Goal: Information Seeking & Learning: Learn about a topic

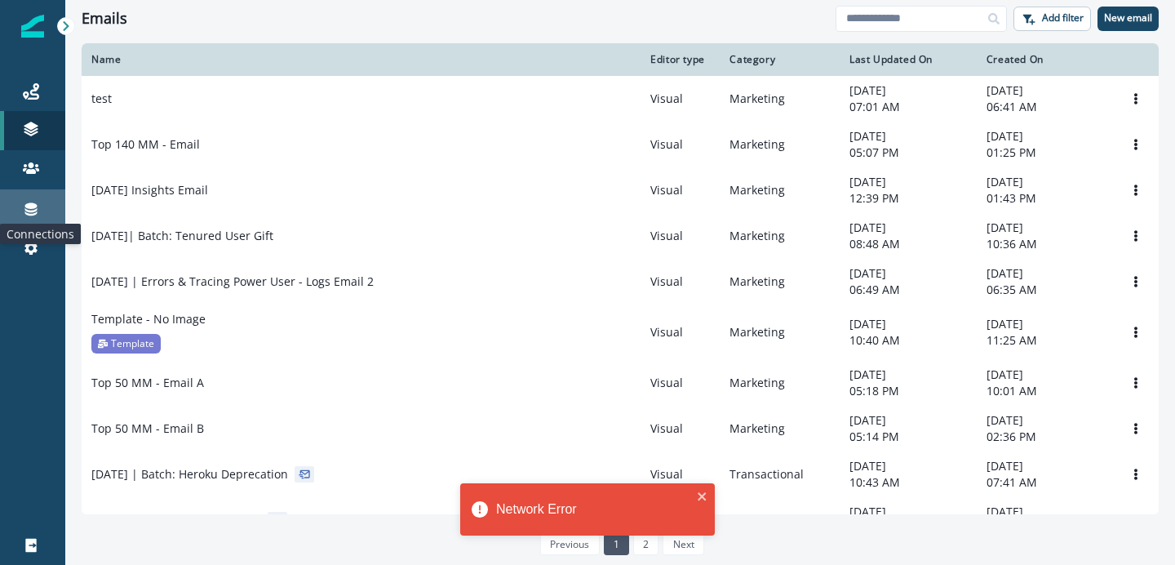
click at [32, 208] on icon at bounding box center [31, 209] width 12 height 13
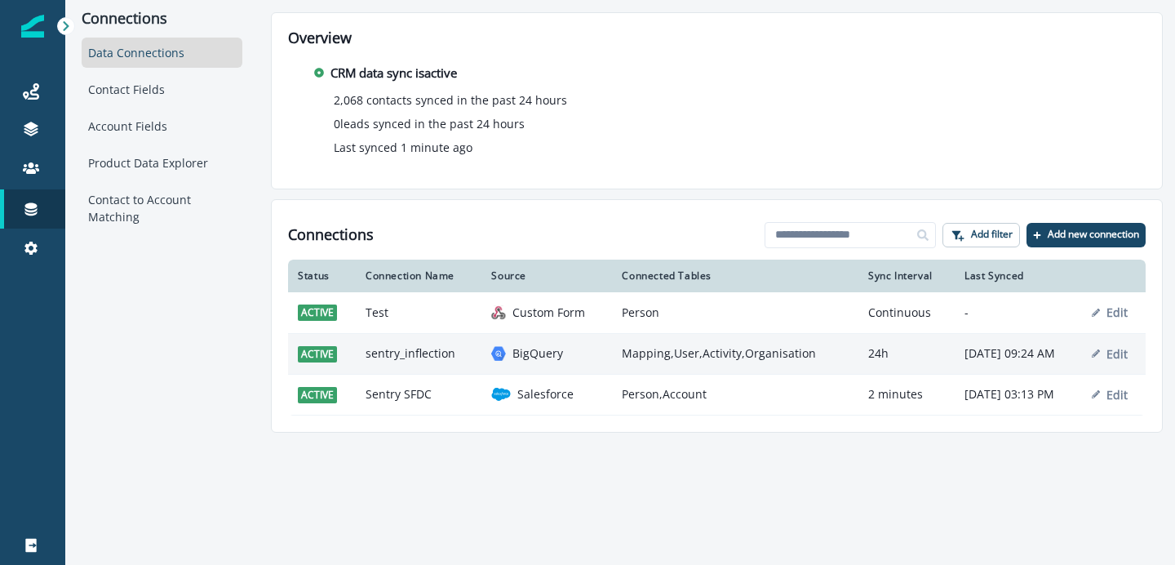
click at [403, 357] on td "sentry_inflection" at bounding box center [419, 353] width 126 height 41
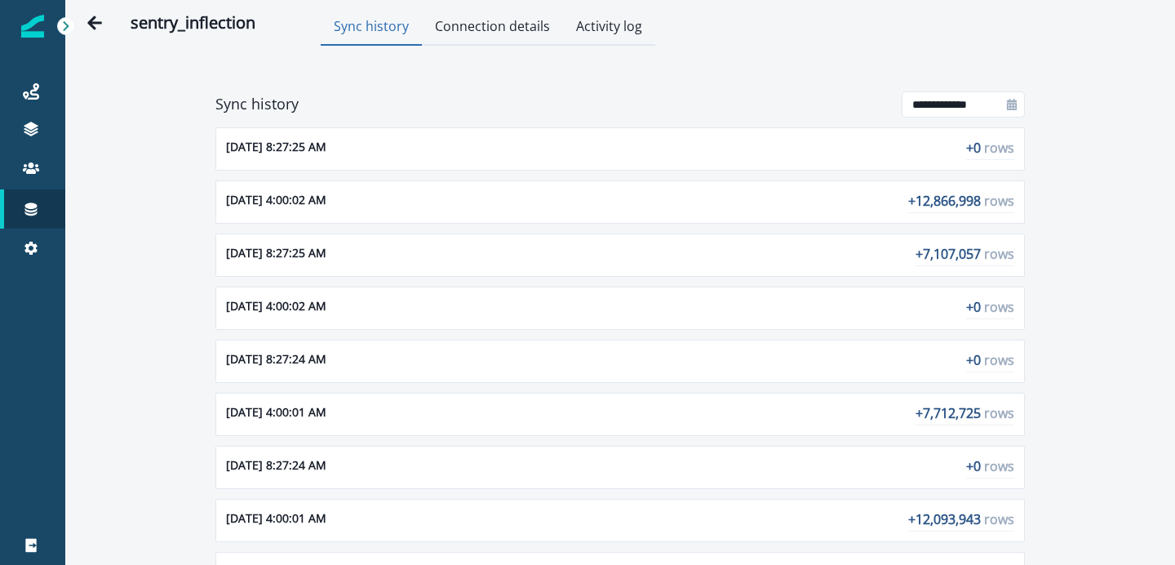
click at [510, 26] on button "Connection details" at bounding box center [492, 28] width 141 height 36
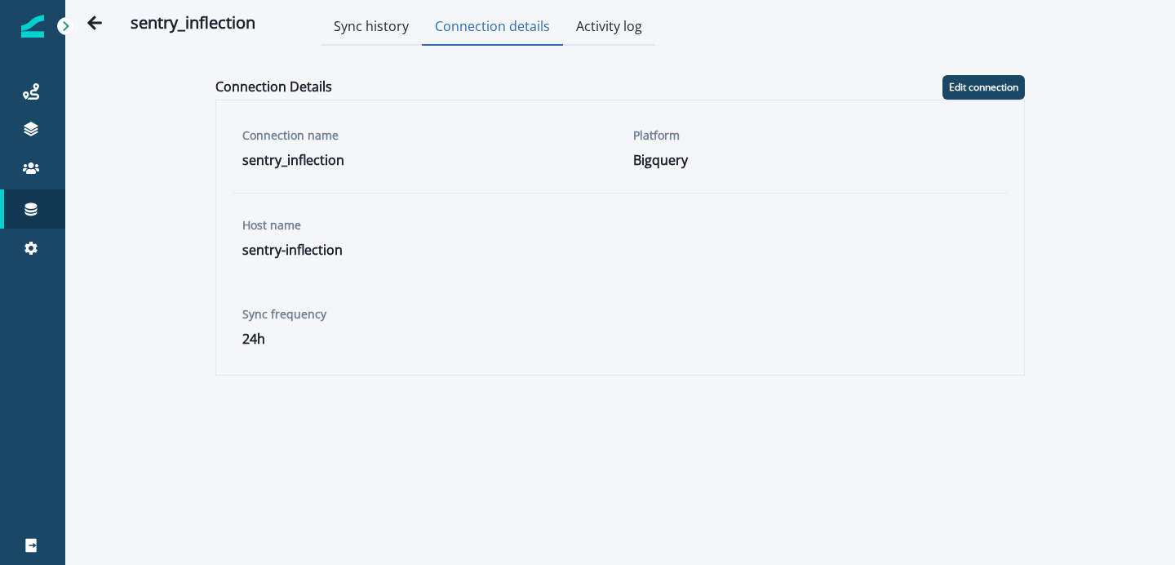
click at [598, 28] on button "Activity log" at bounding box center [609, 28] width 92 height 36
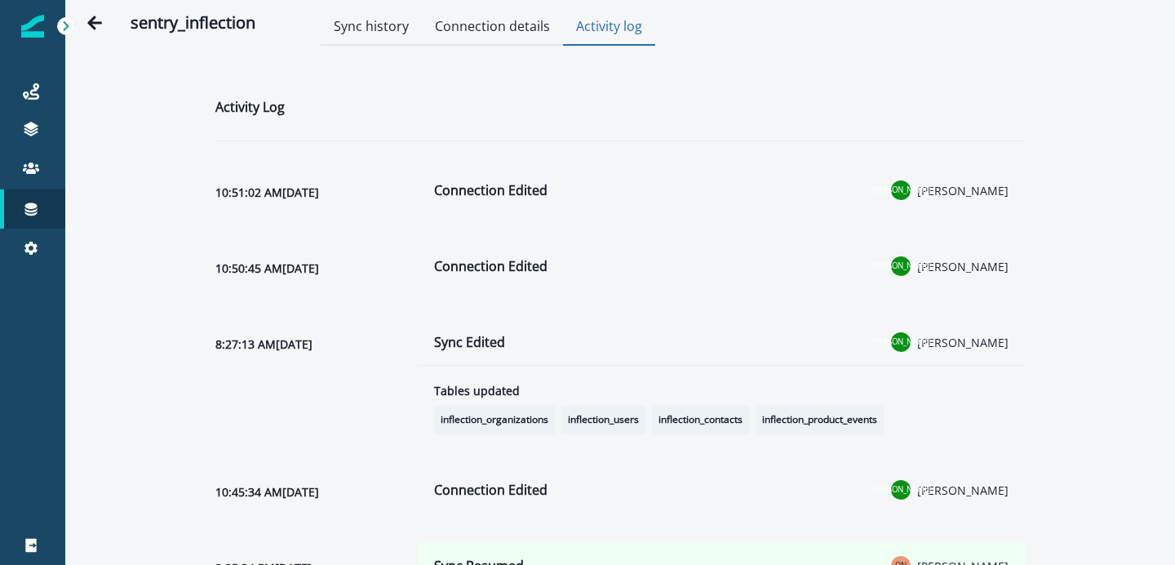
click at [515, 27] on button "Connection details" at bounding box center [492, 28] width 141 height 36
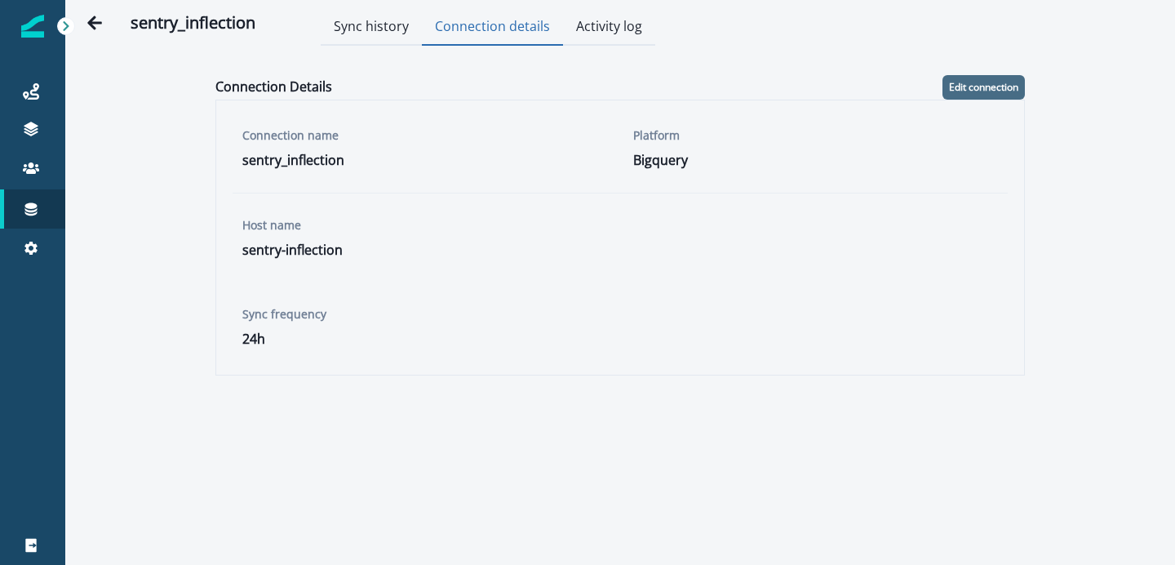
click at [989, 89] on p "Edit connection" at bounding box center [983, 87] width 69 height 11
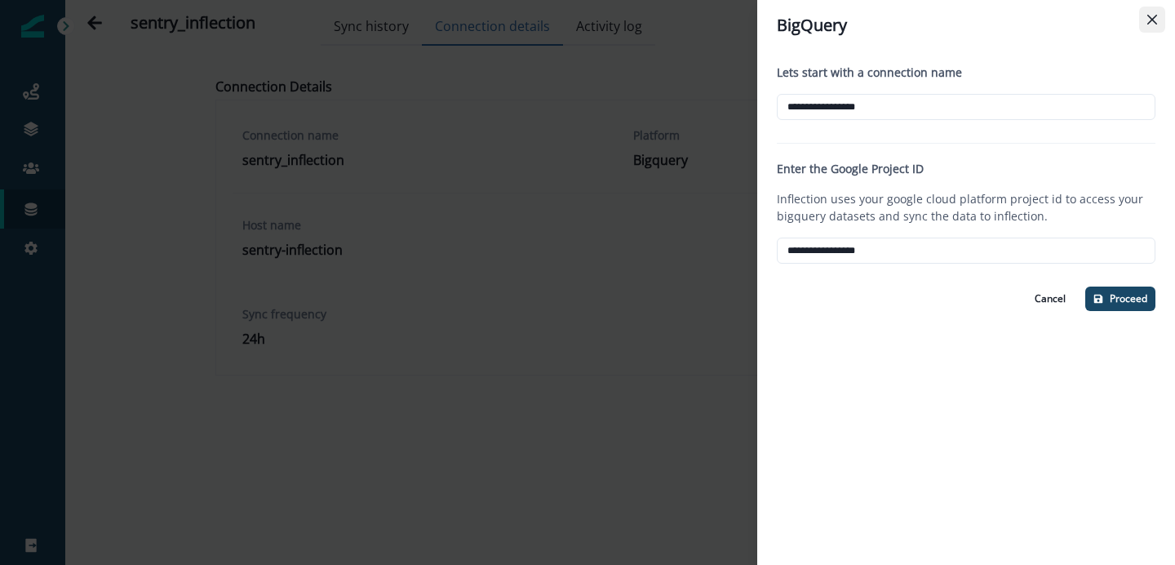
click at [1158, 16] on button "Close" at bounding box center [1153, 20] width 26 height 26
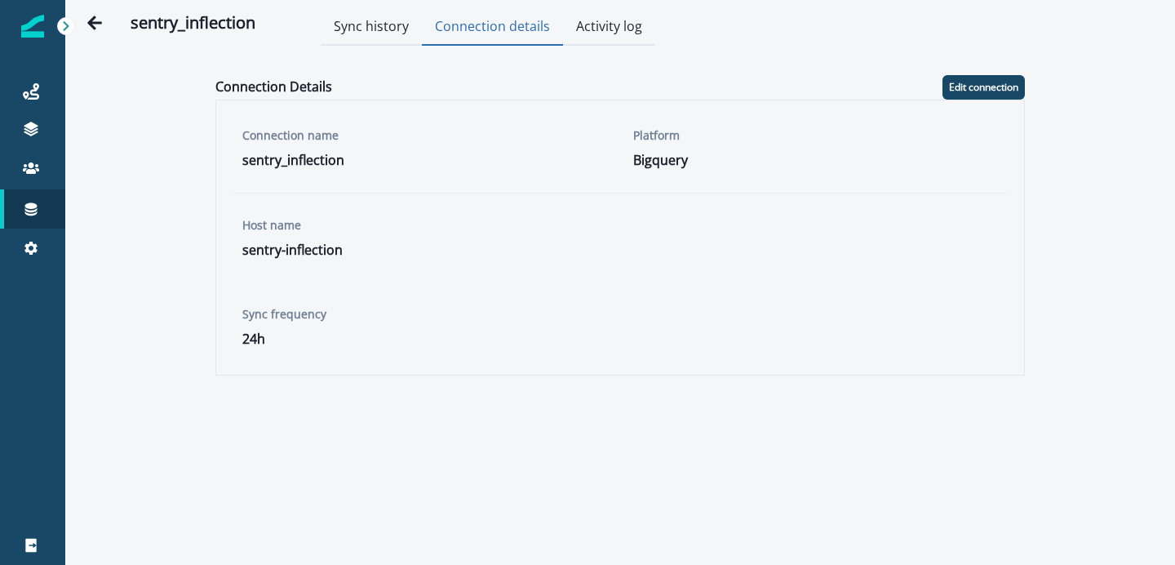
click at [386, 20] on button "Sync history" at bounding box center [371, 28] width 101 height 36
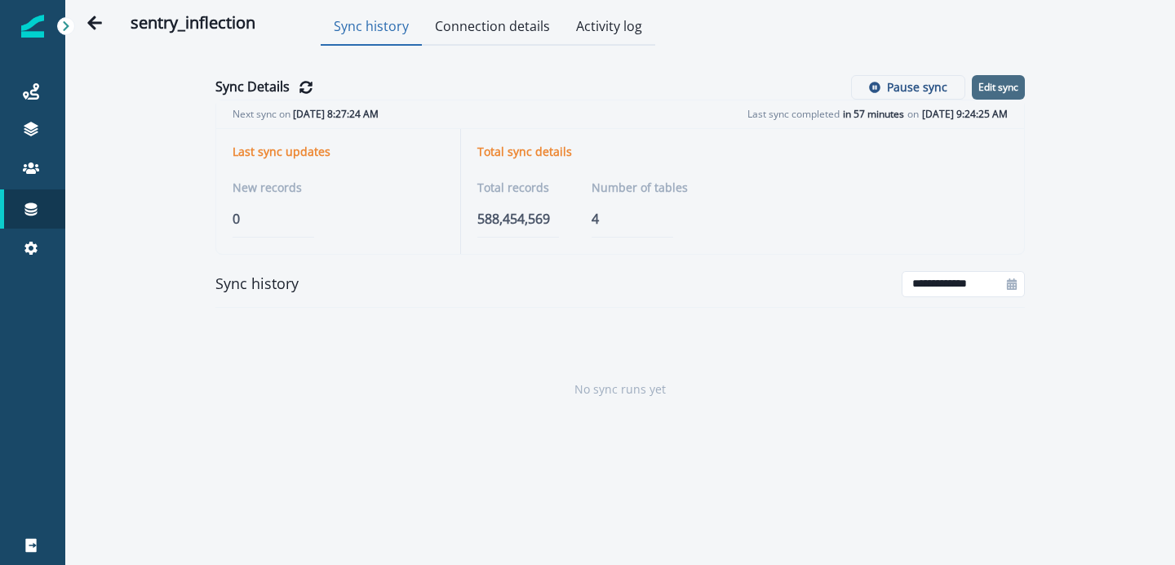
click at [1005, 87] on p "Edit sync" at bounding box center [999, 87] width 40 height 11
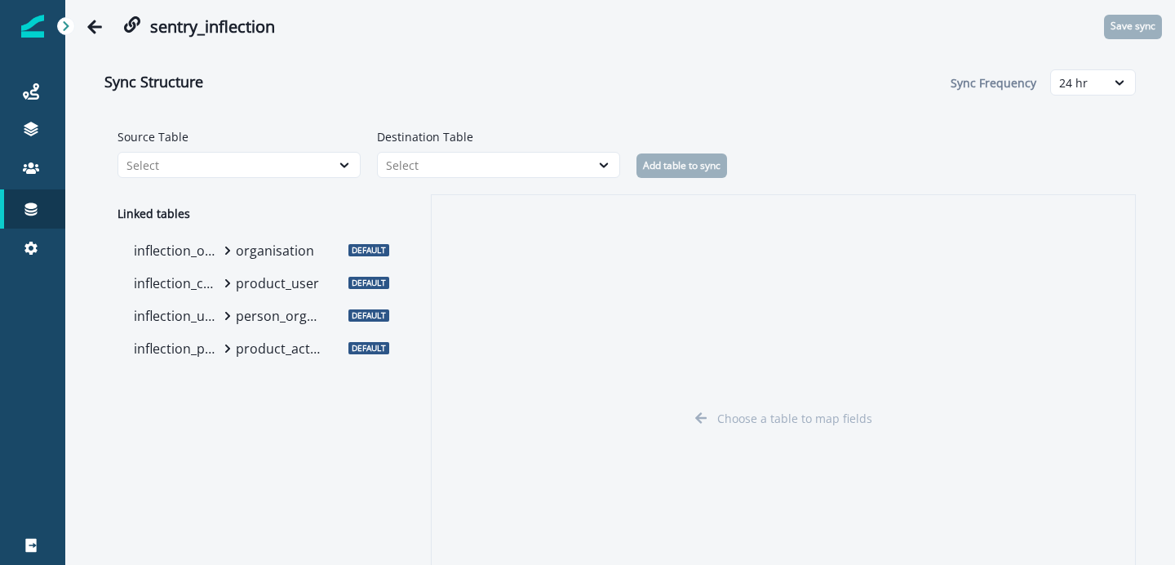
click at [242, 251] on p "organisation" at bounding box center [279, 251] width 86 height 20
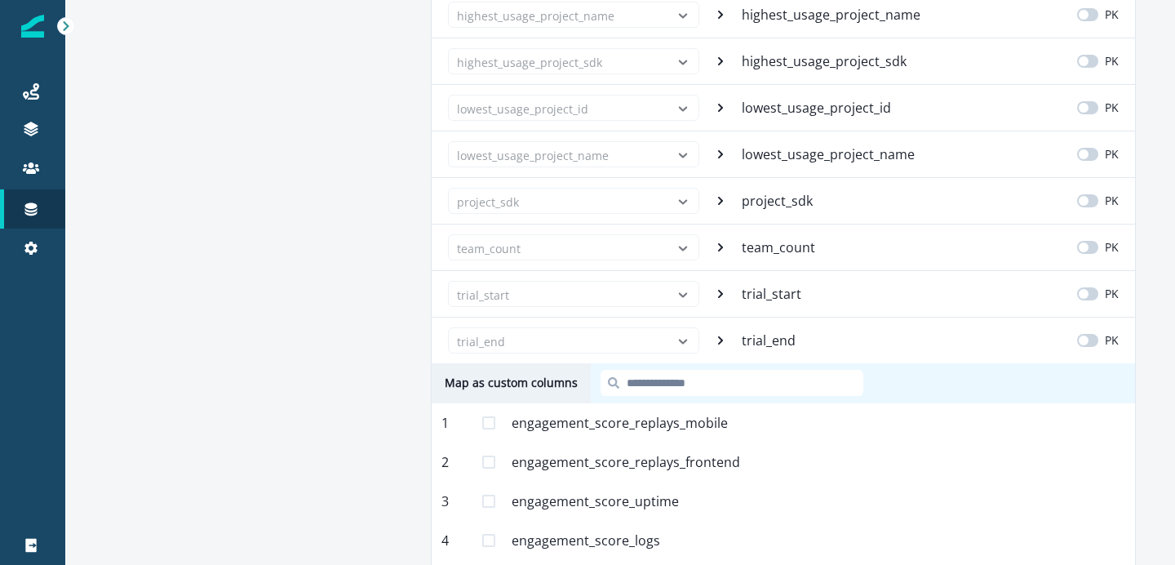
scroll to position [4383, 0]
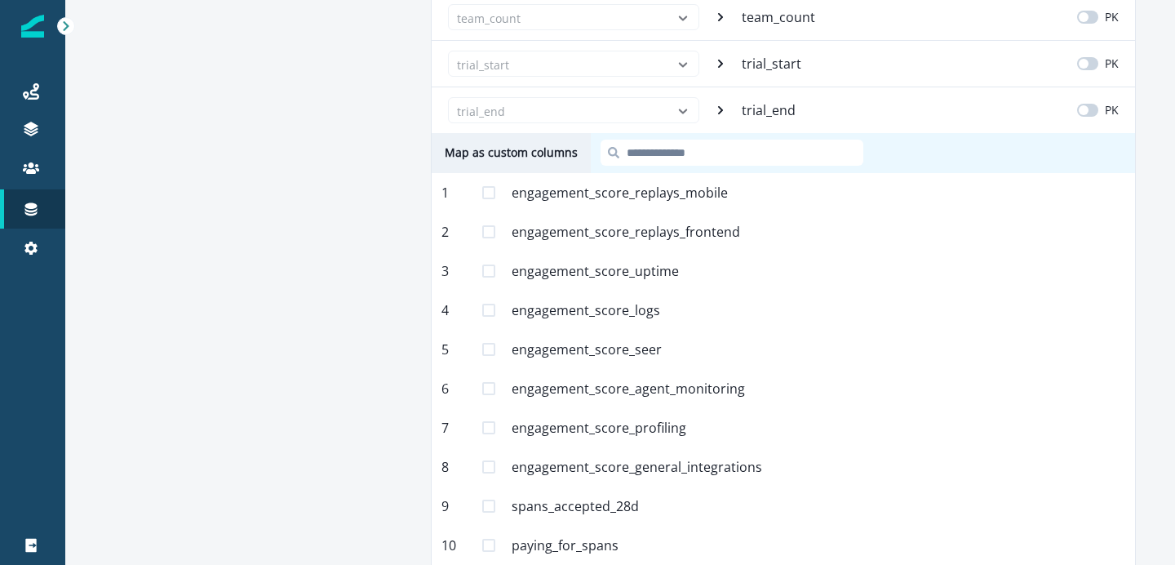
click at [488, 197] on span at bounding box center [488, 192] width 13 height 13
click at [491, 227] on span at bounding box center [488, 231] width 13 height 13
click at [490, 264] on span at bounding box center [488, 270] width 13 height 13
click at [486, 305] on span at bounding box center [488, 310] width 13 height 13
click at [486, 340] on div "5 engagement_score_seer Mapped" at bounding box center [784, 349] width 704 height 39
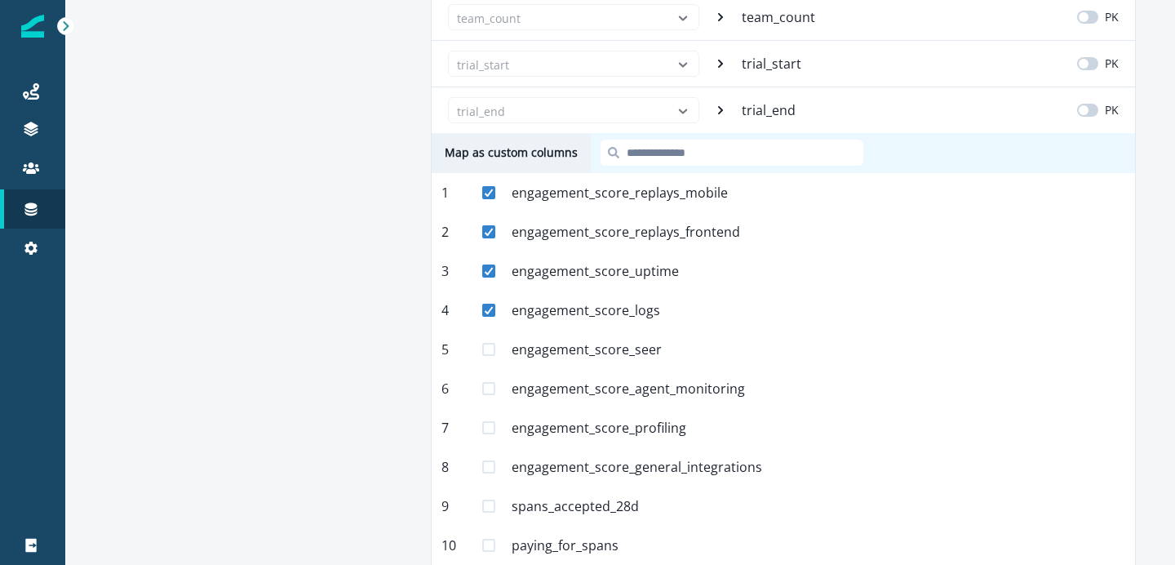
click at [487, 354] on span at bounding box center [488, 349] width 13 height 13
click at [485, 384] on span at bounding box center [488, 388] width 13 height 13
click at [491, 432] on span at bounding box center [488, 427] width 13 height 13
click at [491, 469] on span at bounding box center [488, 466] width 13 height 13
click at [491, 510] on span at bounding box center [488, 506] width 13 height 13
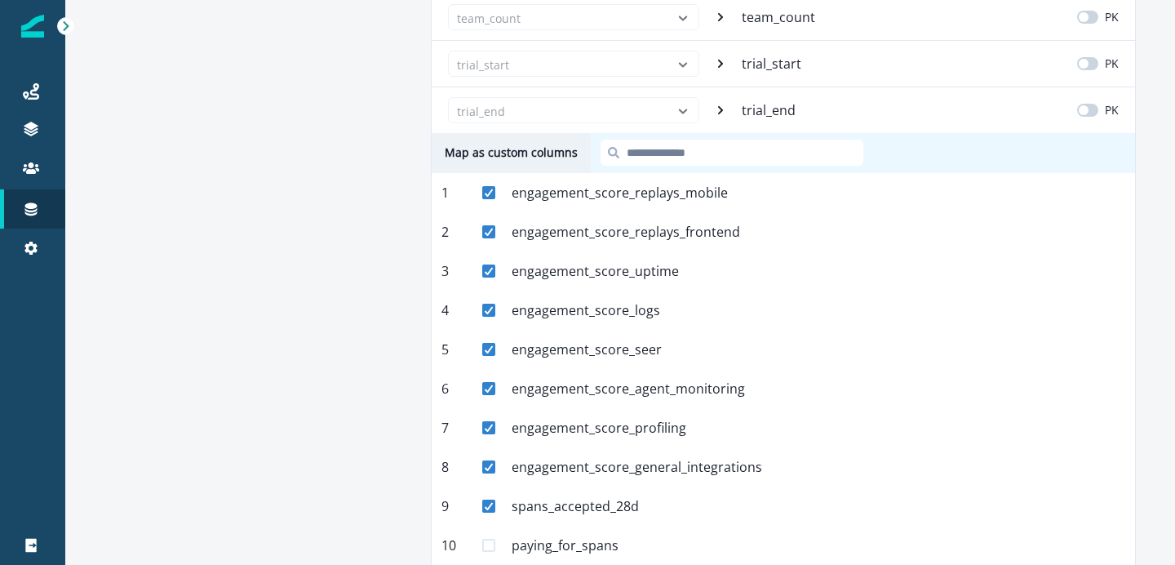
click at [491, 542] on span at bounding box center [488, 545] width 13 height 13
click at [695, 147] on input at bounding box center [732, 153] width 263 height 26
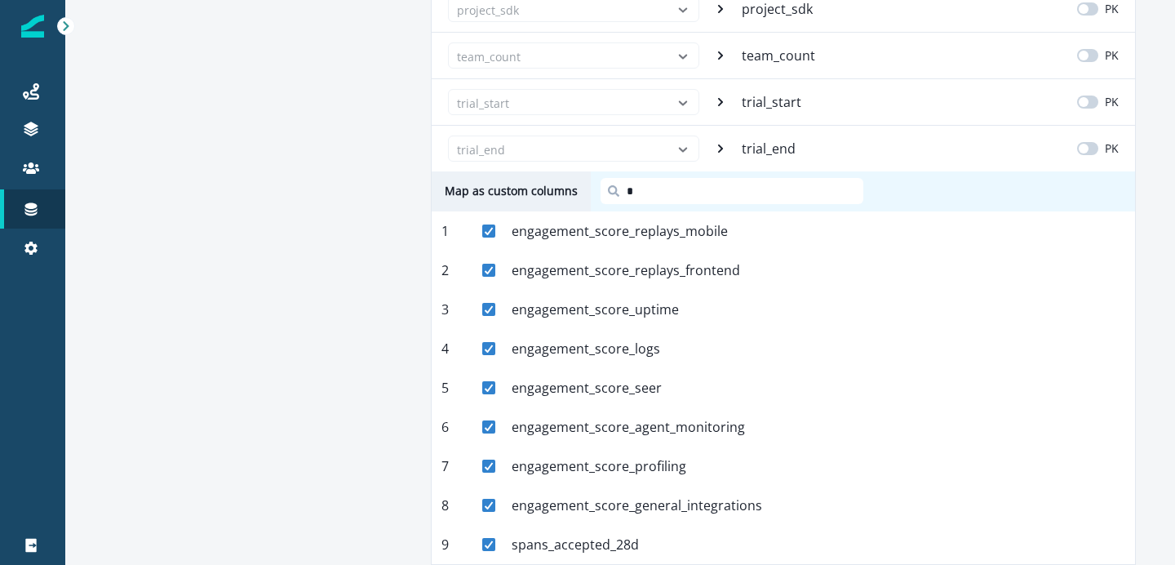
scroll to position [4304, 0]
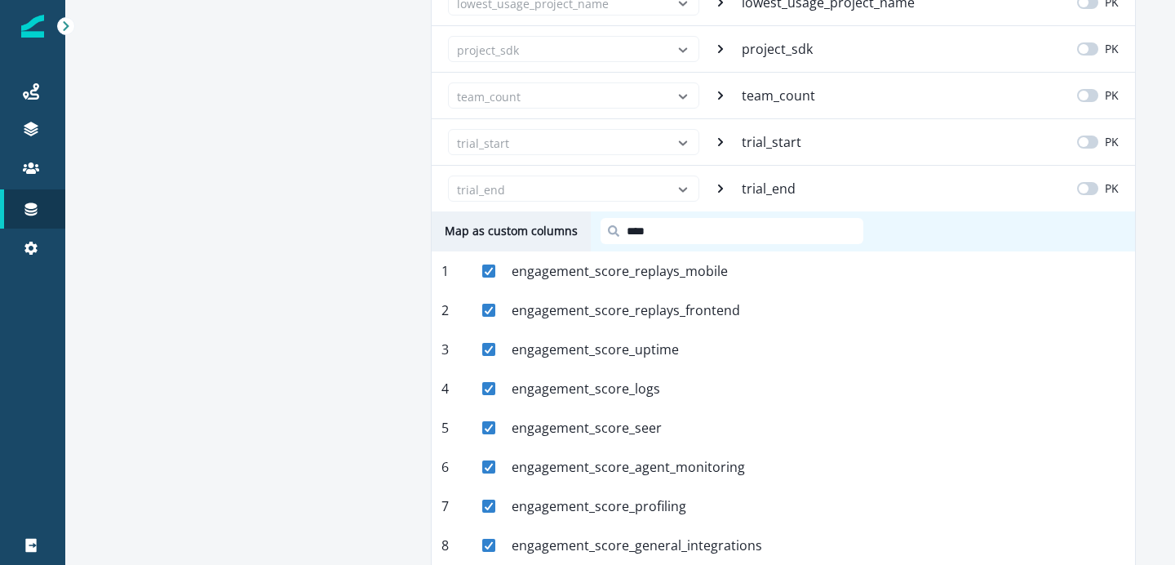
type input "*****"
click at [658, 242] on input "*****" at bounding box center [732, 231] width 263 height 26
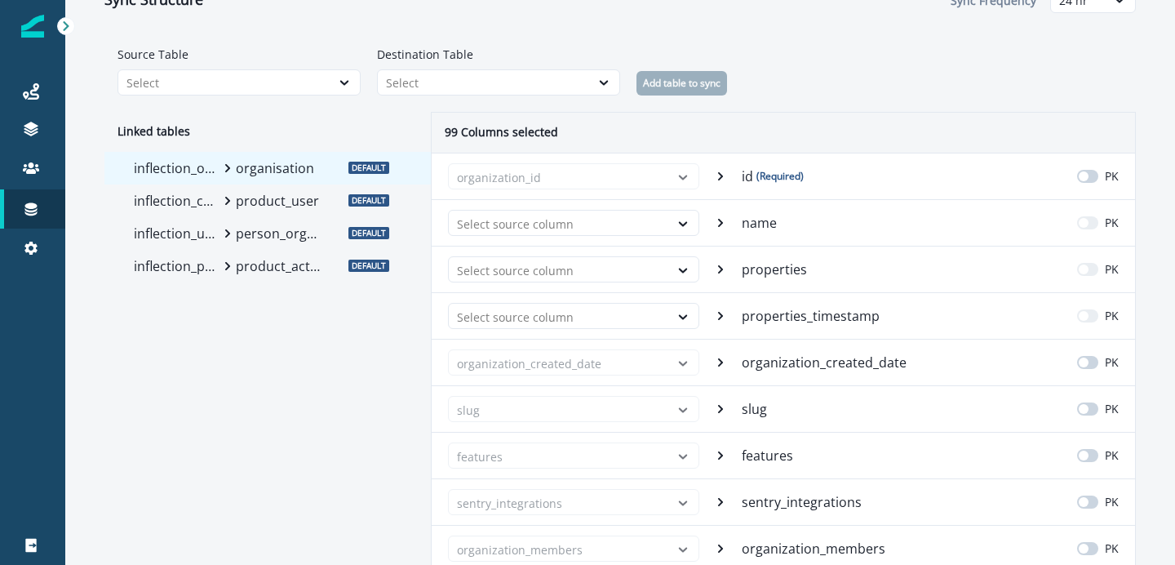
scroll to position [0, 0]
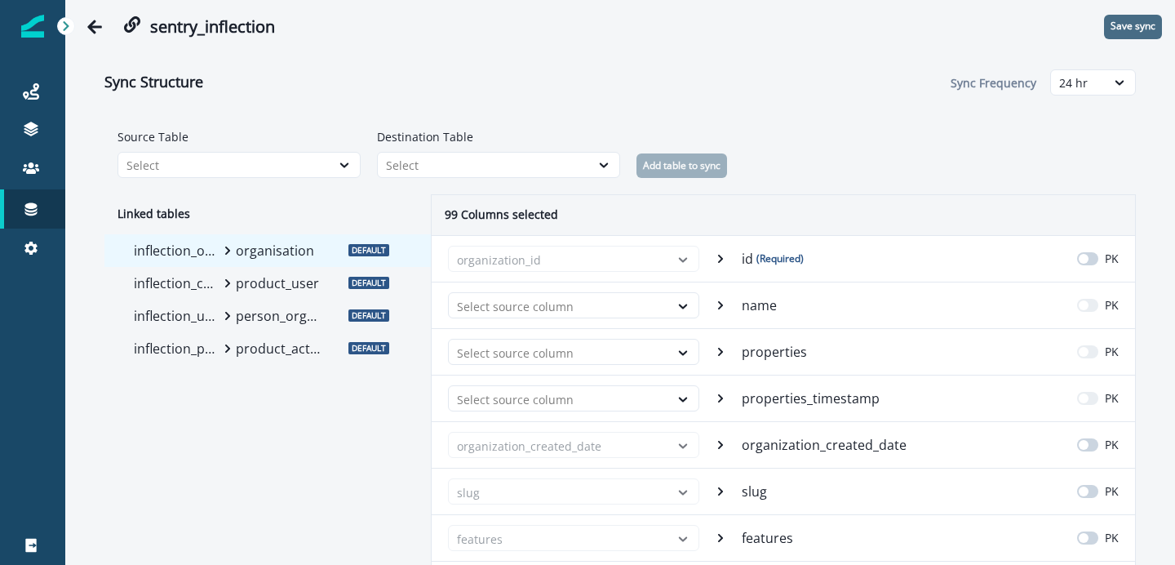
click at [1126, 28] on p "Save sync" at bounding box center [1133, 25] width 45 height 11
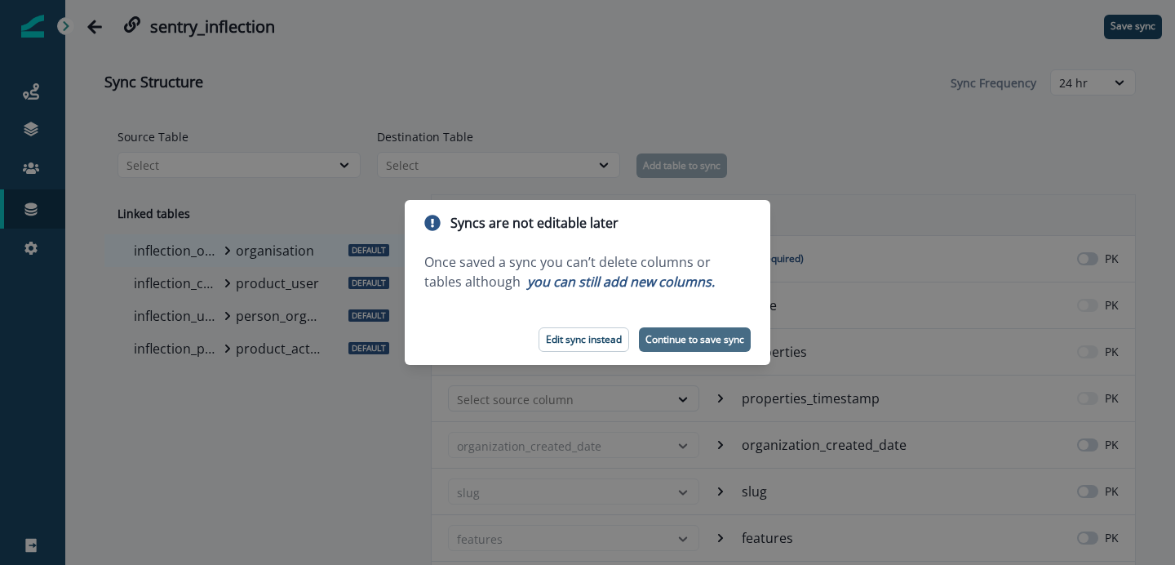
click at [691, 338] on p "Continue to save sync" at bounding box center [695, 339] width 99 height 11
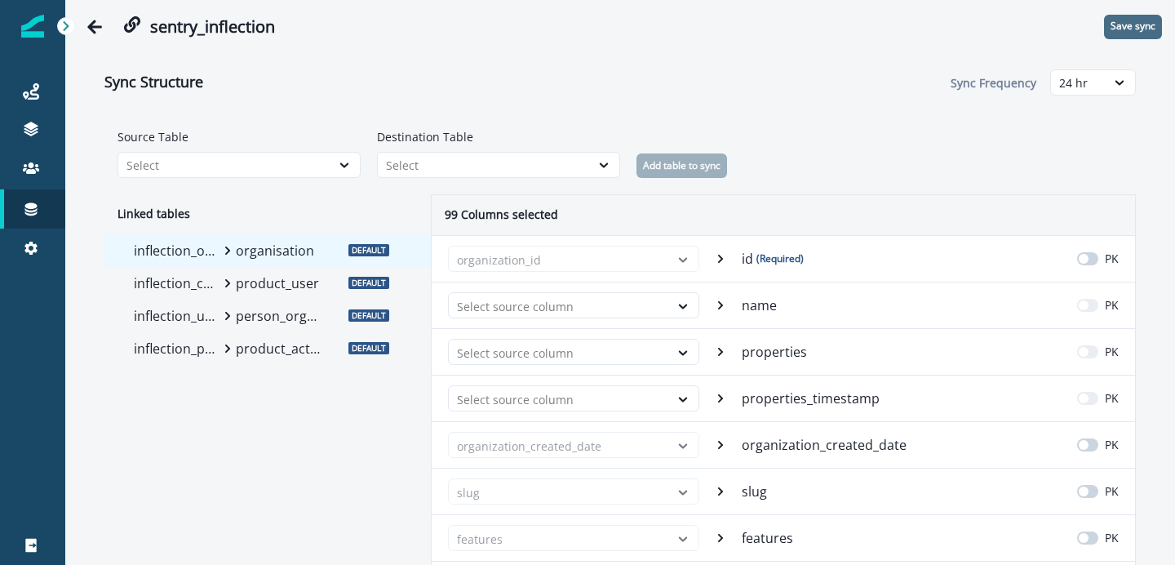
click at [1146, 29] on p "Save sync" at bounding box center [1133, 25] width 45 height 11
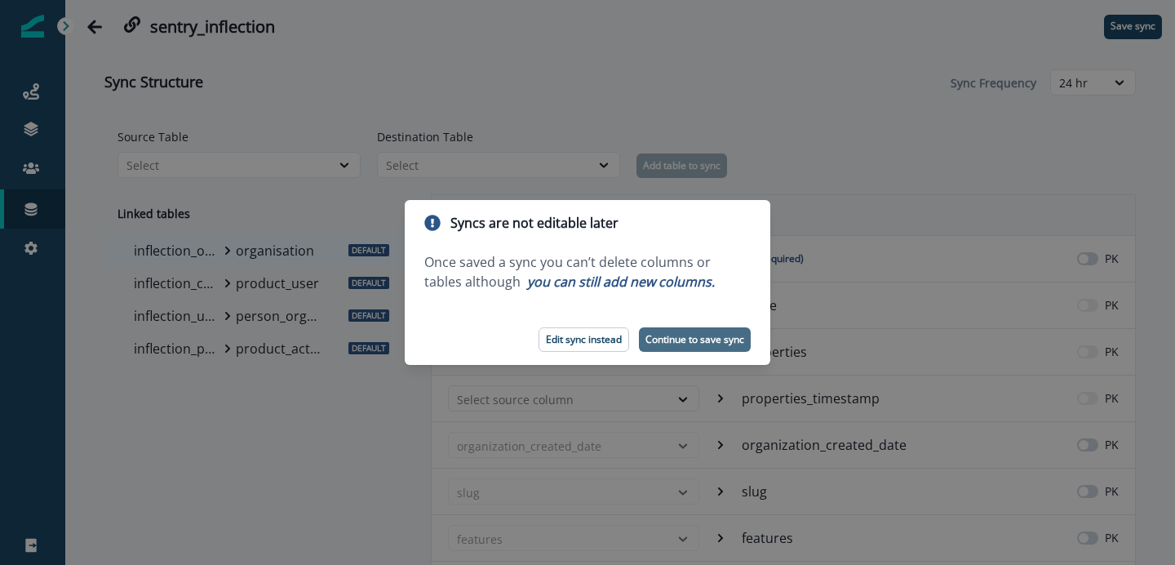
click at [709, 343] on p "Continue to save sync" at bounding box center [695, 339] width 99 height 11
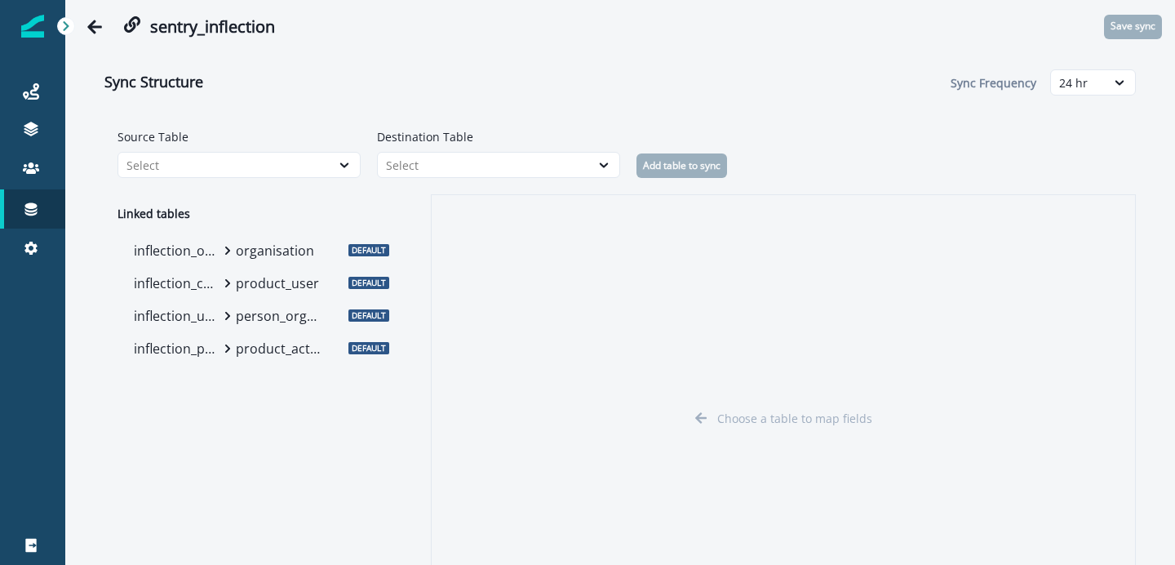
click at [233, 249] on div "inflection_organizations organisation" at bounding box center [229, 250] width 204 height 33
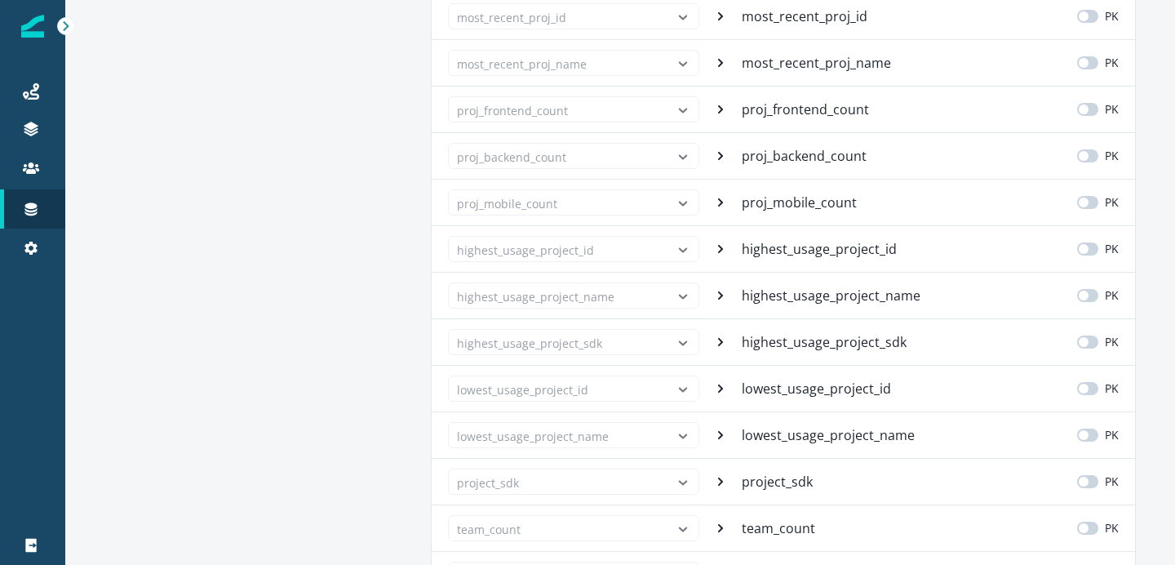
scroll to position [4383, 0]
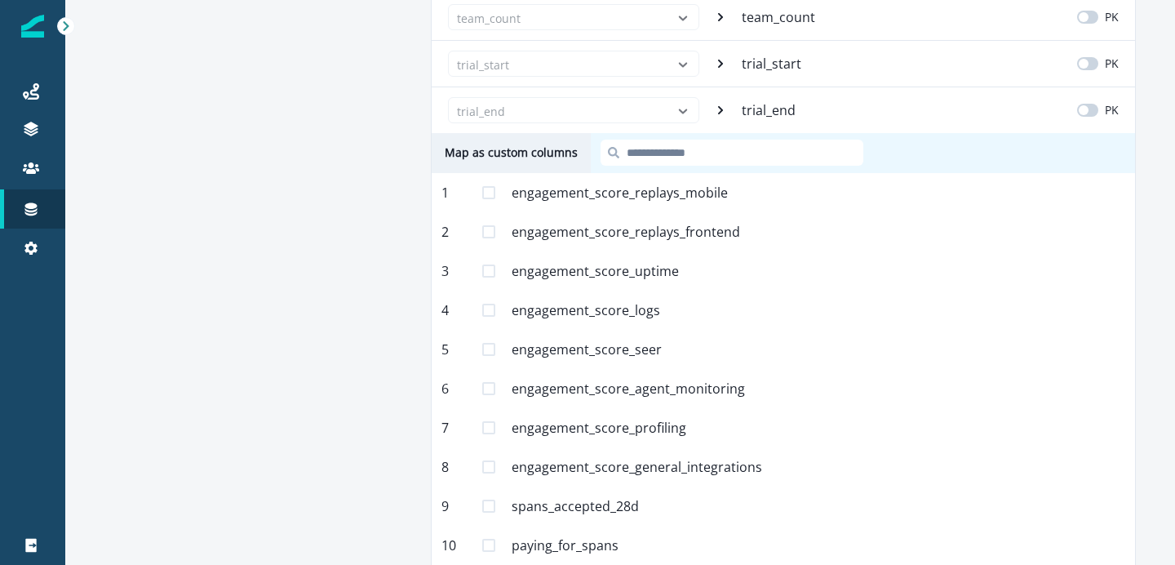
click at [491, 193] on span at bounding box center [488, 192] width 13 height 13
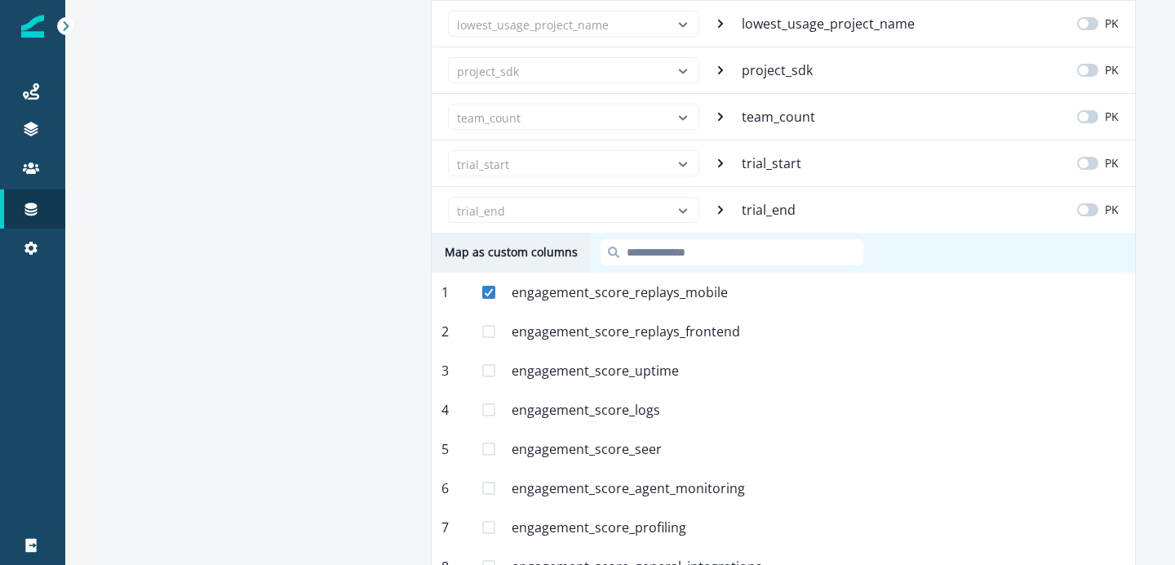
scroll to position [4197, 0]
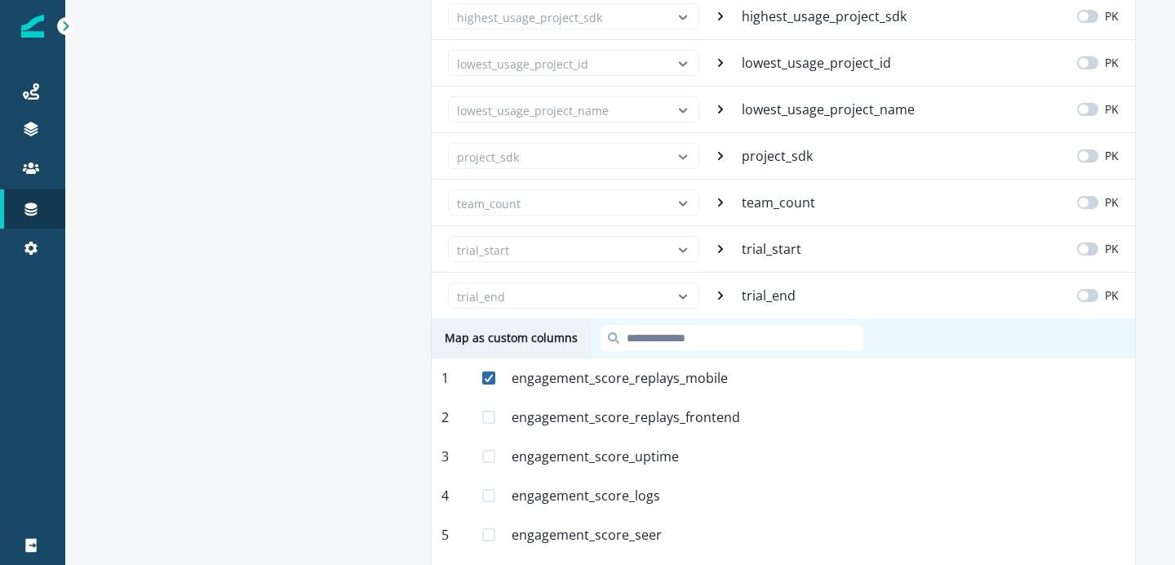
click at [488, 373] on div at bounding box center [489, 378] width 10 height 10
click at [686, 293] on div "trial_end" at bounding box center [573, 295] width 251 height 26
click at [680, 294] on div "trial_end" at bounding box center [573, 295] width 251 height 26
click at [663, 333] on input at bounding box center [732, 338] width 263 height 26
click at [495, 378] on span at bounding box center [488, 377] width 13 height 13
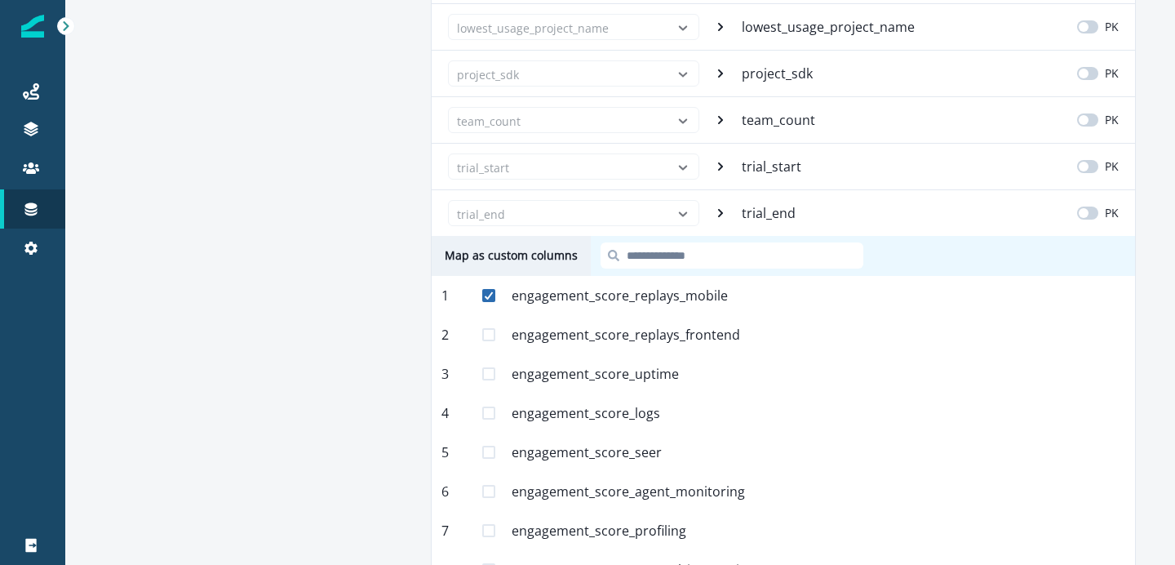
scroll to position [4335, 0]
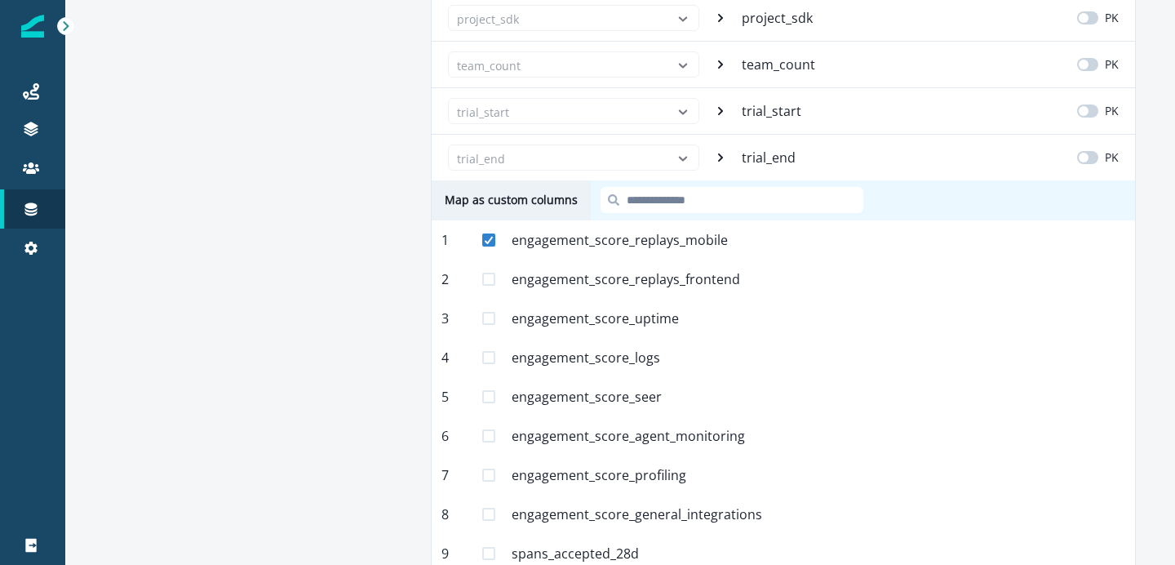
click at [491, 282] on span at bounding box center [488, 279] width 13 height 13
click at [490, 317] on span at bounding box center [488, 318] width 13 height 13
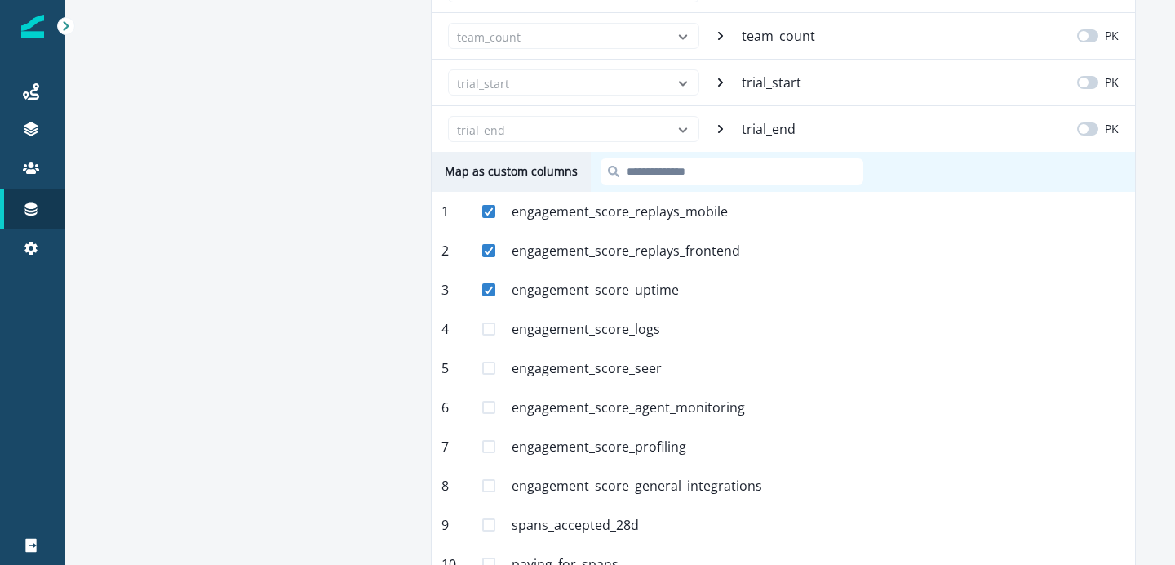
click at [490, 322] on span at bounding box center [488, 328] width 13 height 13
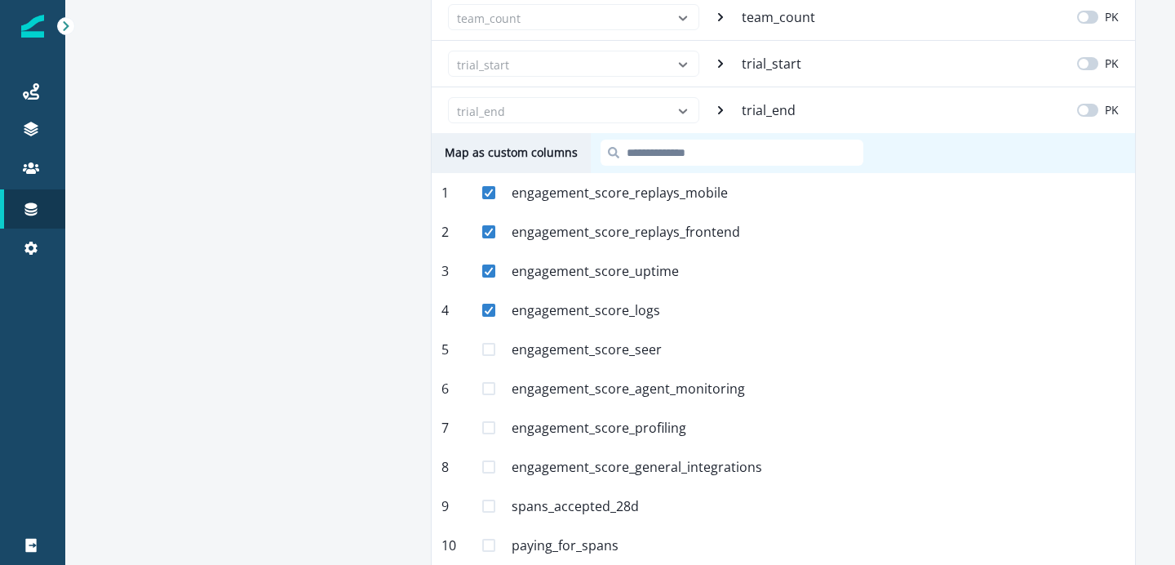
click at [486, 349] on span at bounding box center [488, 349] width 13 height 13
click at [490, 387] on span at bounding box center [488, 388] width 13 height 13
click at [486, 428] on span at bounding box center [488, 427] width 13 height 13
click at [486, 461] on span at bounding box center [488, 466] width 13 height 13
click at [487, 503] on span at bounding box center [488, 506] width 13 height 13
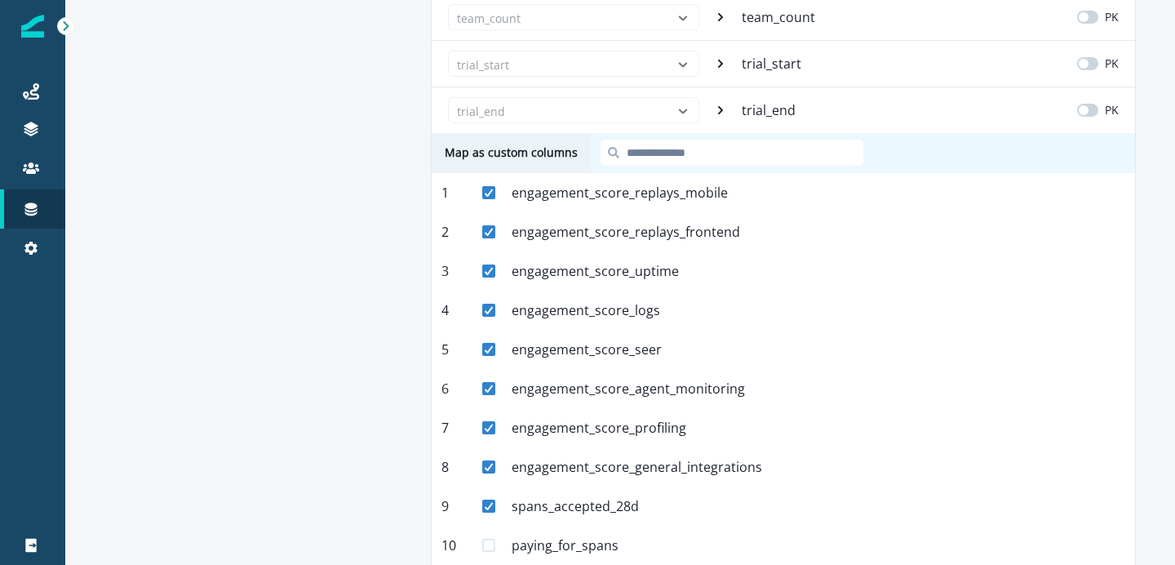
click at [494, 543] on span at bounding box center [488, 545] width 13 height 13
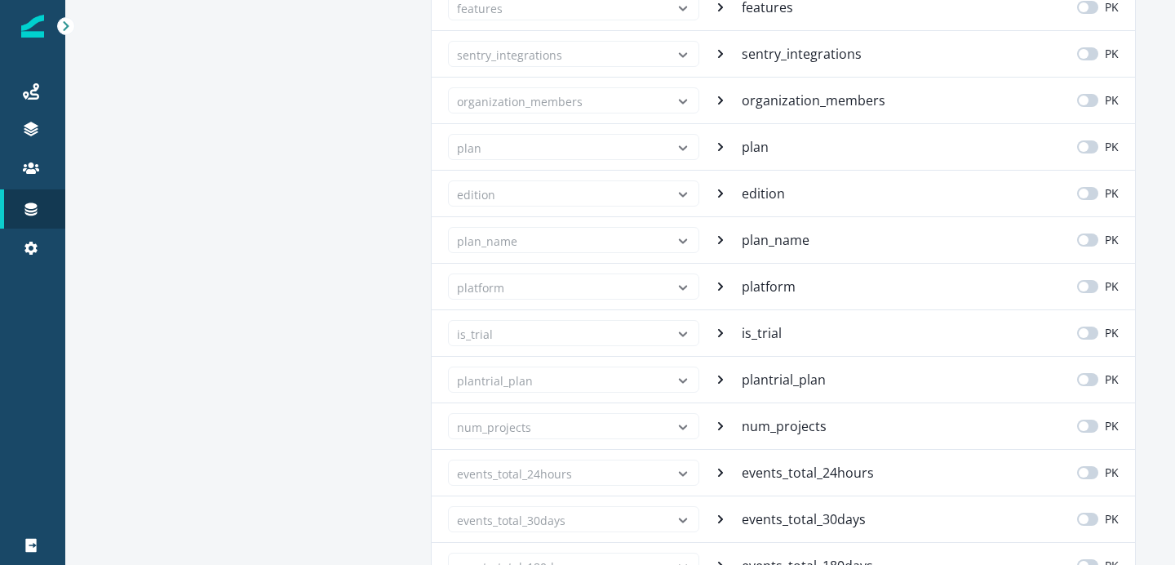
scroll to position [0, 0]
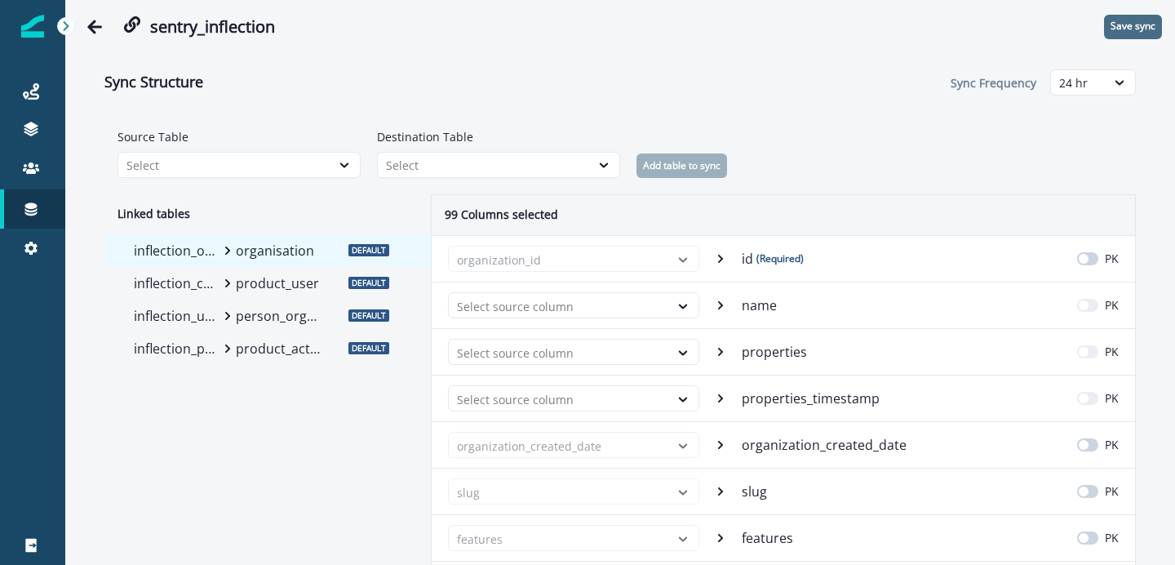
click at [1135, 18] on button "Save sync" at bounding box center [1133, 27] width 58 height 24
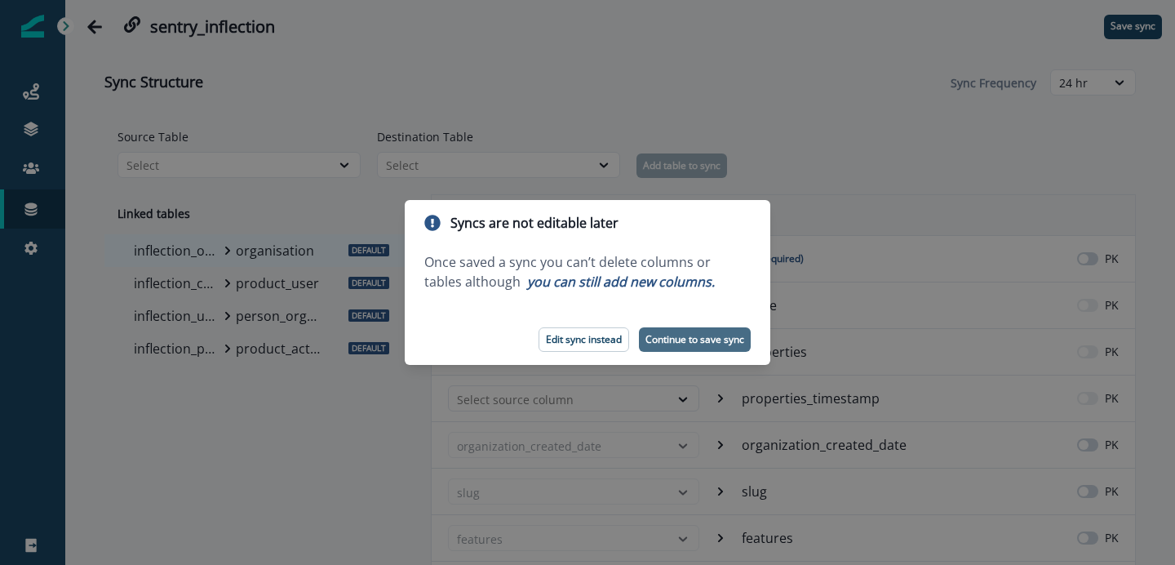
click at [688, 336] on p "Continue to save sync" at bounding box center [695, 339] width 99 height 11
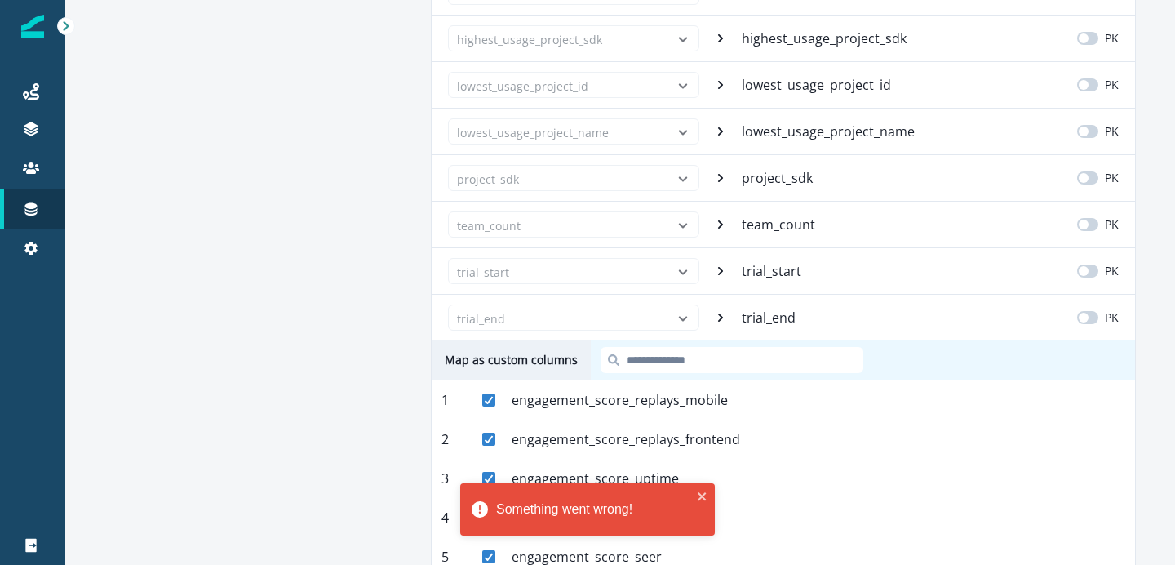
scroll to position [4383, 0]
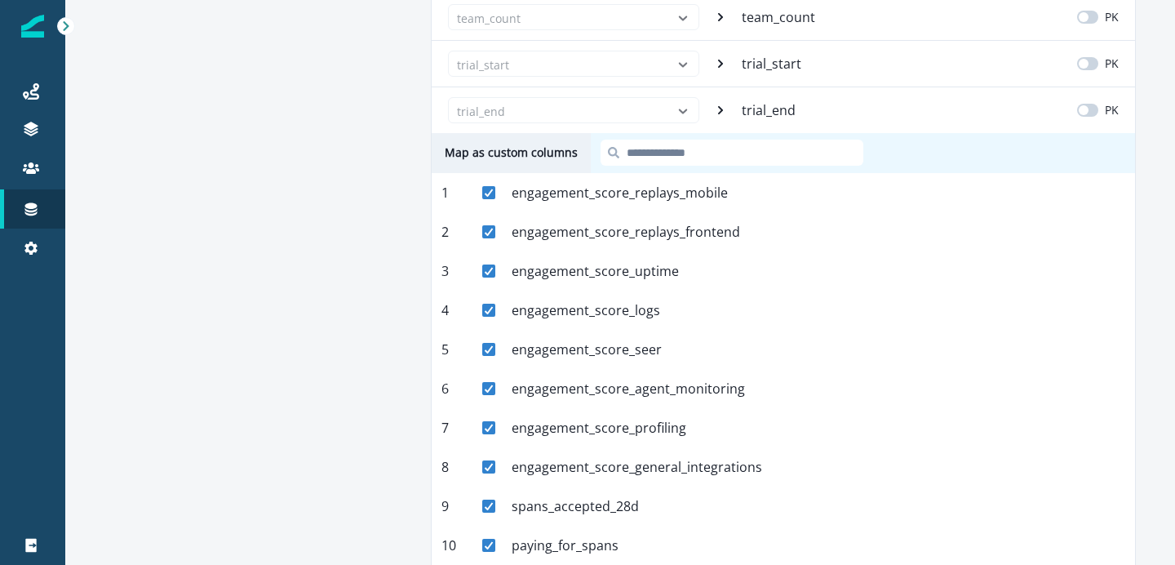
click at [551, 157] on h2 "Map as custom columns" at bounding box center [511, 153] width 159 height 40
click at [617, 154] on input at bounding box center [732, 153] width 263 height 26
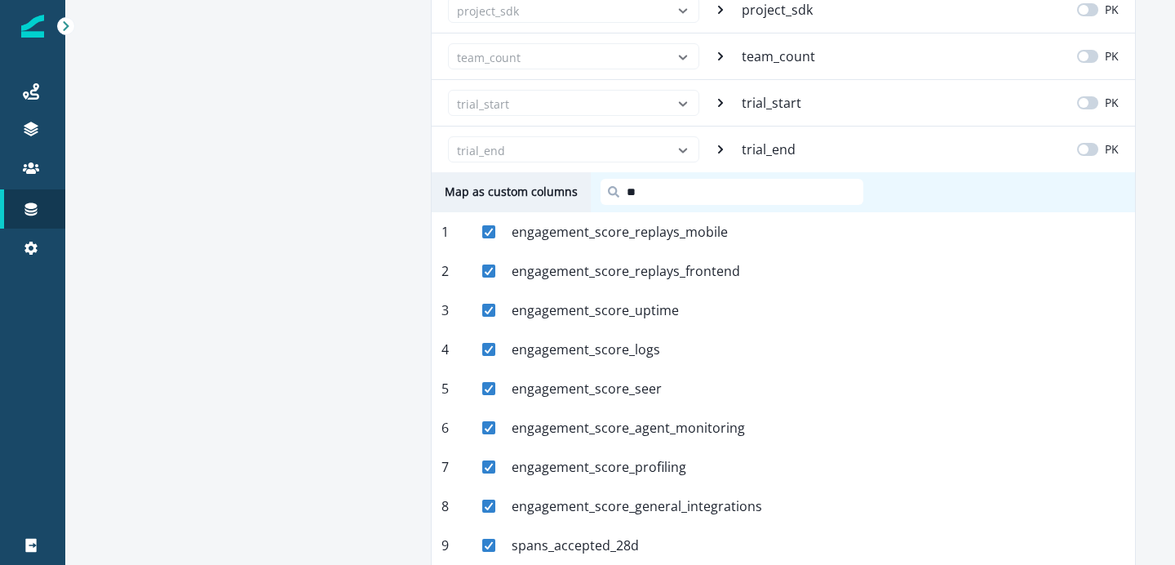
scroll to position [4304, 0]
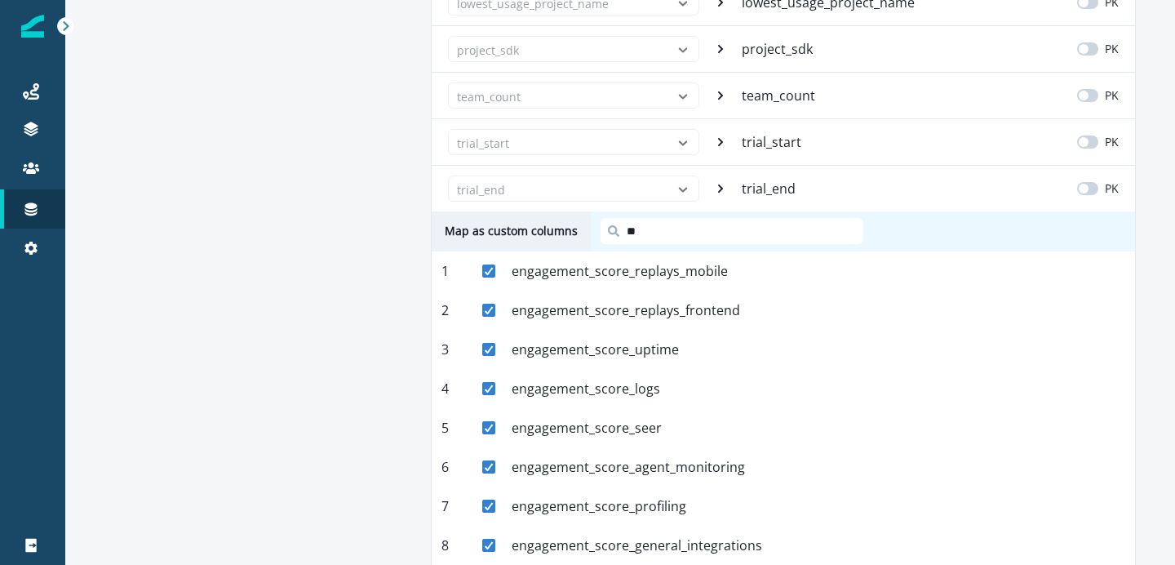
type input "*"
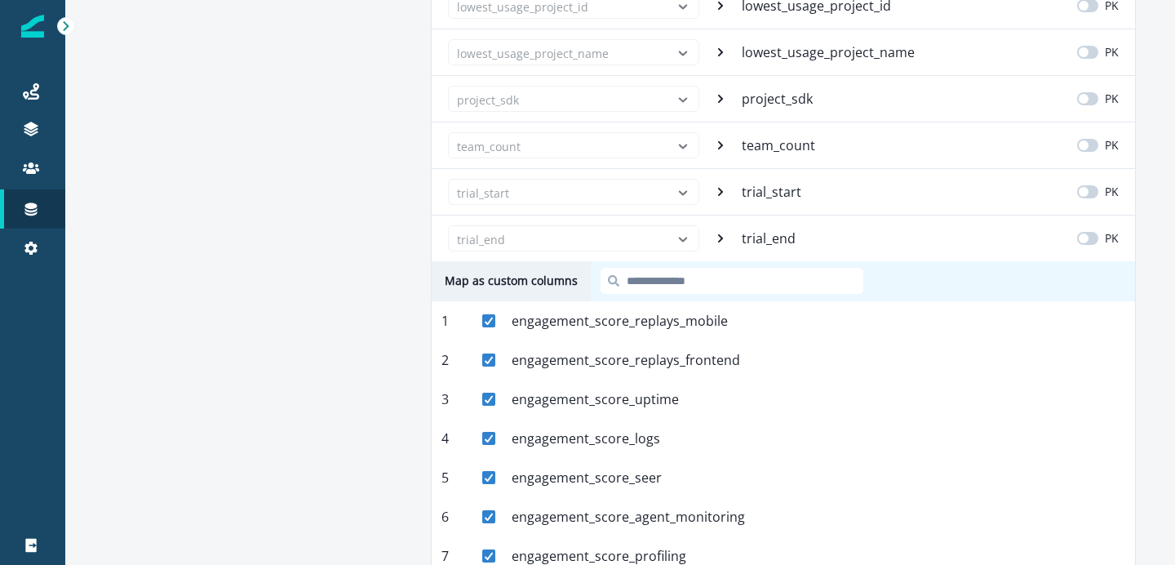
scroll to position [4383, 0]
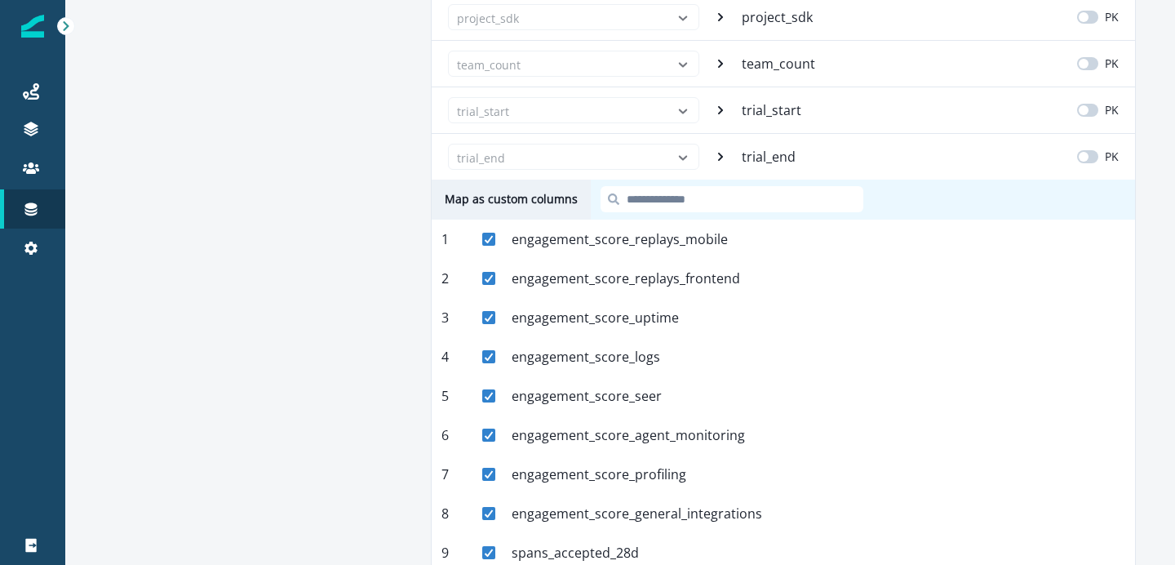
scroll to position [4294, 0]
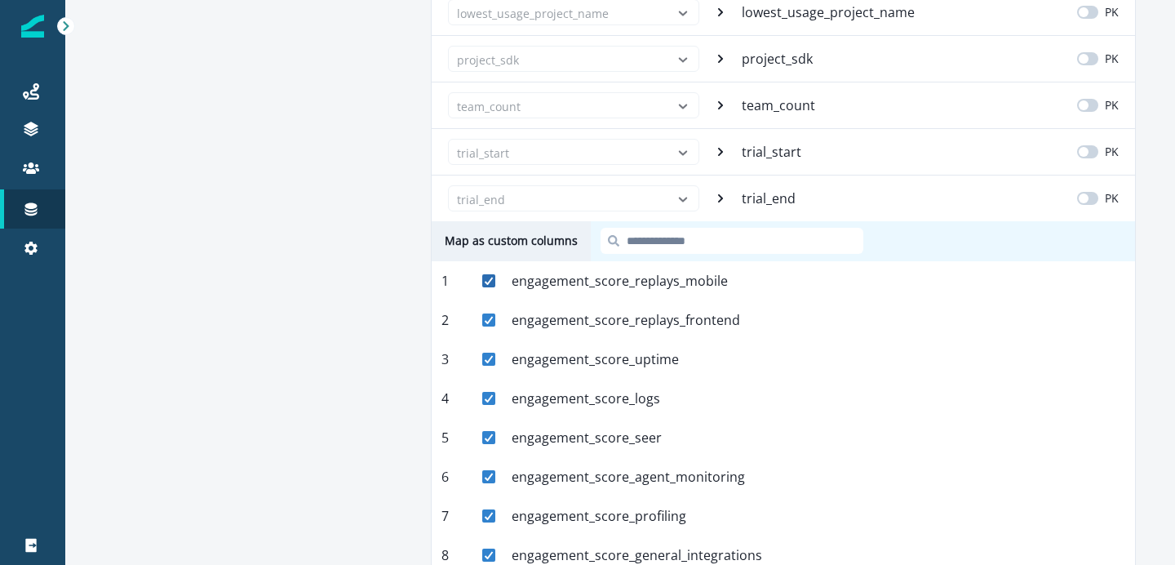
click at [487, 284] on div at bounding box center [489, 281] width 10 height 10
click at [490, 324] on span at bounding box center [488, 319] width 13 height 13
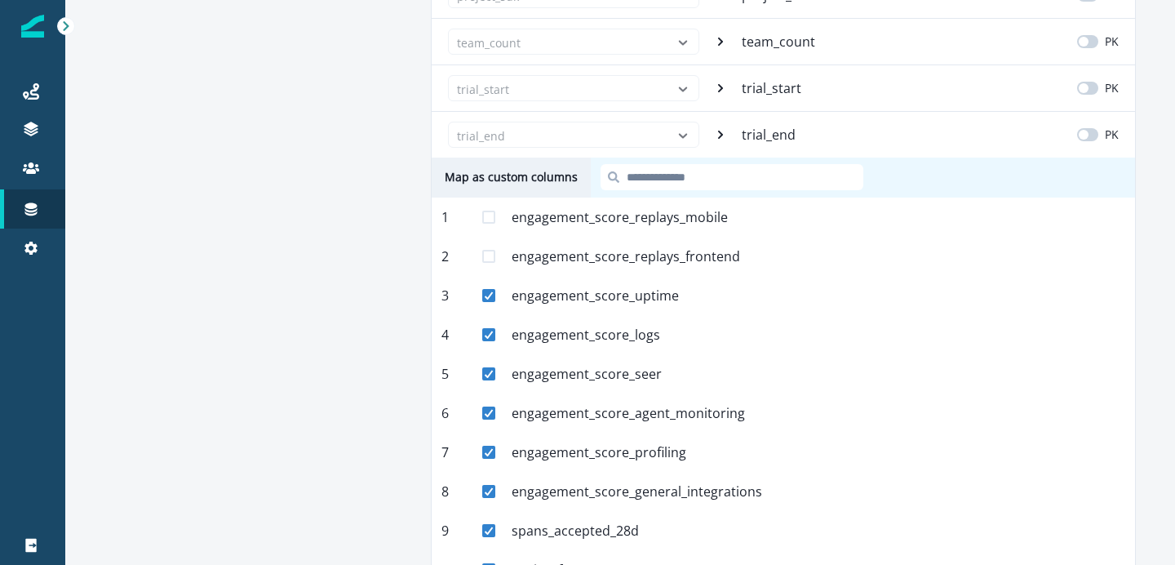
scroll to position [4383, 0]
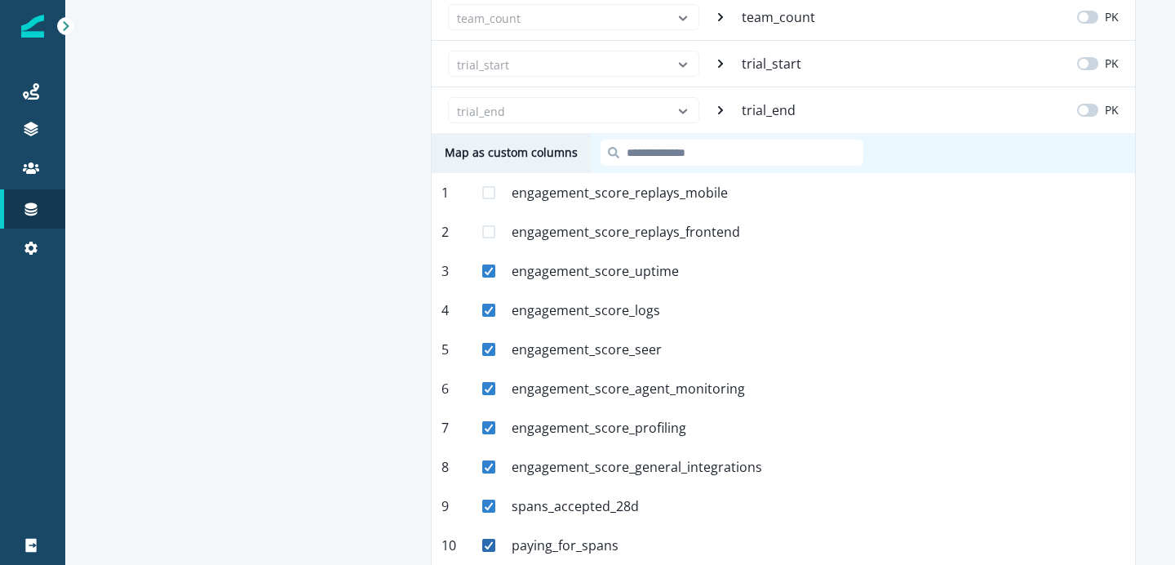
click at [491, 546] on icon at bounding box center [489, 545] width 10 height 8
click at [494, 495] on div "9 spans_accepted_28d Mapped" at bounding box center [784, 505] width 704 height 39
click at [489, 505] on polyline at bounding box center [489, 506] width 7 height 7
click at [493, 471] on span at bounding box center [488, 466] width 13 height 13
click at [487, 416] on div "7 engagement_score_profiling Mapped" at bounding box center [784, 427] width 704 height 39
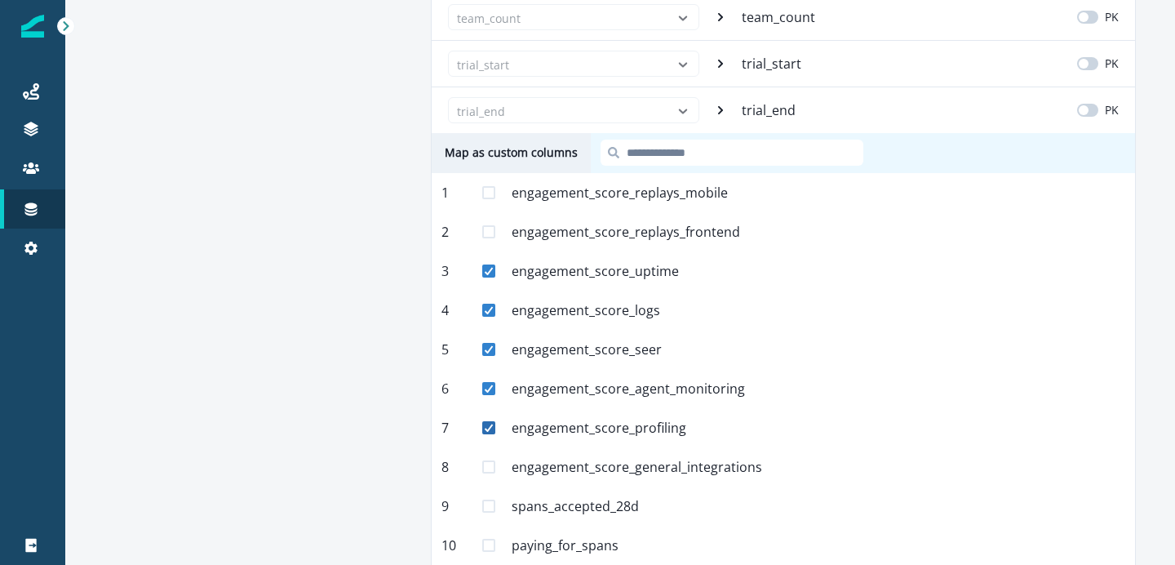
click at [487, 428] on icon at bounding box center [489, 428] width 10 height 8
click at [491, 385] on polyline at bounding box center [489, 388] width 7 height 7
click at [491, 355] on div "5 engagement_score_seer Mapped" at bounding box center [784, 349] width 704 height 39
click at [491, 352] on icon at bounding box center [489, 349] width 10 height 8
click at [493, 313] on icon at bounding box center [489, 310] width 10 height 8
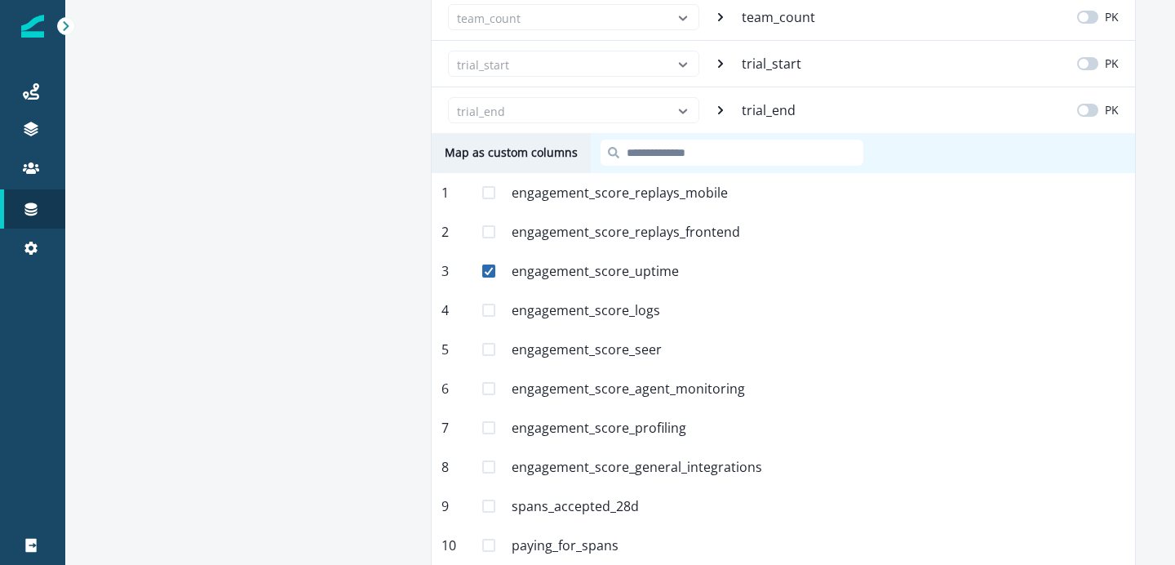
click at [491, 276] on span at bounding box center [488, 270] width 13 height 13
click at [491, 189] on span at bounding box center [488, 192] width 13 height 13
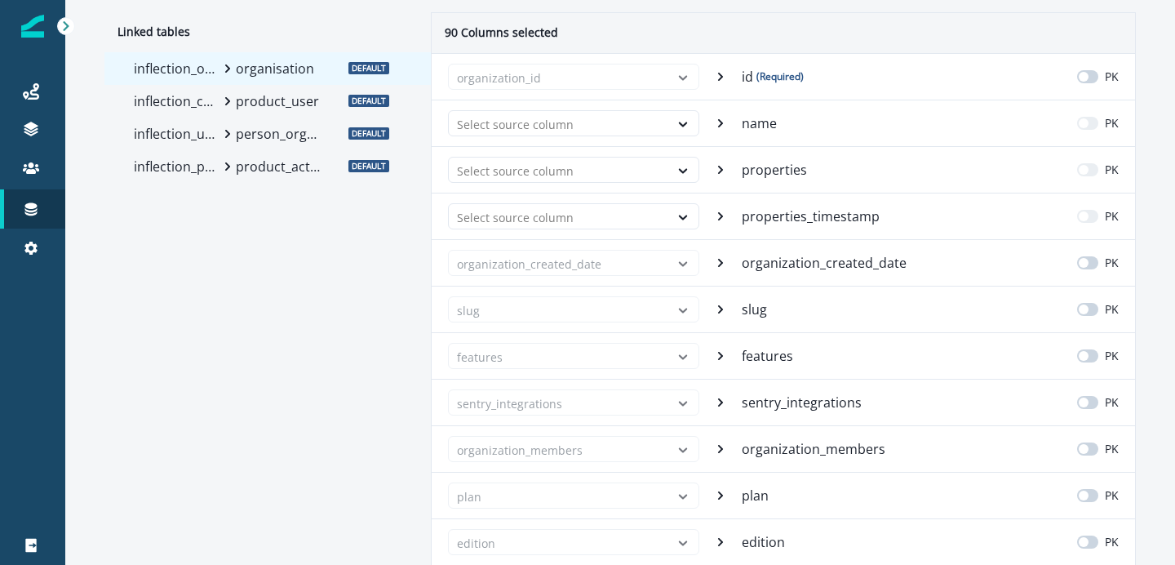
scroll to position [0, 0]
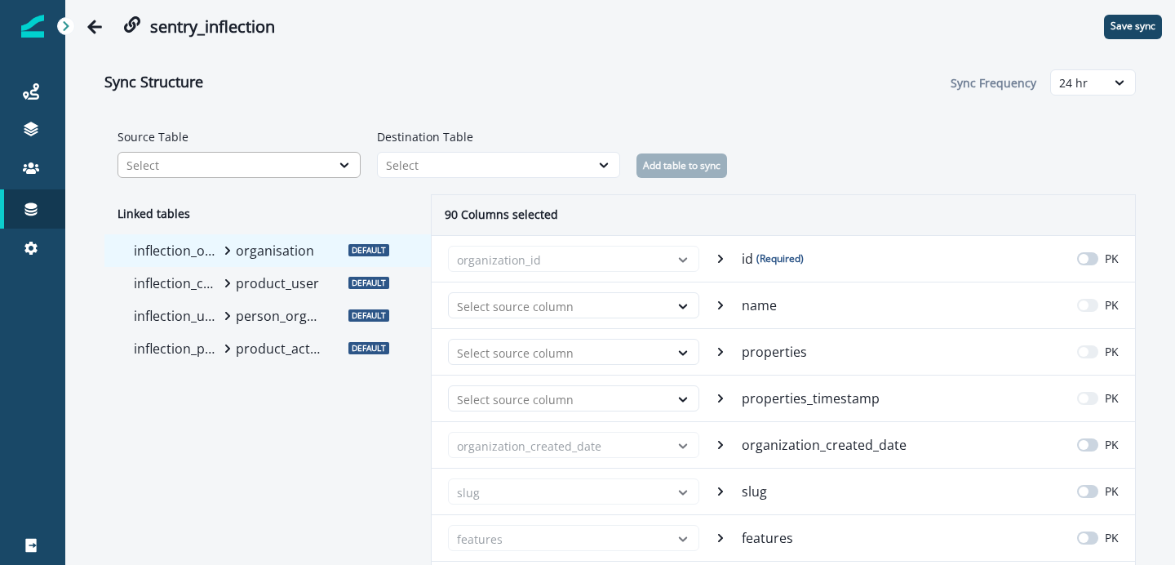
click at [312, 170] on div "Select" at bounding box center [225, 165] width 196 height 17
click at [384, 163] on div "Select" at bounding box center [484, 165] width 212 height 20
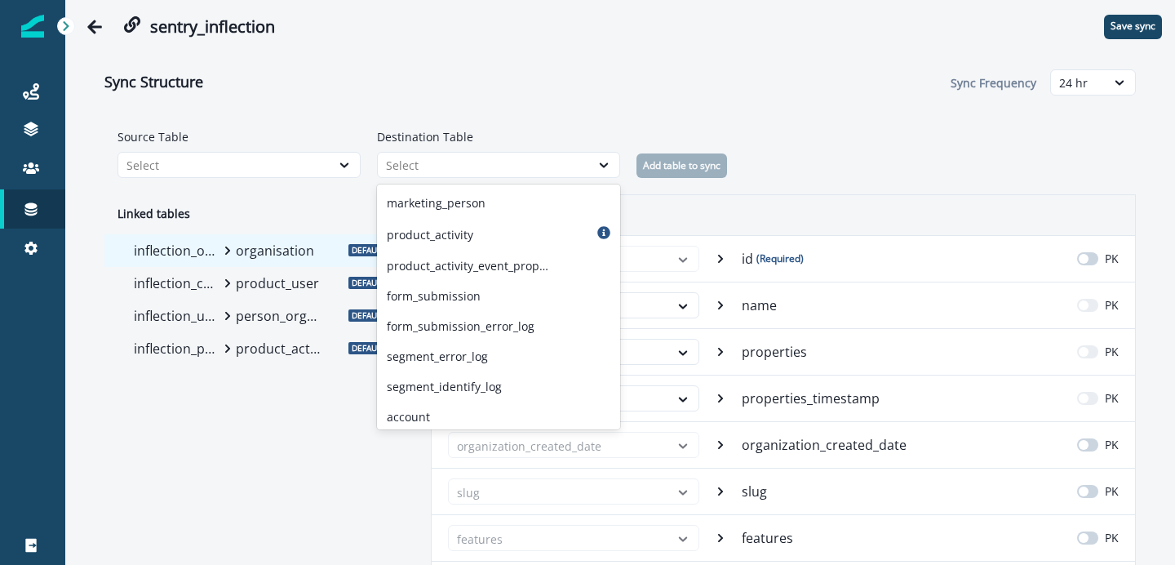
click at [359, 136] on div "Source Table Select" at bounding box center [239, 153] width 243 height 50
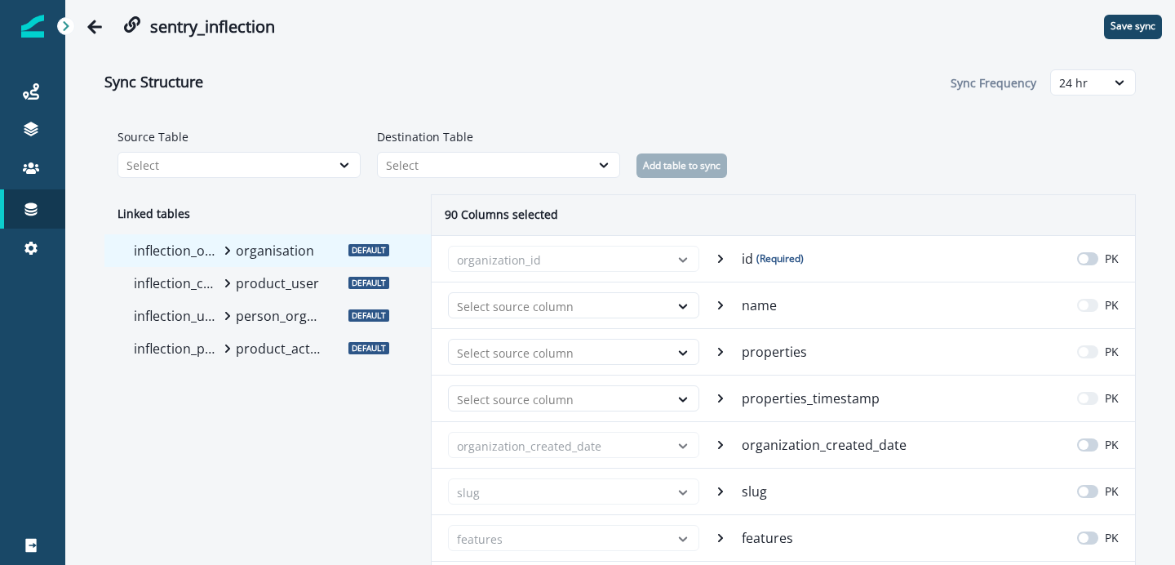
click at [278, 291] on p "product_user" at bounding box center [279, 283] width 86 height 20
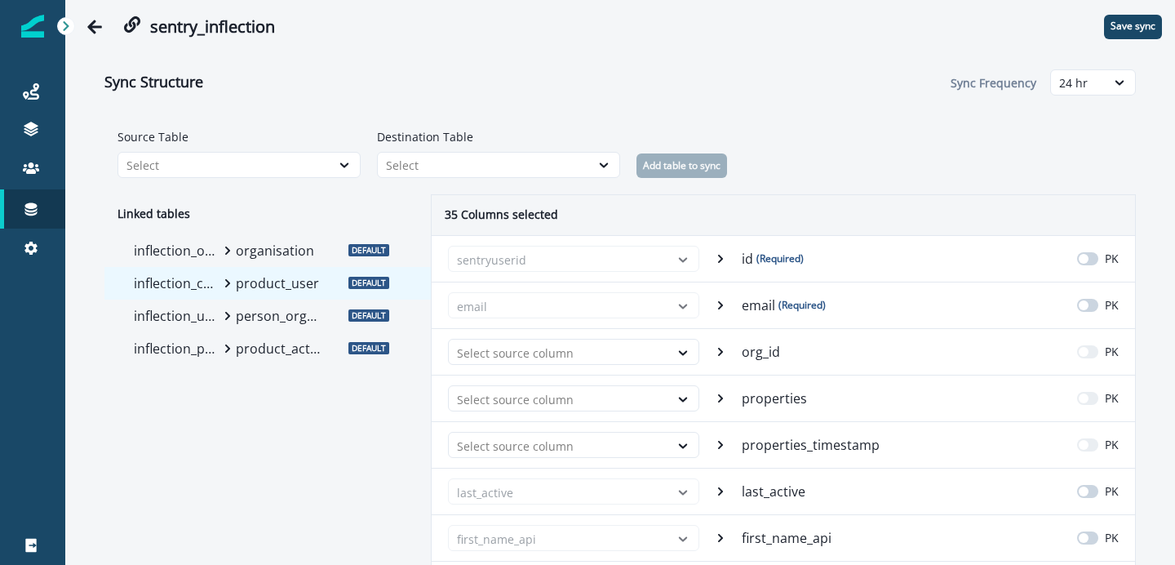
click at [224, 316] on icon at bounding box center [228, 316] width 10 height 10
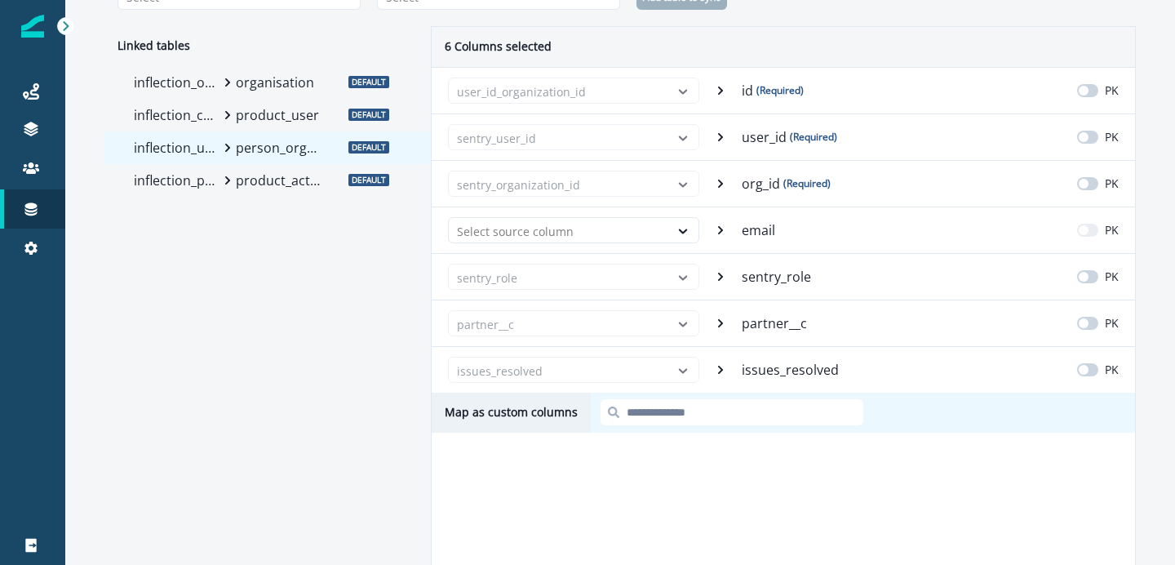
scroll to position [242, 0]
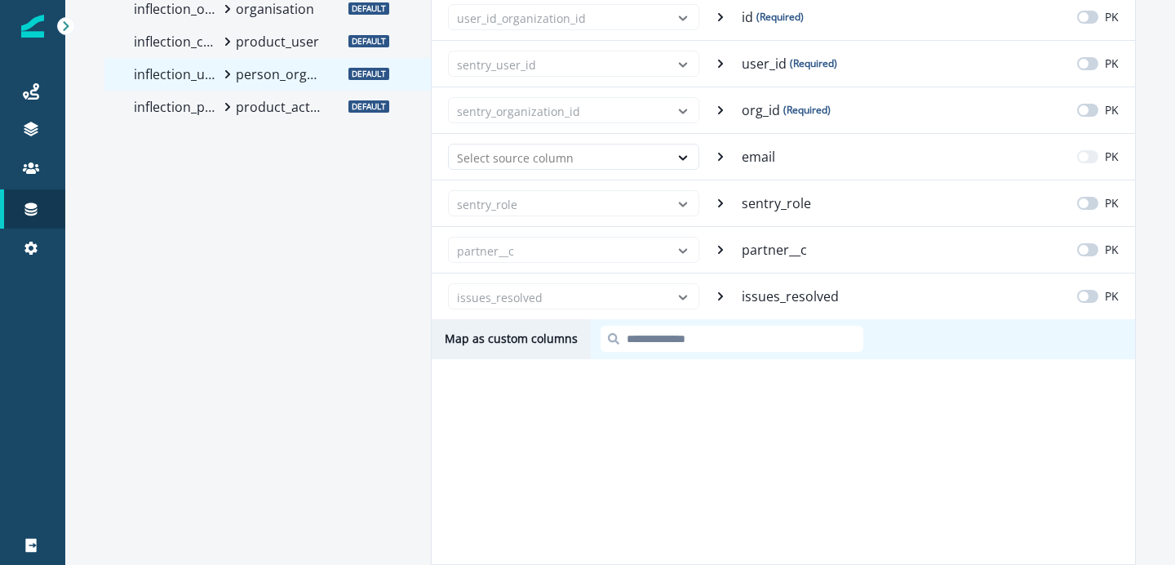
click at [252, 103] on p "product_activity" at bounding box center [279, 107] width 86 height 20
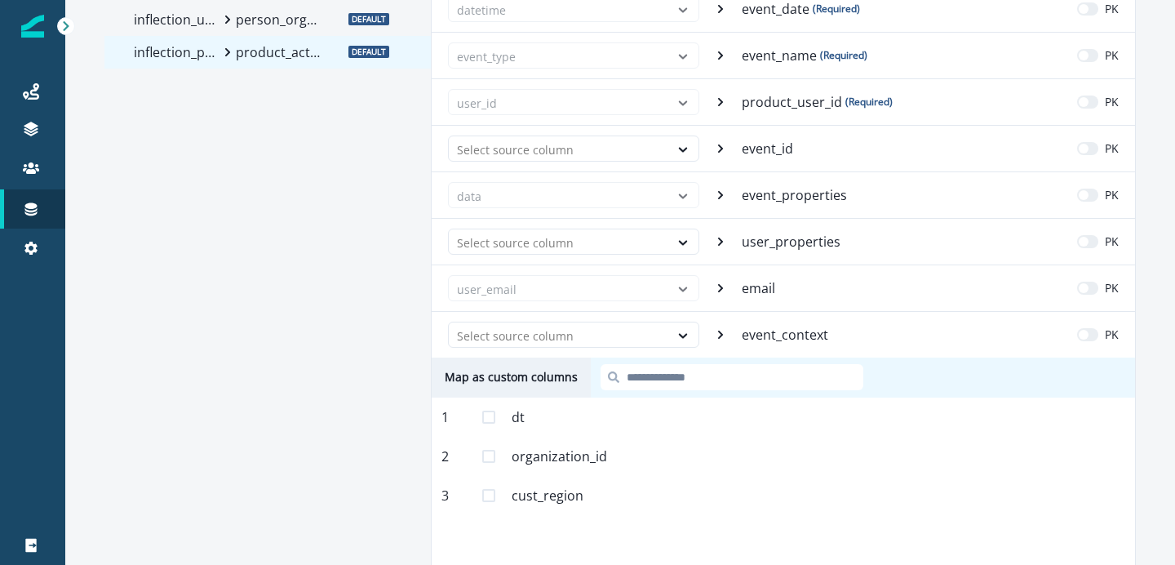
scroll to position [335, 0]
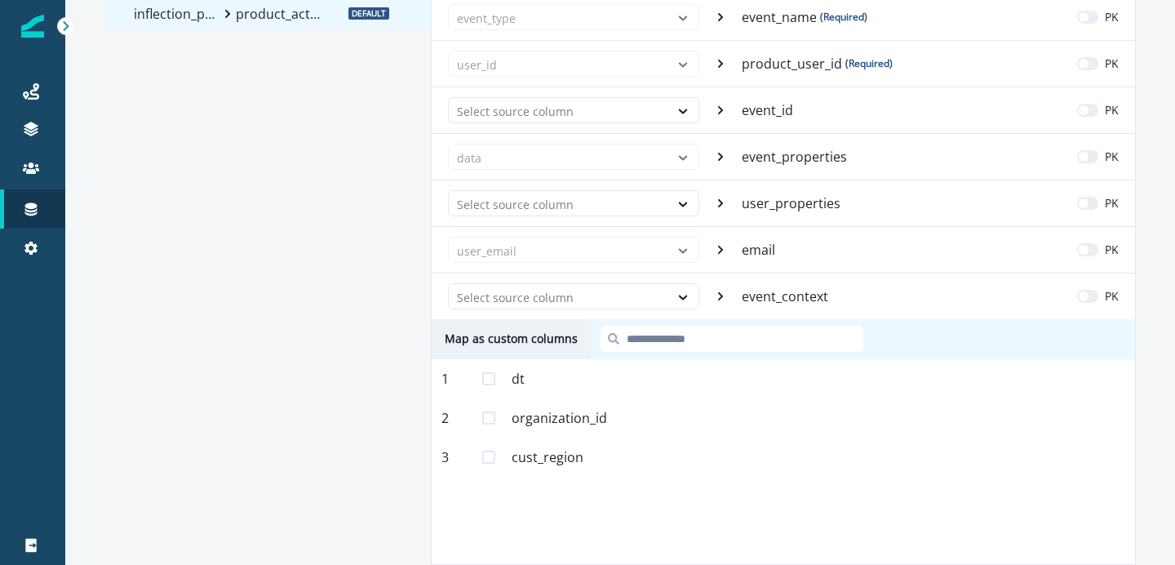
click at [493, 418] on span at bounding box center [488, 417] width 13 height 13
click at [492, 419] on icon at bounding box center [489, 418] width 10 height 8
click at [630, 343] on input at bounding box center [732, 339] width 263 height 26
click at [666, 296] on div "Select source column" at bounding box center [559, 297] width 220 height 27
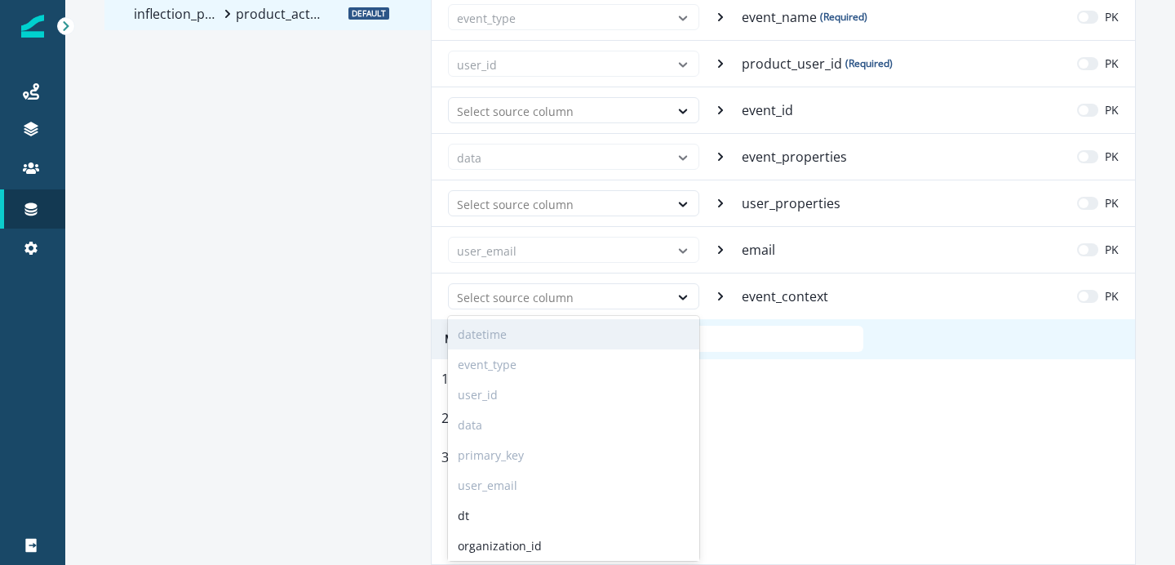
scroll to position [33, 0]
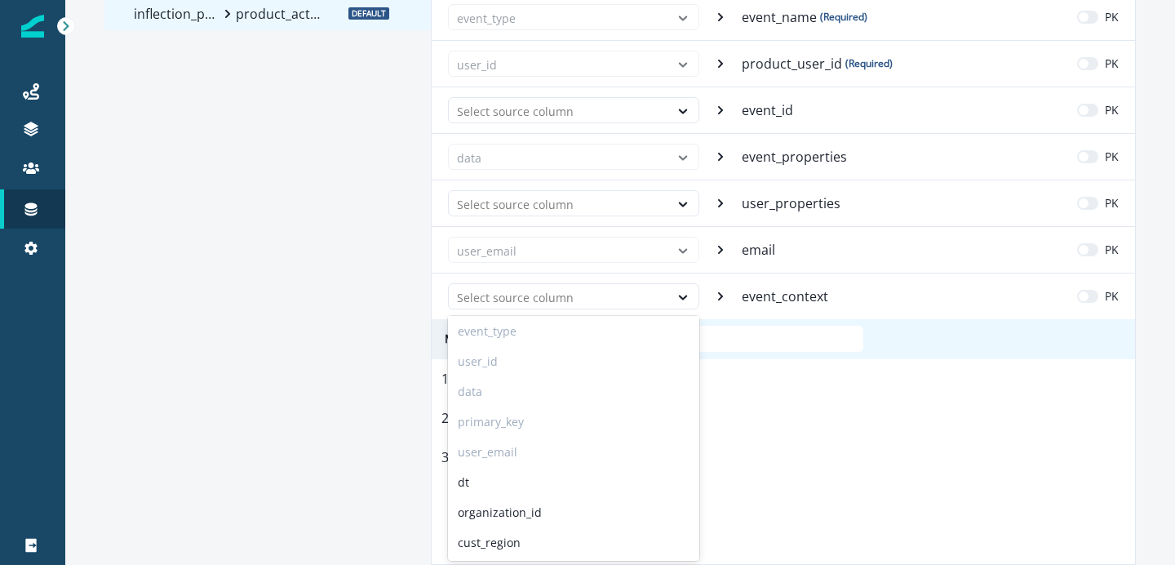
click at [384, 325] on div "Linked tables inflection_organizations organisation Default inflection_contacts…" at bounding box center [267, 212] width 327 height 705
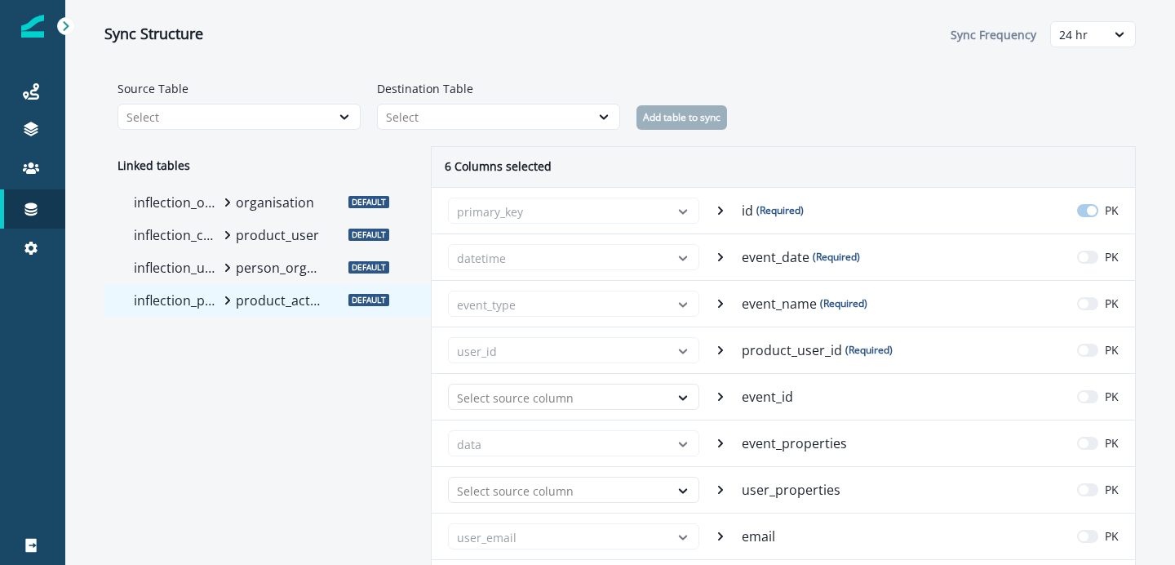
scroll to position [0, 0]
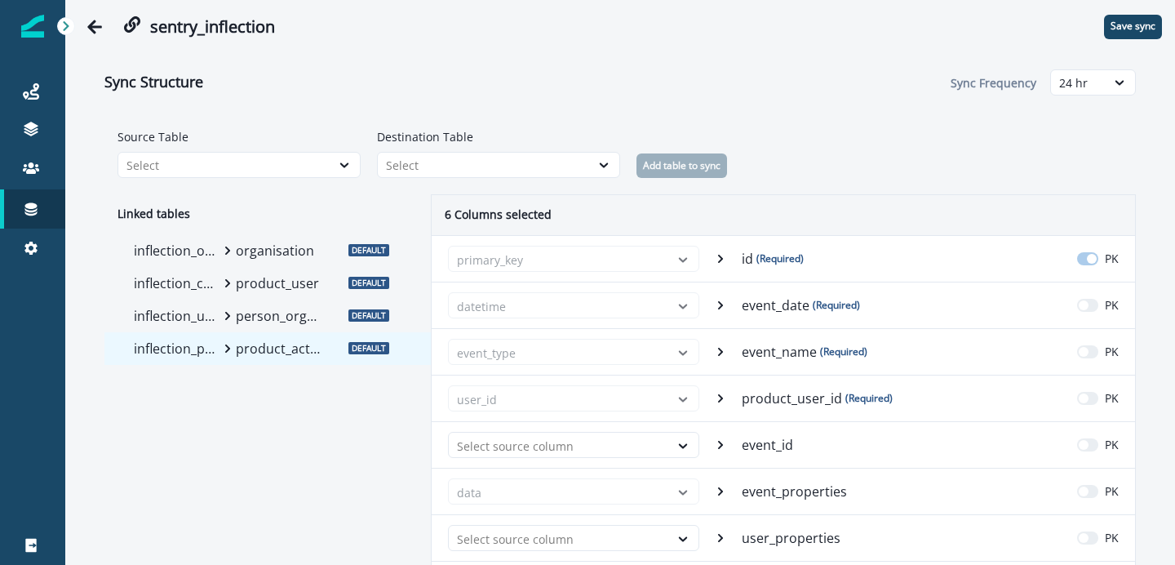
click at [294, 250] on p "organisation" at bounding box center [279, 251] width 86 height 20
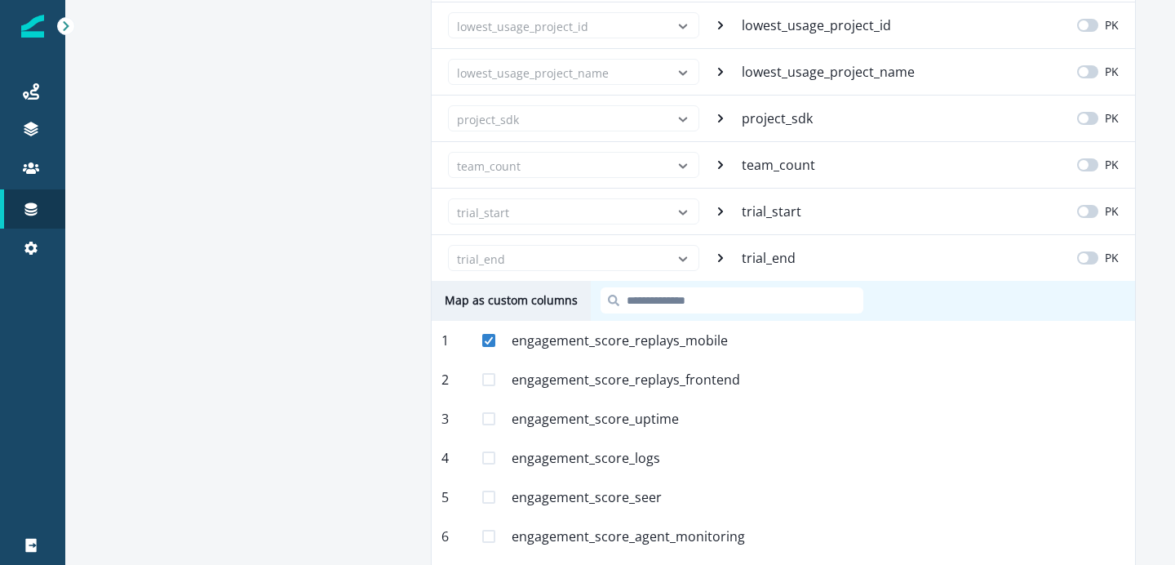
scroll to position [4227, 0]
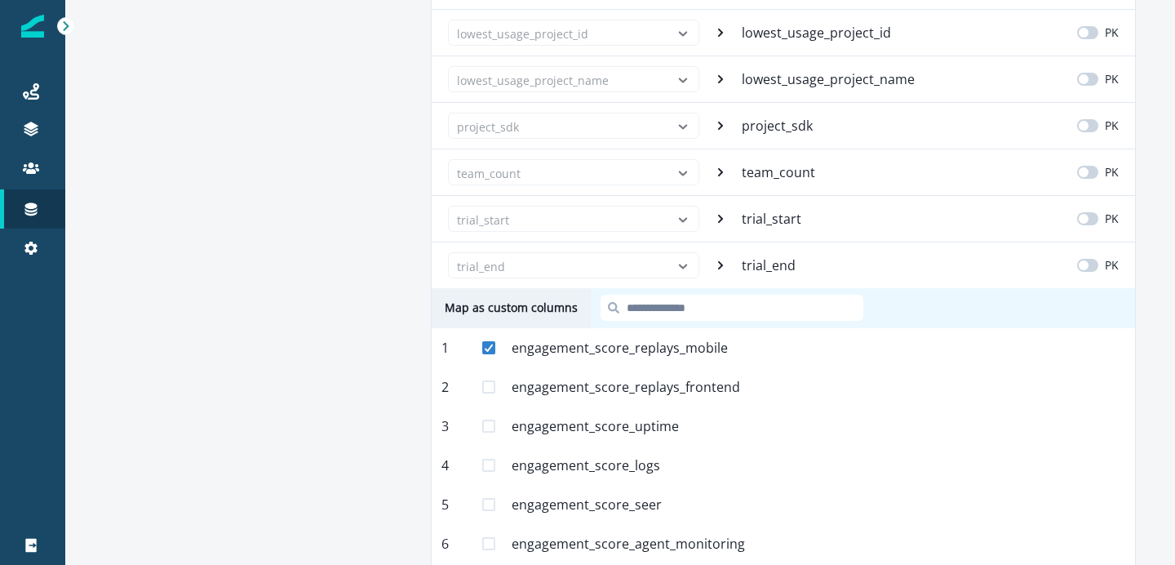
click at [728, 264] on div "trial_end trial_end PK" at bounding box center [784, 265] width 704 height 47
click at [722, 264] on icon at bounding box center [720, 265] width 5 height 8
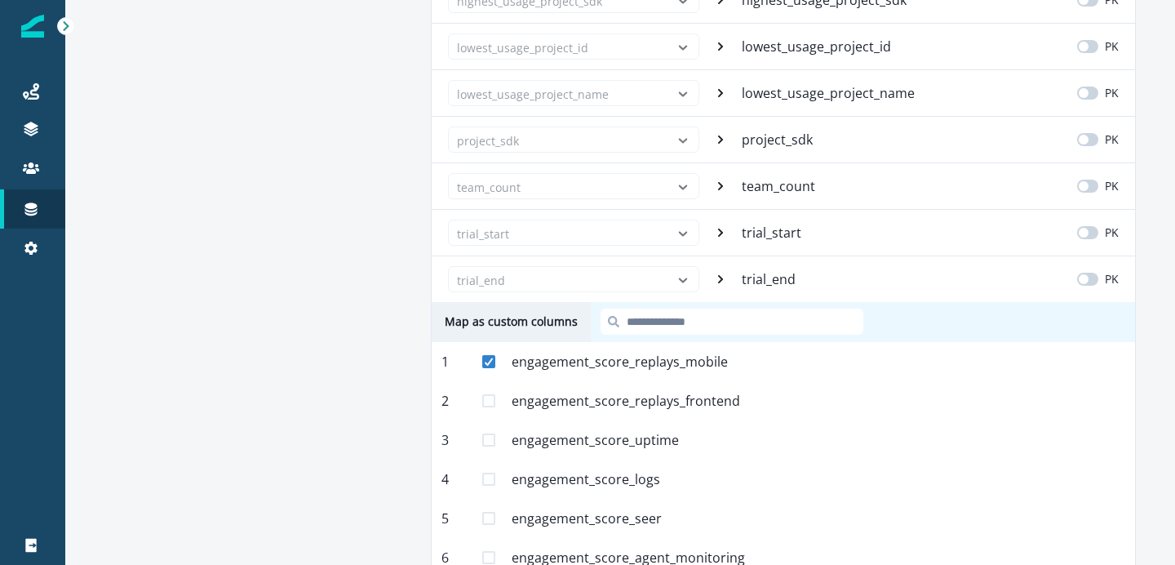
click at [659, 234] on div "trial_start" at bounding box center [573, 233] width 251 height 26
click at [681, 228] on div "trial_start" at bounding box center [573, 233] width 251 height 26
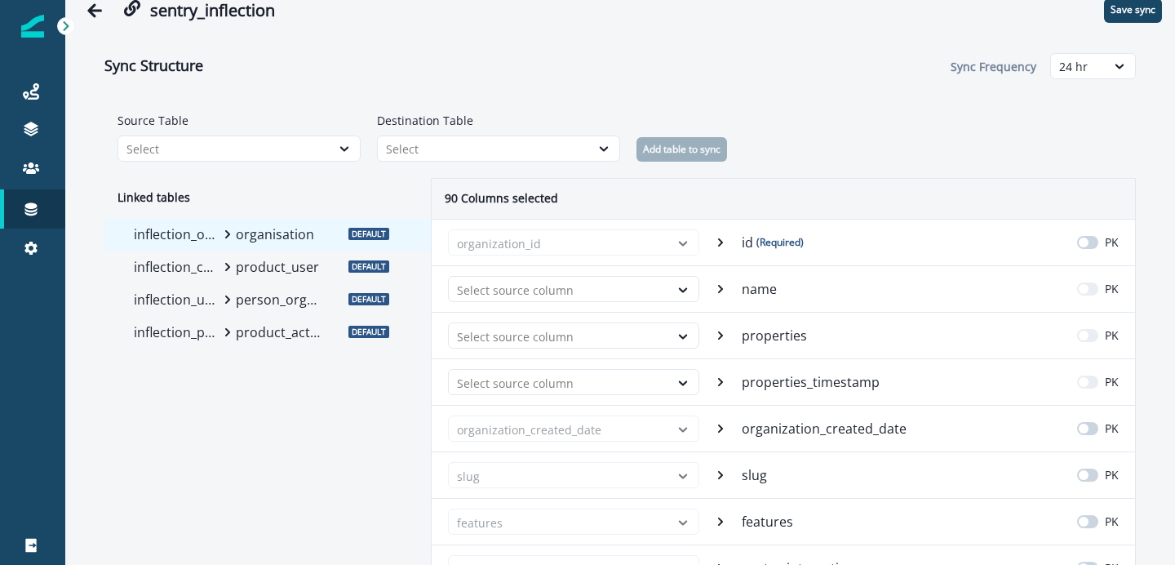
scroll to position [0, 0]
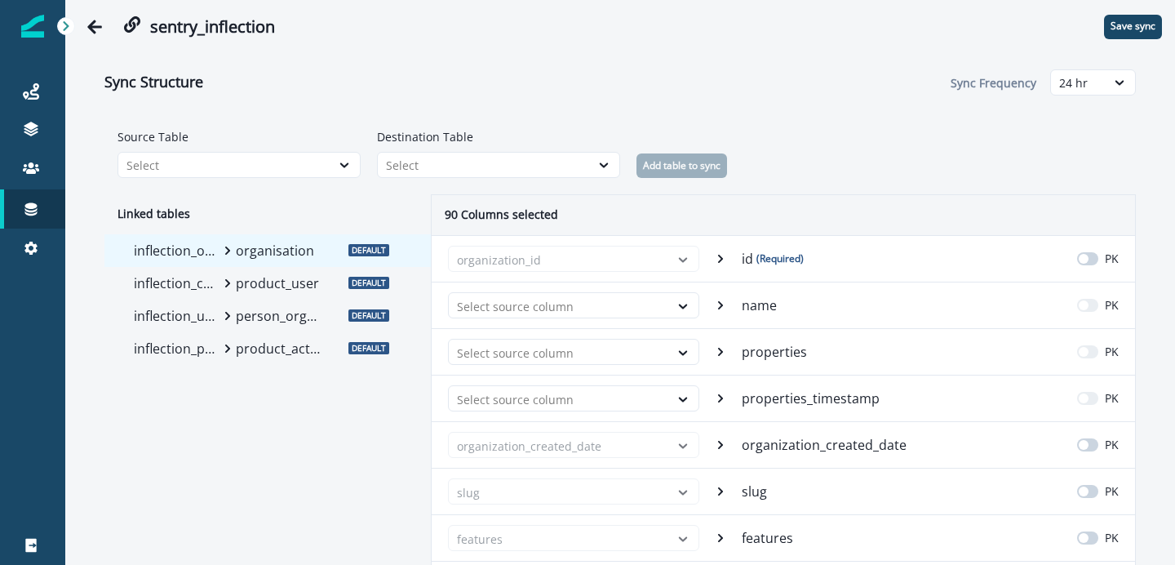
click at [761, 211] on div "90 Columns selected" at bounding box center [784, 215] width 704 height 40
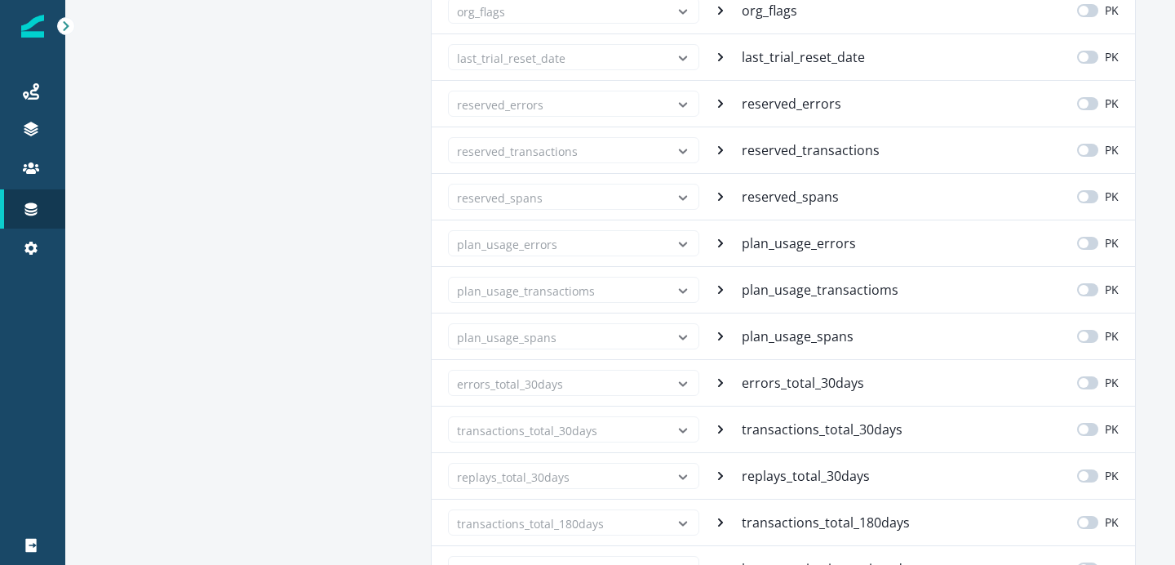
scroll to position [1282, 0]
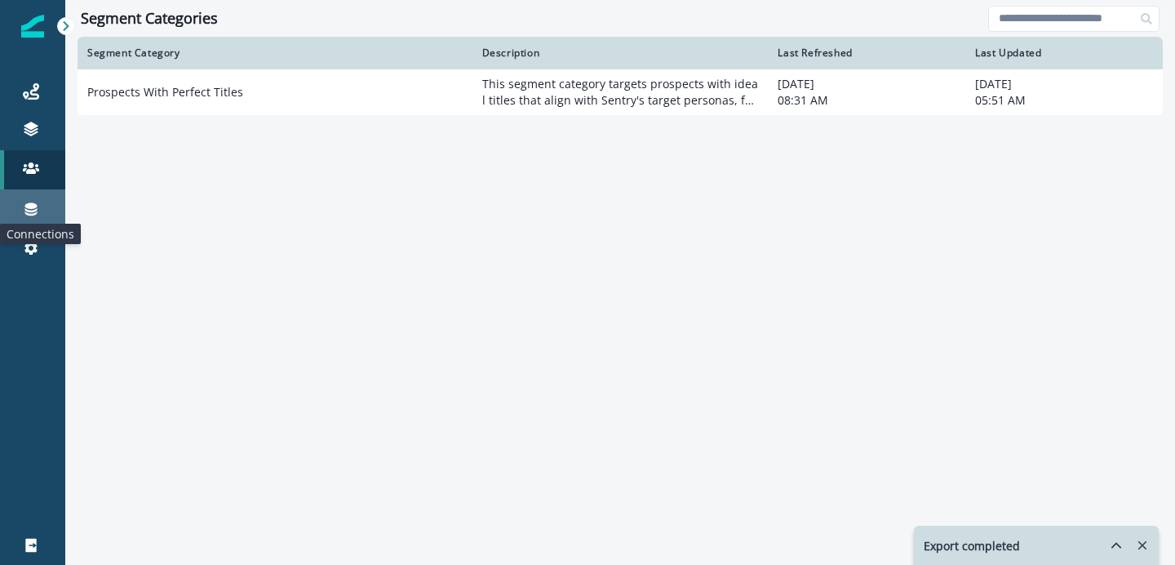
click at [30, 215] on icon at bounding box center [31, 209] width 12 height 13
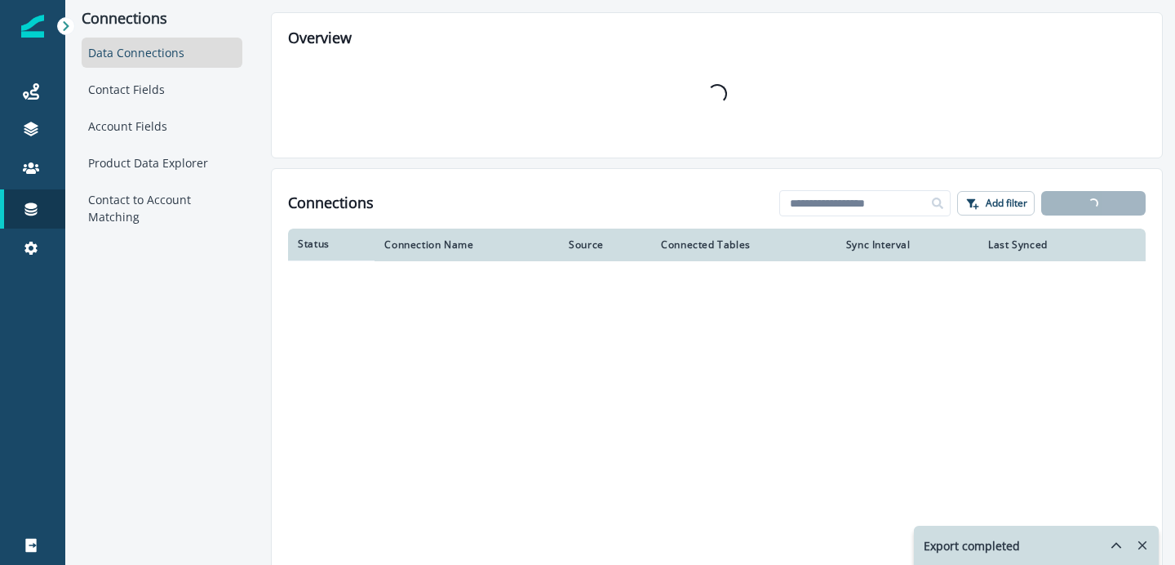
click at [177, 56] on div "Data Connections" at bounding box center [162, 53] width 161 height 30
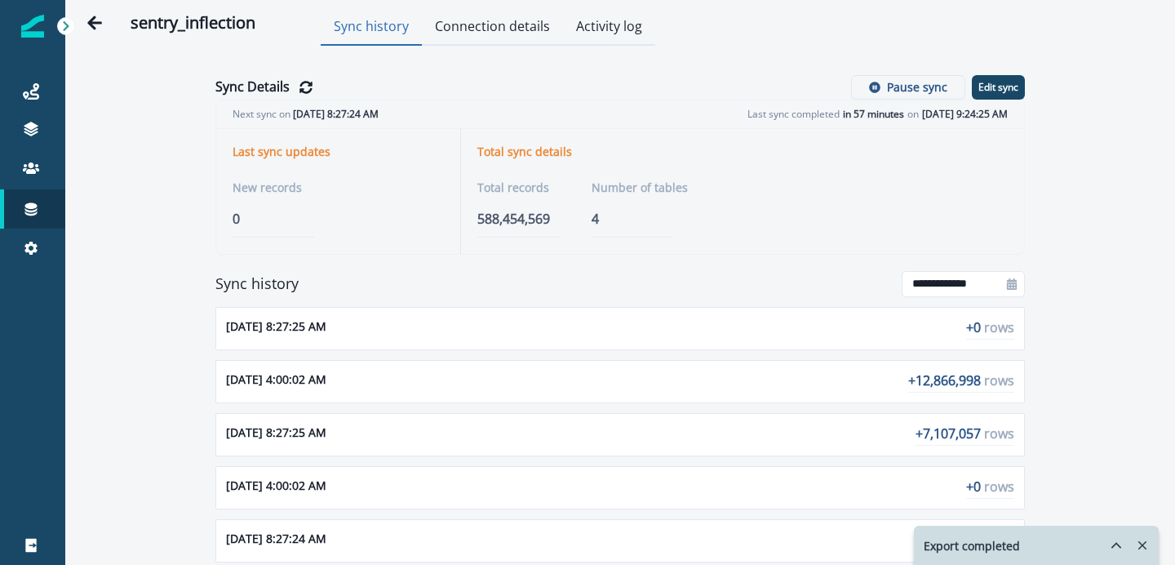
click at [513, 33] on button "Connection details" at bounding box center [492, 28] width 141 height 36
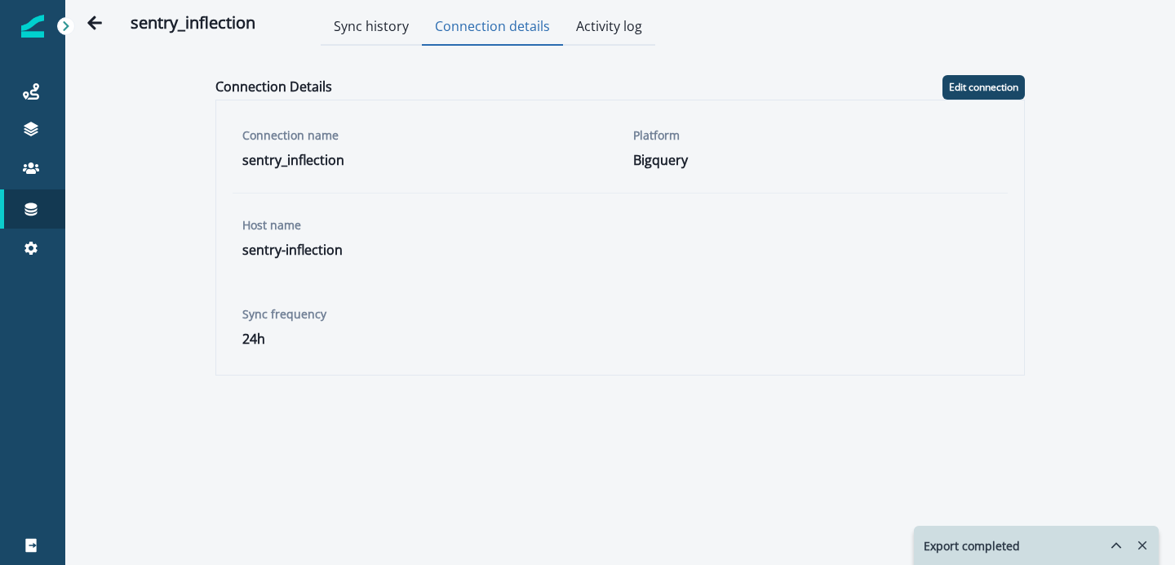
click at [377, 25] on button "Sync history" at bounding box center [371, 28] width 101 height 36
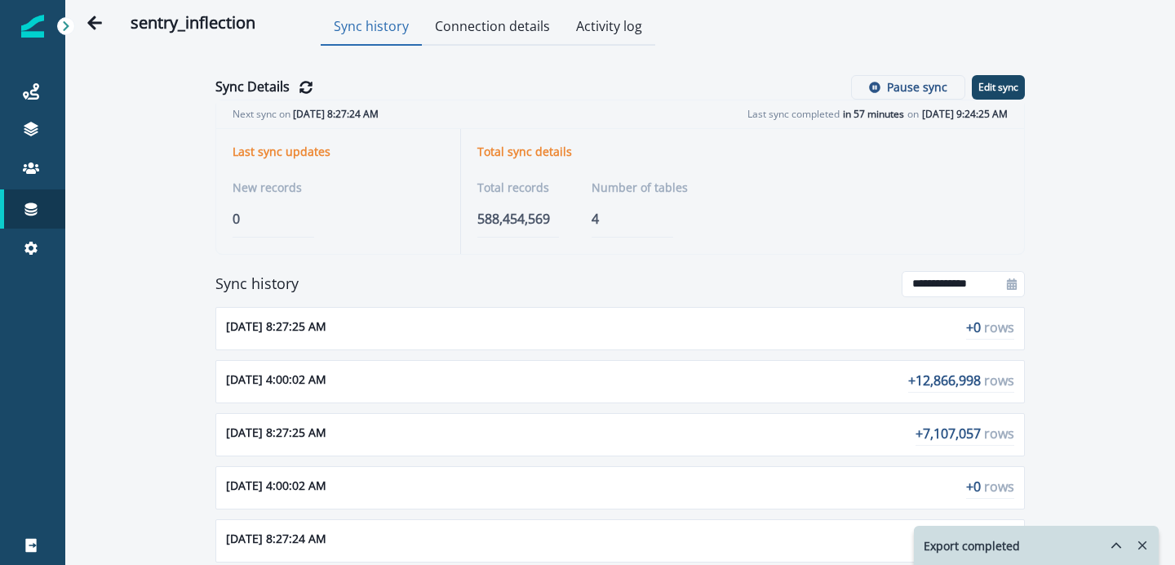
scroll to position [21, 0]
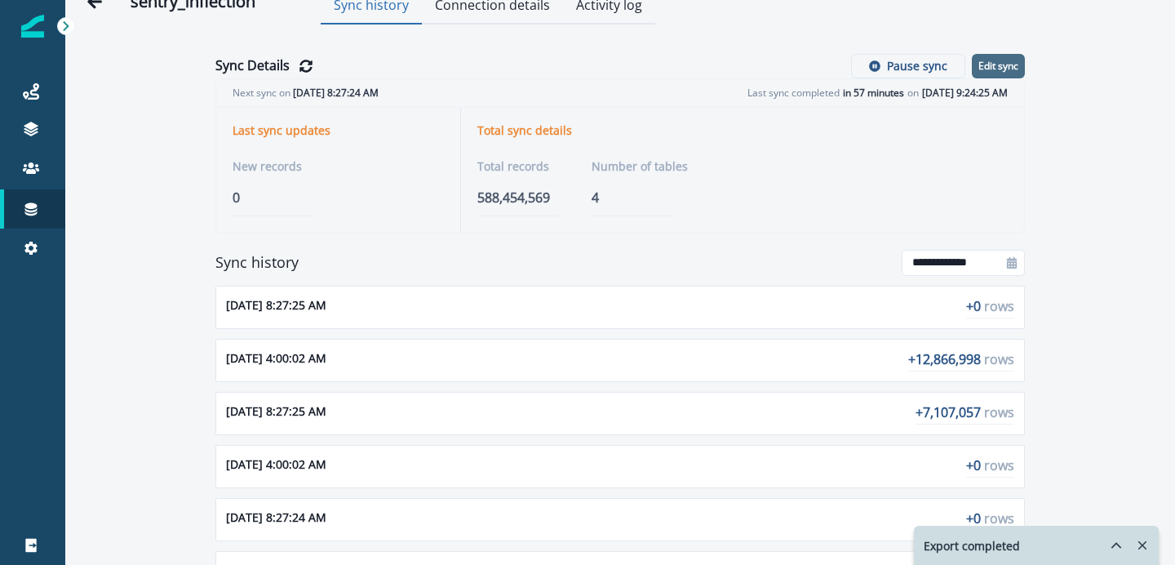
click at [1005, 73] on button "Edit sync" at bounding box center [998, 66] width 53 height 24
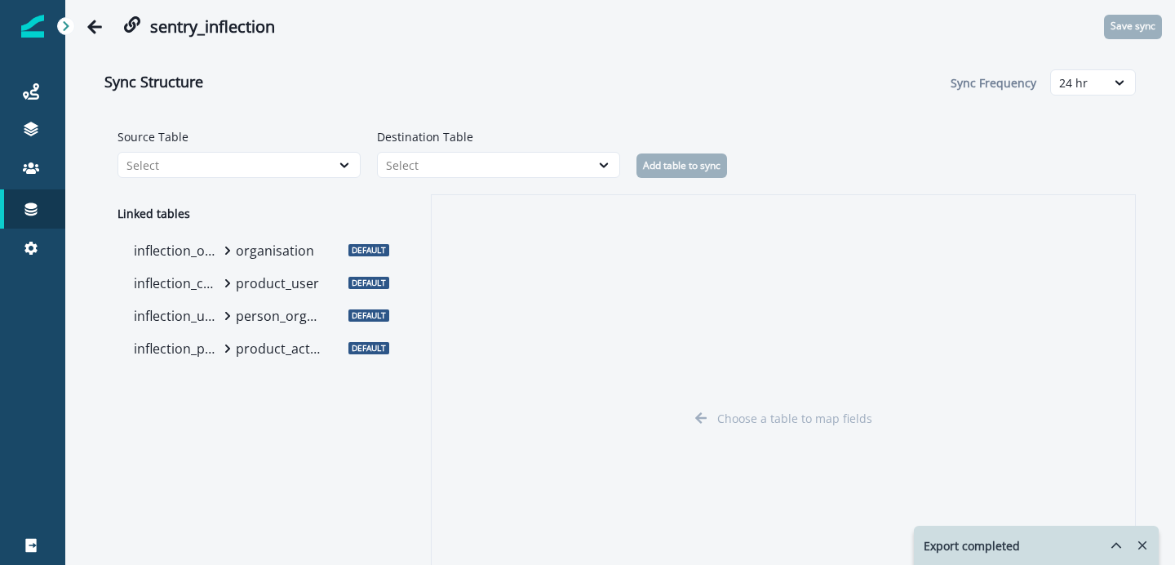
click at [1144, 540] on icon "Remove-exports" at bounding box center [1142, 545] width 15 height 15
click at [305, 257] on p "organisation" at bounding box center [279, 251] width 86 height 20
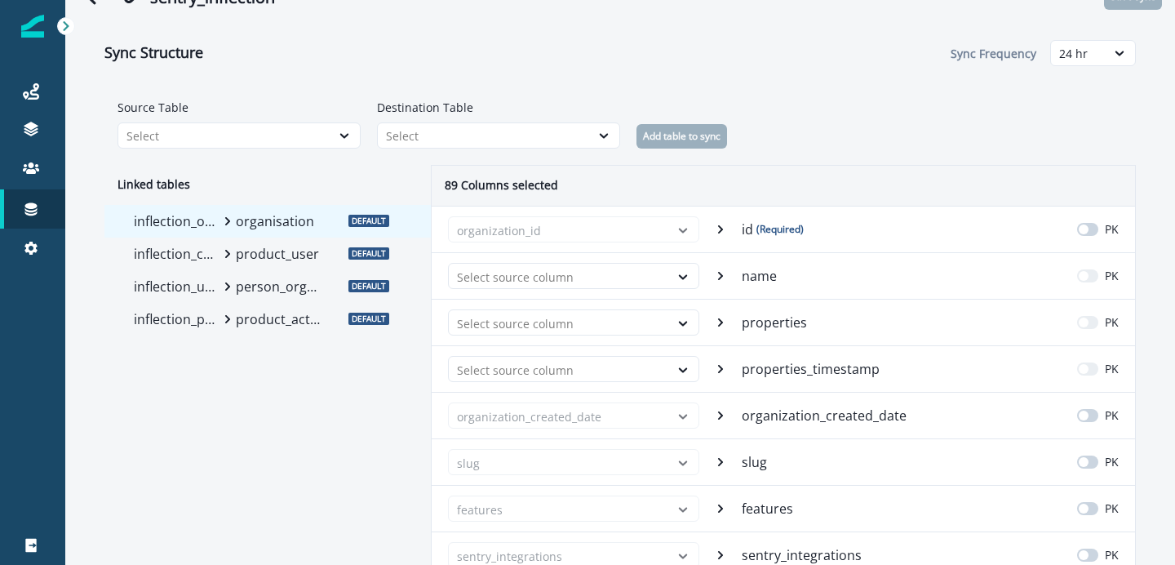
scroll to position [49, 0]
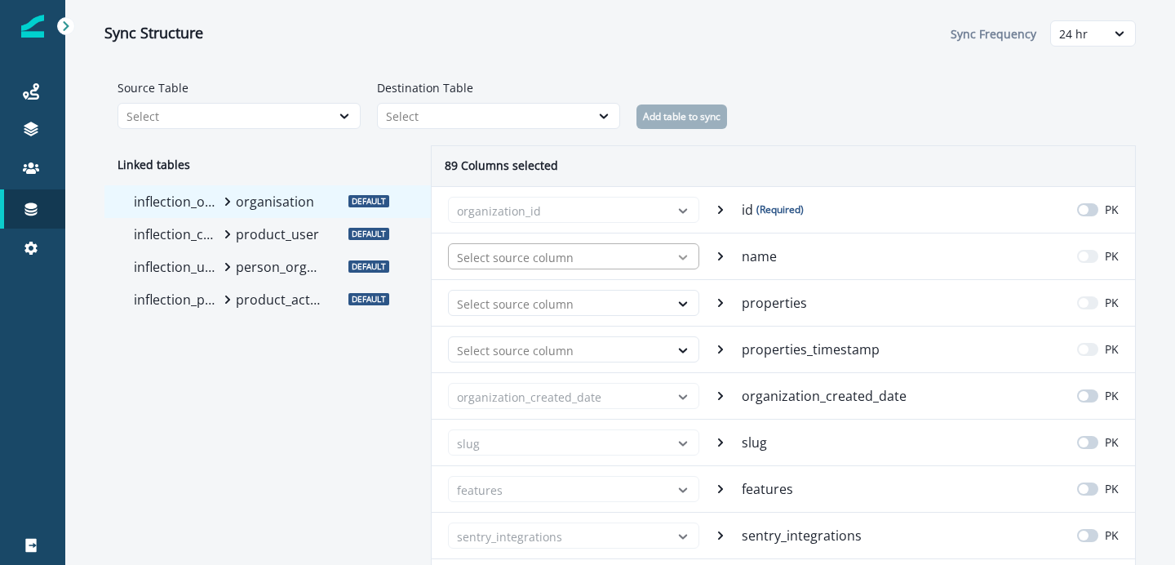
click at [685, 260] on icon at bounding box center [683, 257] width 15 height 16
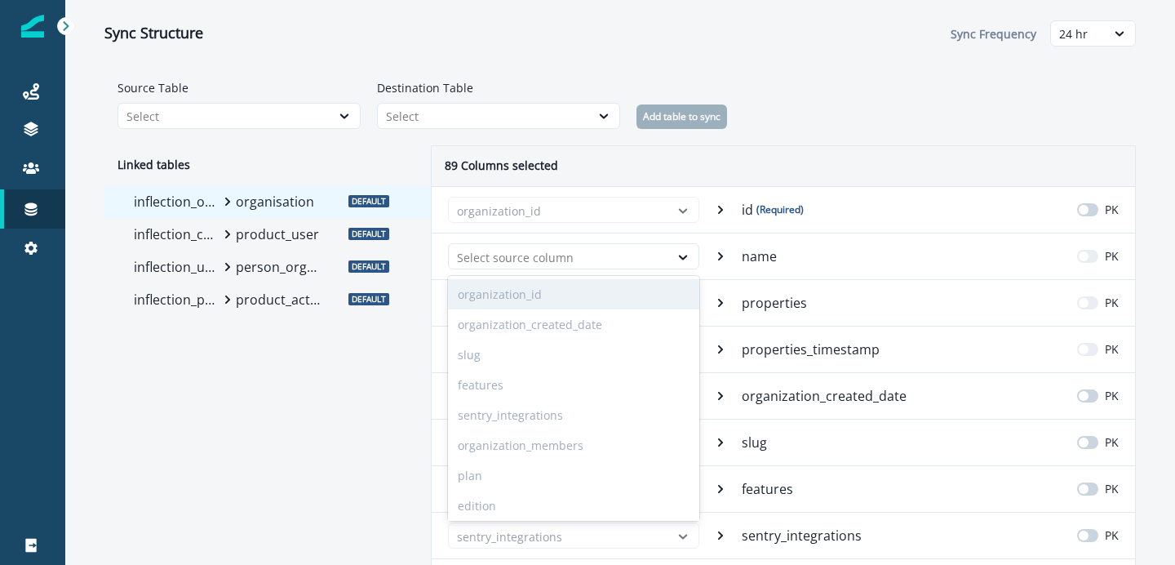
click at [706, 242] on div "organization_id disabled, 1 of 99. 99 results available. Use Up and Down to cho…" at bounding box center [784, 256] width 704 height 47
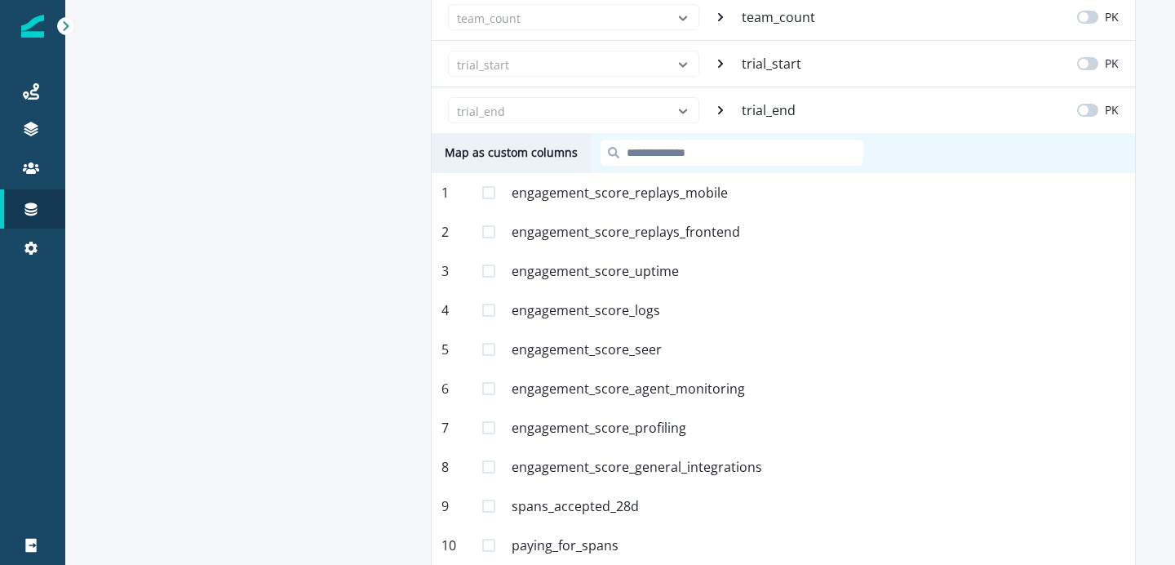
scroll to position [4235, 0]
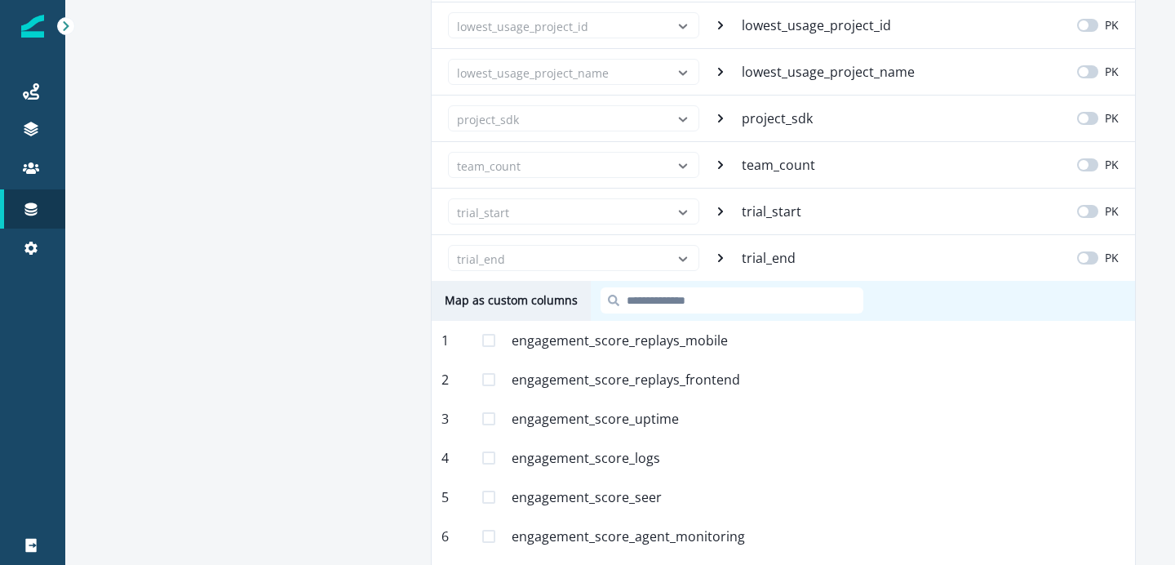
click at [684, 254] on div "trial_end" at bounding box center [573, 258] width 251 height 26
click at [686, 164] on div "team_count" at bounding box center [573, 165] width 251 height 26
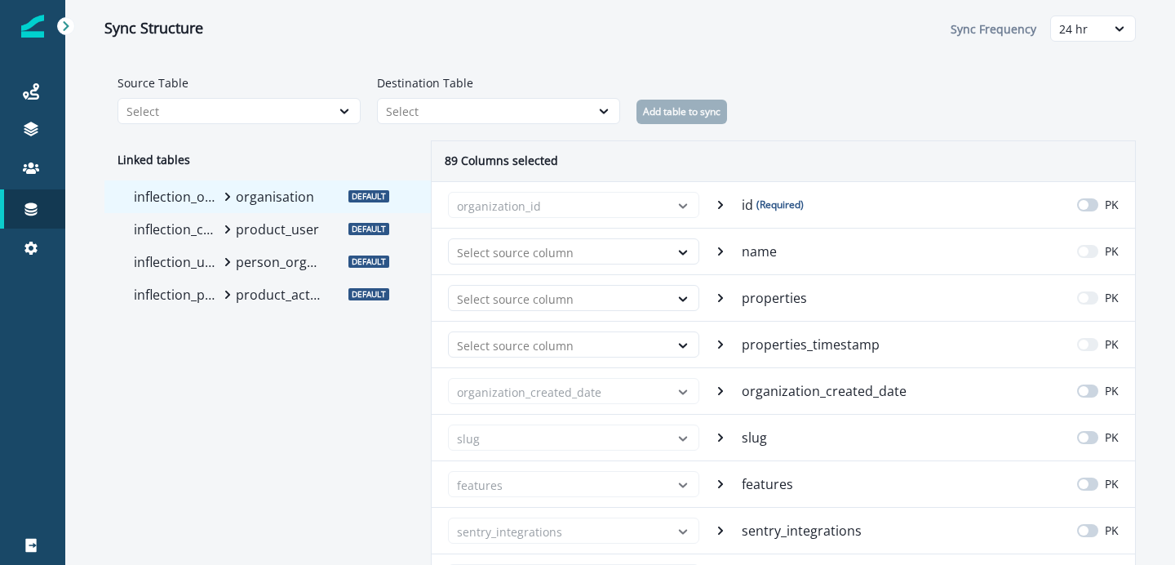
scroll to position [78, 0]
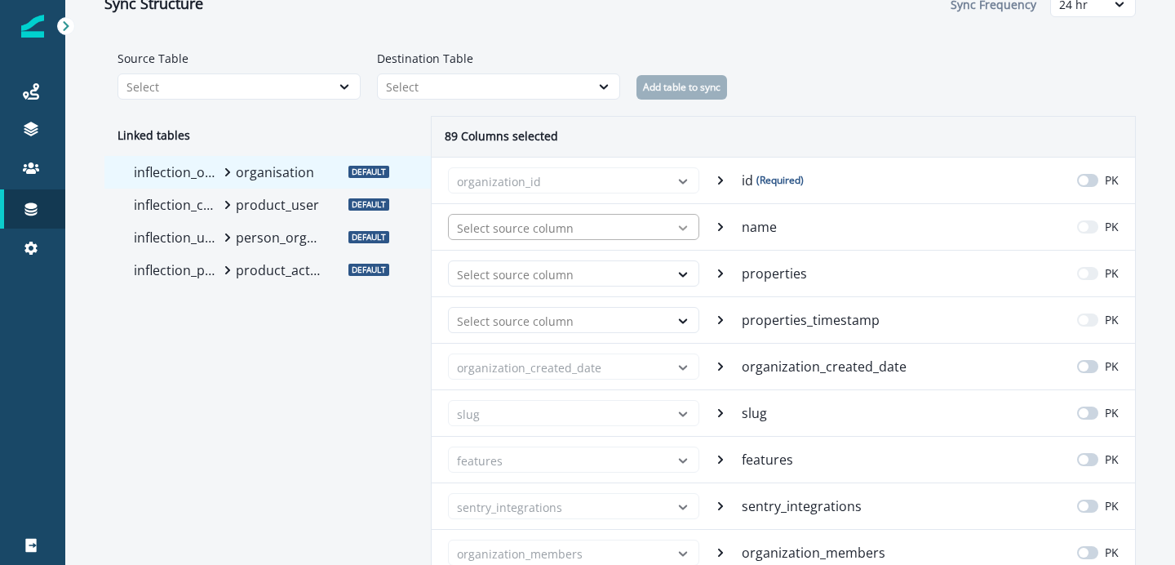
click at [685, 225] on icon at bounding box center [683, 228] width 15 height 16
click at [749, 127] on div "89 Columns selected" at bounding box center [784, 137] width 704 height 40
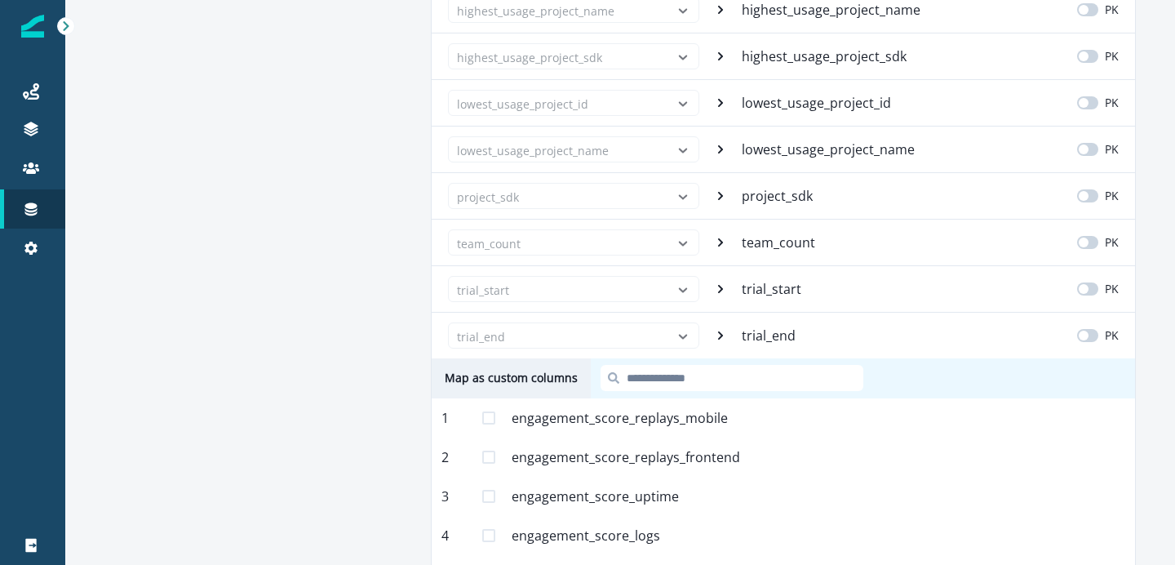
scroll to position [4360, 0]
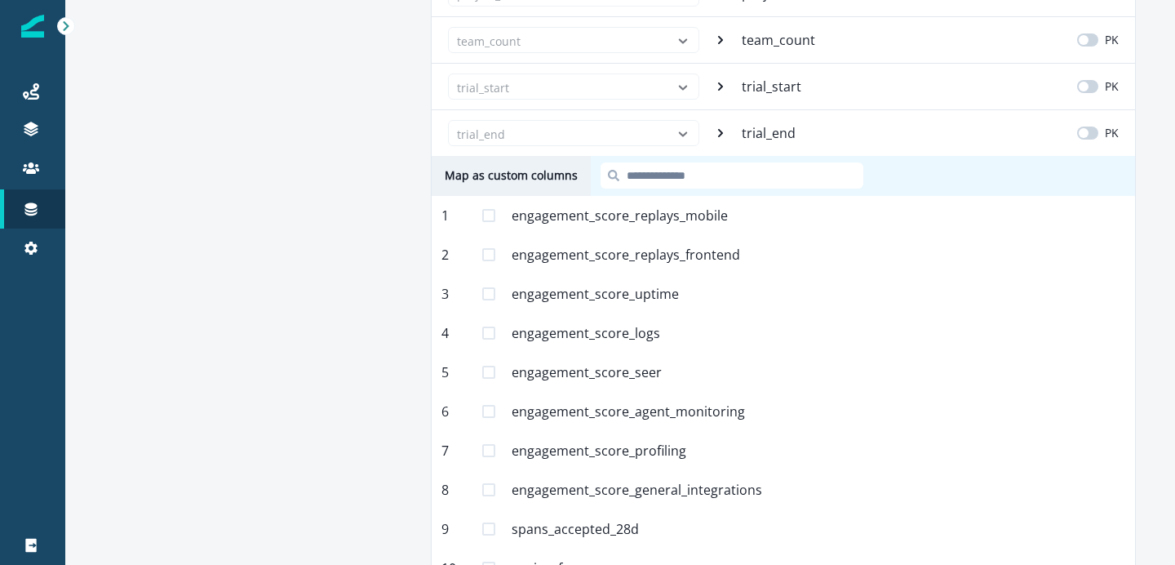
click at [726, 131] on div "trial_end trial_end PK" at bounding box center [784, 132] width 704 height 47
click at [490, 215] on span at bounding box center [488, 215] width 13 height 13
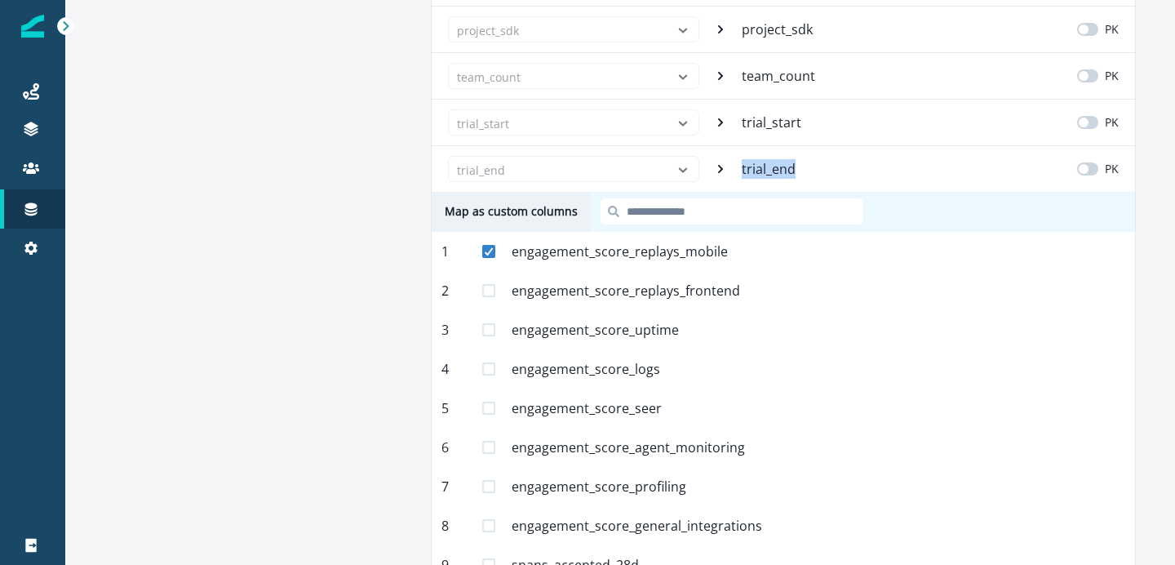
scroll to position [4285, 0]
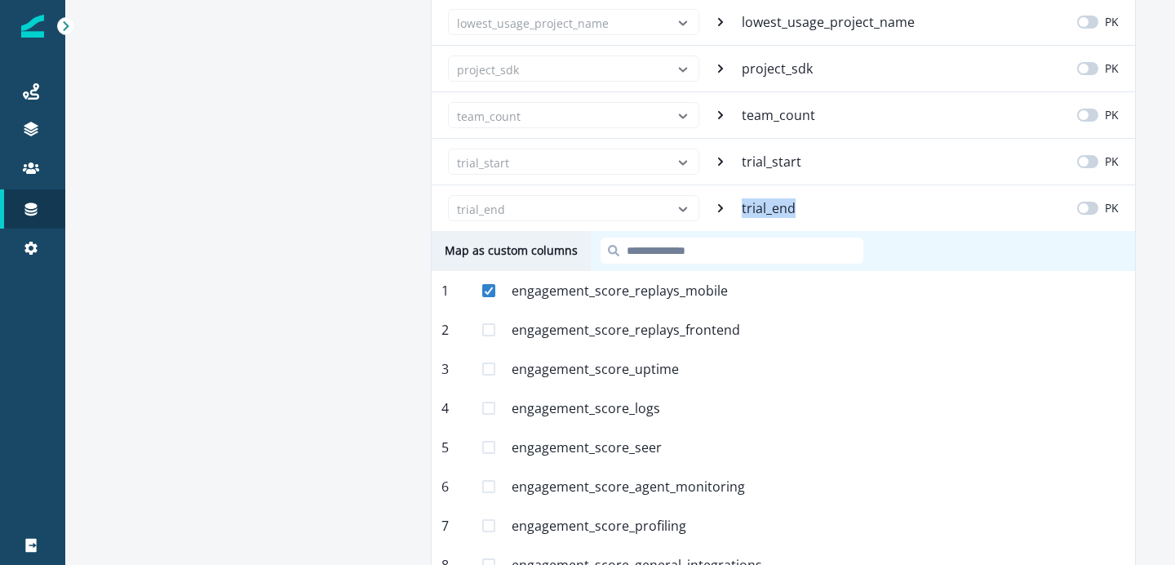
click at [678, 247] on input at bounding box center [732, 251] width 263 height 26
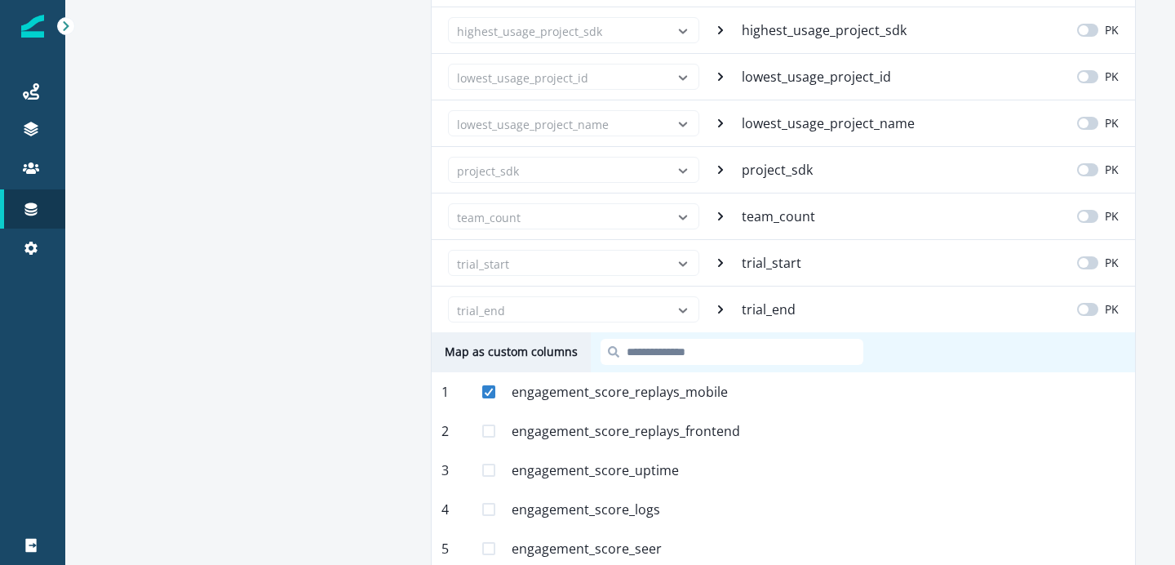
scroll to position [4209, 0]
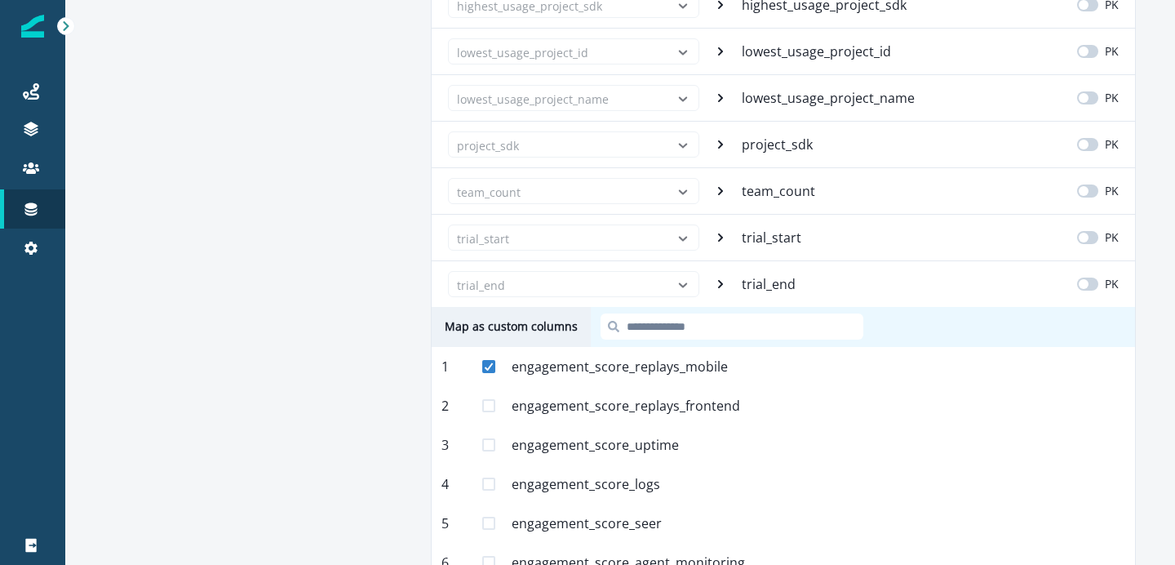
click at [491, 393] on div "2 engagement_score_replays_frontend Mapped" at bounding box center [784, 405] width 704 height 39
click at [490, 407] on span at bounding box center [488, 405] width 13 height 13
click at [486, 444] on span at bounding box center [488, 444] width 13 height 13
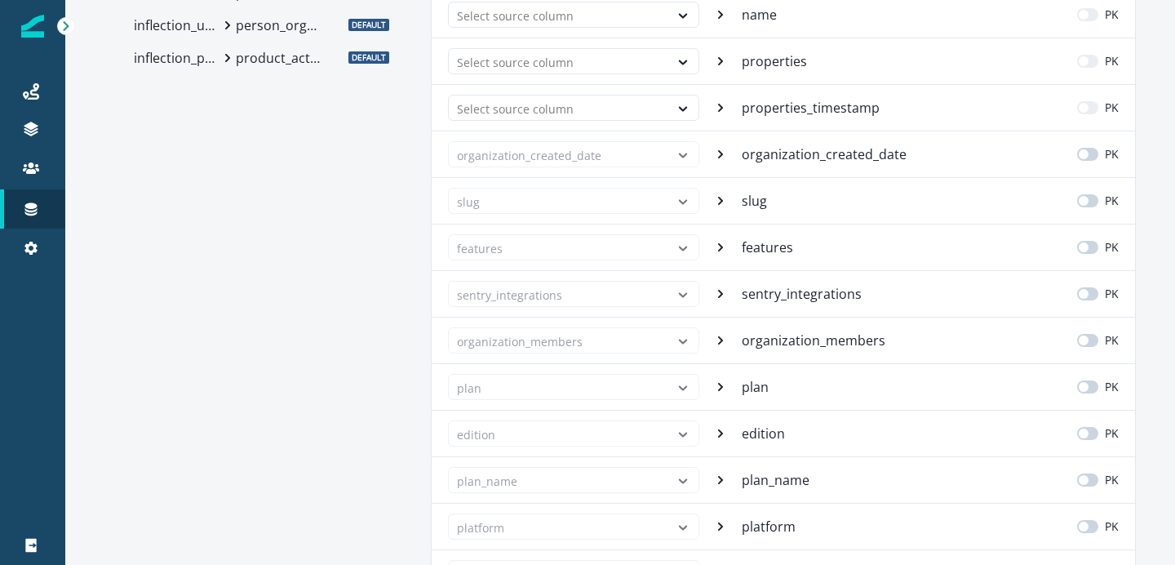
scroll to position [0, 0]
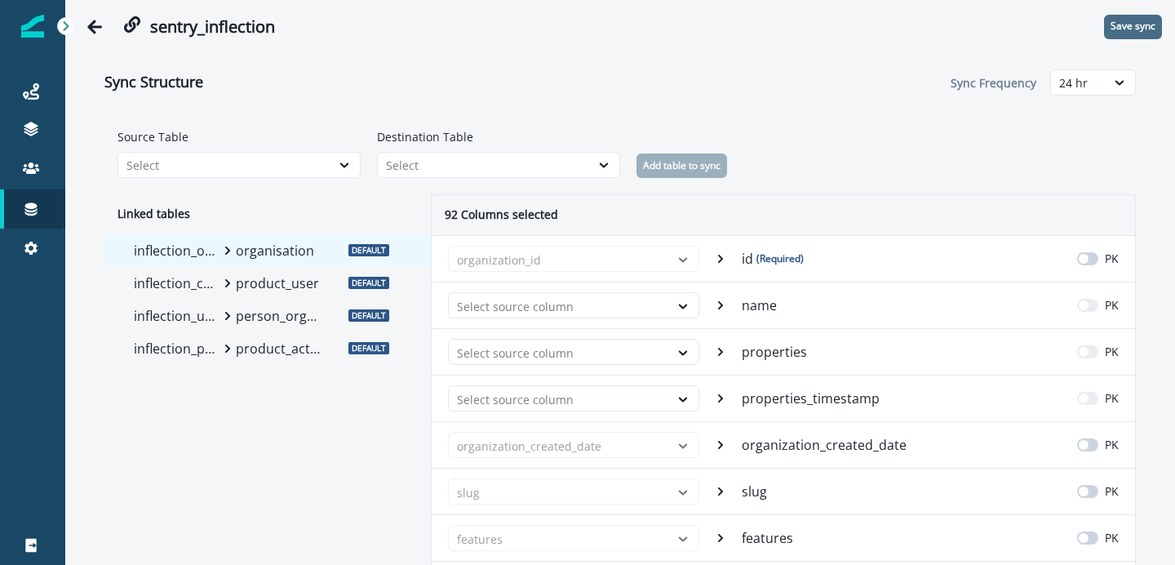
click at [1108, 28] on button "Save sync" at bounding box center [1133, 27] width 58 height 24
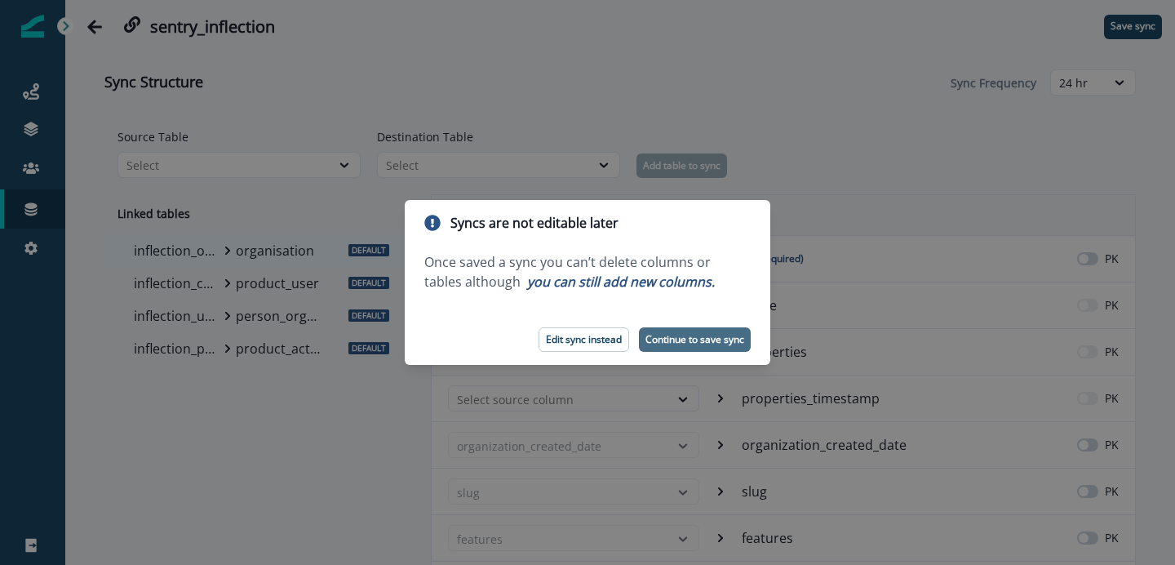
click at [722, 330] on button "Continue to save sync" at bounding box center [695, 339] width 112 height 24
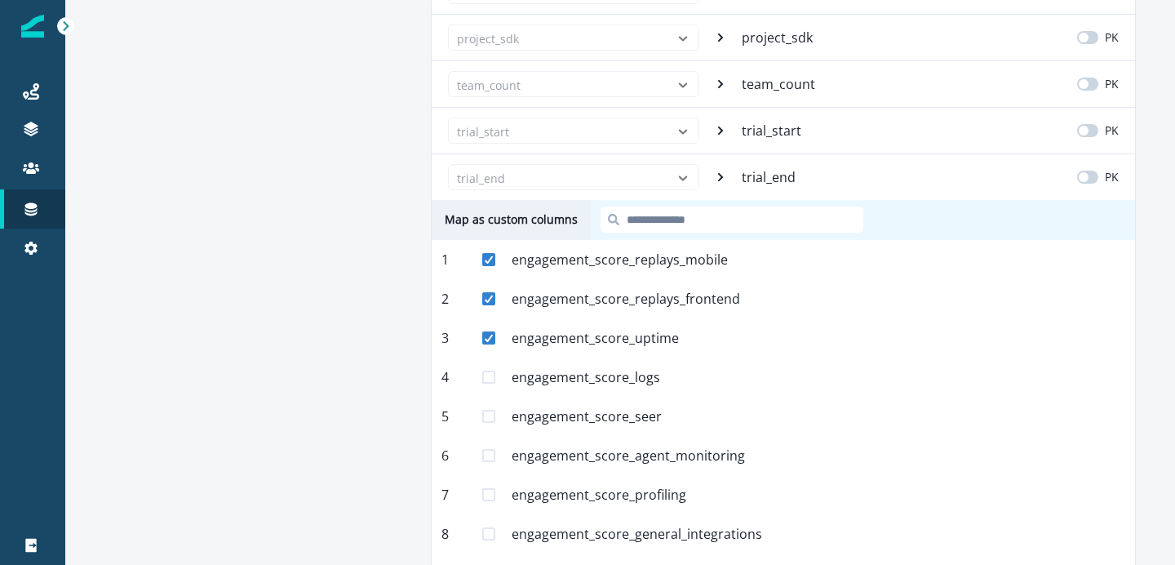
scroll to position [4266, 0]
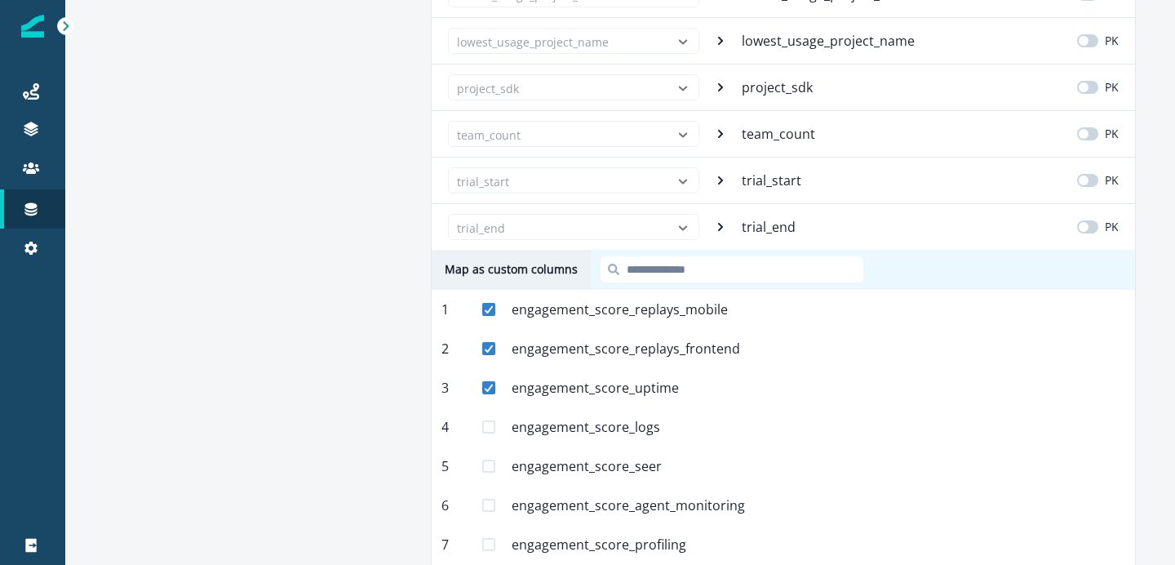
click at [721, 225] on icon at bounding box center [720, 227] width 5 height 8
click at [652, 276] on input at bounding box center [732, 269] width 263 height 26
click at [491, 312] on icon at bounding box center [489, 309] width 10 height 8
click at [482, 348] on span at bounding box center [488, 348] width 13 height 13
click at [487, 381] on span at bounding box center [488, 387] width 13 height 13
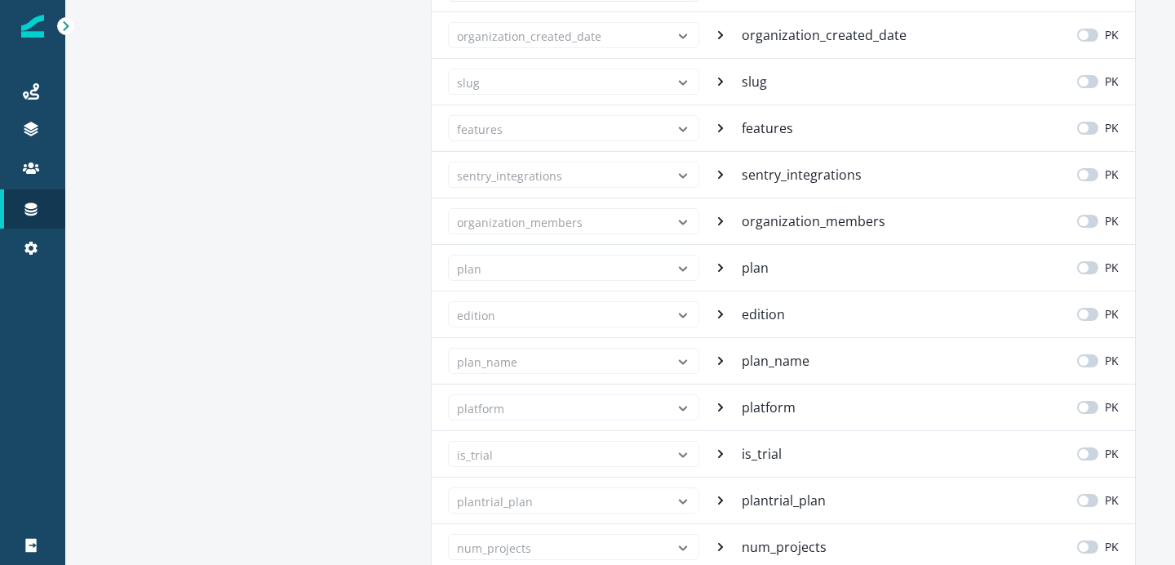
scroll to position [0, 0]
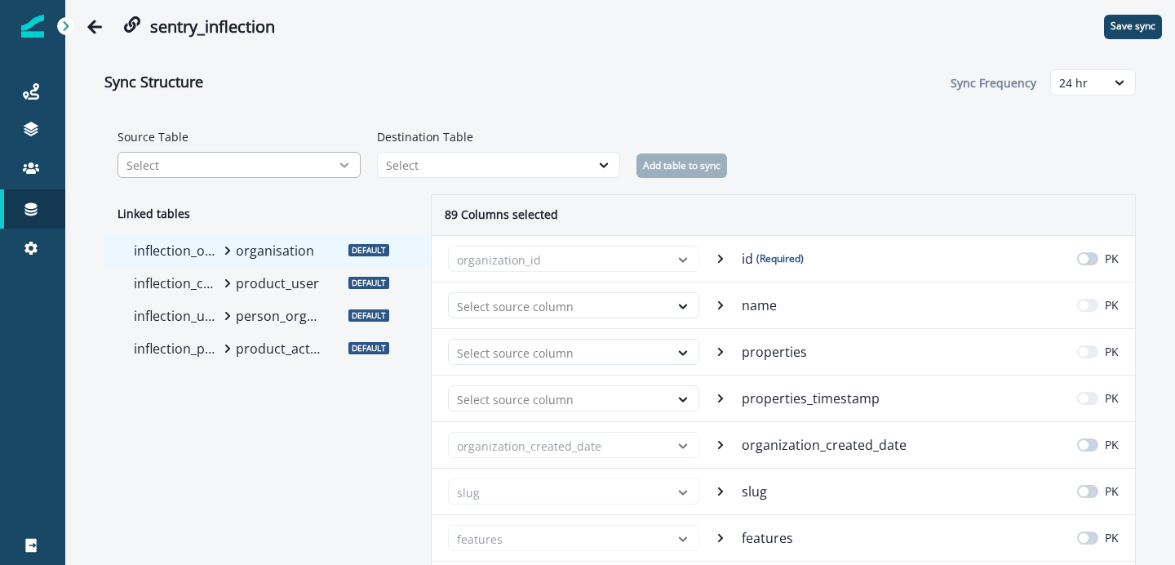
click at [343, 167] on icon at bounding box center [344, 165] width 15 height 16
click at [336, 144] on label "Source Table" at bounding box center [234, 136] width 233 height 17
click at [448, 157] on div "Select" at bounding box center [484, 165] width 196 height 17
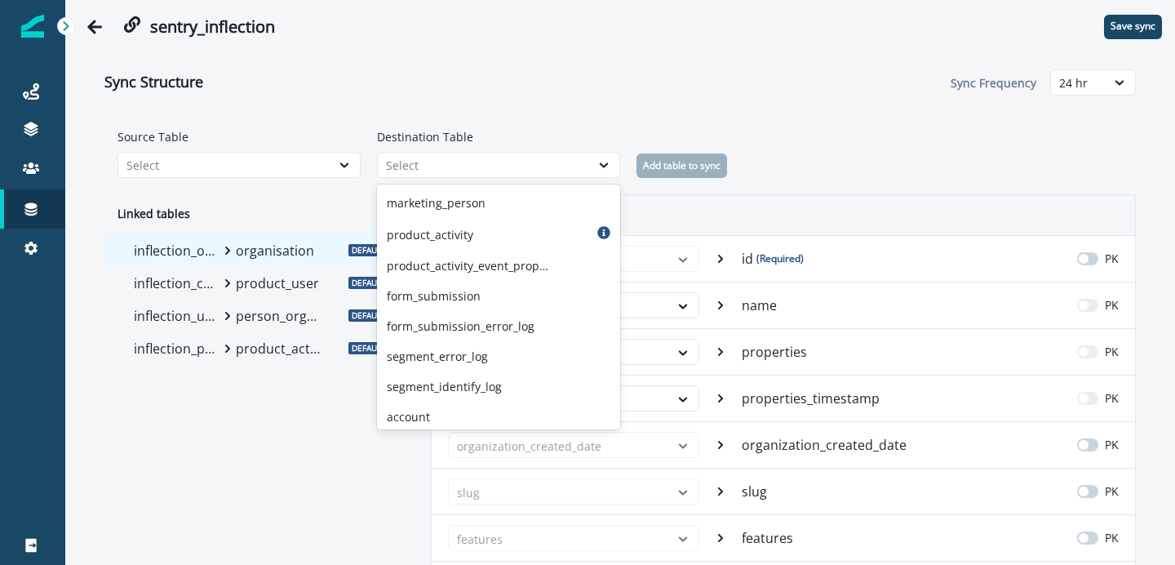
click at [383, 107] on div "Sync Structure Sync Frequency 24 hr" at bounding box center [620, 82] width 1032 height 59
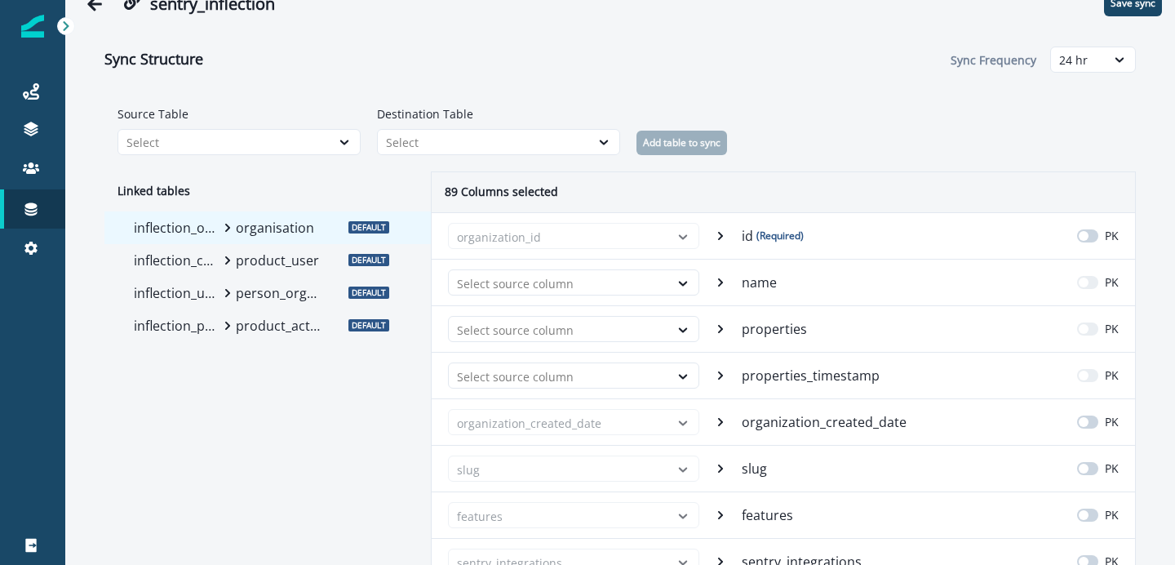
scroll to position [31, 0]
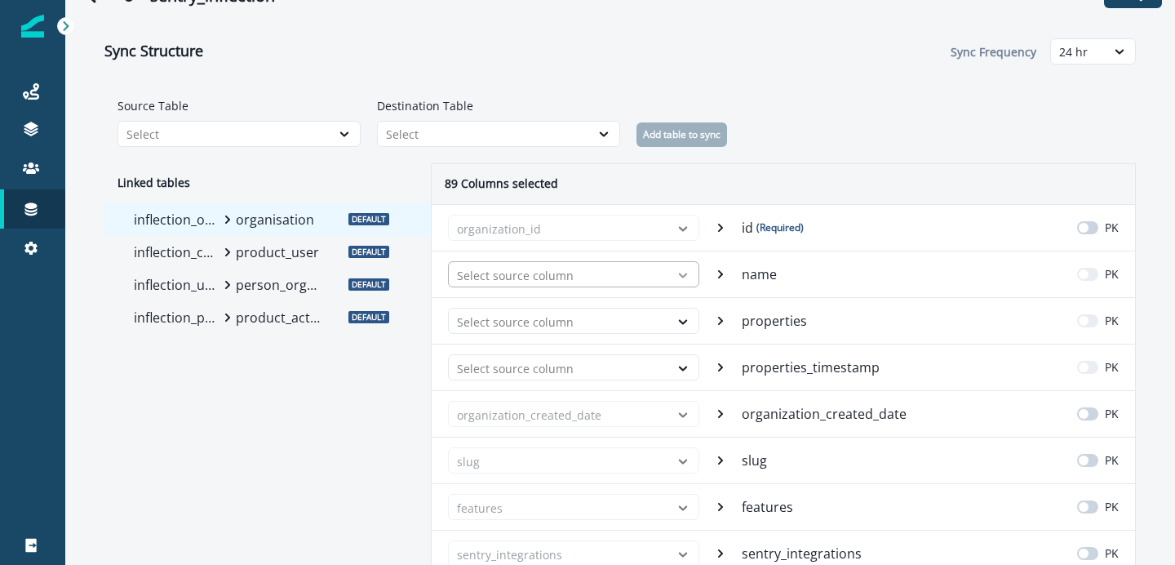
click at [686, 276] on icon at bounding box center [683, 275] width 15 height 16
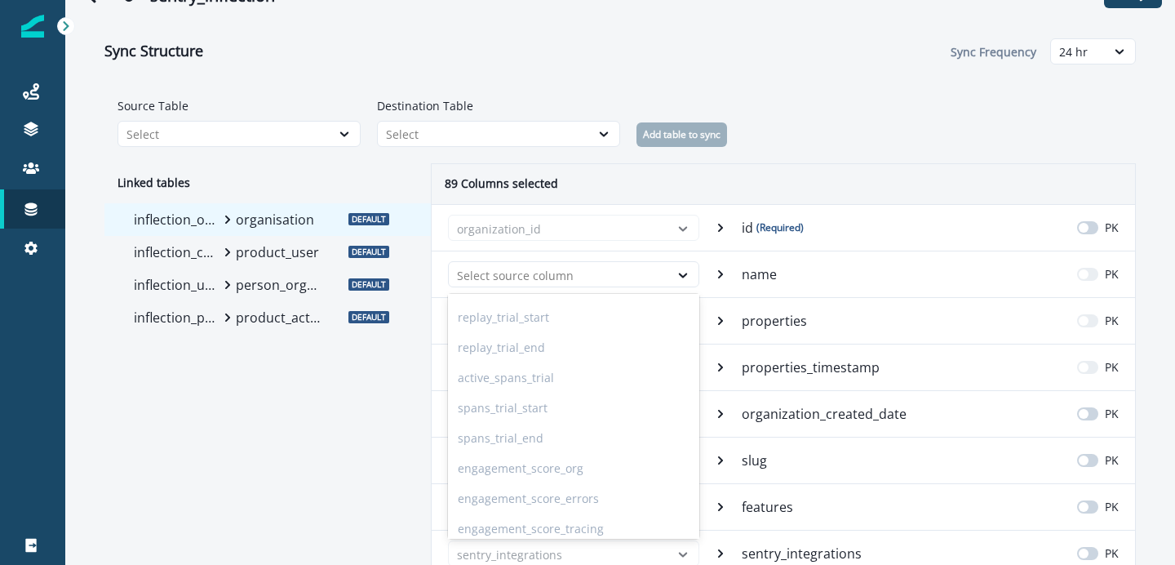
scroll to position [1840, 0]
click at [564, 379] on div "spans_trial_start" at bounding box center [573, 375] width 251 height 30
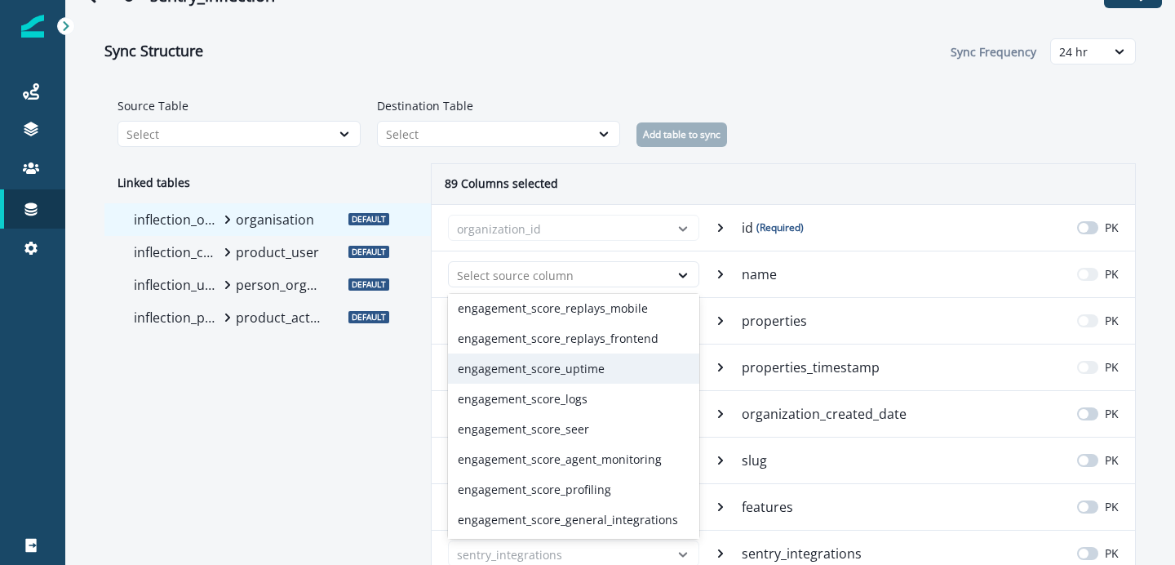
scroll to position [2752, 0]
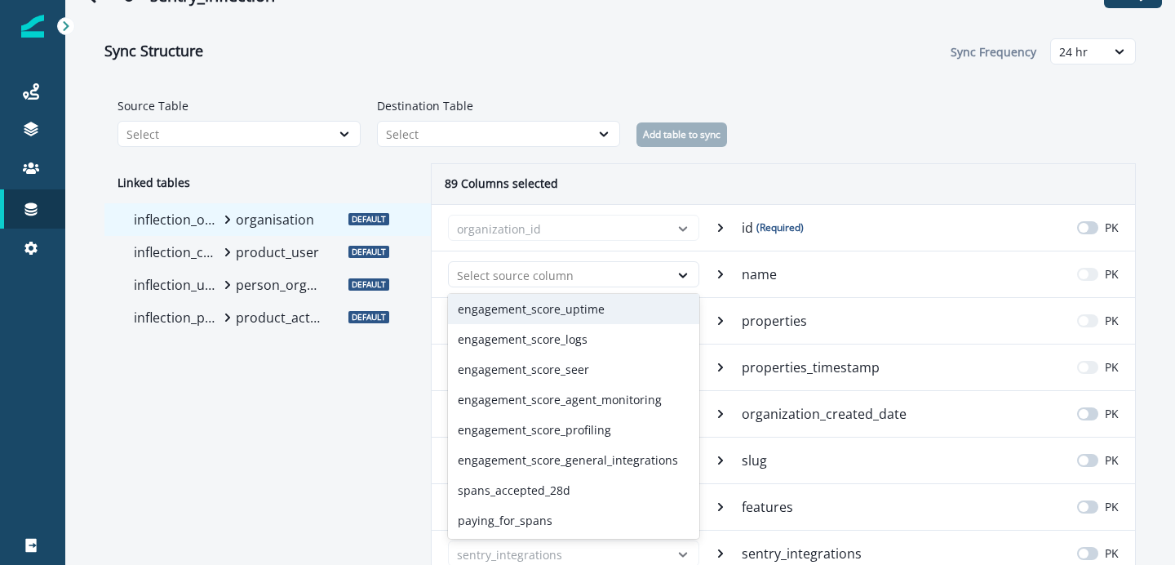
click at [814, 149] on div "Source Table Select Destination Table Select Add table to sync" at bounding box center [620, 122] width 1032 height 82
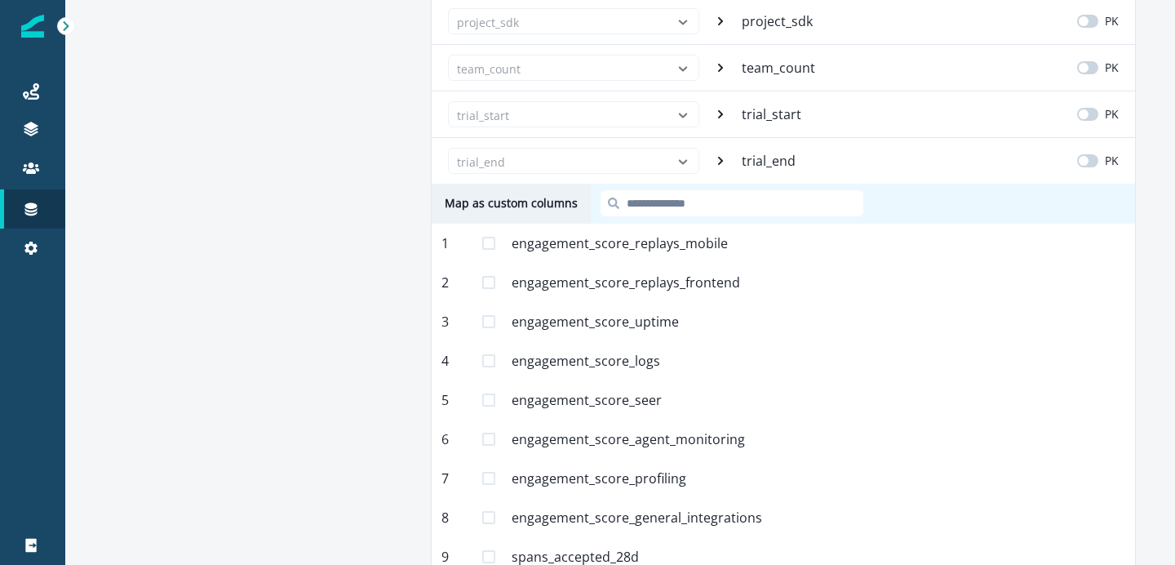
scroll to position [4312, 0]
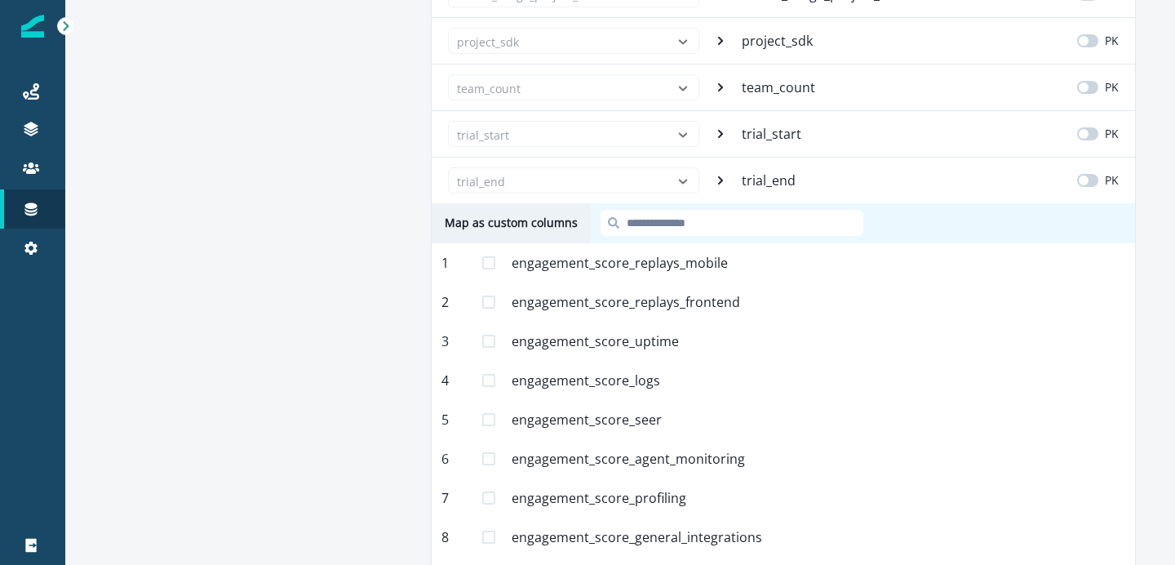
click at [494, 268] on span at bounding box center [488, 262] width 13 height 13
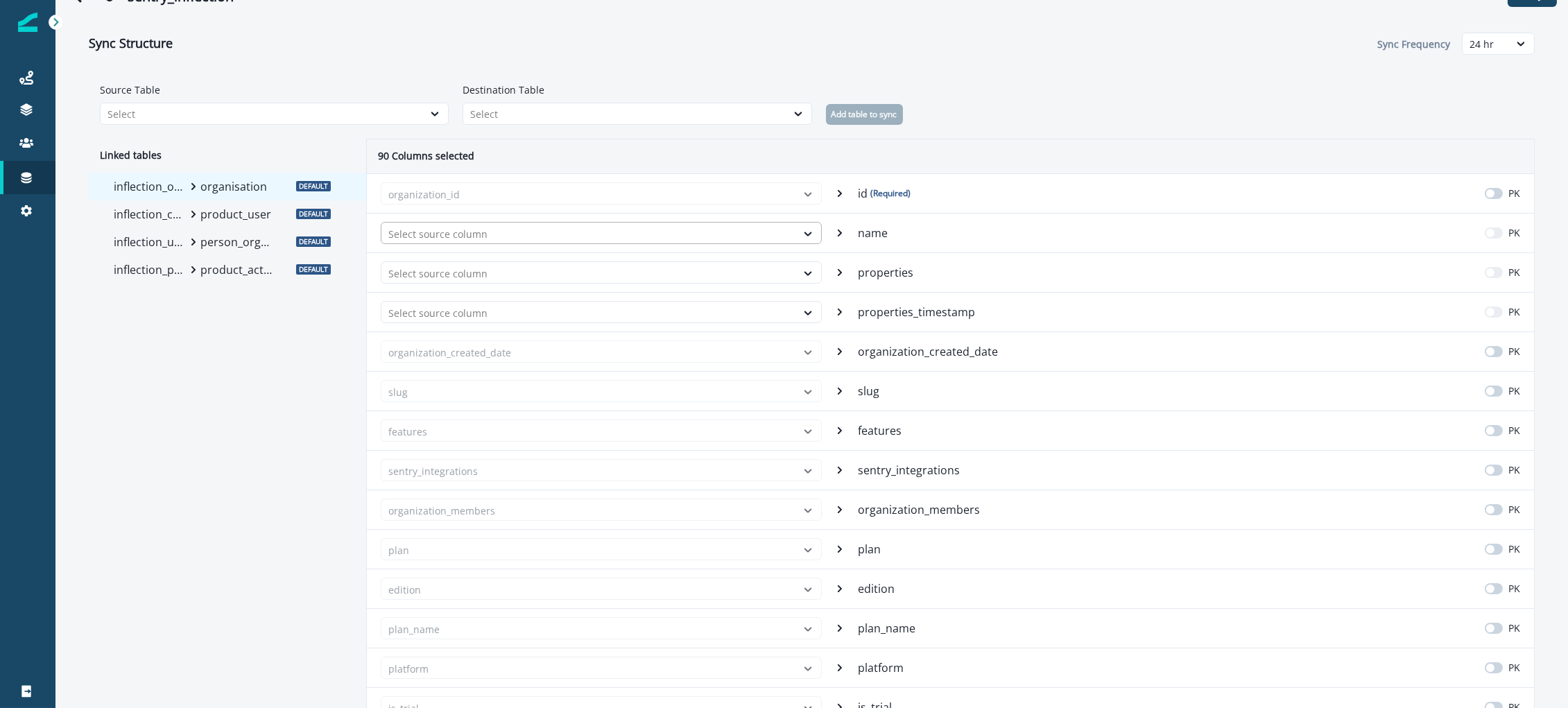
scroll to position [0, 0]
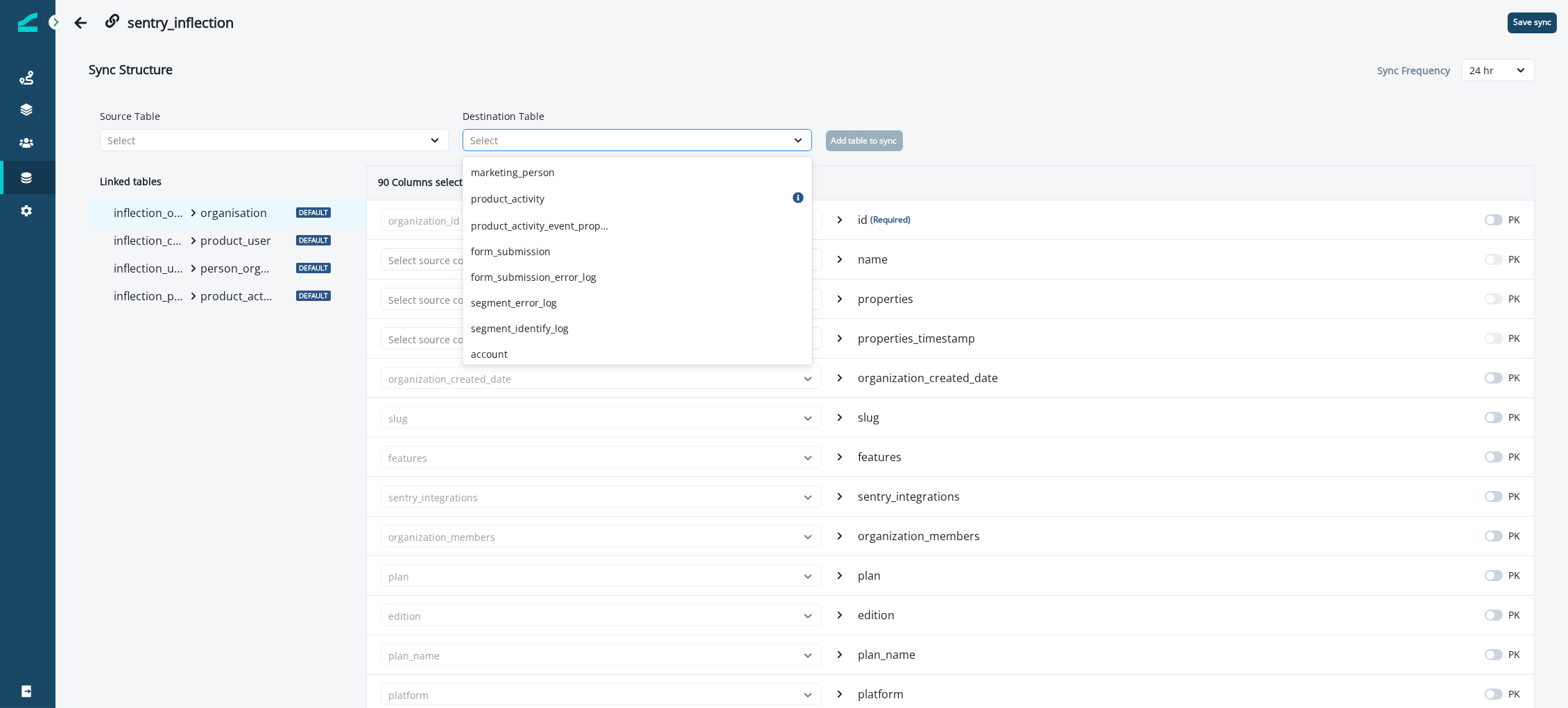
click at [792, 144] on icon at bounding box center [798, 140] width 13 height 14
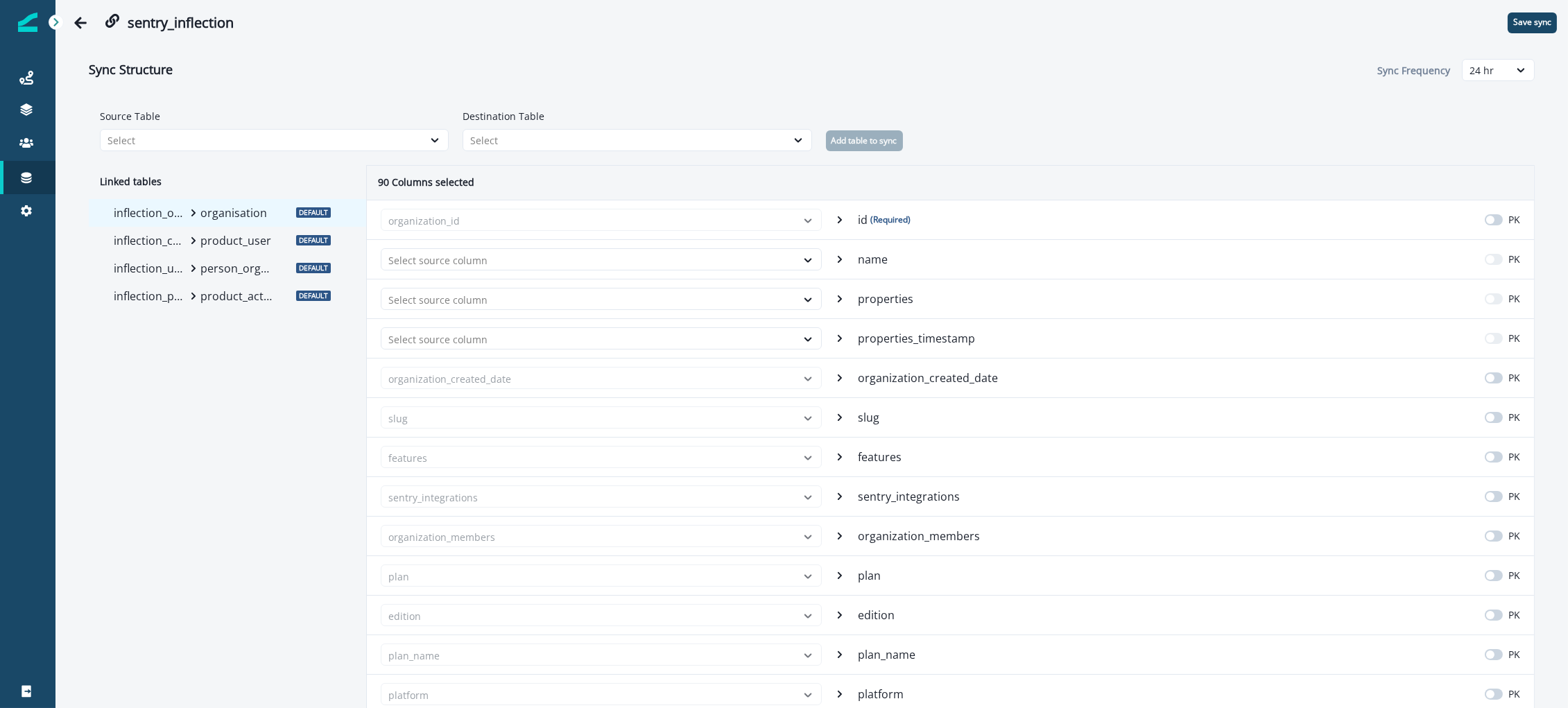
click at [977, 128] on div "Source Table Select Destination Table Select Add table to sync" at bounding box center [812, 130] width 1424 height 42
click at [72, 12] on button "Go back" at bounding box center [80, 23] width 28 height 28
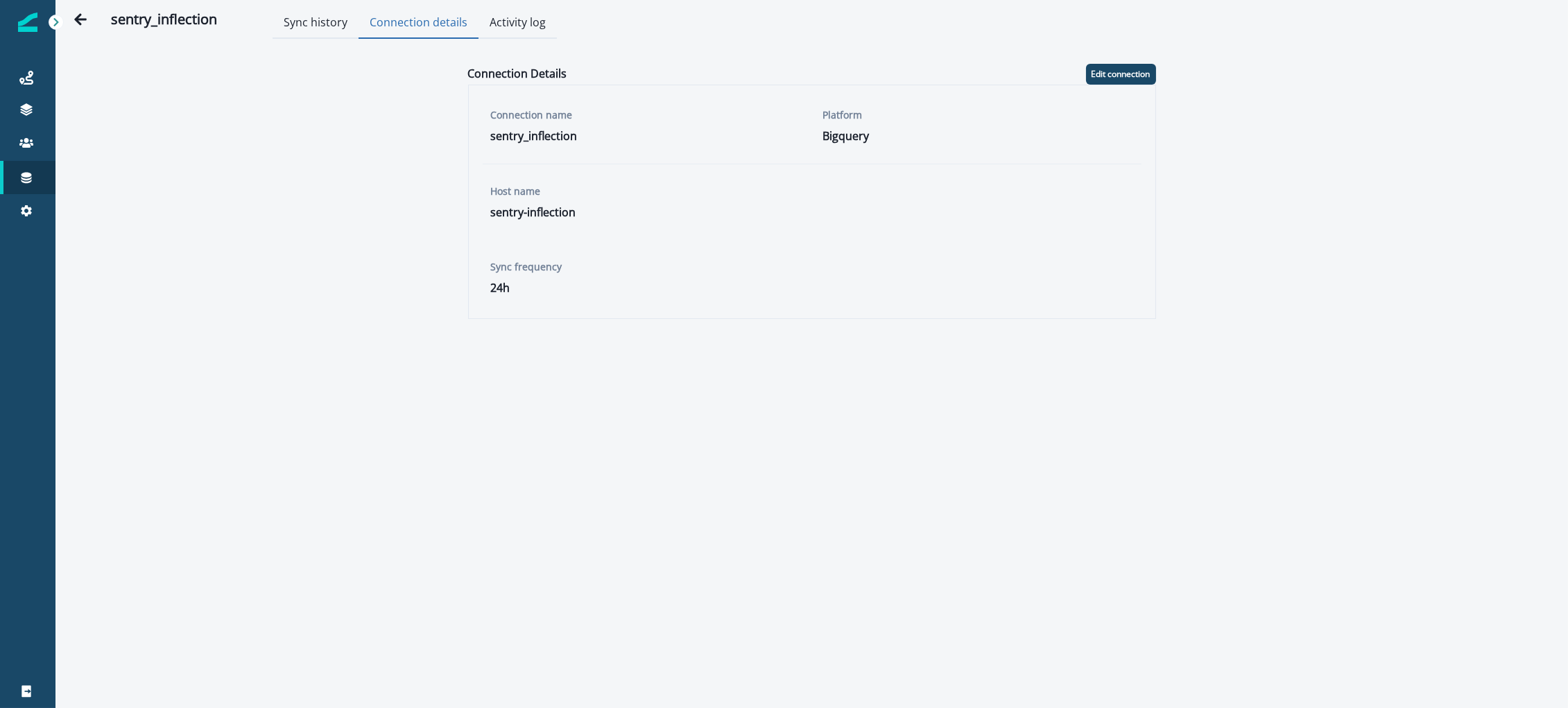
click at [403, 13] on button "Connection details" at bounding box center [418, 24] width 120 height 31
click at [508, 20] on button "Activity log" at bounding box center [517, 24] width 78 height 31
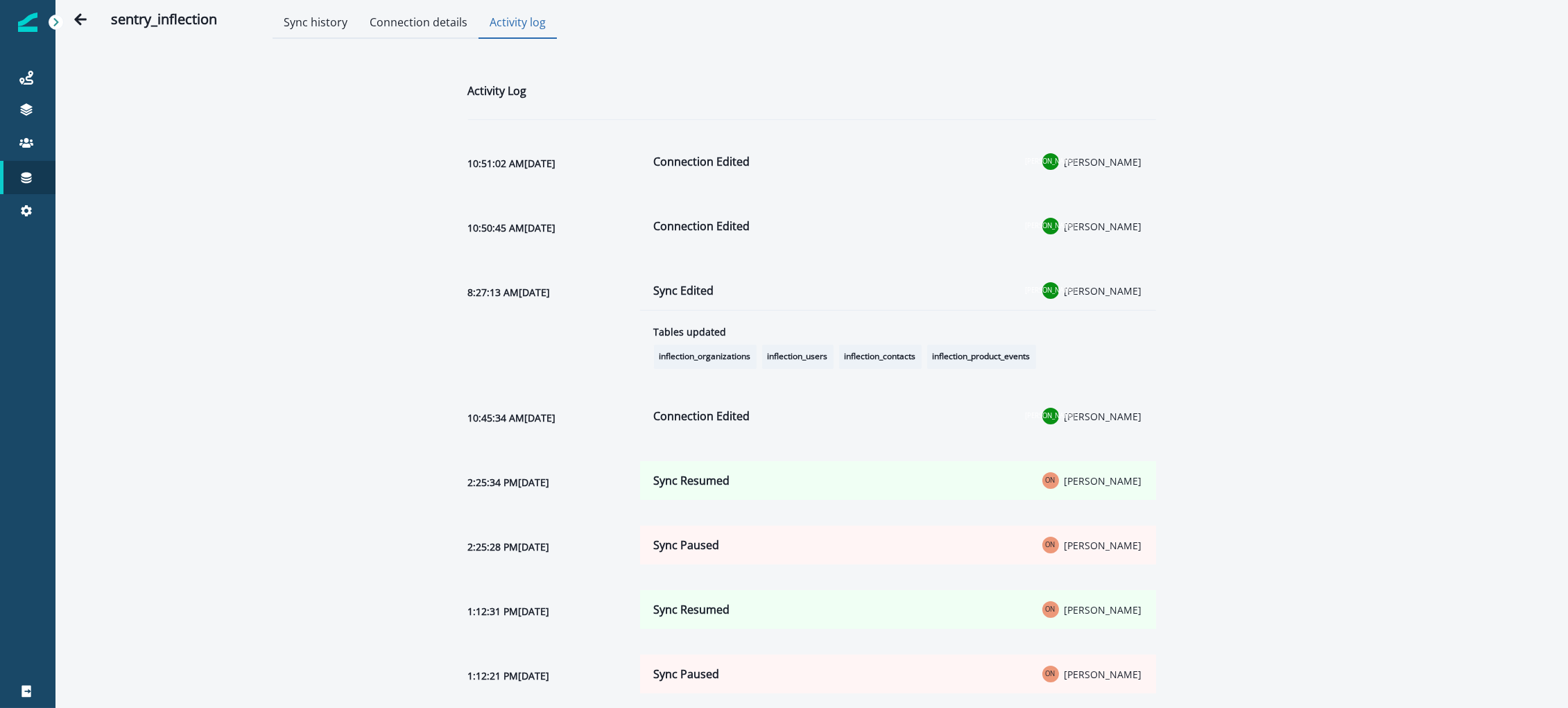
click at [728, 351] on span "inflection_organizations" at bounding box center [705, 357] width 103 height 25
click at [869, 362] on span "inflection_contacts" at bounding box center [880, 357] width 82 height 25
click at [25, 207] on icon at bounding box center [25, 211] width 11 height 11
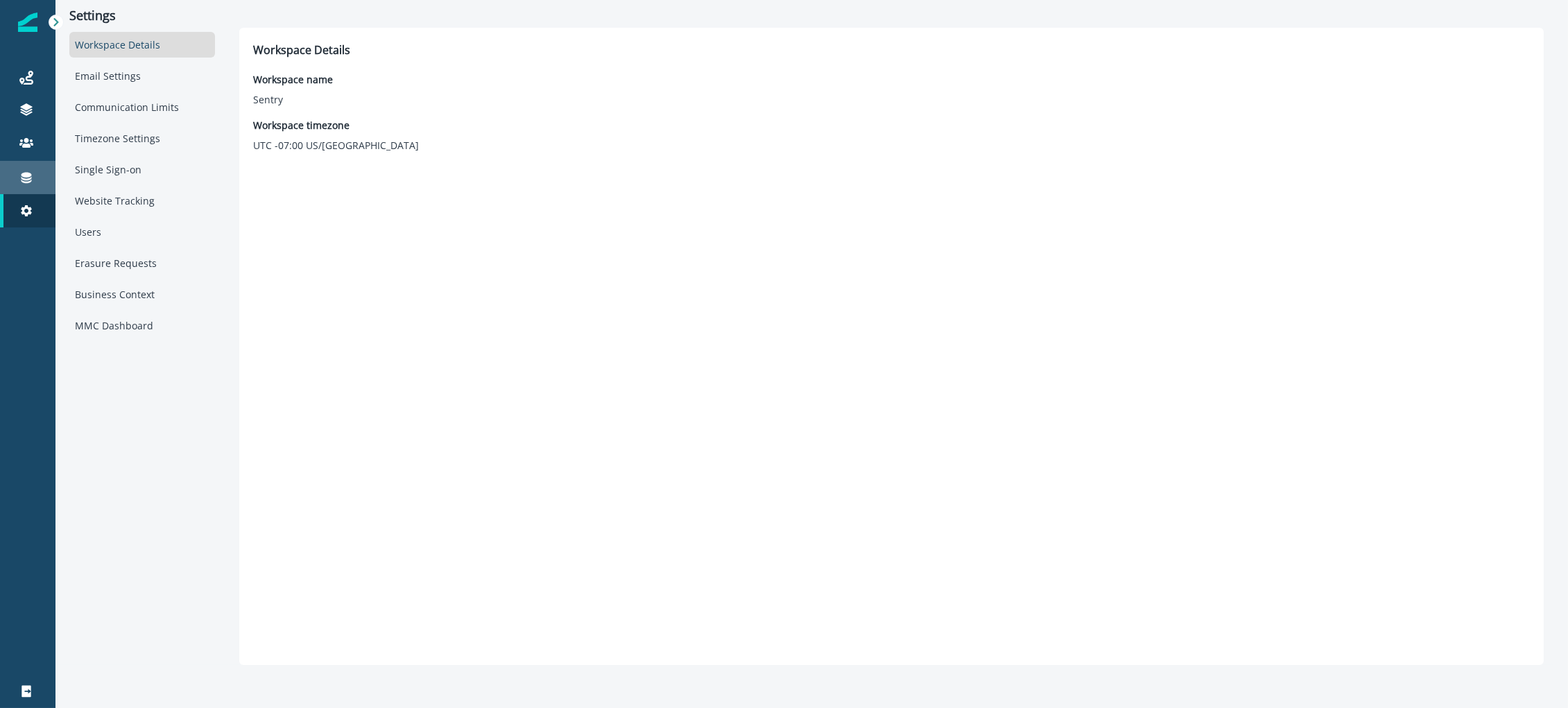
click at [31, 177] on icon at bounding box center [26, 178] width 14 height 14
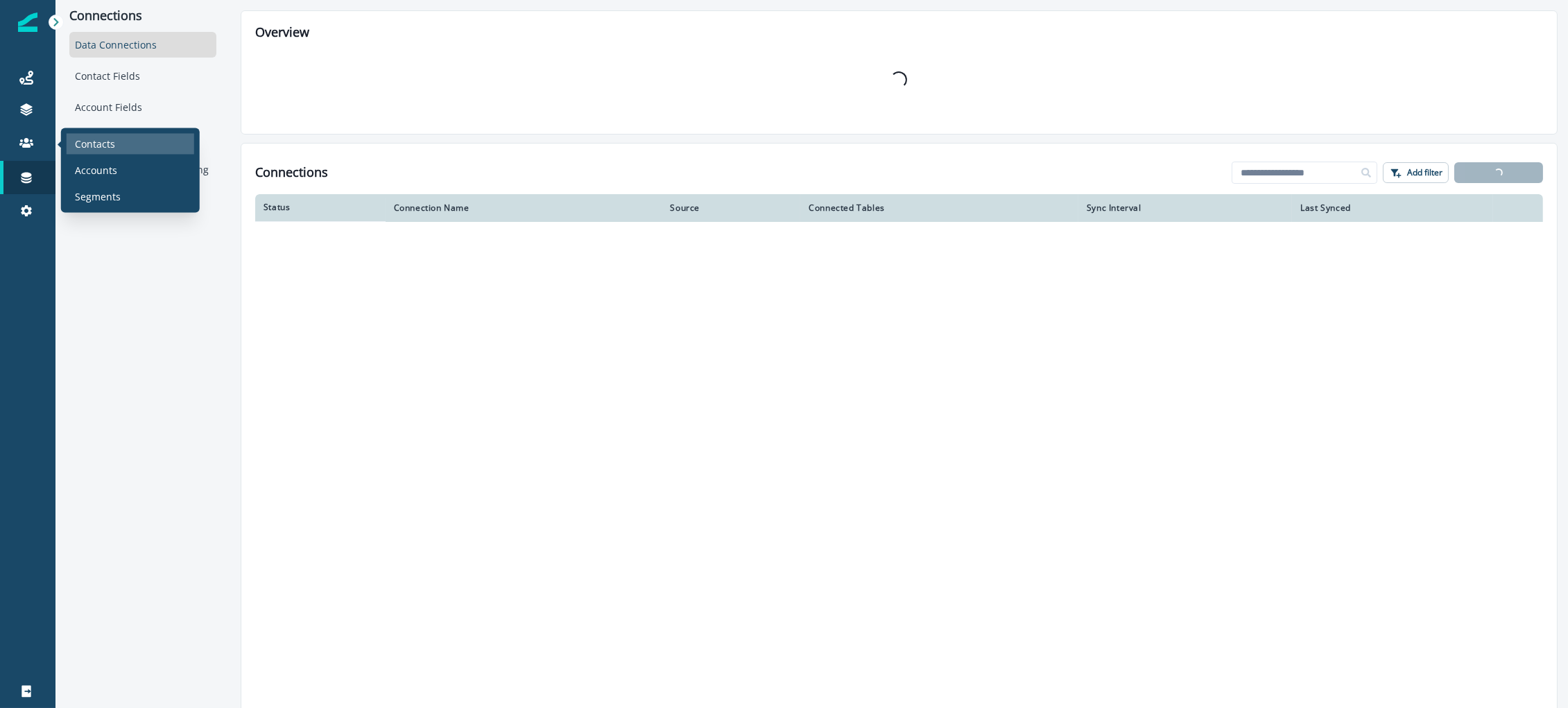
click at [84, 144] on p "Contacts" at bounding box center [94, 144] width 40 height 14
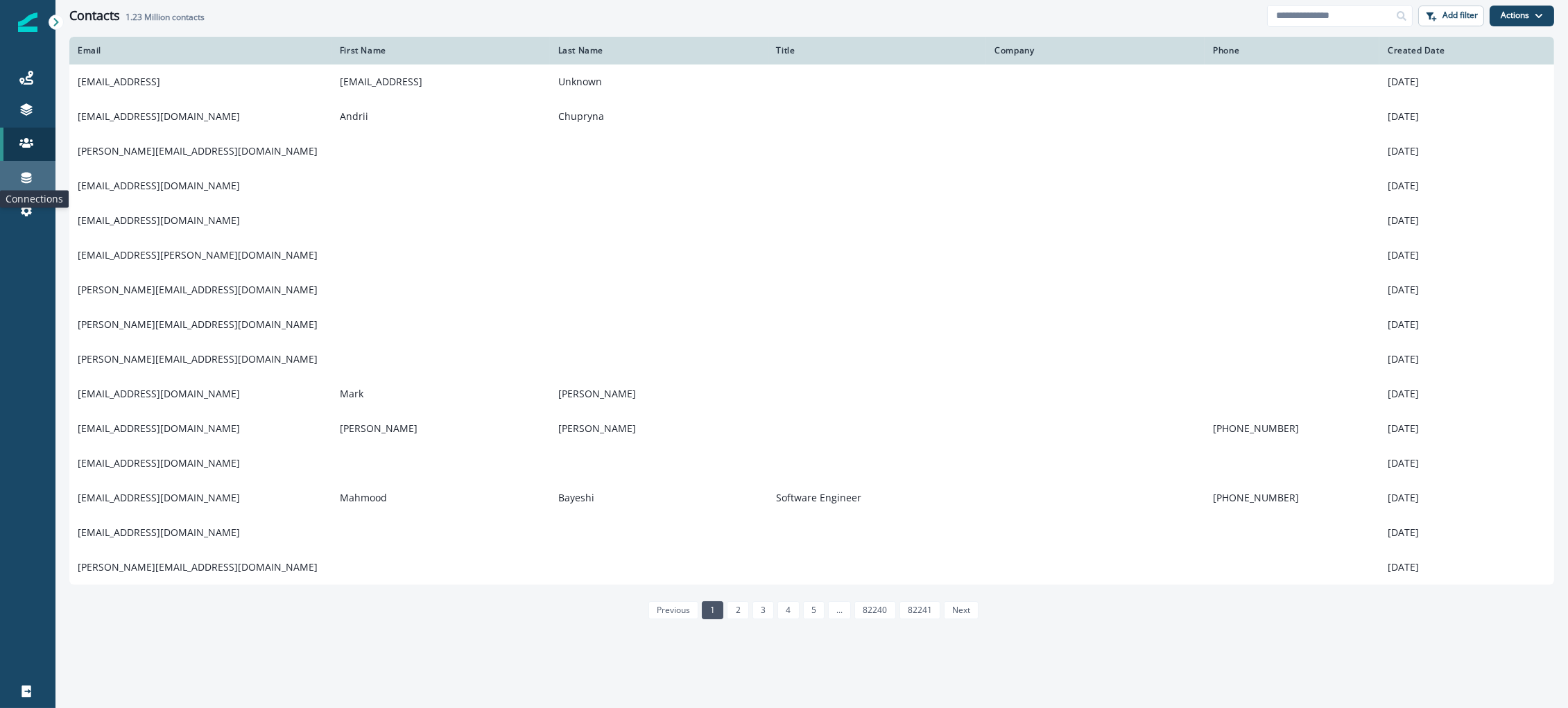
click at [27, 176] on icon at bounding box center [26, 178] width 10 height 11
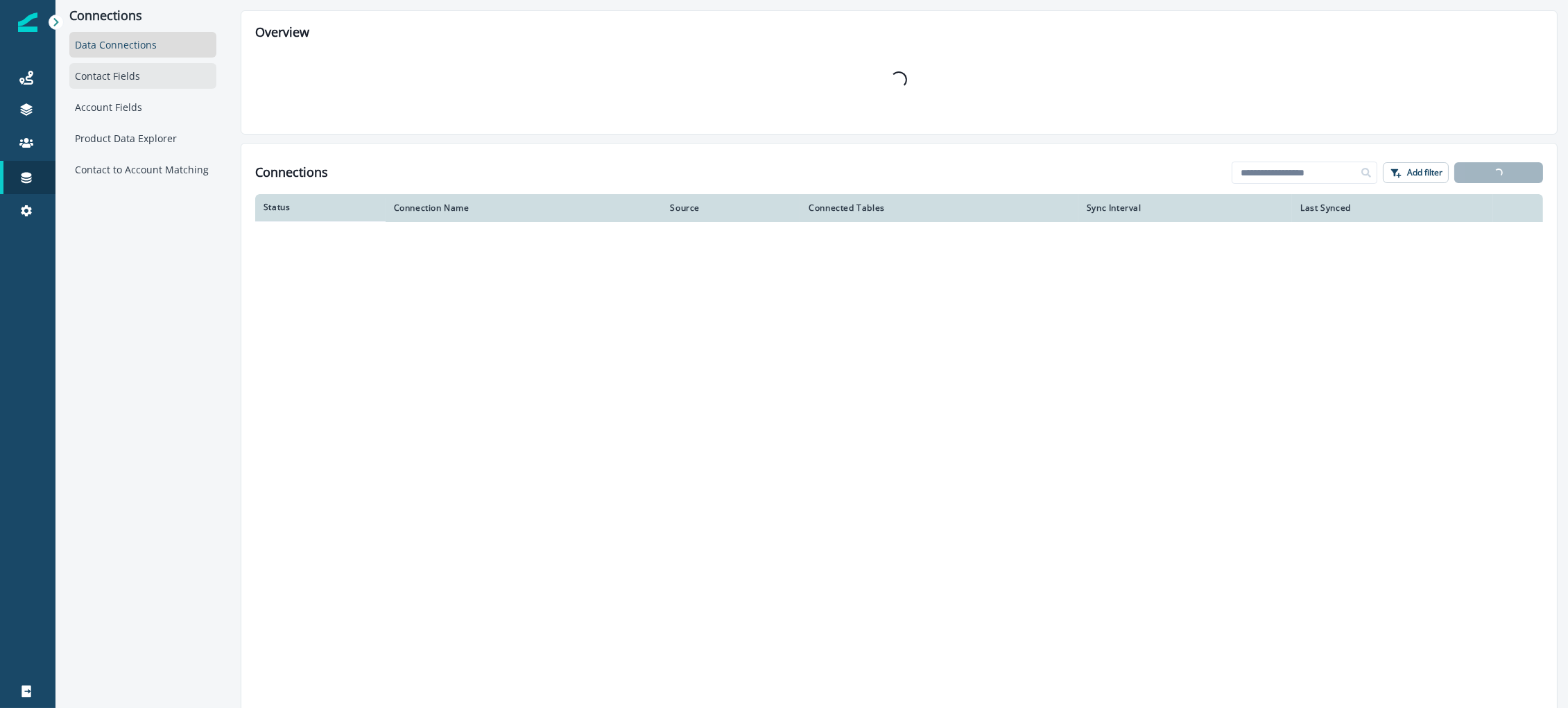
click at [113, 78] on div "Contact Fields" at bounding box center [143, 76] width 147 height 25
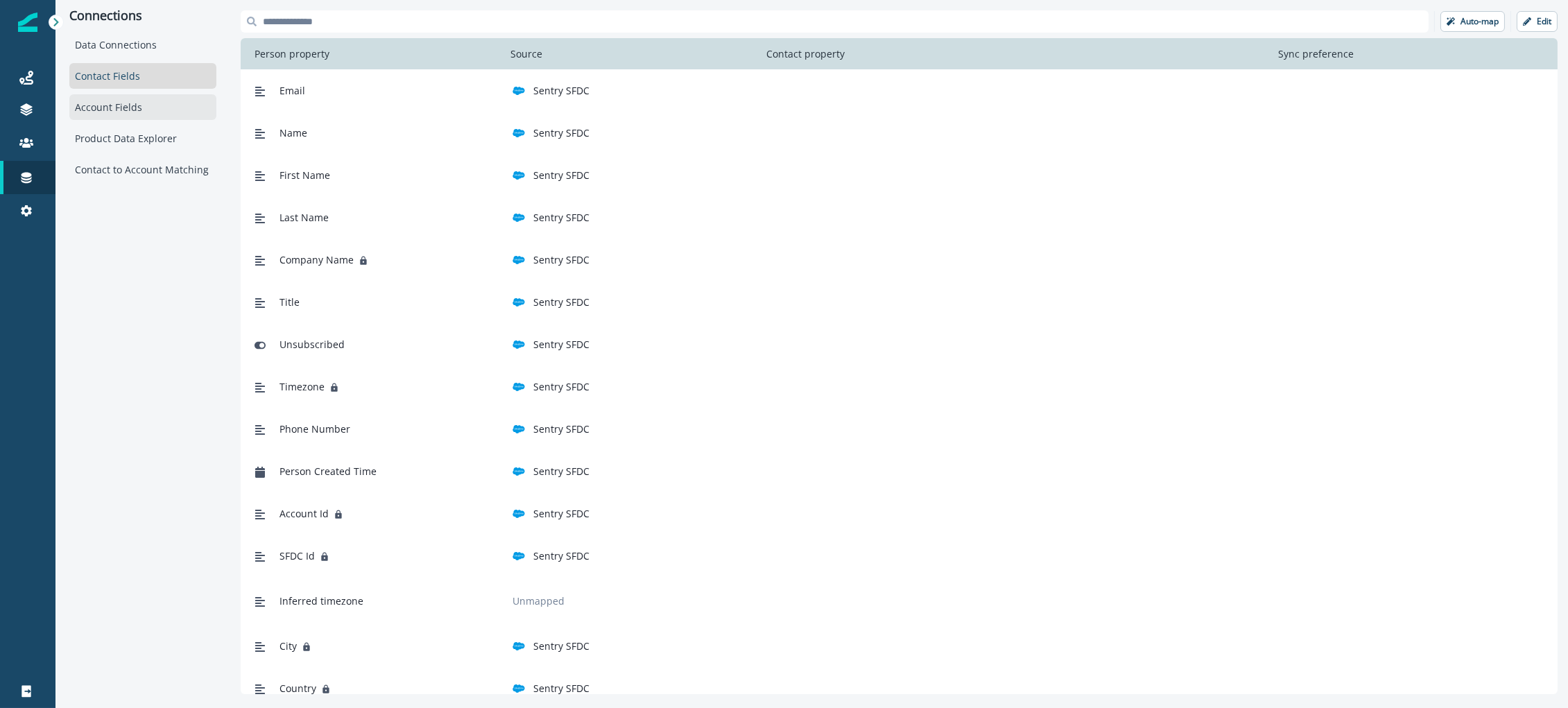
click at [113, 111] on div "Account Fields" at bounding box center [143, 107] width 147 height 25
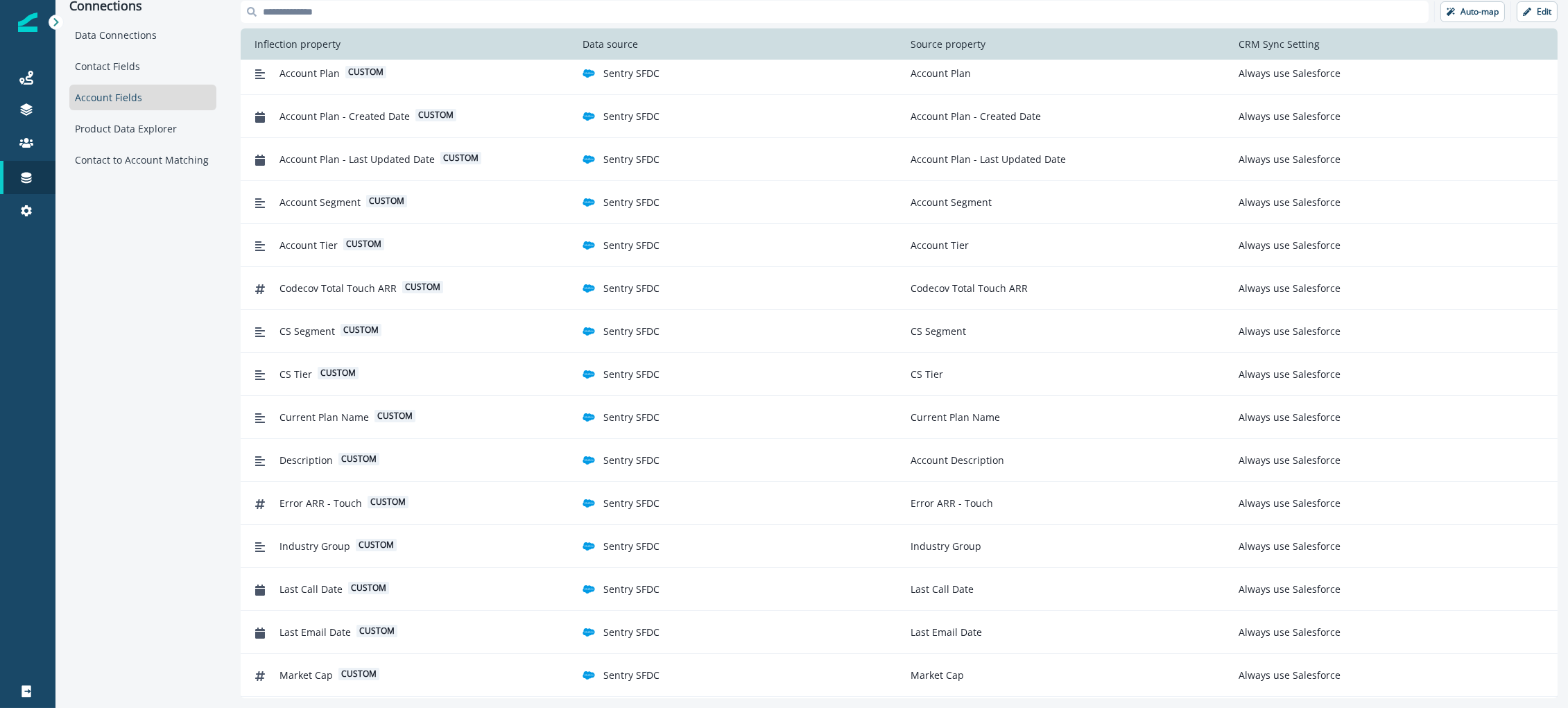
scroll to position [399, 0]
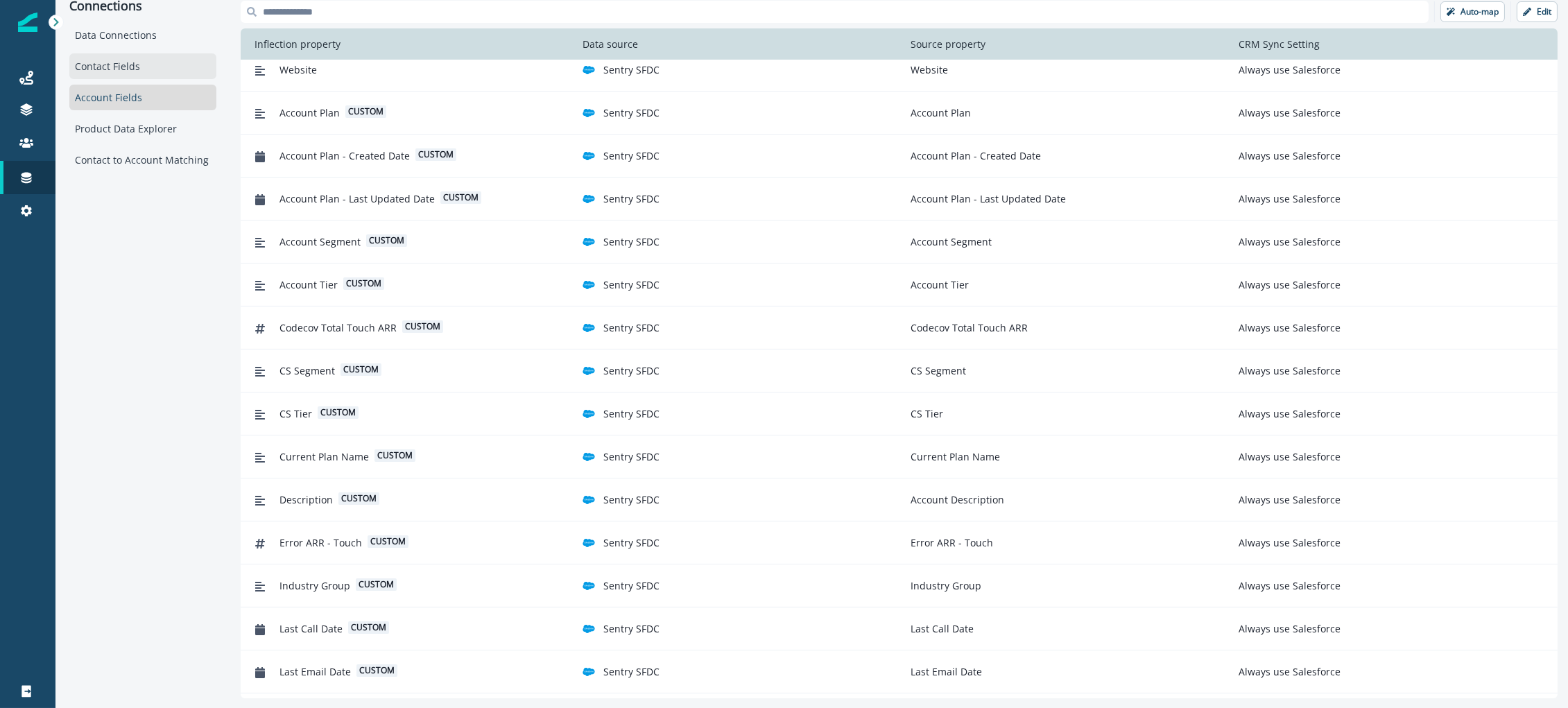
click at [125, 64] on div "Contact Fields" at bounding box center [143, 66] width 147 height 25
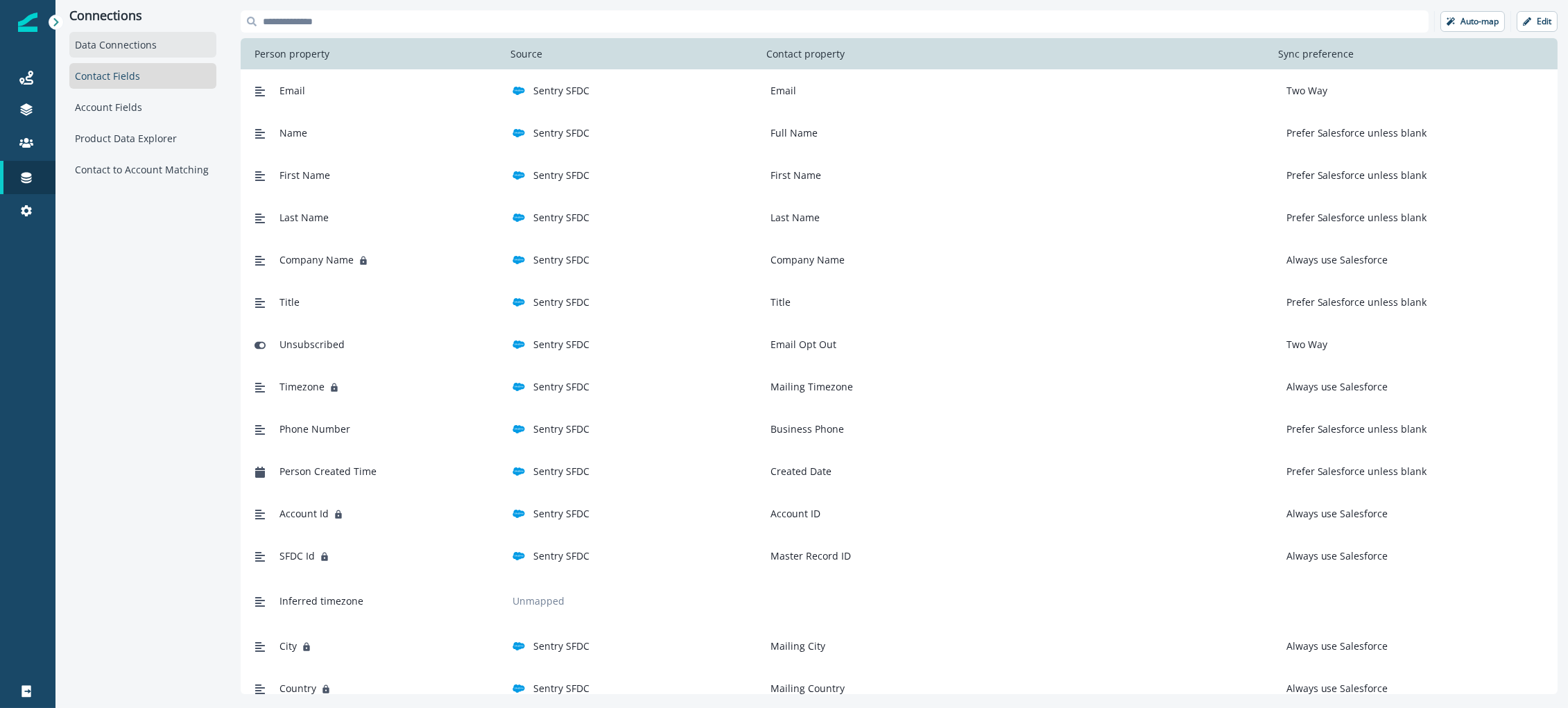
click at [116, 40] on div "Data Connections" at bounding box center [143, 45] width 147 height 25
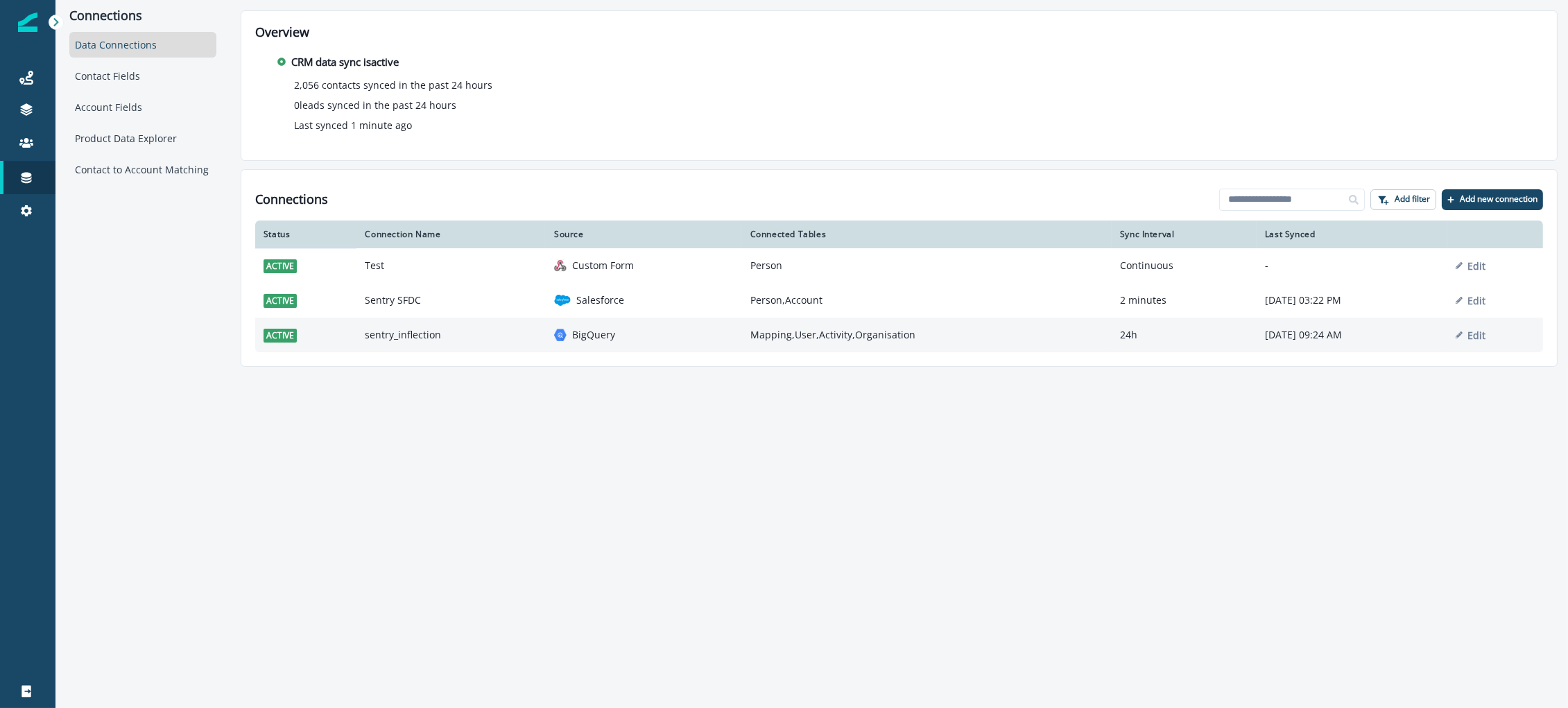
click at [572, 333] on p "BigQuery" at bounding box center [593, 335] width 43 height 14
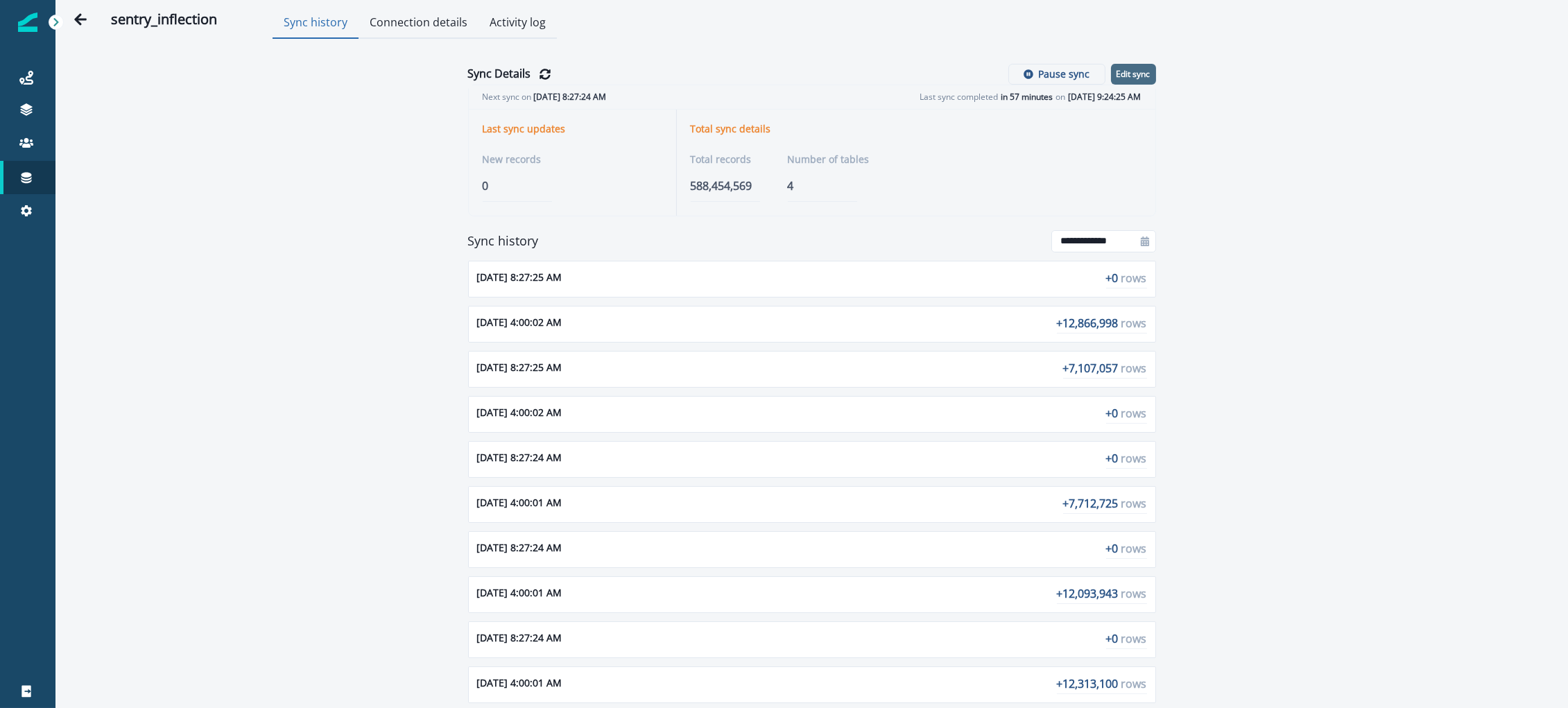
click at [998, 74] on p "Edit sync" at bounding box center [1133, 74] width 34 height 9
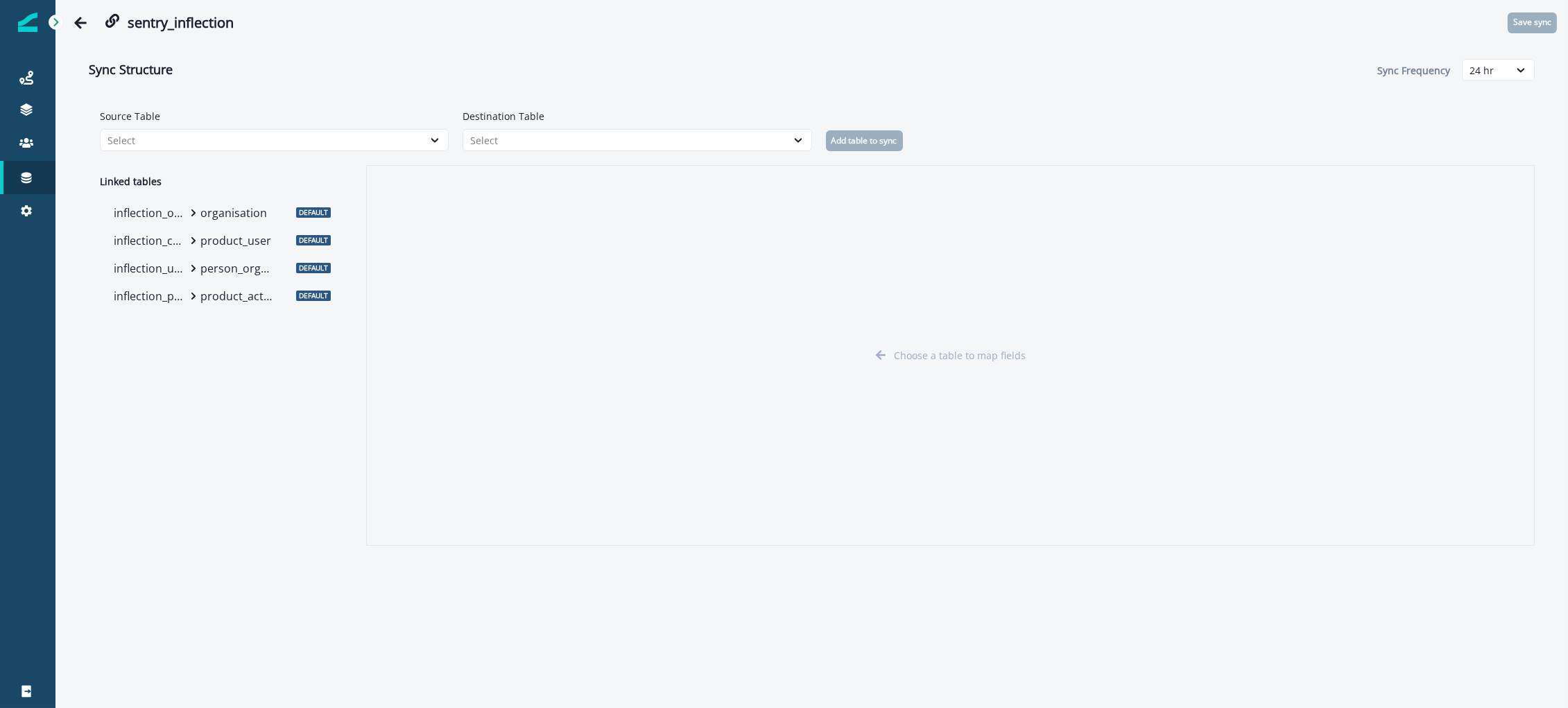
click at [200, 212] on p "organisation" at bounding box center [237, 213] width 73 height 17
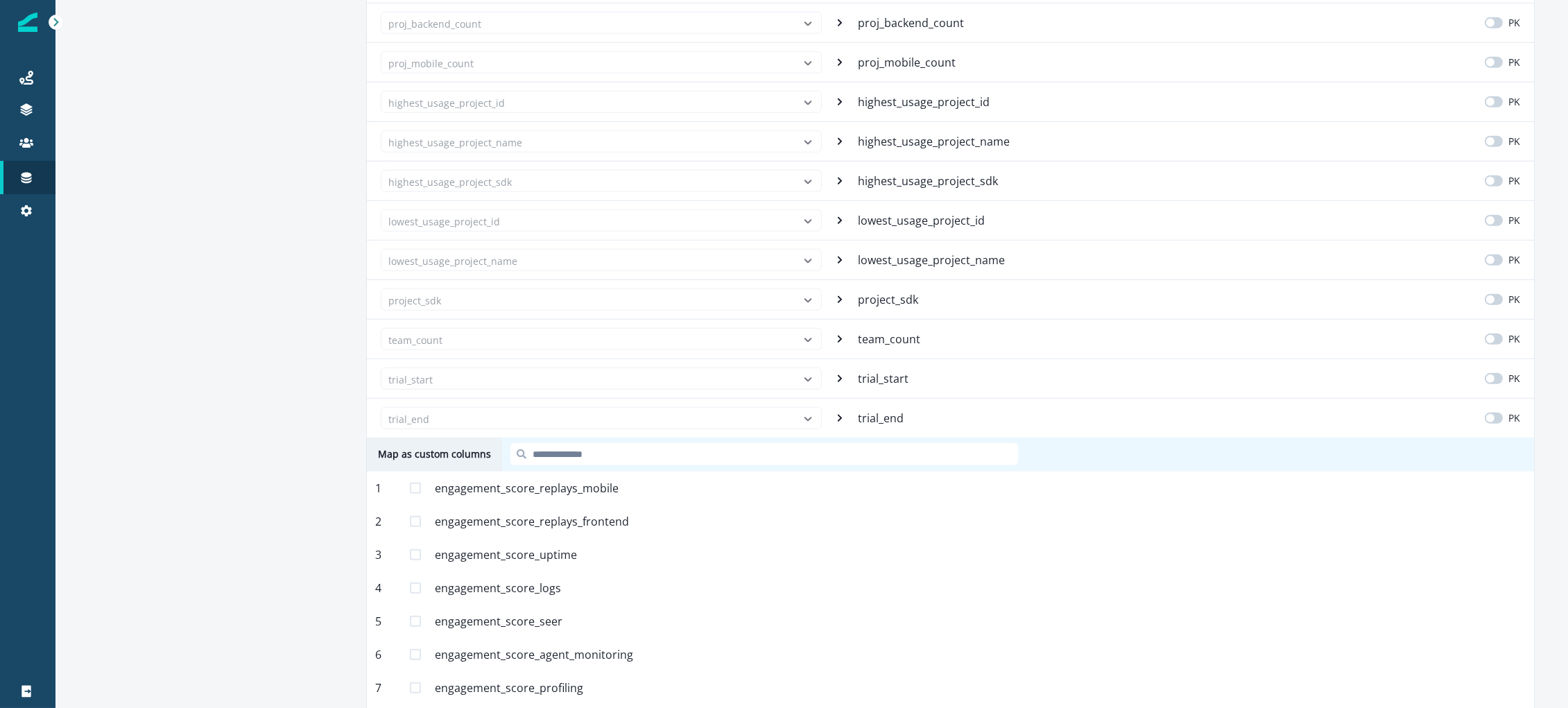
scroll to position [3503, 0]
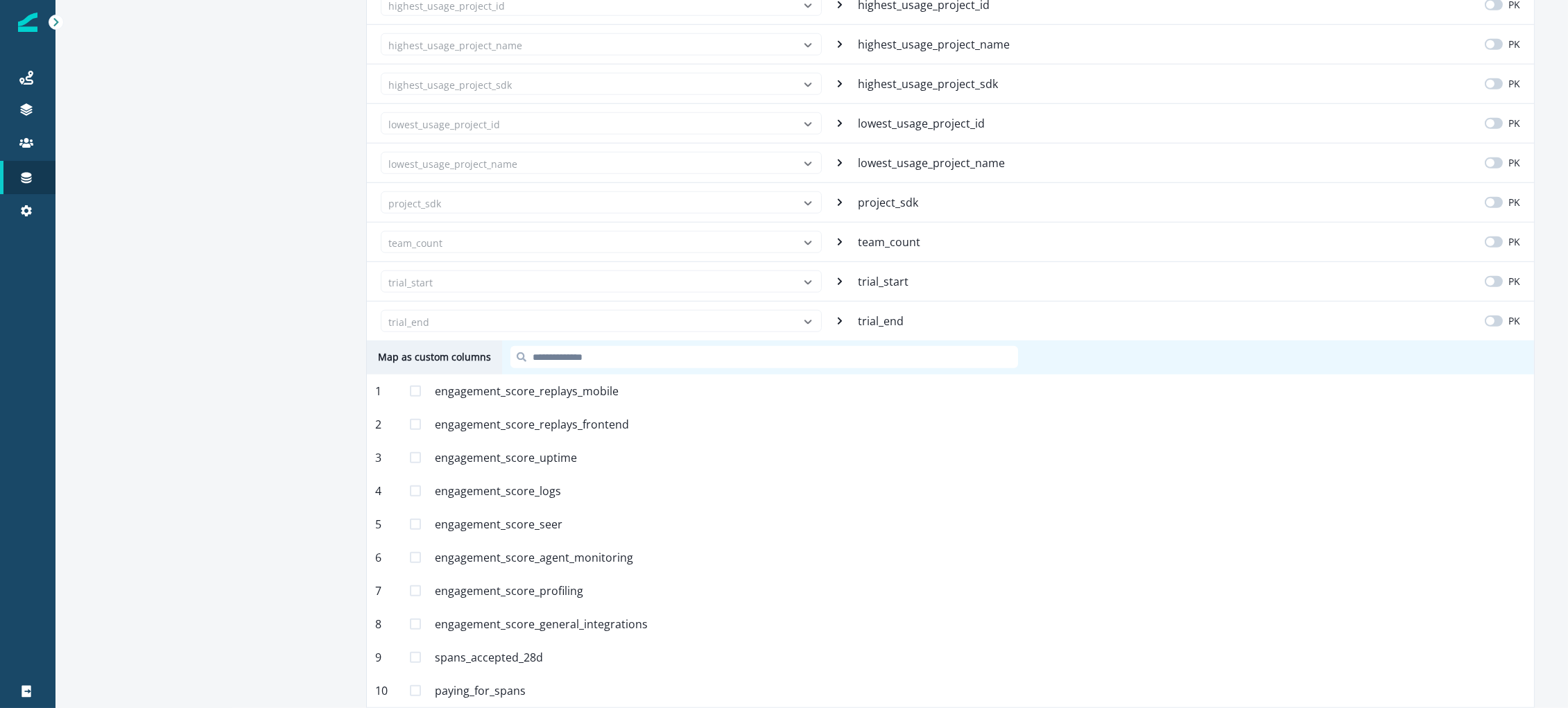
click at [417, 393] on span at bounding box center [415, 391] width 11 height 11
click at [415, 421] on span at bounding box center [415, 424] width 11 height 11
click at [414, 462] on span at bounding box center [415, 457] width 11 height 11
click at [420, 479] on span at bounding box center [415, 490] width 11 height 11
click at [421, 479] on div "5 engagement_score_seer Mapped" at bounding box center [950, 524] width 1167 height 33
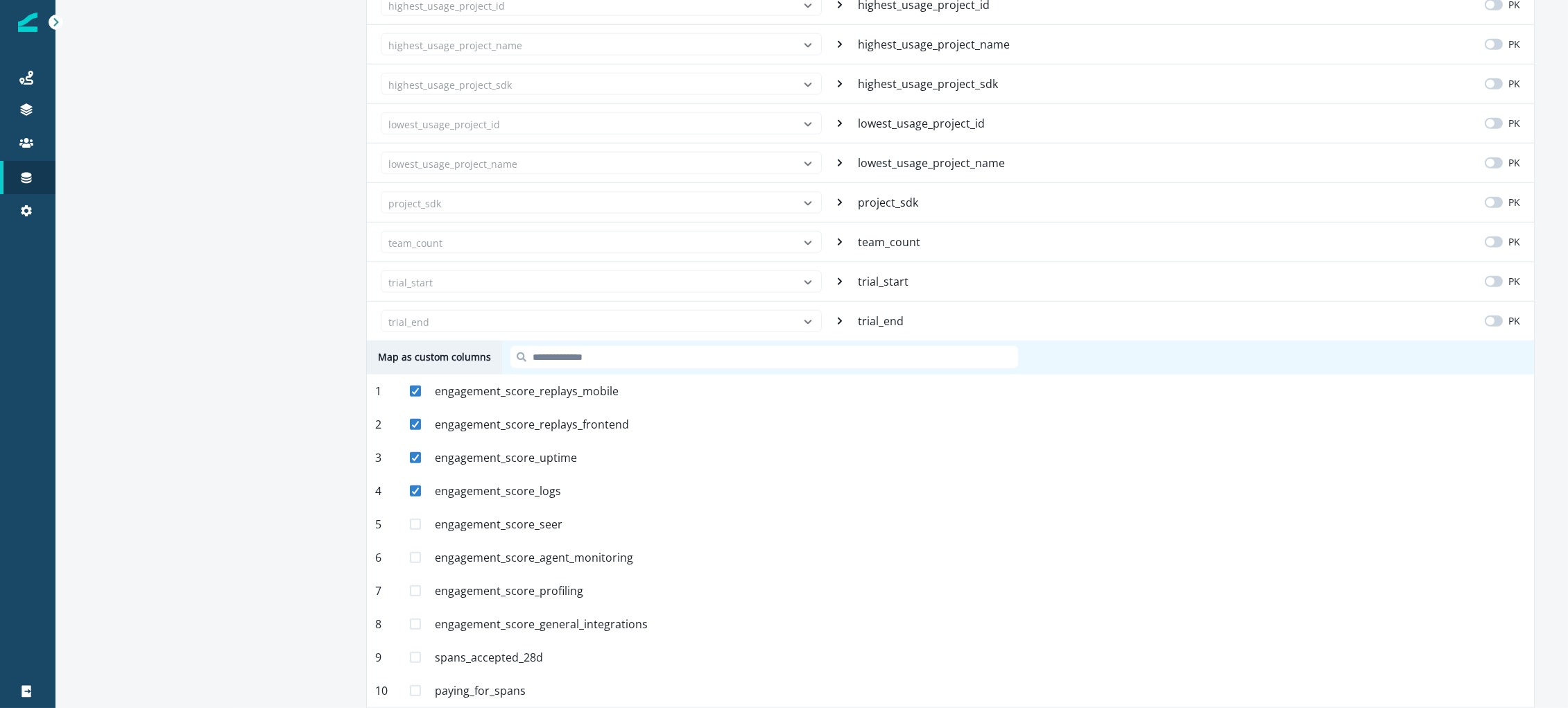
click at [417, 479] on span at bounding box center [415, 524] width 11 height 11
click at [418, 479] on span at bounding box center [415, 558] width 11 height 11
click at [418, 479] on label at bounding box center [415, 591] width 11 height 11
click at [417, 479] on div "8 engagement_score_general_integrations Mapped" at bounding box center [950, 624] width 1167 height 33
click at [411, 479] on span at bounding box center [415, 624] width 11 height 11
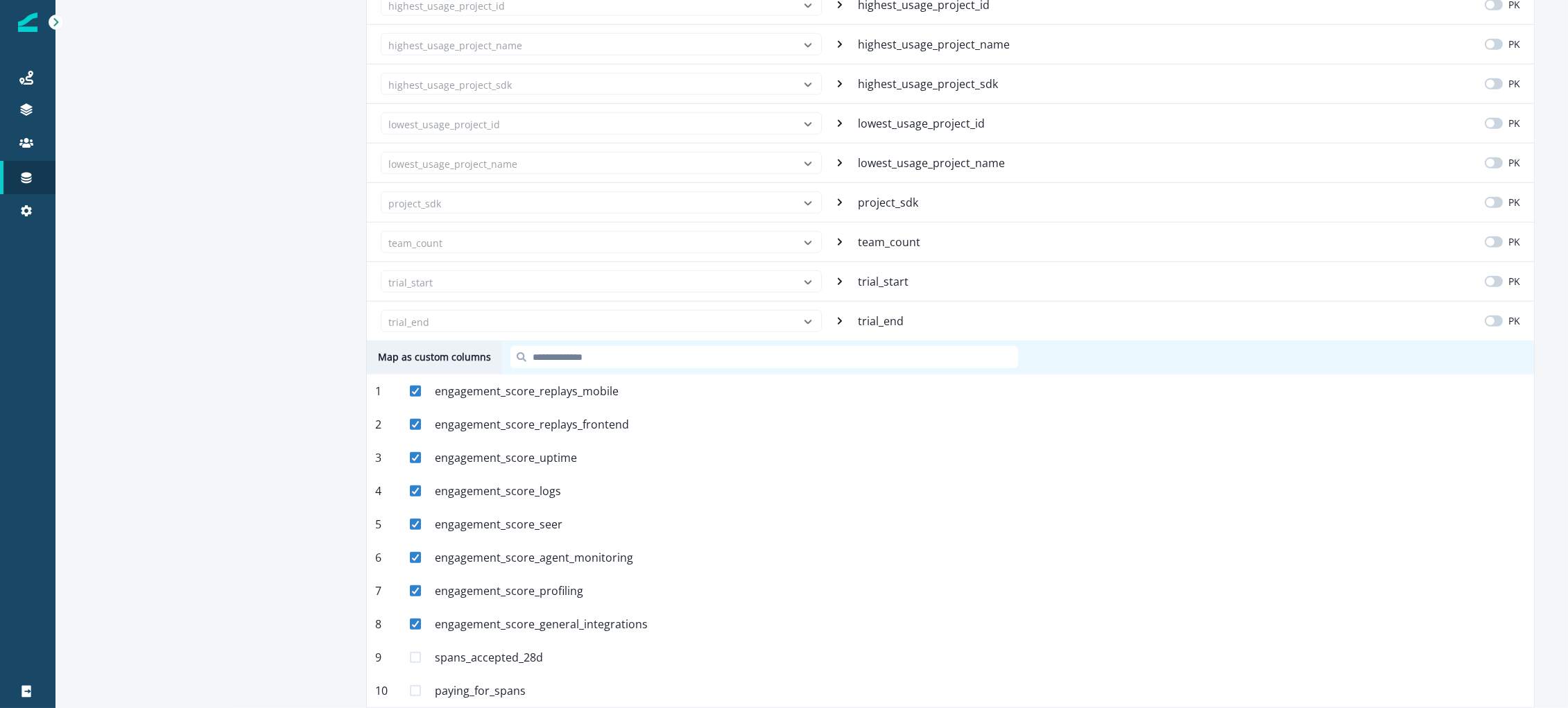
click at [415, 479] on span at bounding box center [415, 657] width 11 height 11
click at [419, 479] on span at bounding box center [415, 690] width 11 height 11
click at [556, 360] on input at bounding box center [764, 357] width 508 height 22
click at [415, 392] on polyline at bounding box center [415, 391] width 6 height 6
click at [414, 423] on icon at bounding box center [415, 424] width 8 height 7
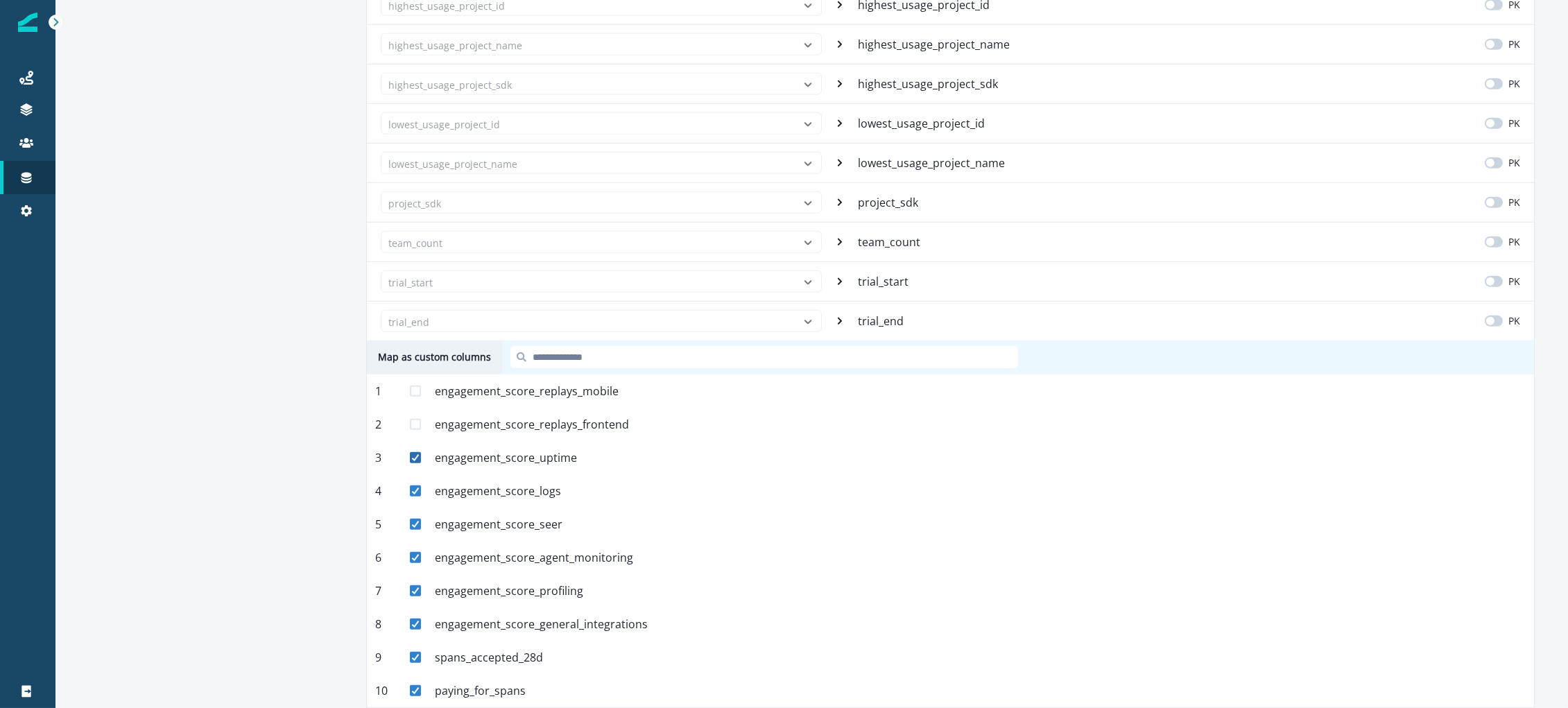
click at [416, 458] on polyline at bounding box center [415, 457] width 6 height 6
click at [412, 479] on div at bounding box center [415, 491] width 8 height 8
click at [413, 479] on span at bounding box center [415, 524] width 11 height 11
click at [415, 479] on div at bounding box center [415, 558] width 8 height 8
click at [417, 479] on icon at bounding box center [415, 591] width 8 height 7
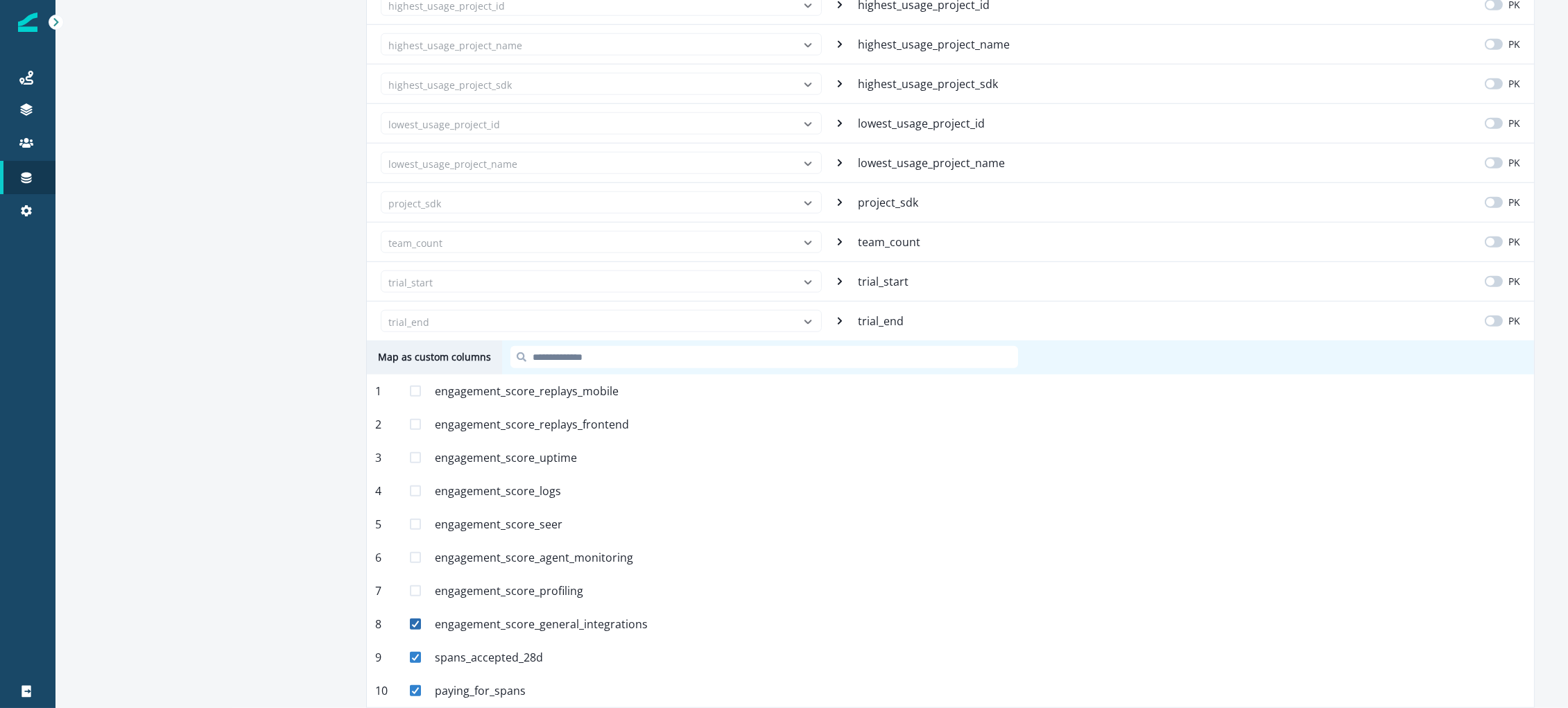
click at [413, 479] on div "8 engagement_score_general_integrations Mapped" at bounding box center [950, 624] width 1167 height 33
click at [417, 479] on div at bounding box center [415, 625] width 8 height 8
click at [415, 479] on div at bounding box center [415, 658] width 8 height 8
click at [419, 479] on div at bounding box center [415, 691] width 8 height 8
click at [612, 368] on input at bounding box center [764, 357] width 508 height 22
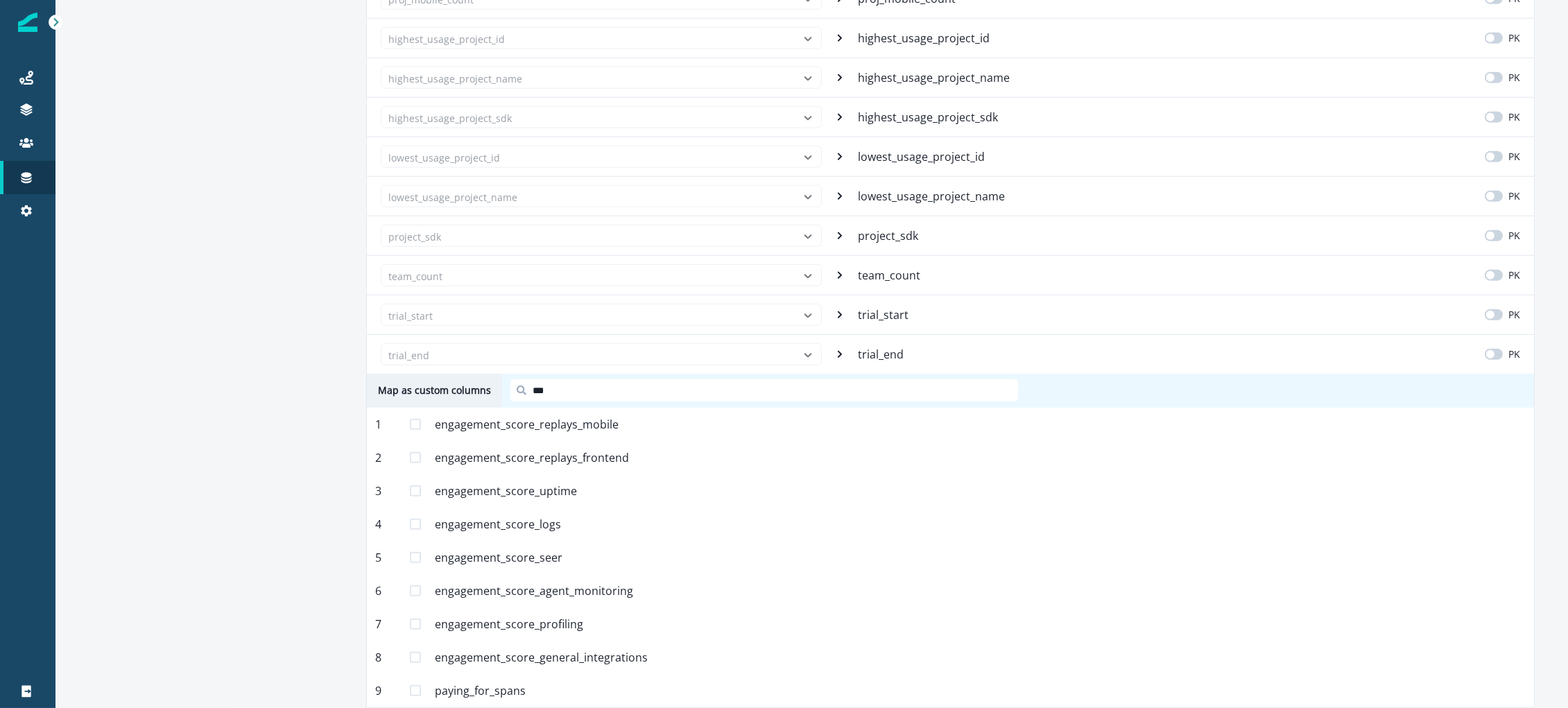
scroll to position [3437, 0]
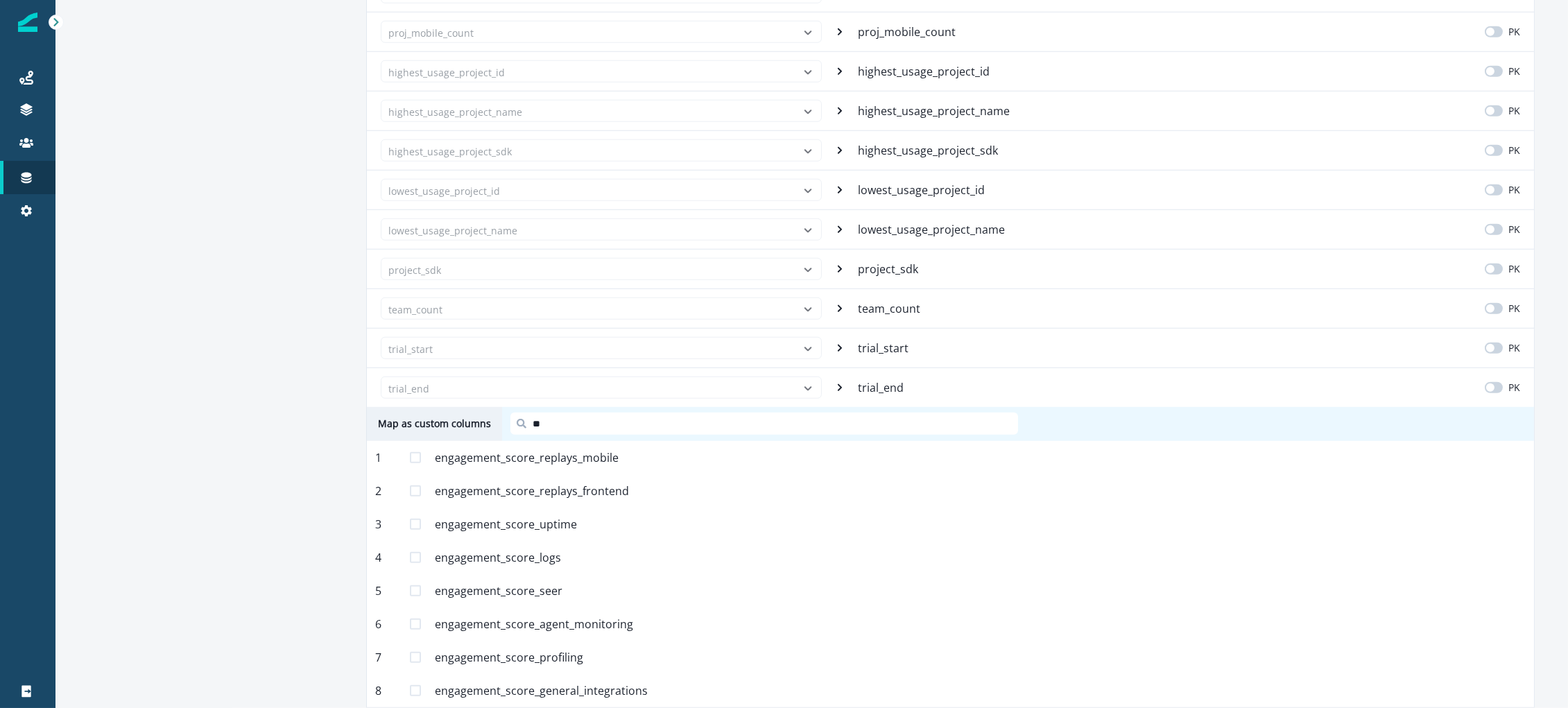
type input "*"
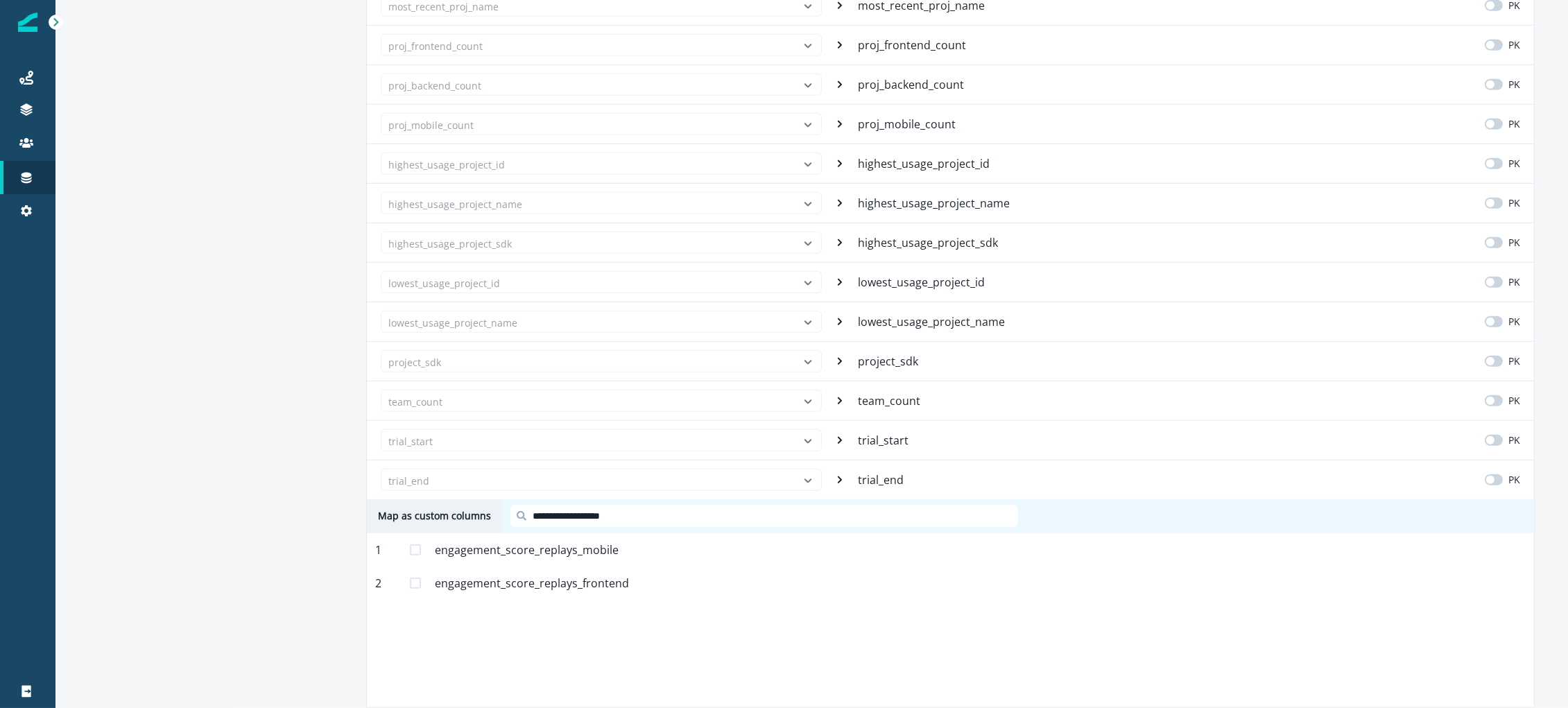
scroll to position [3345, 0]
type input "**********"
click at [417, 479] on span at bounding box center [415, 550] width 11 height 11
click at [813, 478] on div "trial_end" at bounding box center [601, 480] width 441 height 22
click at [708, 479] on input "**********" at bounding box center [764, 516] width 508 height 22
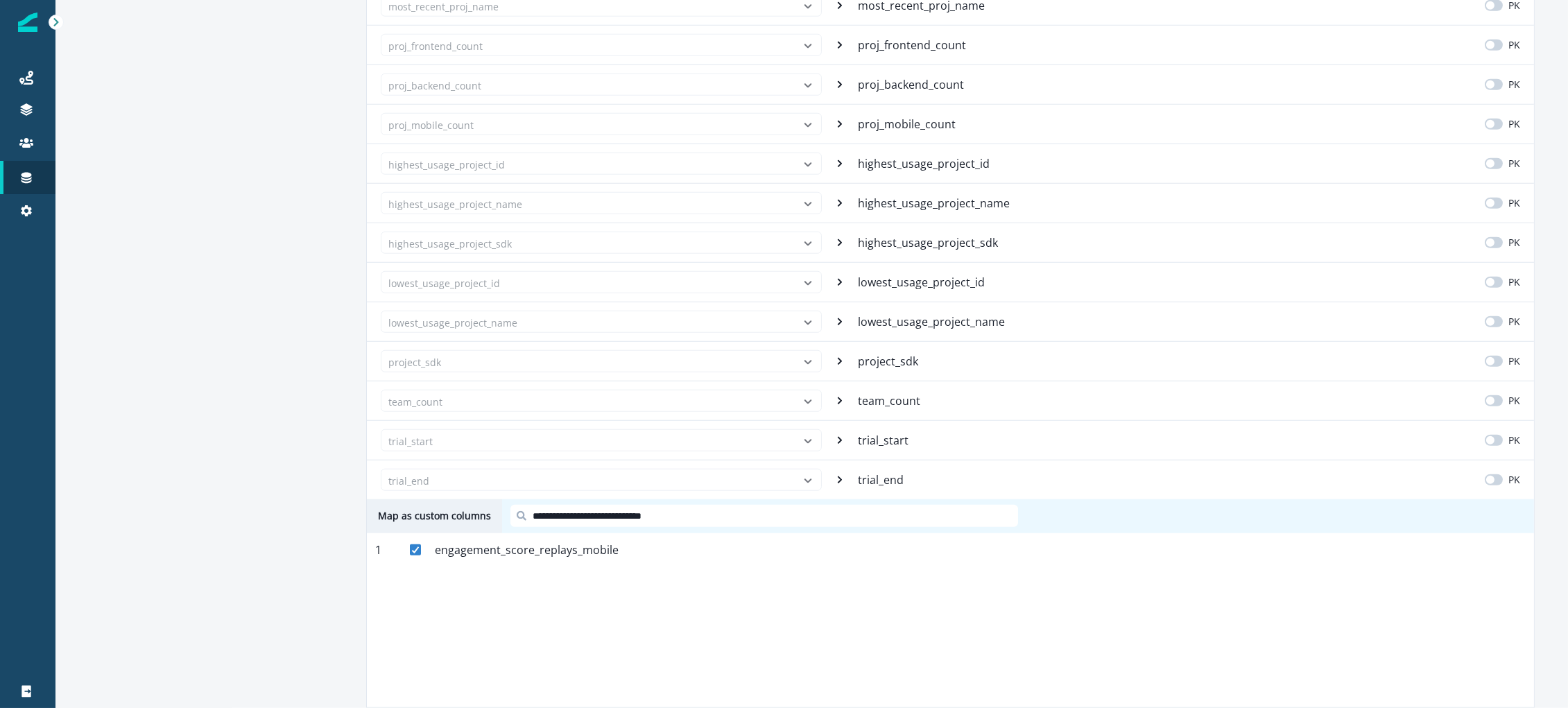
click at [708, 479] on input "**********" at bounding box center [764, 516] width 508 height 22
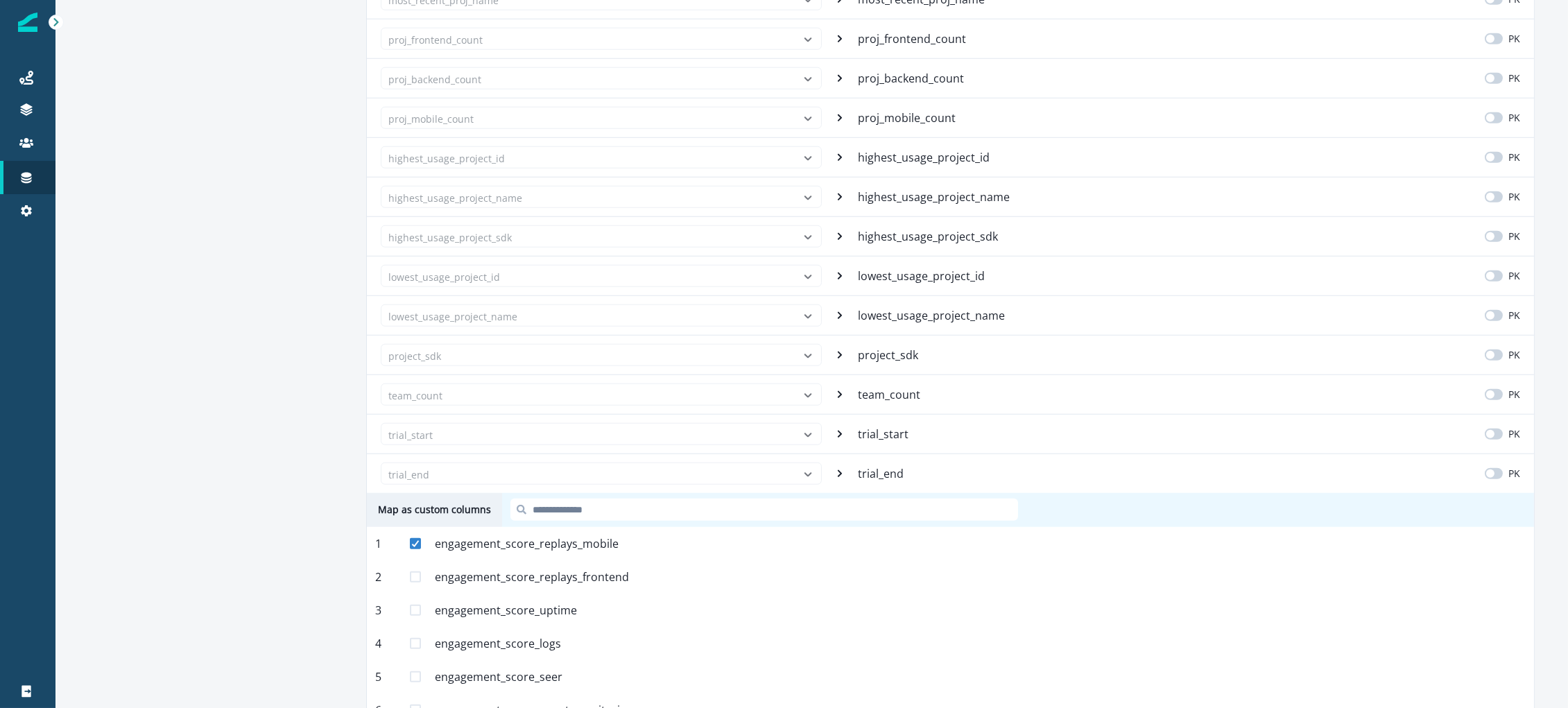
click at [413, 479] on span at bounding box center [415, 577] width 11 height 11
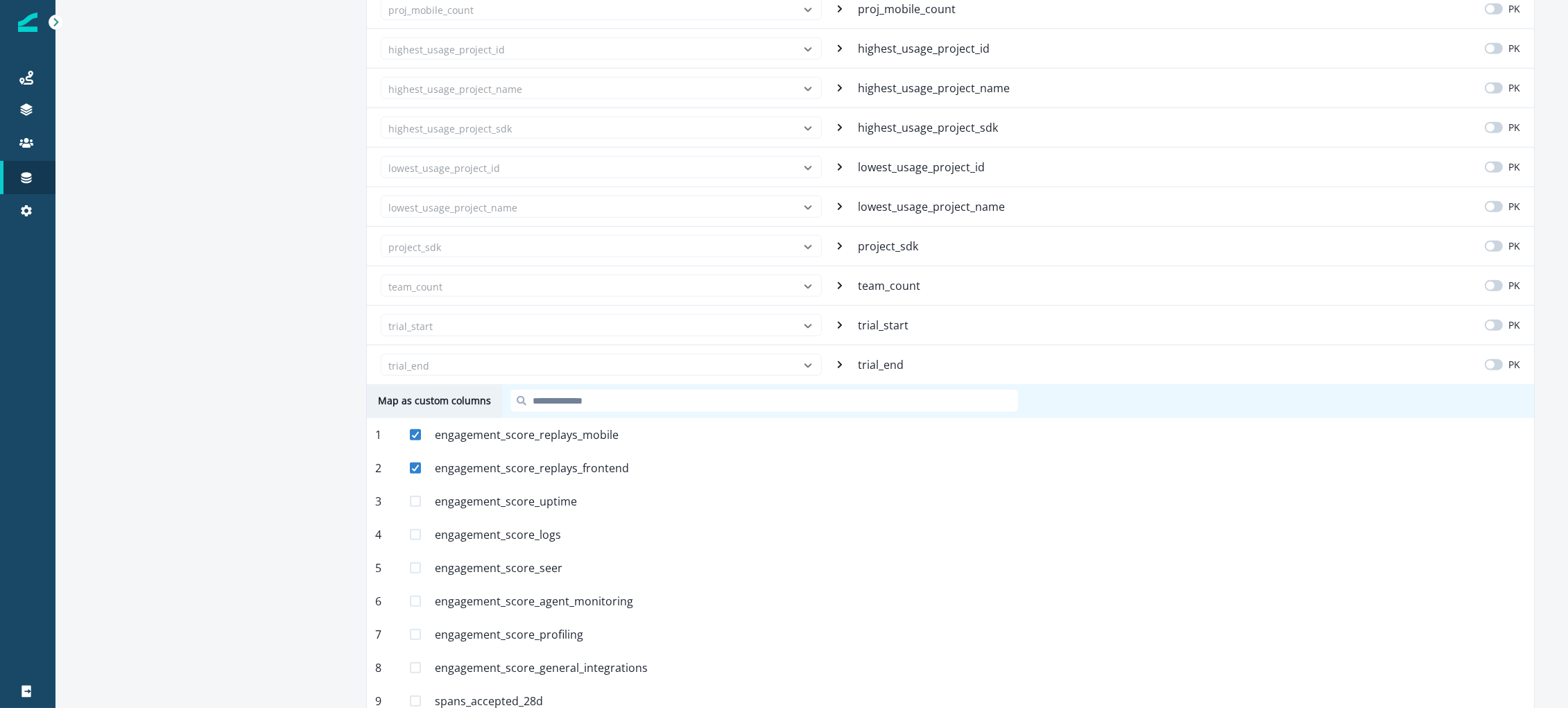
scroll to position [3503, 0]
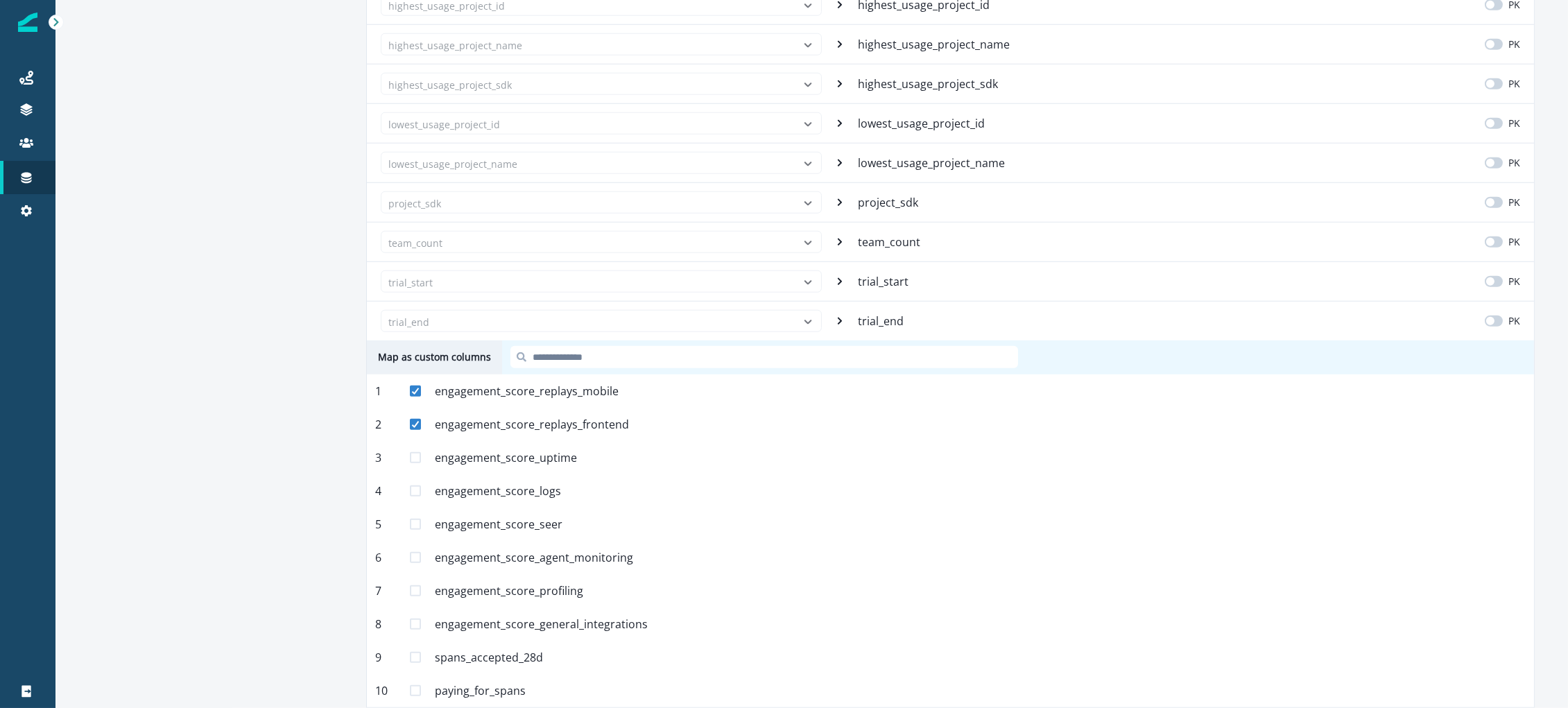
click at [418, 454] on span at bounding box center [415, 457] width 11 height 11
click at [418, 479] on span at bounding box center [415, 490] width 11 height 11
click at [412, 479] on span at bounding box center [415, 524] width 11 height 11
click at [421, 479] on div "6 engagement_score_agent_monitoring Mapped" at bounding box center [950, 558] width 1167 height 33
click at [417, 479] on span at bounding box center [415, 558] width 11 height 11
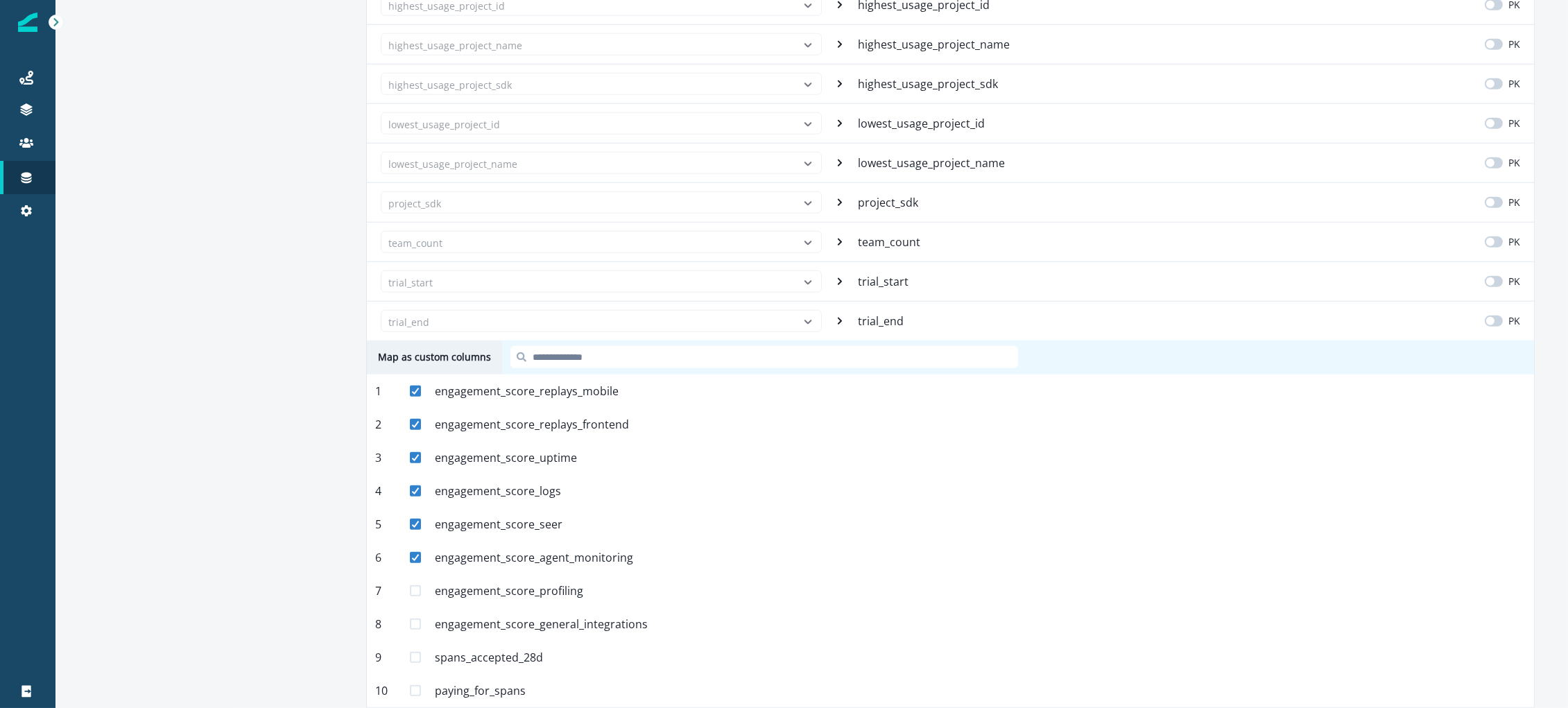
click at [417, 479] on div "7 engagement_score_profiling Mapped" at bounding box center [950, 591] width 1167 height 33
click at [416, 479] on div "7 engagement_score_profiling Mapped" at bounding box center [950, 591] width 1167 height 33
click at [416, 479] on span at bounding box center [415, 591] width 11 height 11
click at [417, 479] on span at bounding box center [415, 624] width 11 height 11
click at [412, 479] on span at bounding box center [415, 657] width 11 height 11
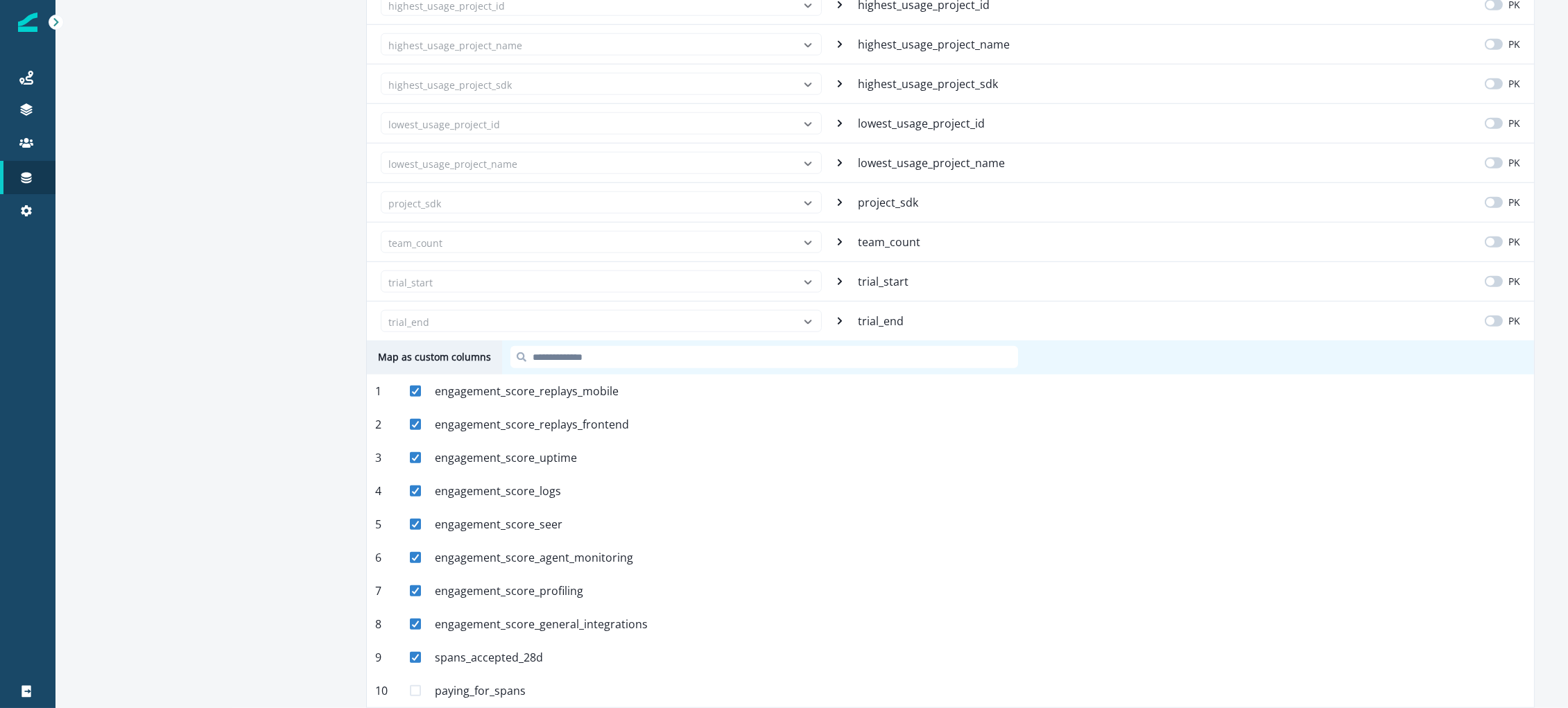
click at [415, 479] on span at bounding box center [415, 690] width 11 height 11
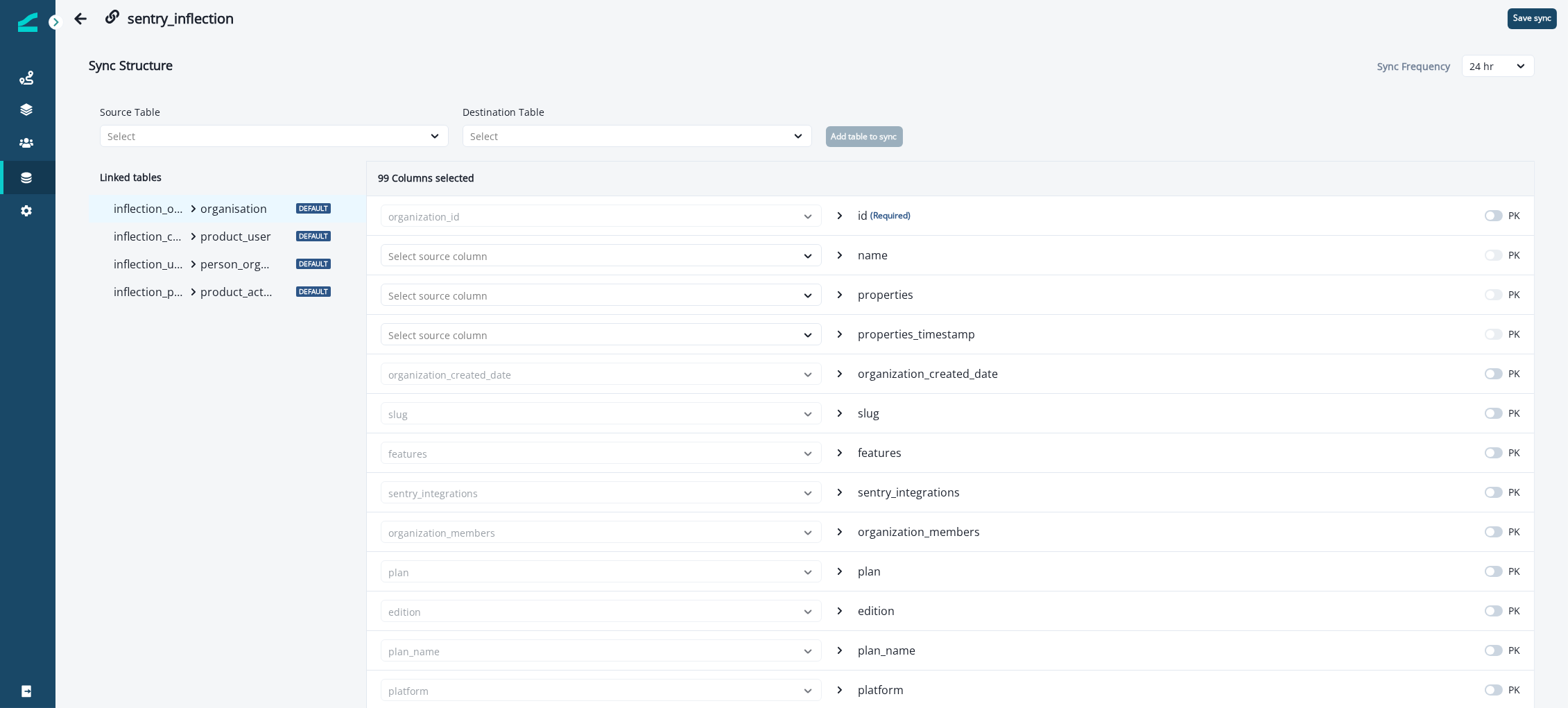
scroll to position [0, 0]
click at [998, 24] on p "Save sync" at bounding box center [1531, 21] width 38 height 9
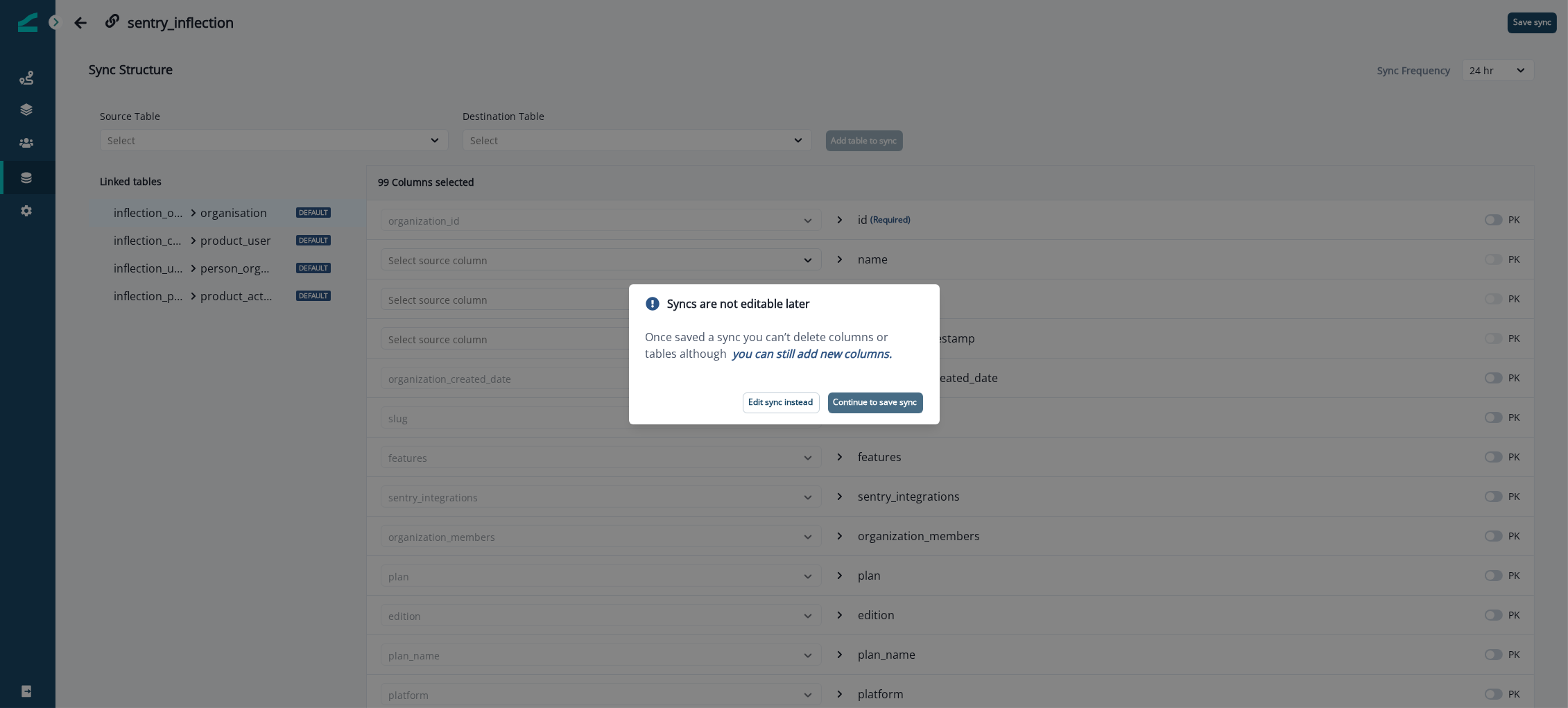
click at [871, 403] on p "Continue to save sync" at bounding box center [875, 402] width 84 height 9
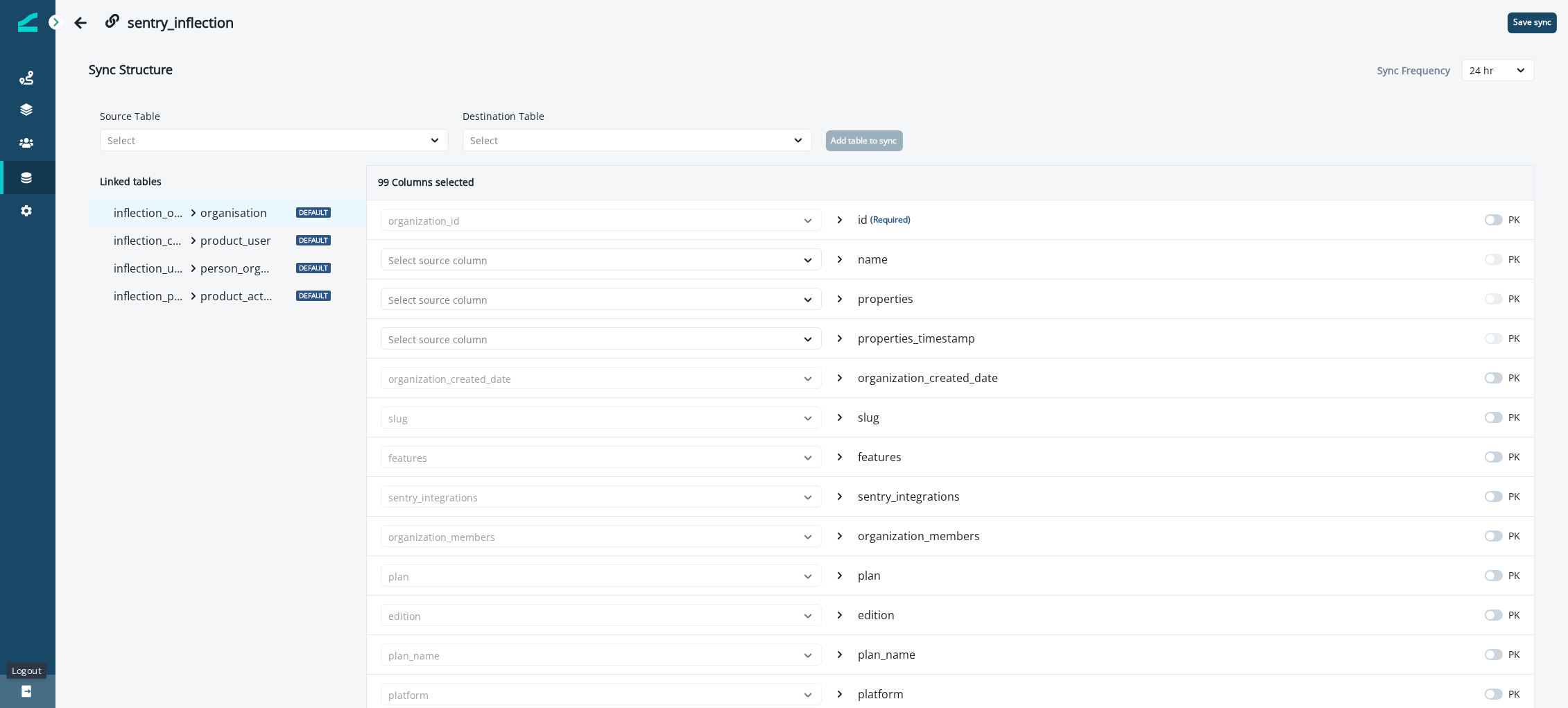
click at [25, 479] on icon at bounding box center [25, 692] width 9 height 12
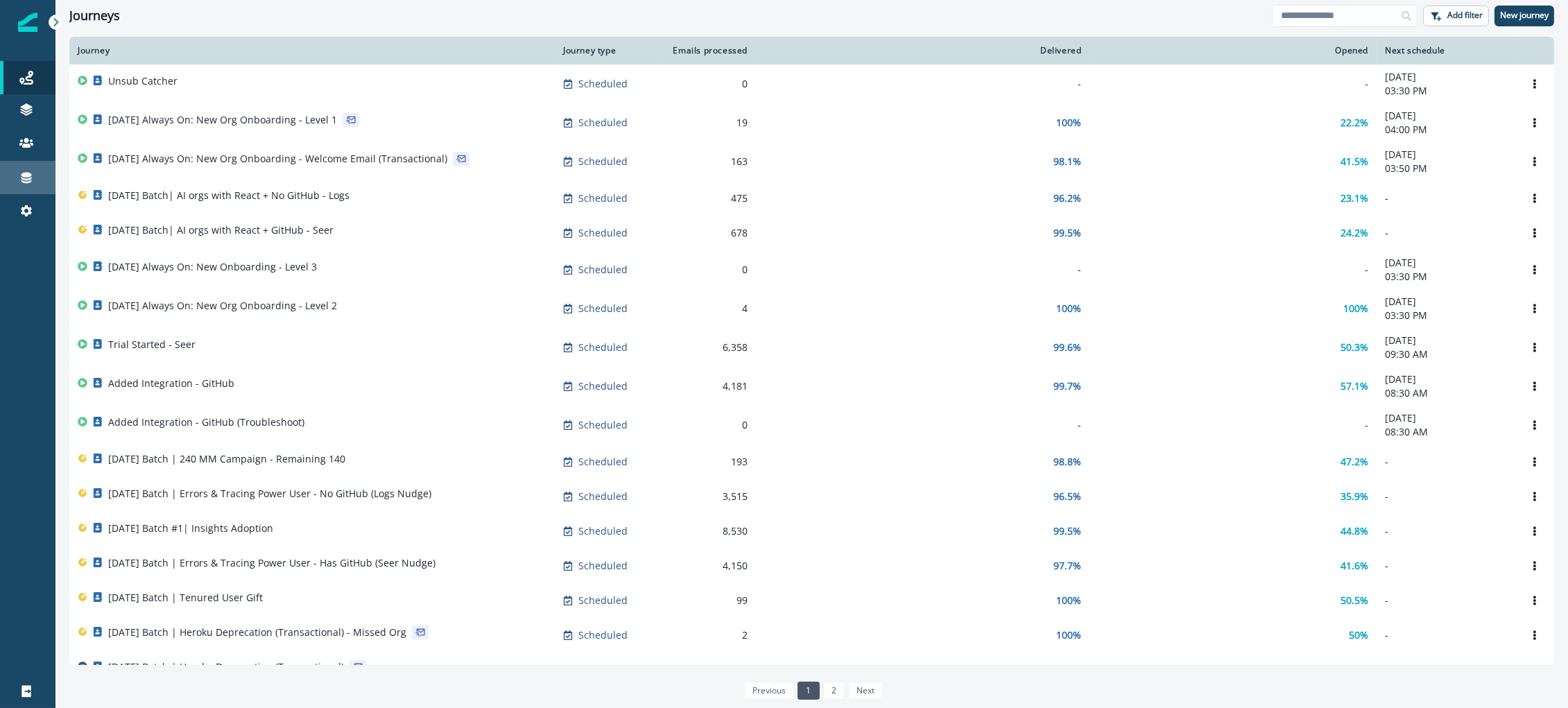
click at [24, 168] on link "Connections" at bounding box center [27, 177] width 55 height 33
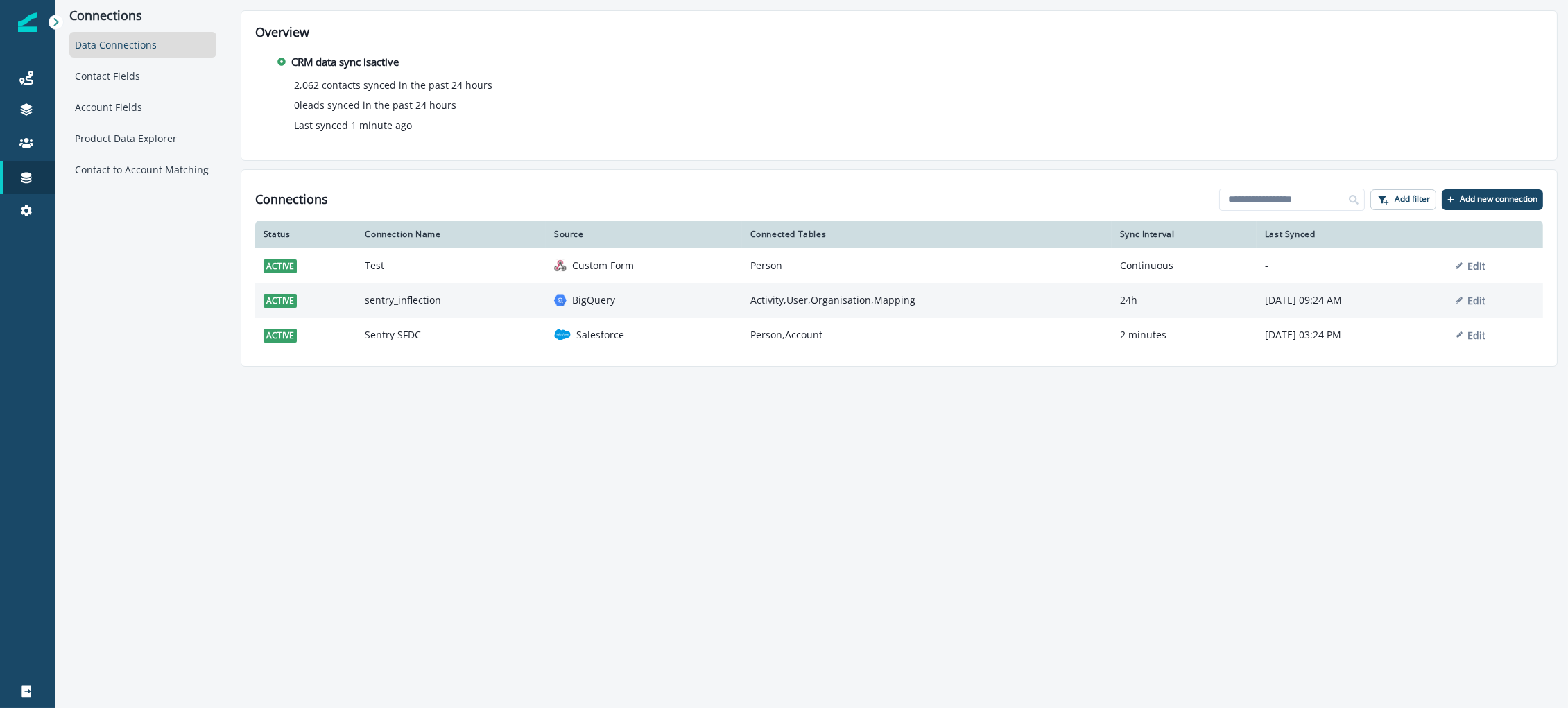
click at [511, 309] on td "sentry_inflection" at bounding box center [451, 300] width 189 height 35
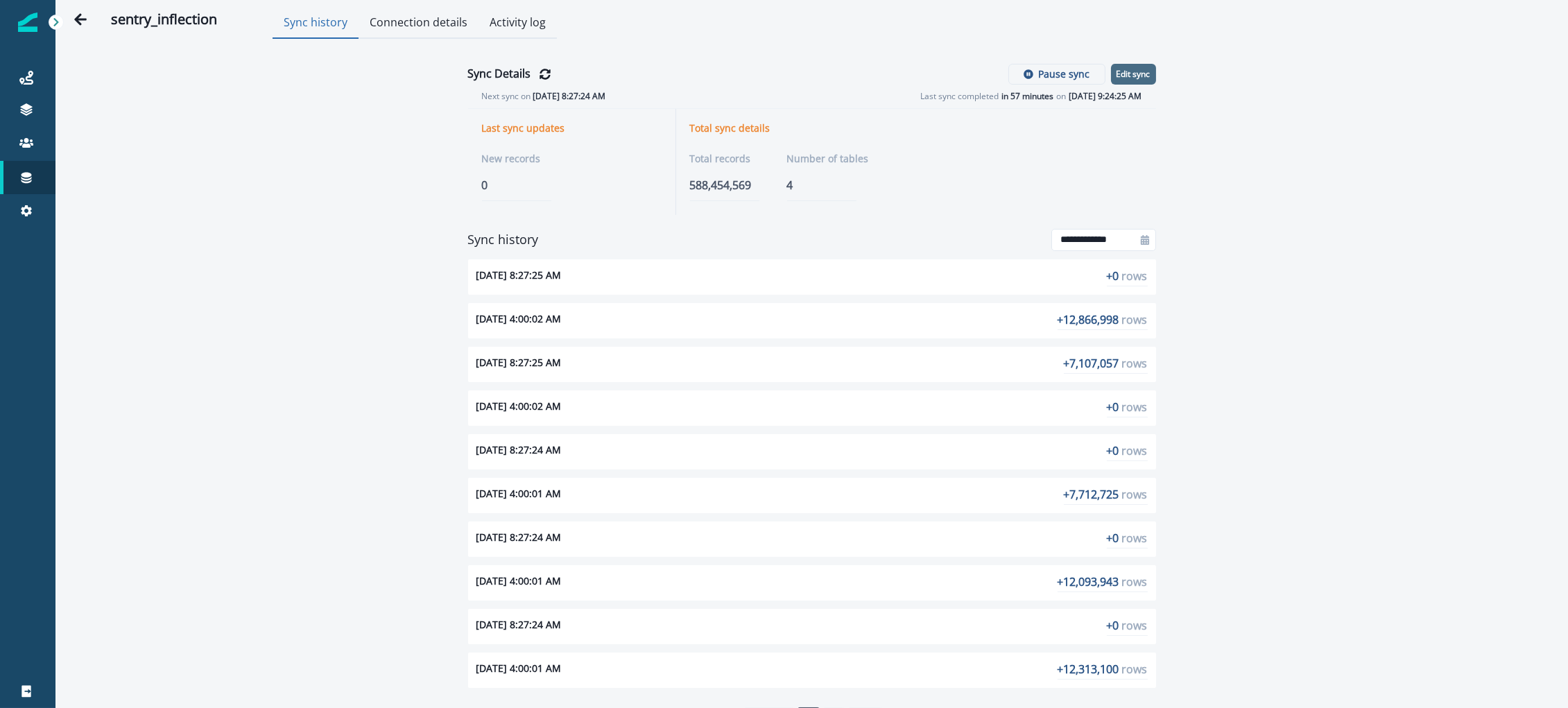
click at [1145, 73] on p "Edit sync" at bounding box center [1133, 74] width 34 height 9
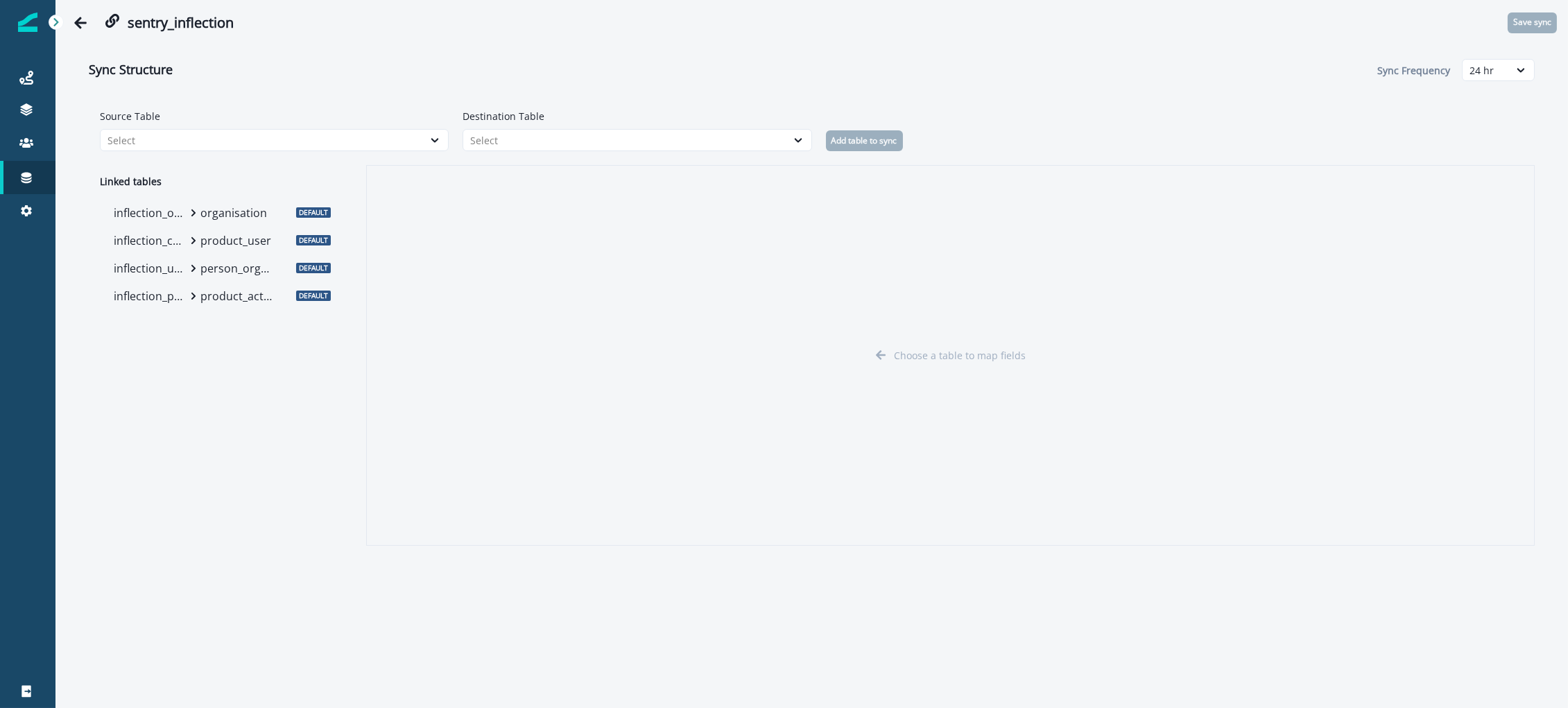
click at [206, 213] on p "organisation" at bounding box center [237, 213] width 73 height 17
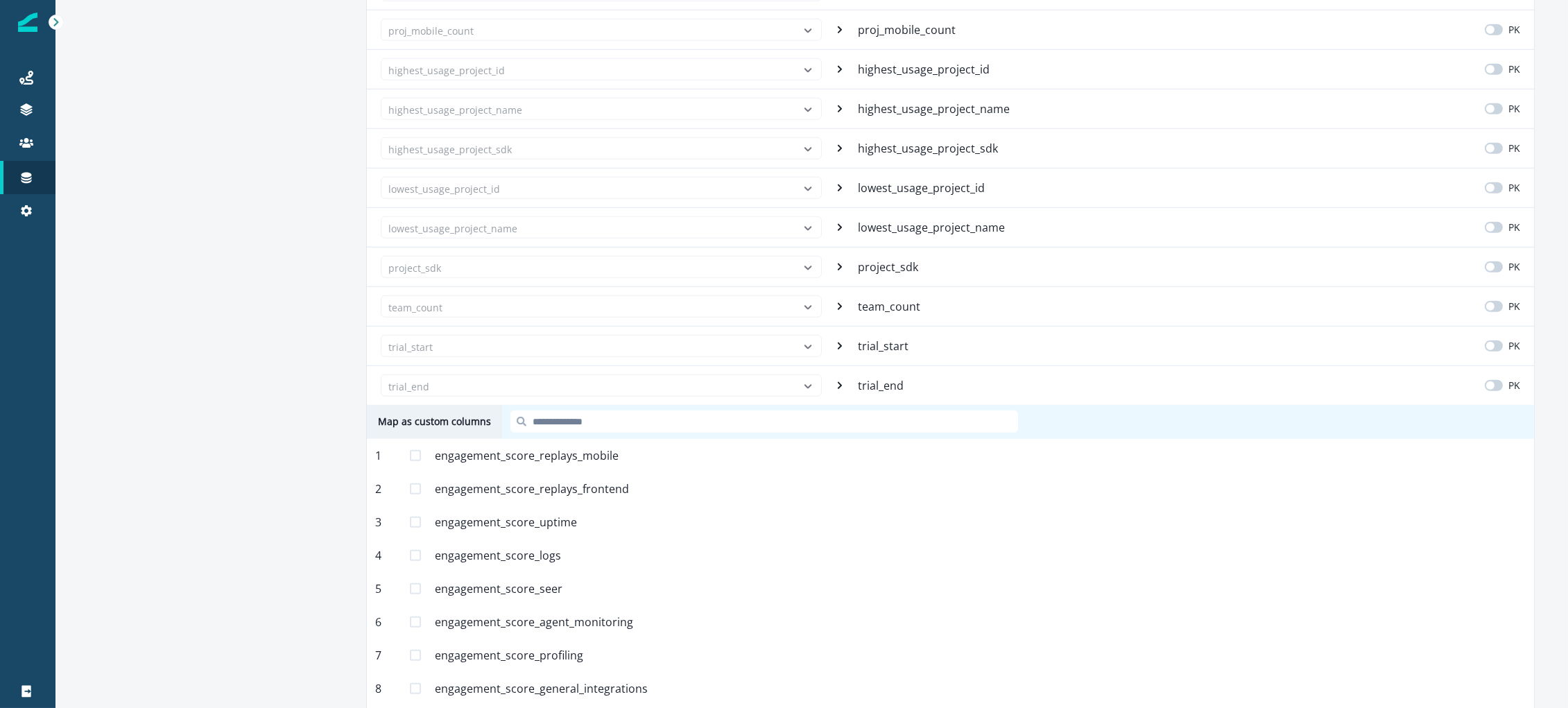
scroll to position [3503, 0]
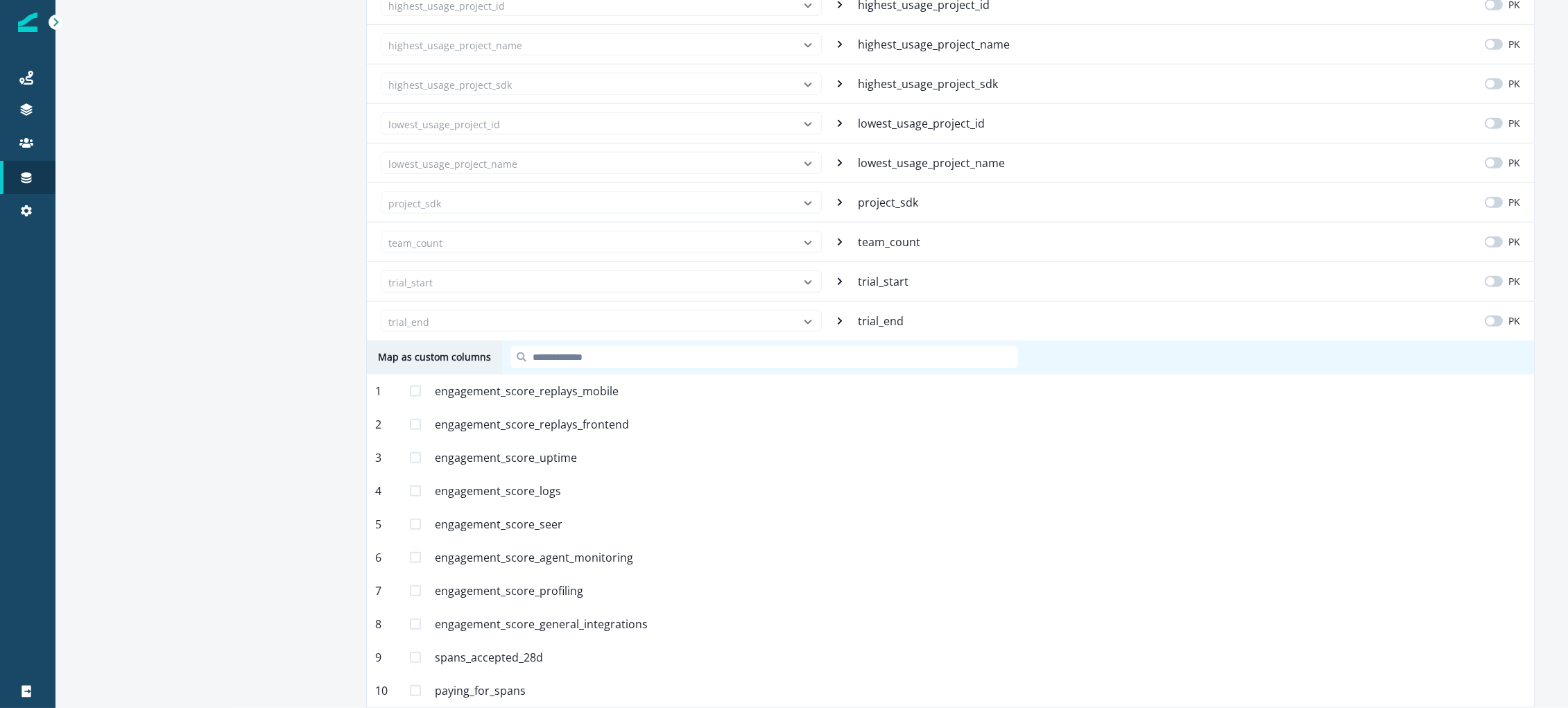
click at [416, 391] on span at bounding box center [415, 391] width 11 height 11
click at [415, 422] on span at bounding box center [415, 424] width 11 height 11
click at [419, 459] on span at bounding box center [415, 457] width 11 height 11
click at [418, 485] on span at bounding box center [415, 490] width 11 height 11
click at [416, 514] on div "5 engagement_score_seer Mapped" at bounding box center [950, 524] width 1167 height 33
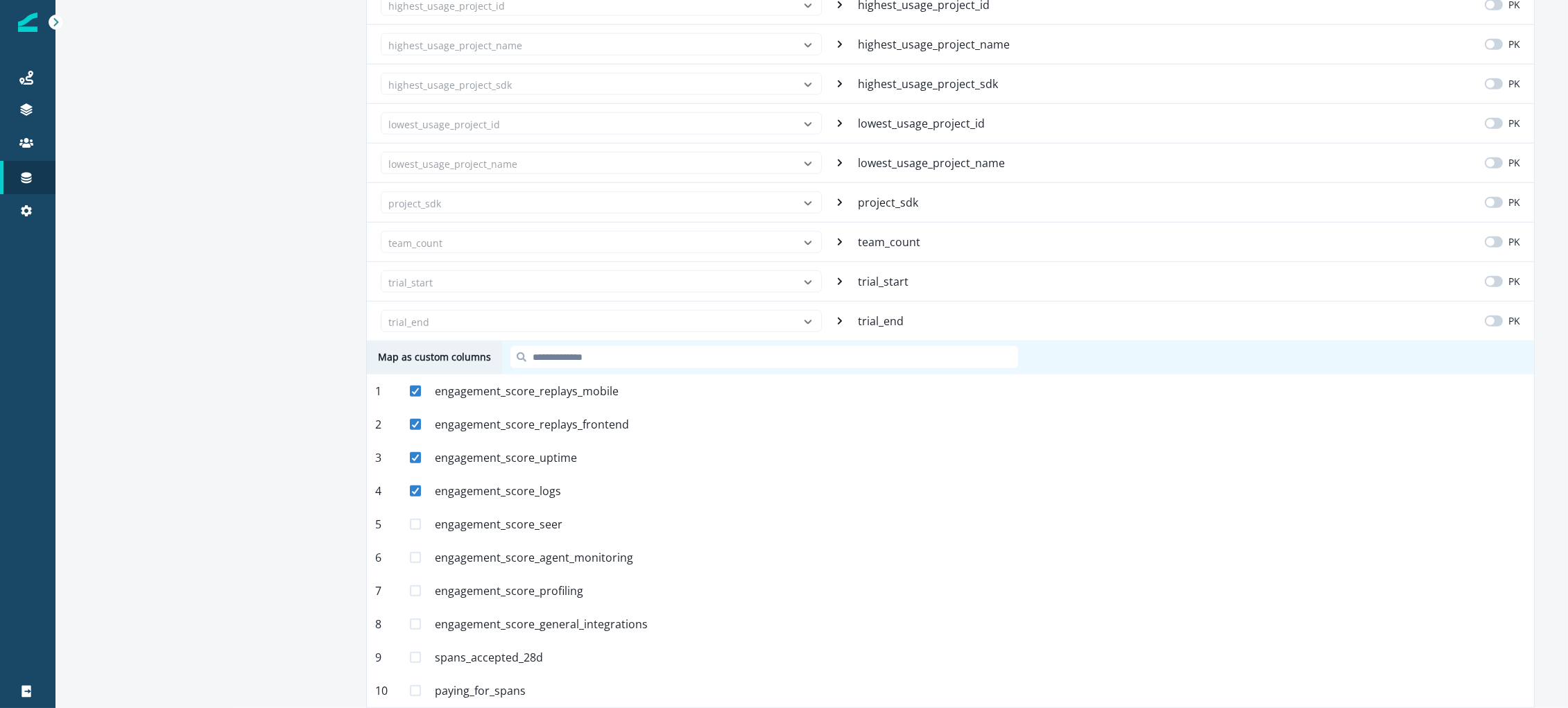
click at [415, 519] on span at bounding box center [415, 524] width 11 height 11
click at [413, 553] on span at bounding box center [415, 558] width 11 height 11
click at [420, 595] on div "7 engagement_score_profiling Mapped" at bounding box center [950, 591] width 1167 height 33
click at [421, 594] on div "7 engagement_score_profiling Mapped" at bounding box center [950, 591] width 1167 height 33
click at [417, 596] on span at bounding box center [415, 591] width 11 height 11
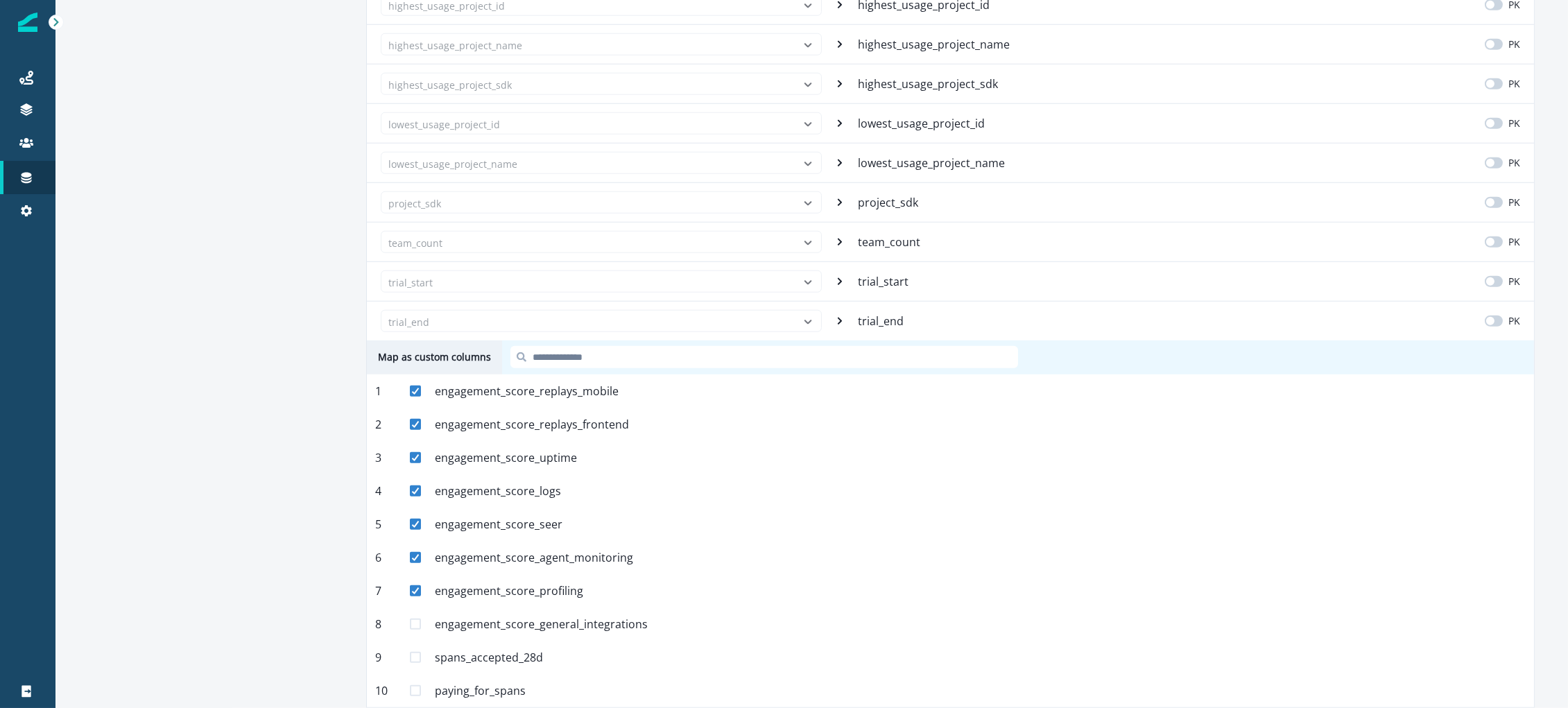
drag, startPoint x: 415, startPoint y: 617, endPoint x: 421, endPoint y: 641, distance: 24.7
click at [416, 617] on div "8 engagement_score_general_integrations Mapped" at bounding box center [950, 624] width 1167 height 33
click at [420, 632] on div "8 engagement_score_general_integrations Mapped" at bounding box center [950, 624] width 1167 height 33
click at [414, 623] on span at bounding box center [415, 624] width 11 height 11
click at [417, 655] on span at bounding box center [415, 657] width 11 height 11
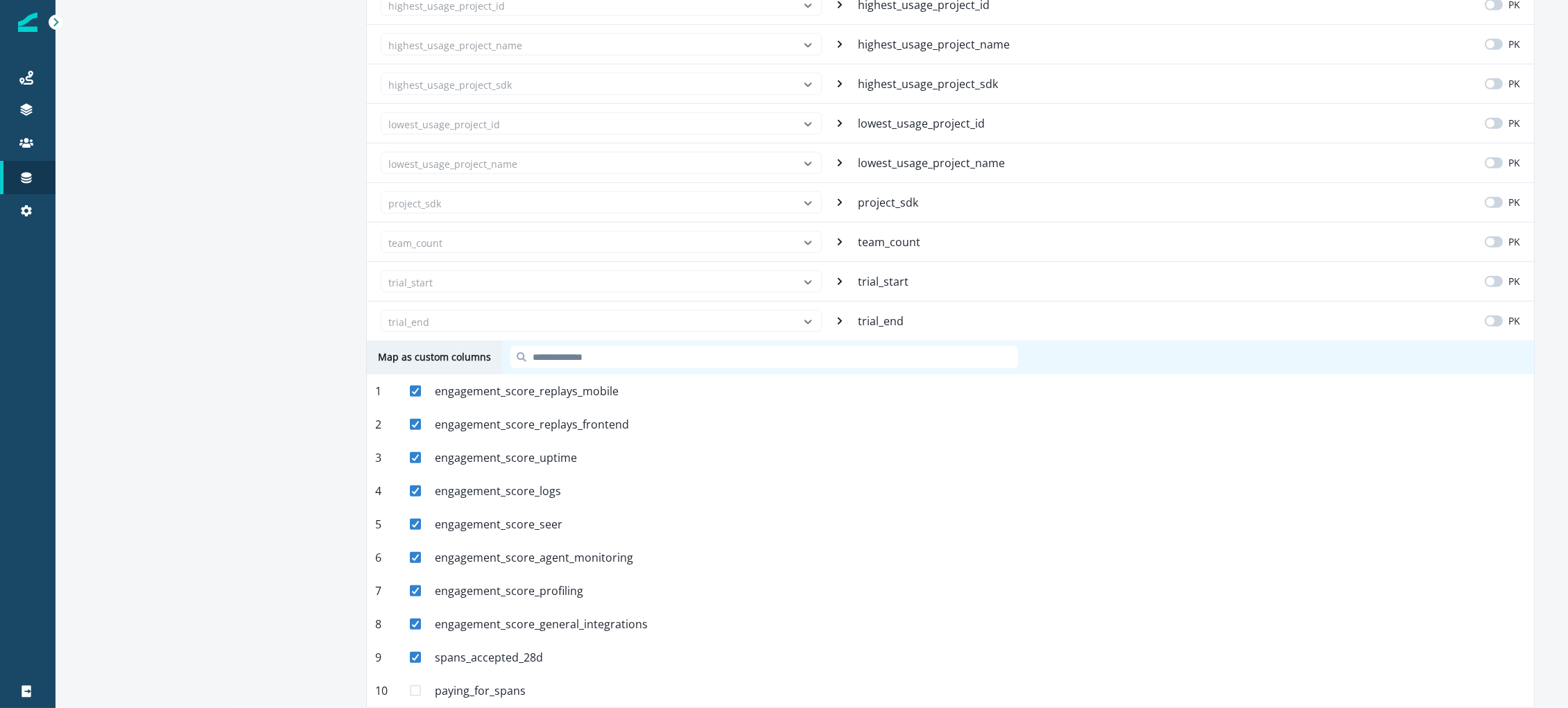
click at [415, 693] on span at bounding box center [415, 690] width 11 height 11
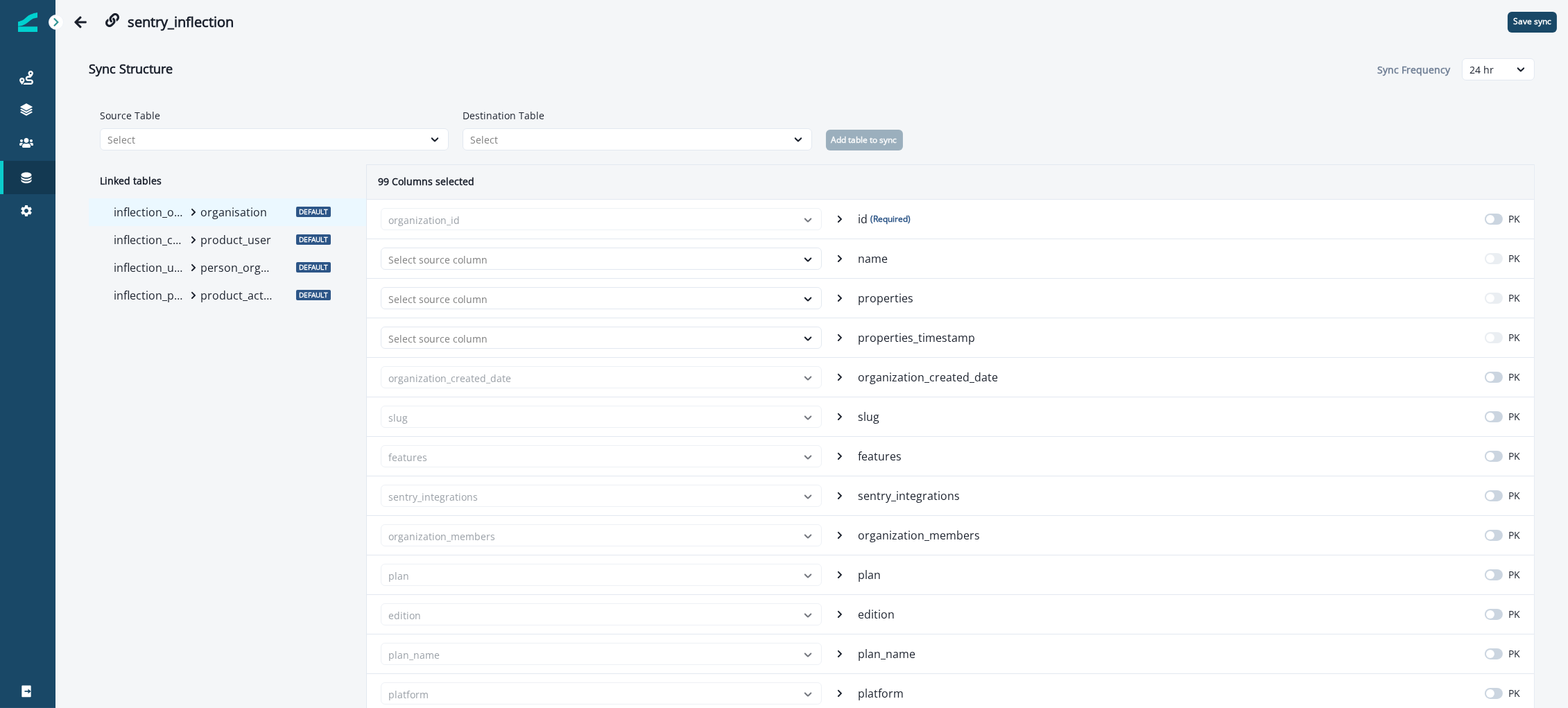
scroll to position [0, 0]
click at [1526, 20] on p "Save sync" at bounding box center [1531, 21] width 38 height 9
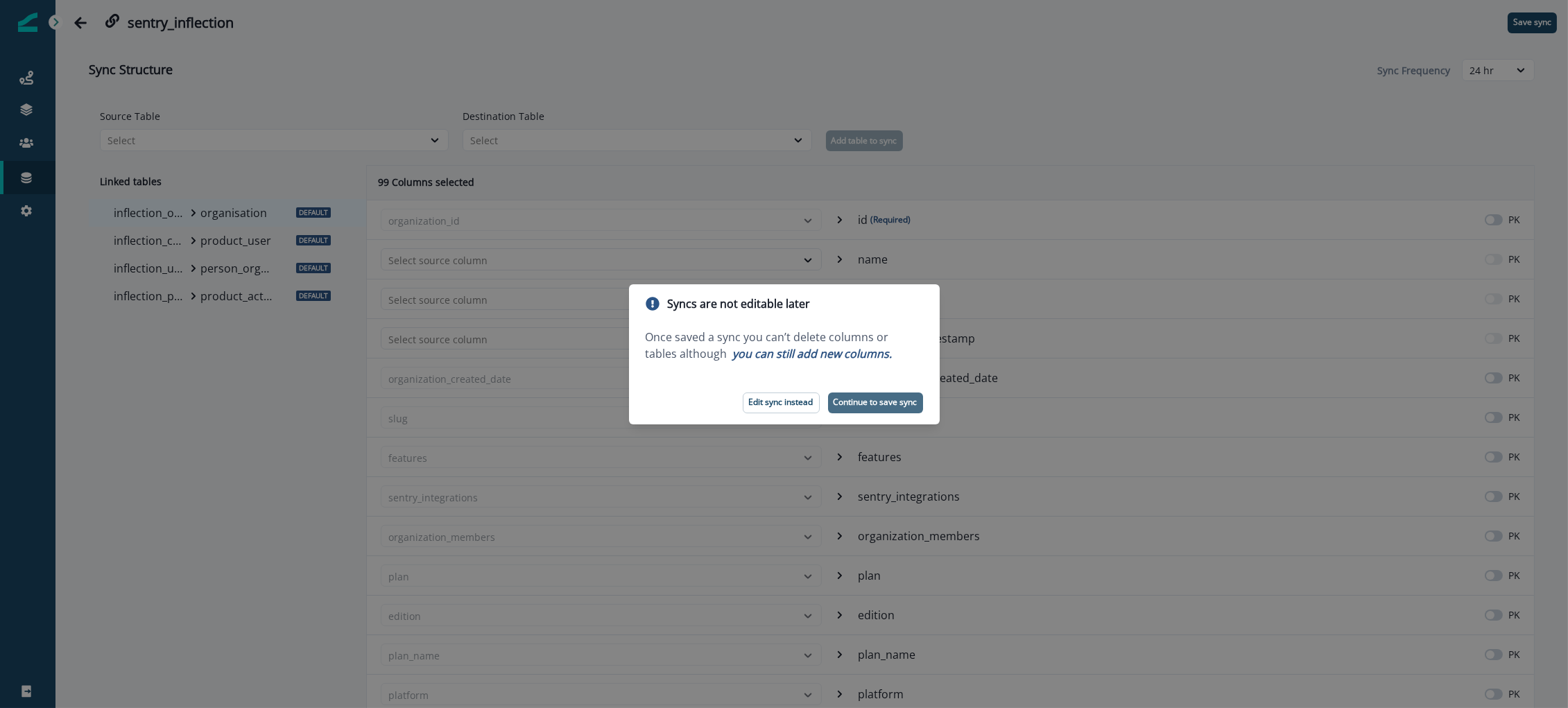
click at [867, 404] on p "Continue to save sync" at bounding box center [875, 402] width 84 height 9
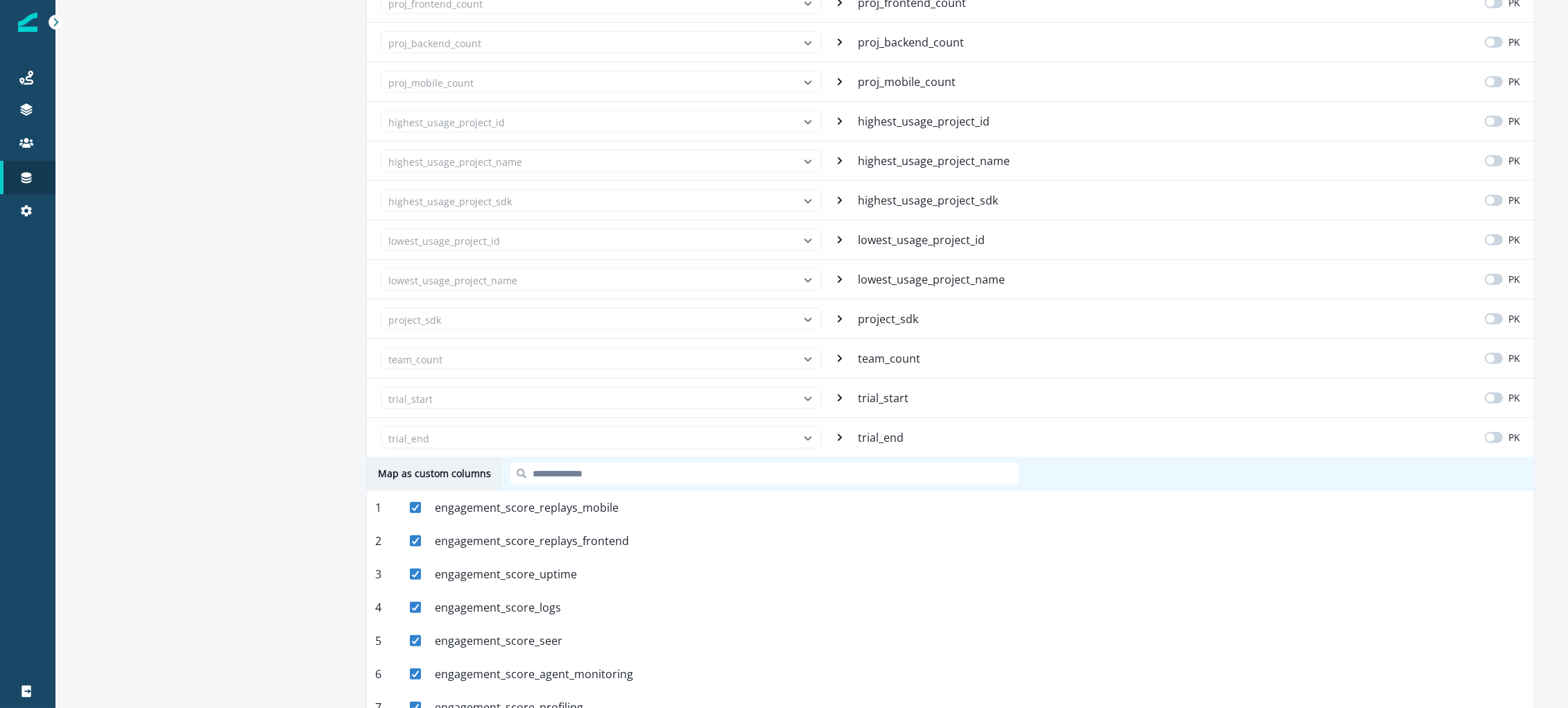
scroll to position [3503, 0]
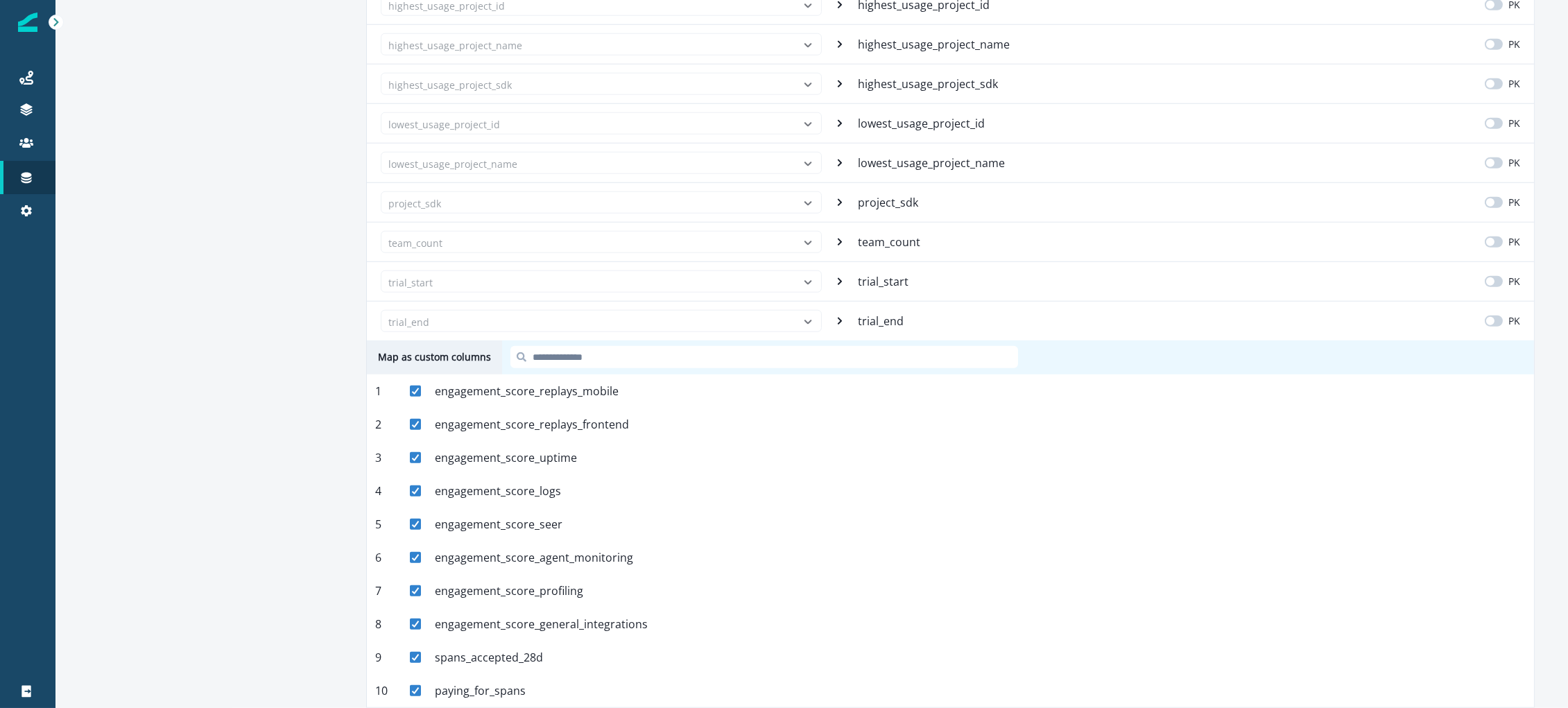
click at [591, 355] on input at bounding box center [764, 357] width 508 height 22
click at [595, 357] on input at bounding box center [764, 357] width 508 height 22
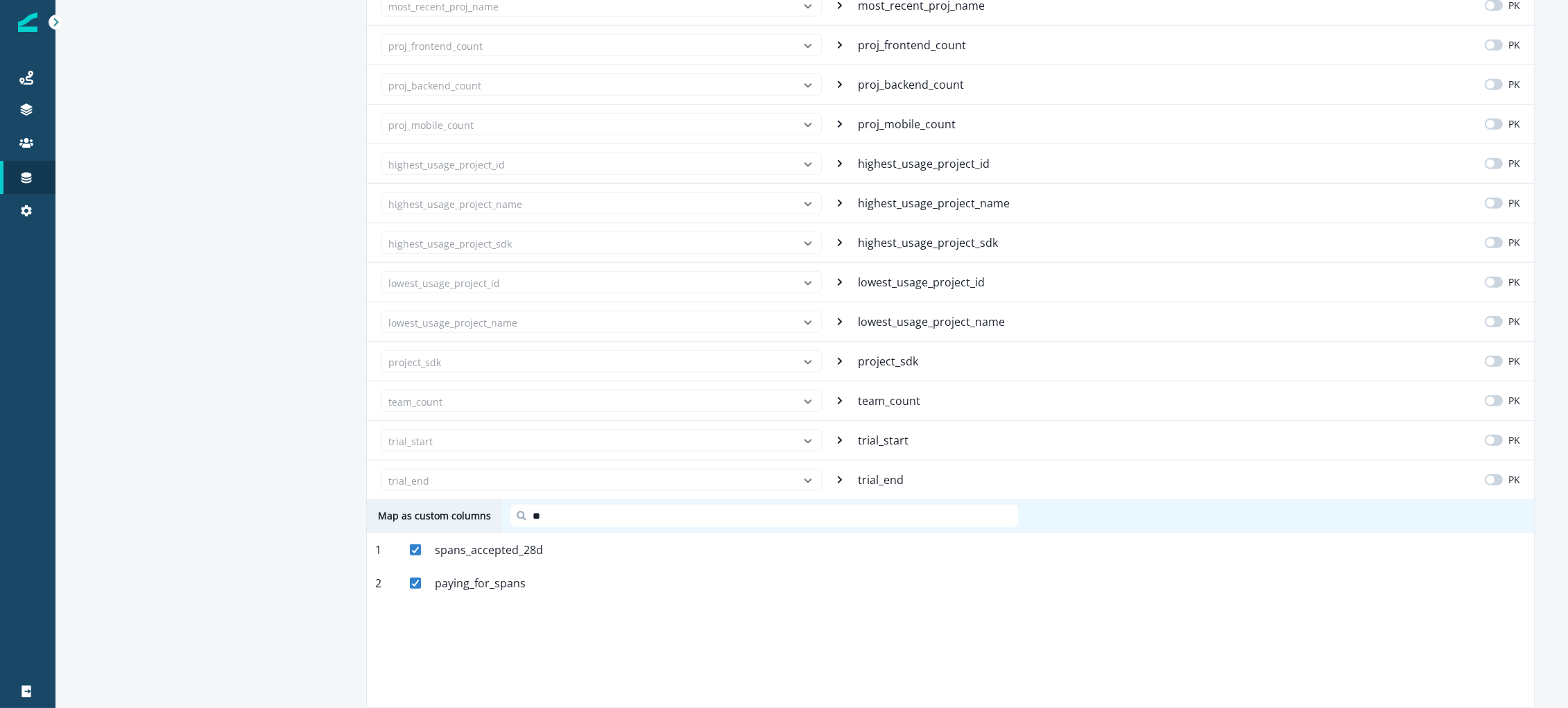
scroll to position [3345, 0]
type input "*"
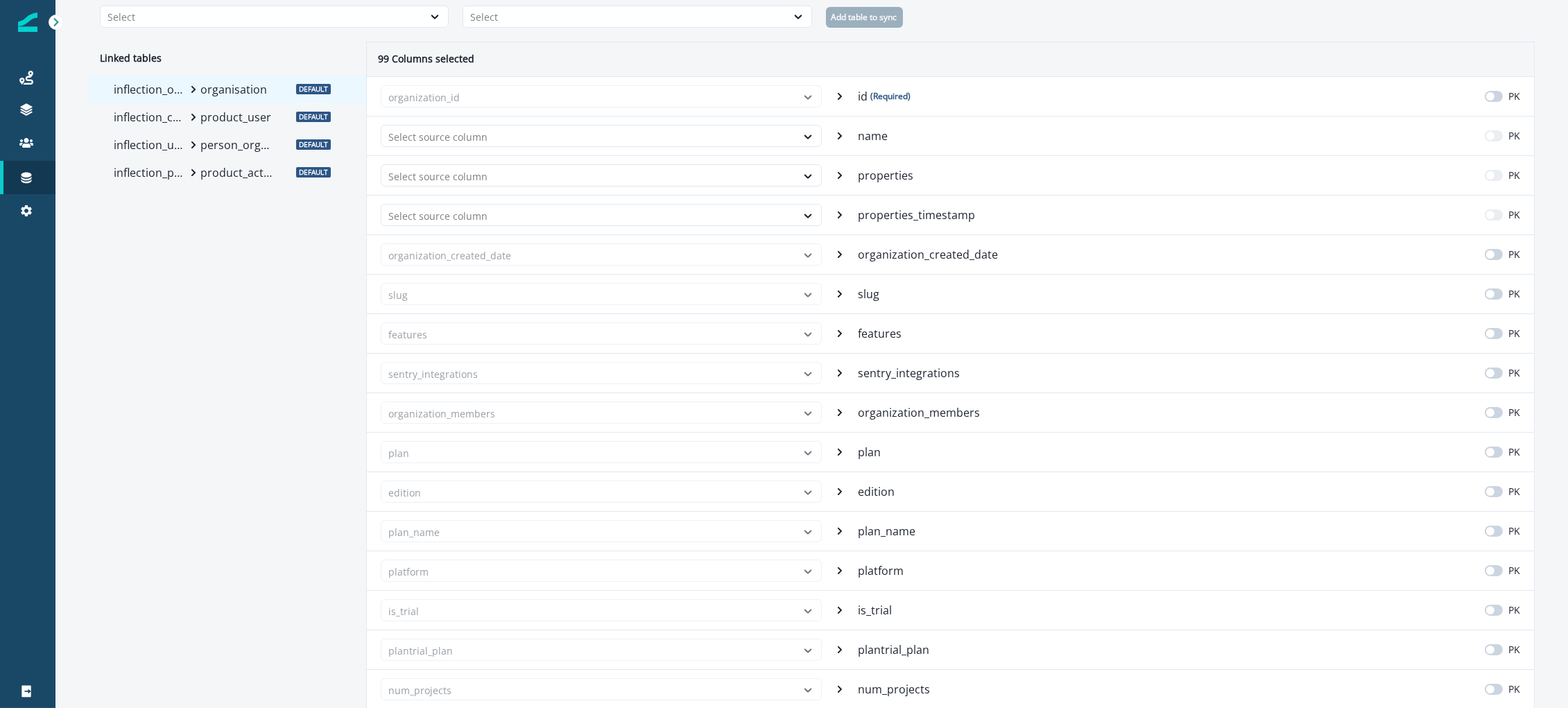
scroll to position [0, 0]
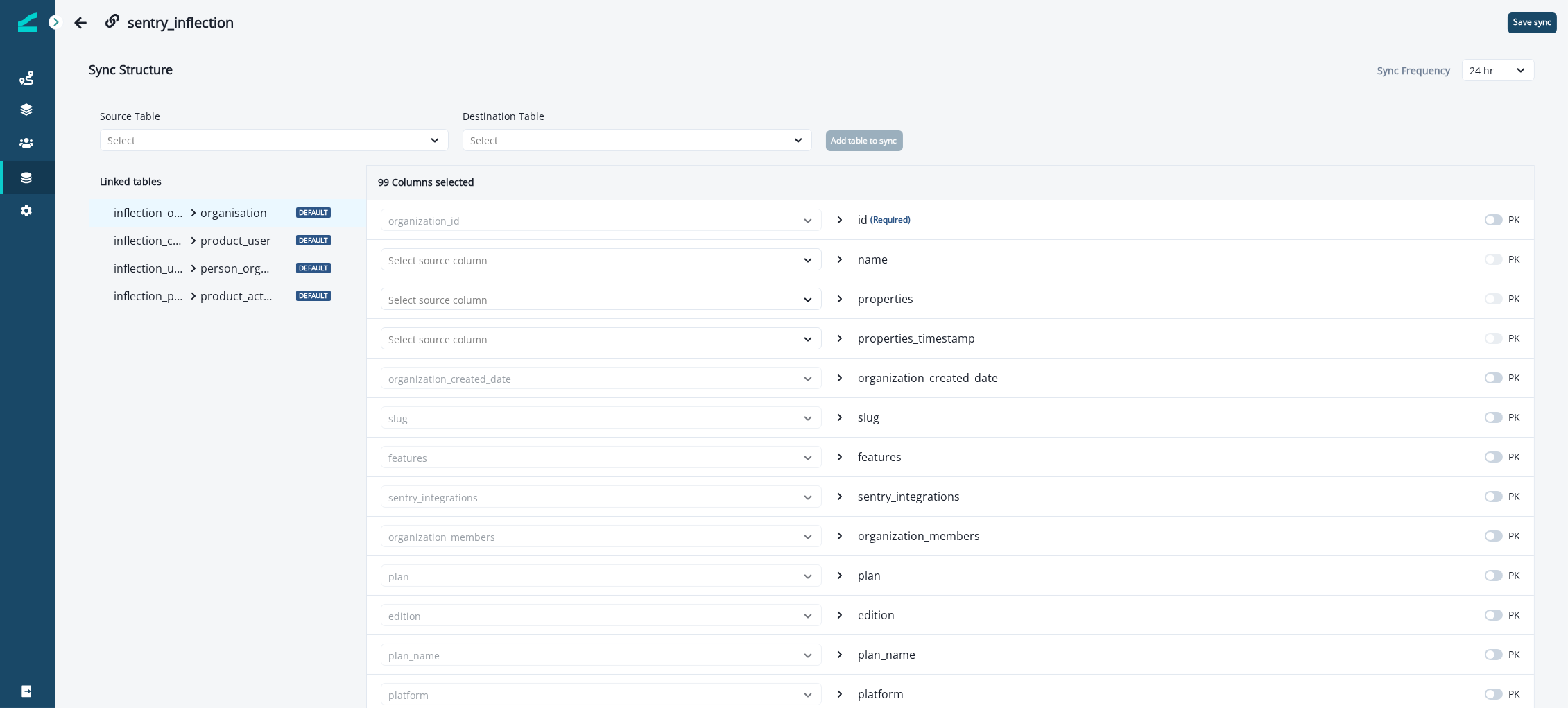
click at [981, 144] on div "Add table to sync" at bounding box center [1175, 140] width 698 height 20
click at [82, 20] on icon "Go back" at bounding box center [81, 23] width 14 height 14
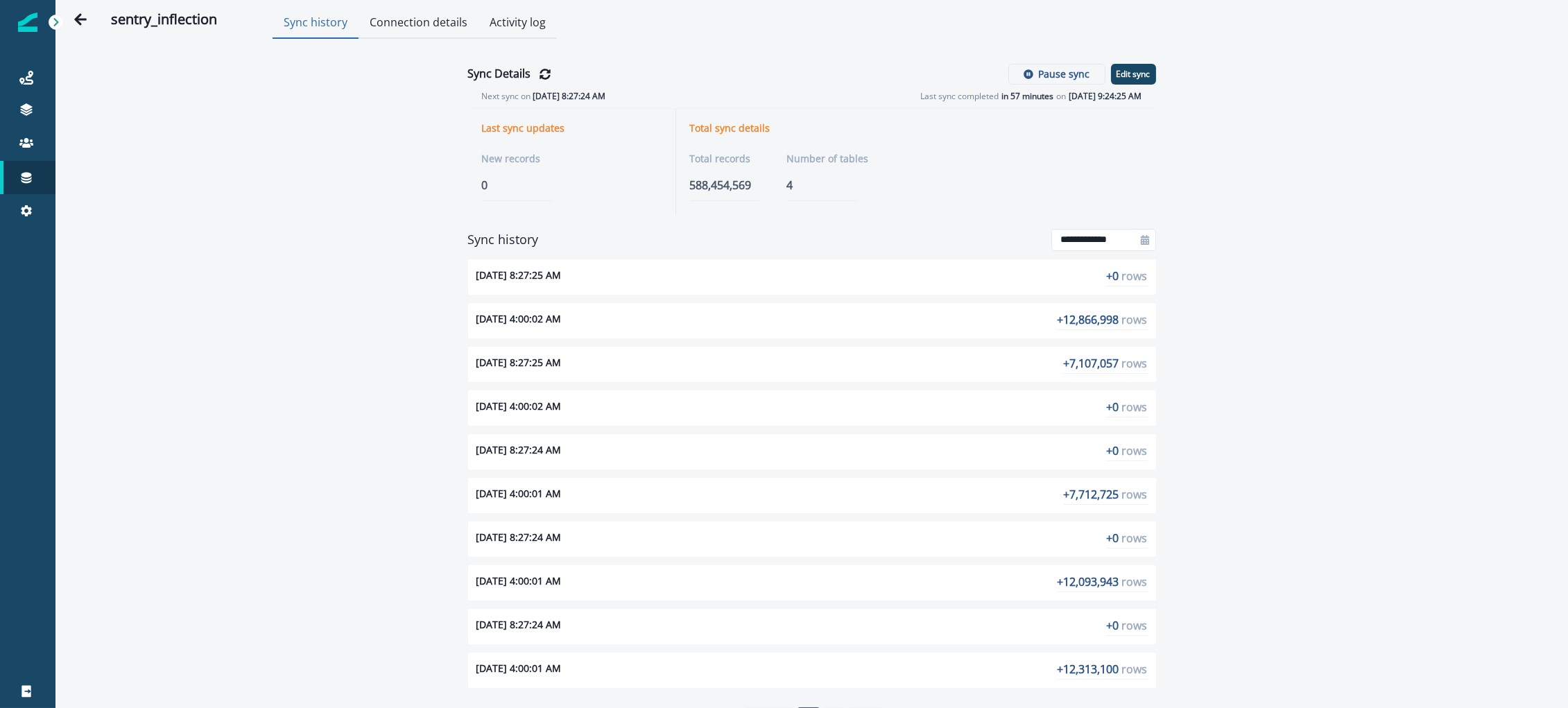
click at [1090, 329] on p "+ 12,866,998 rows" at bounding box center [1103, 321] width 90 height 19
click at [1089, 325] on p "+ 12,866,998 rows" at bounding box center [1103, 321] width 90 height 19
click at [1136, 323] on span "rows" at bounding box center [1135, 320] width 25 height 15
click at [79, 17] on icon "Go back" at bounding box center [80, 20] width 13 height 12
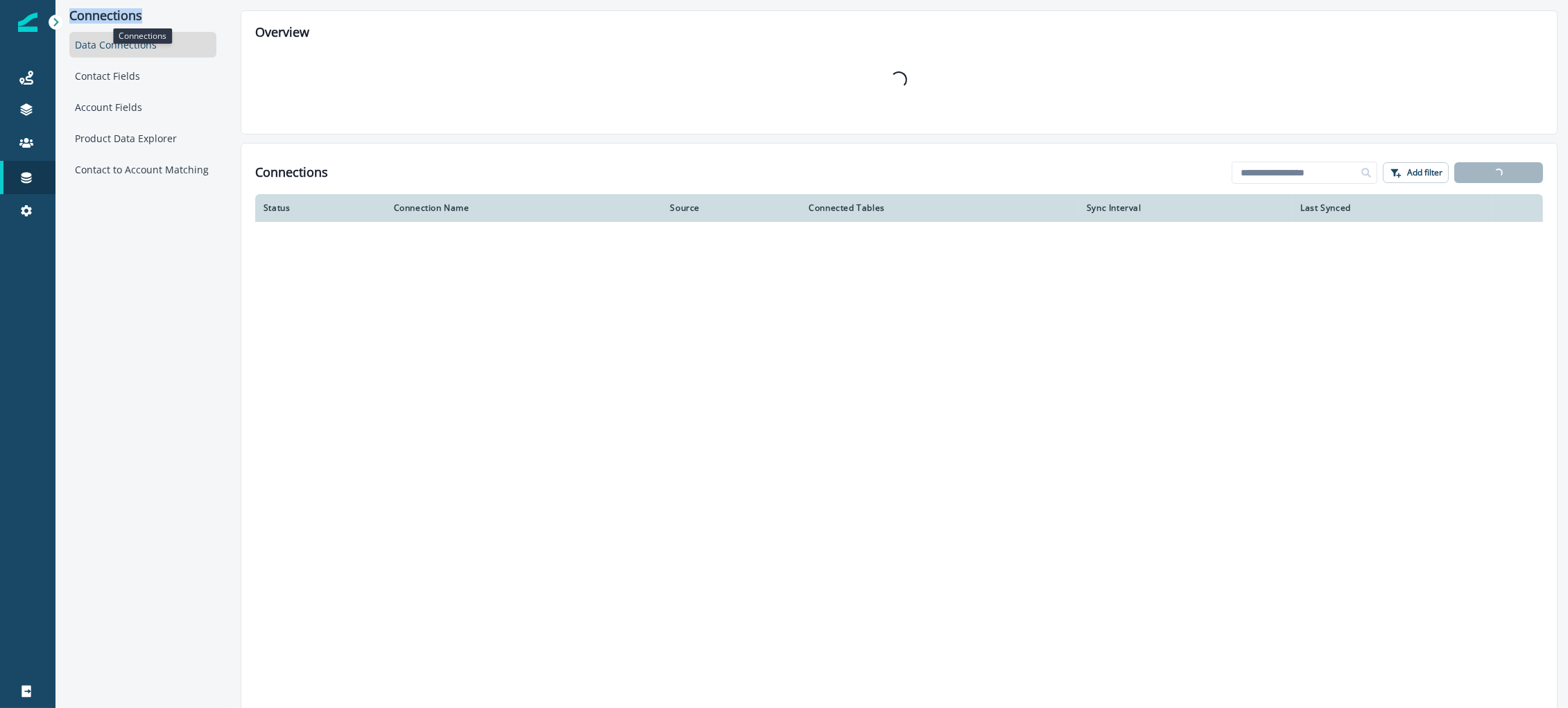
click at [79, 17] on p "Connections" at bounding box center [143, 16] width 147 height 15
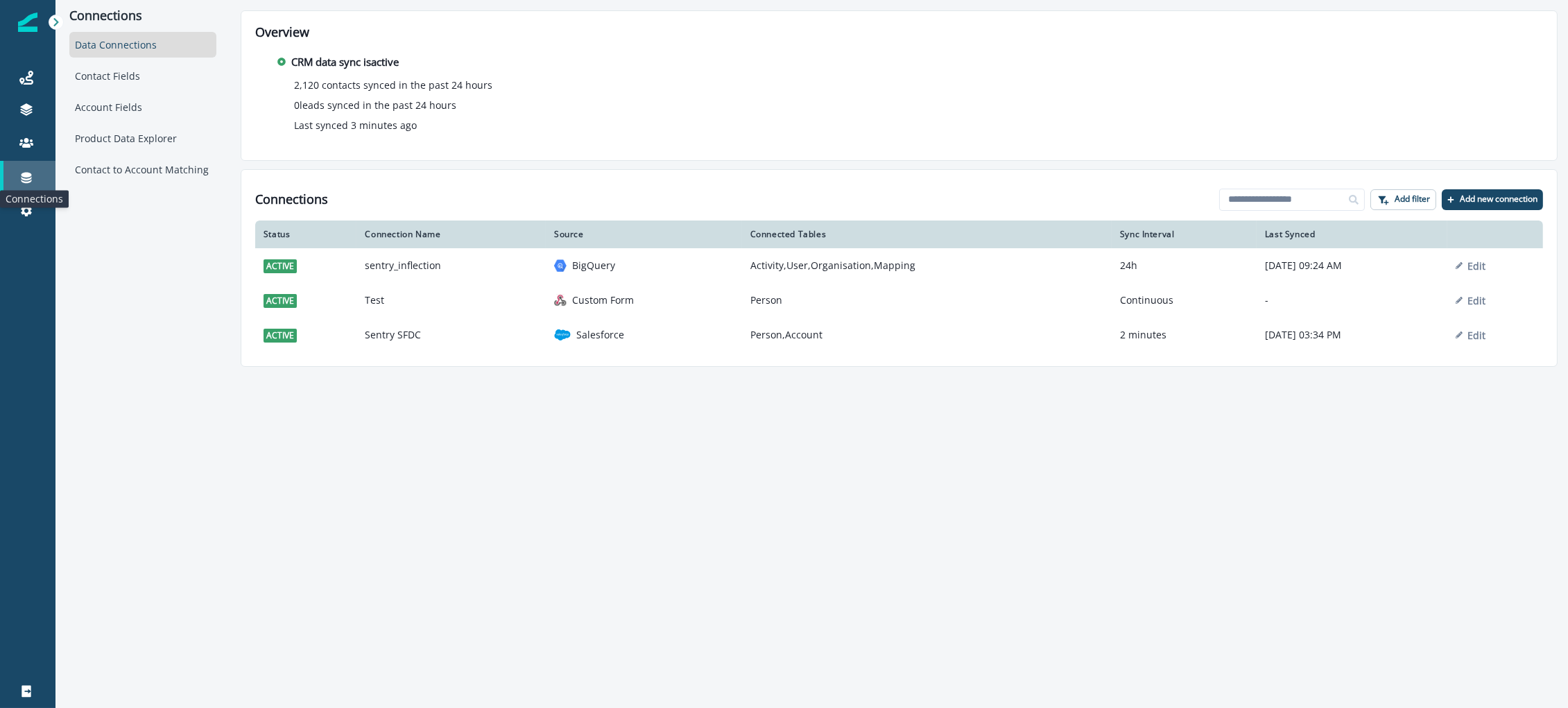
click at [31, 175] on icon at bounding box center [26, 178] width 10 height 11
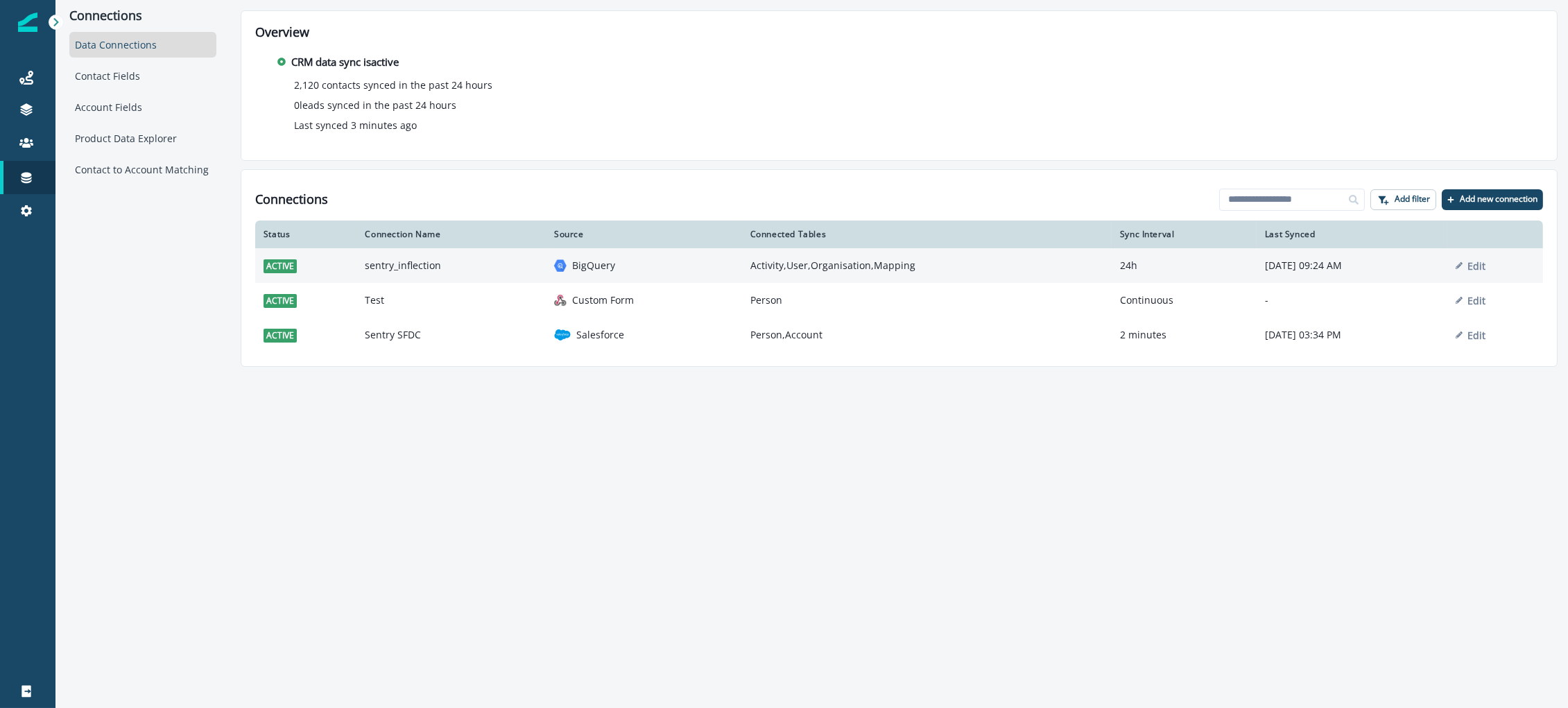
click at [742, 274] on td "Activity,User,Organisation,Mapping" at bounding box center [926, 265] width 369 height 35
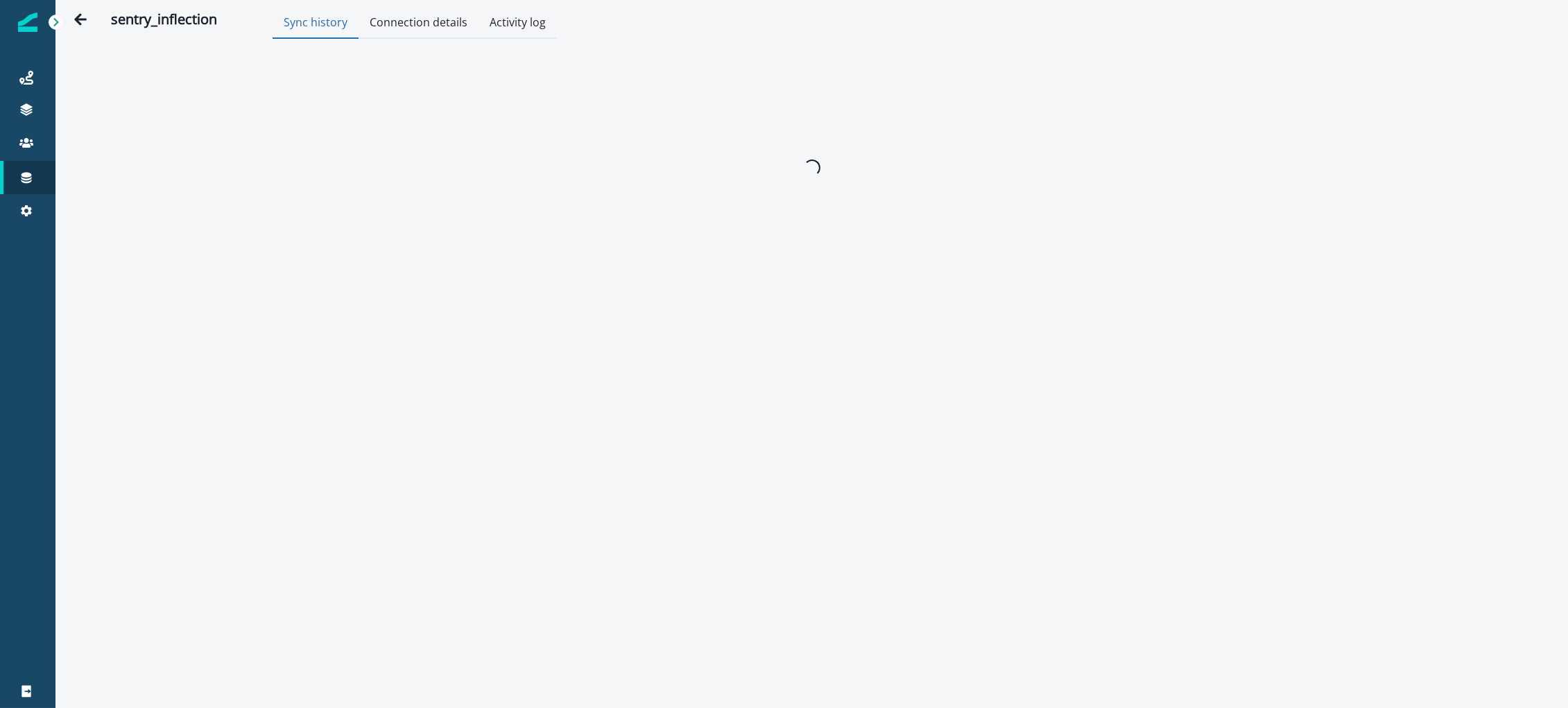
click at [712, 274] on div "Loading..." at bounding box center [812, 168] width 710 height 236
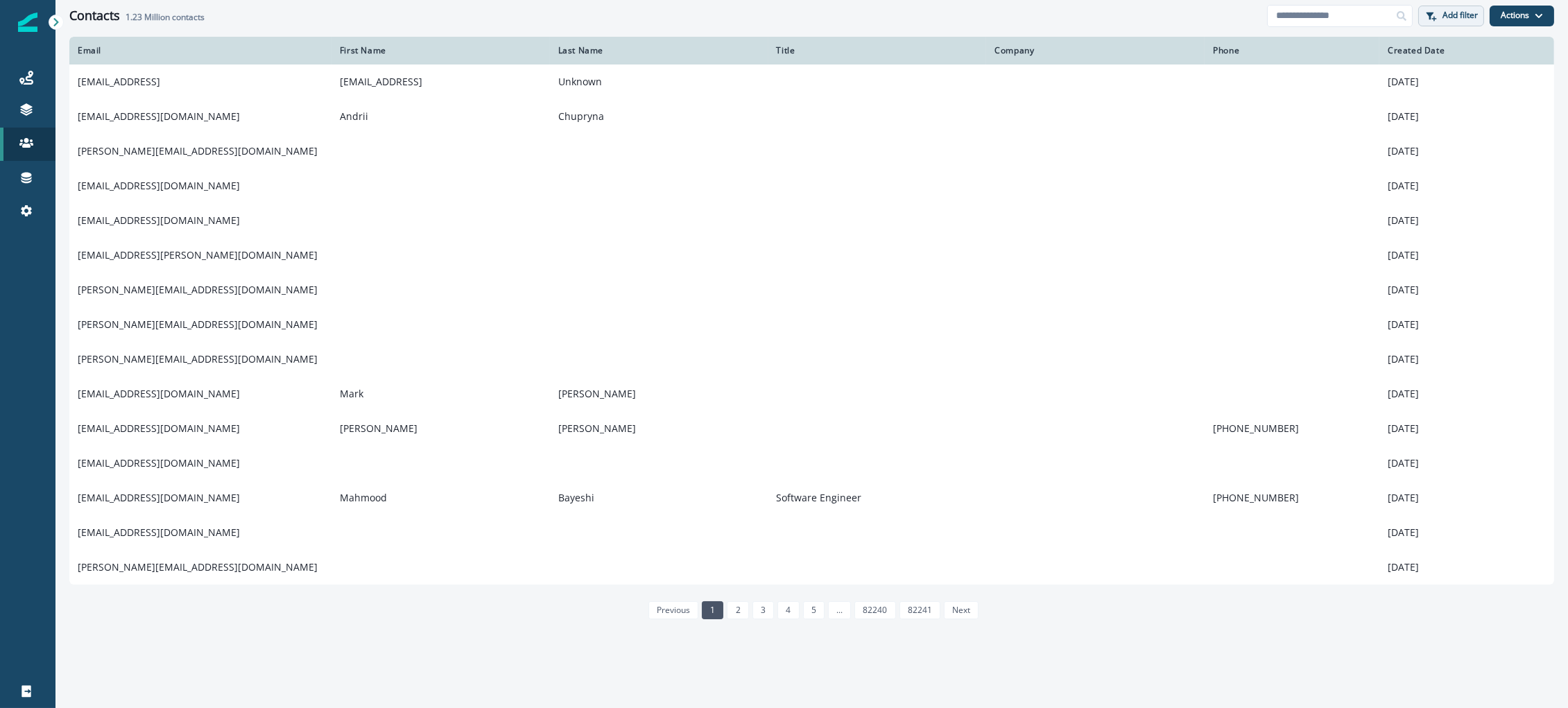
click at [1458, 17] on p "Add filter" at bounding box center [1460, 14] width 36 height 9
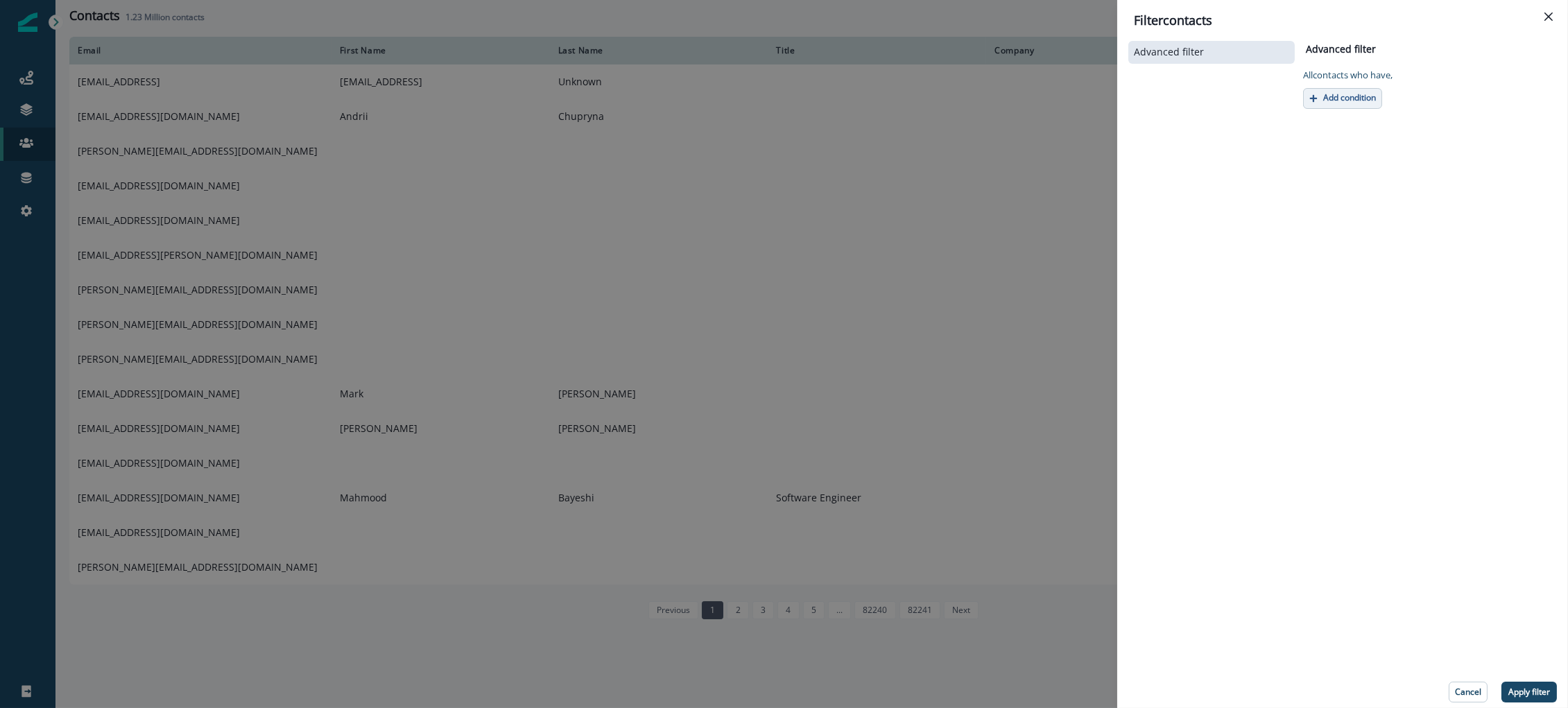
click at [1330, 96] on p "Add condition" at bounding box center [1349, 97] width 53 height 9
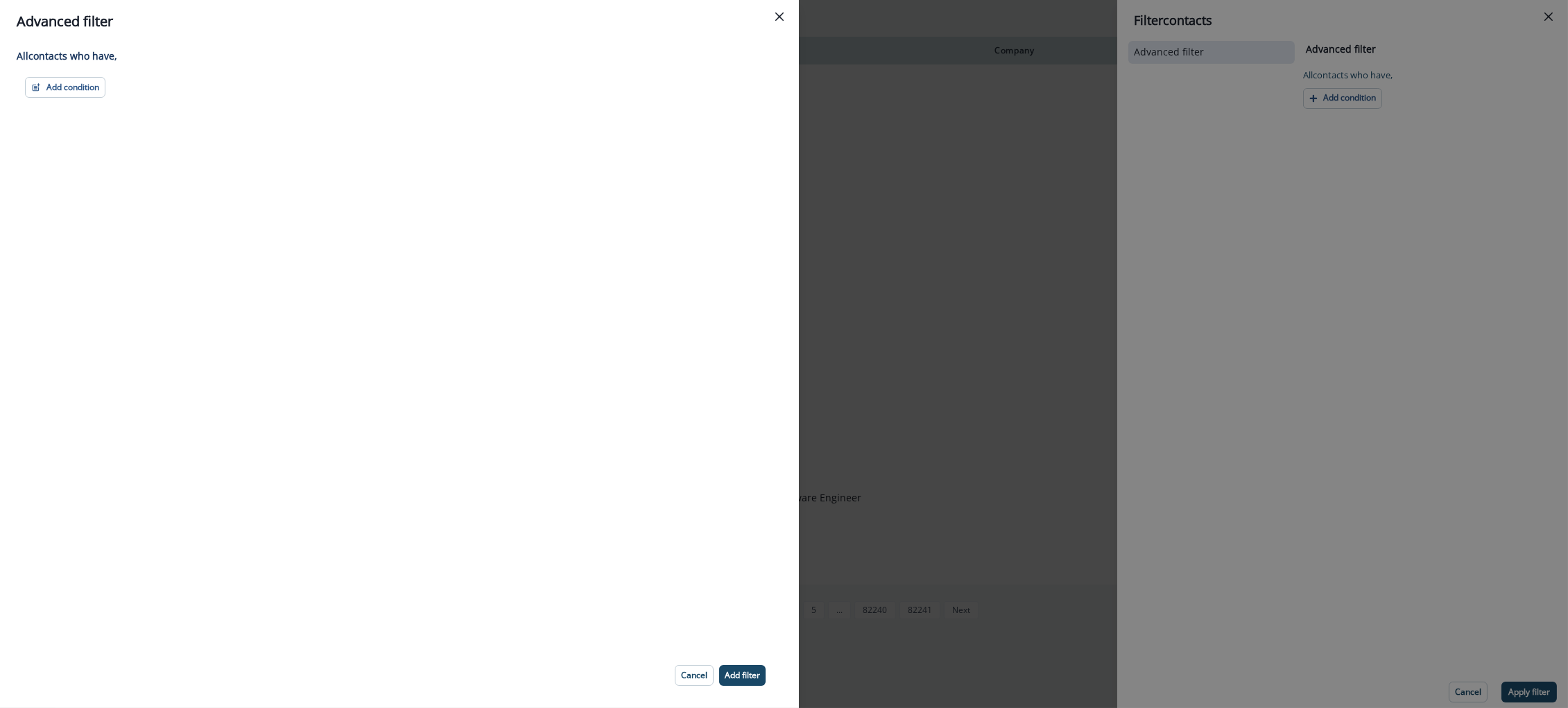
click at [17, 88] on div "Add condition Contact properties A person property Performed a product event Pe…" at bounding box center [399, 88] width 765 height 20
click at [54, 88] on button "Add condition" at bounding box center [65, 88] width 81 height 20
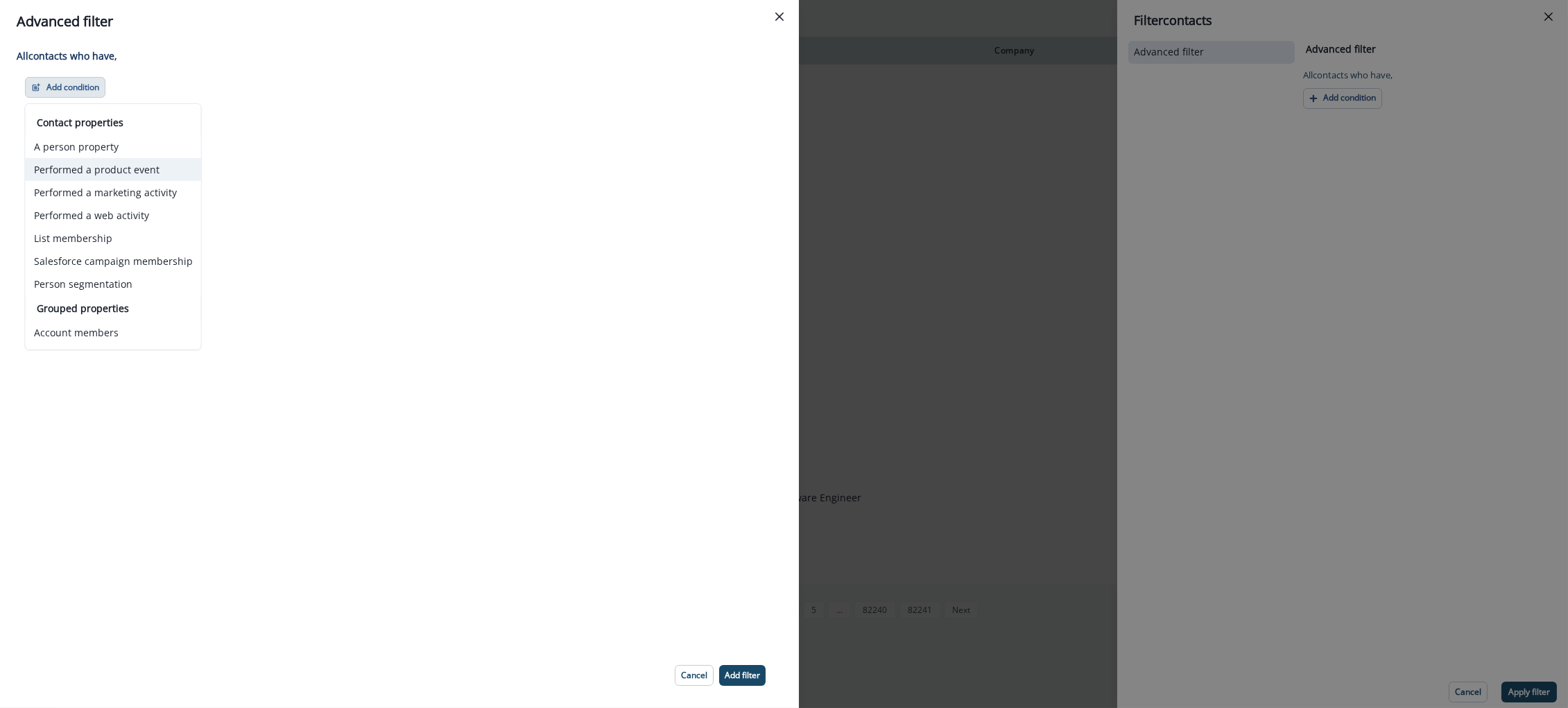
click at [82, 168] on button "Performed a product event" at bounding box center [113, 169] width 176 height 23
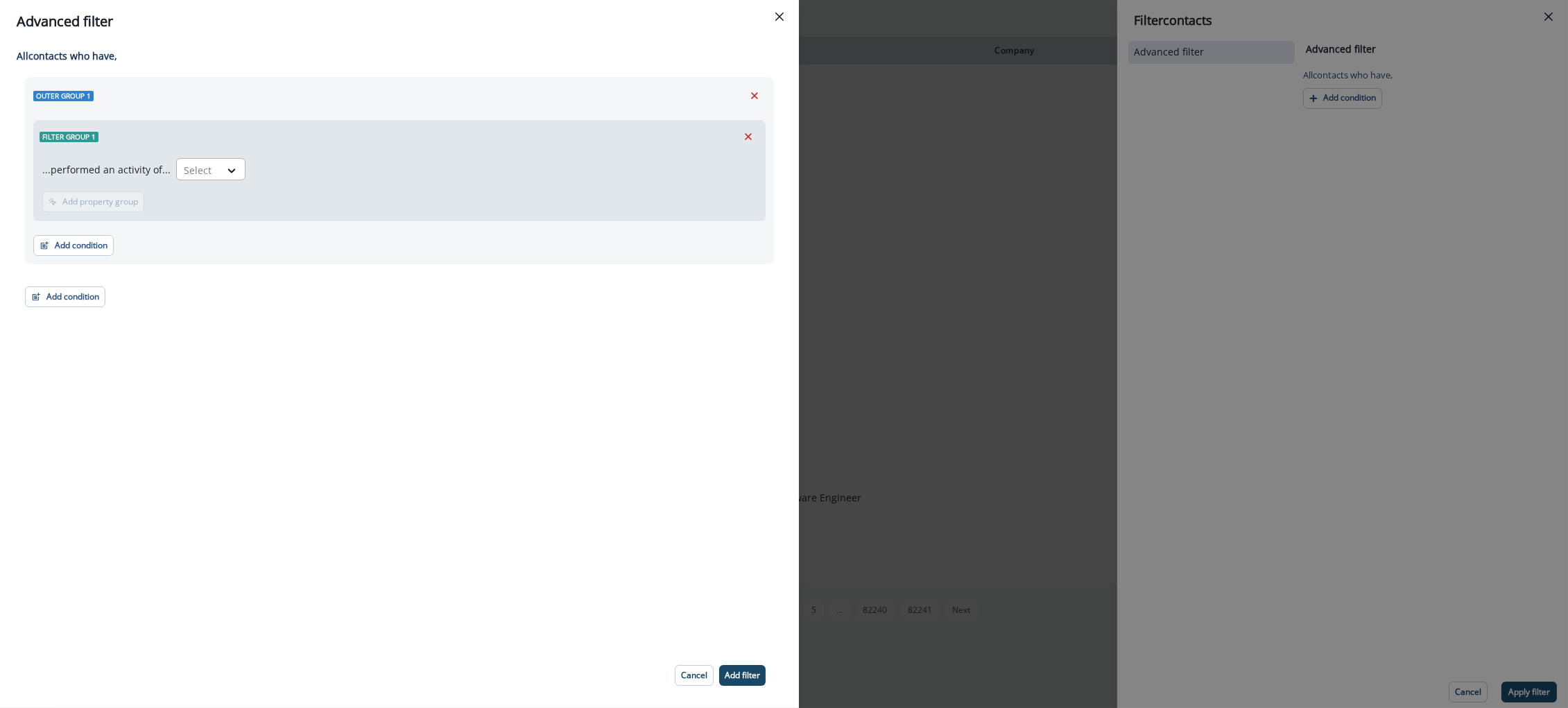
click at [200, 175] on div at bounding box center [198, 170] width 29 height 17
type input "**********"
click at [231, 210] on div "subscription.created" at bounding box center [236, 201] width 130 height 25
click at [195, 212] on div "...performed an activity of... option subscription.created, selected. subscript…" at bounding box center [399, 187] width 730 height 68
click at [186, 207] on button "Add time frame" at bounding box center [173, 201] width 87 height 20
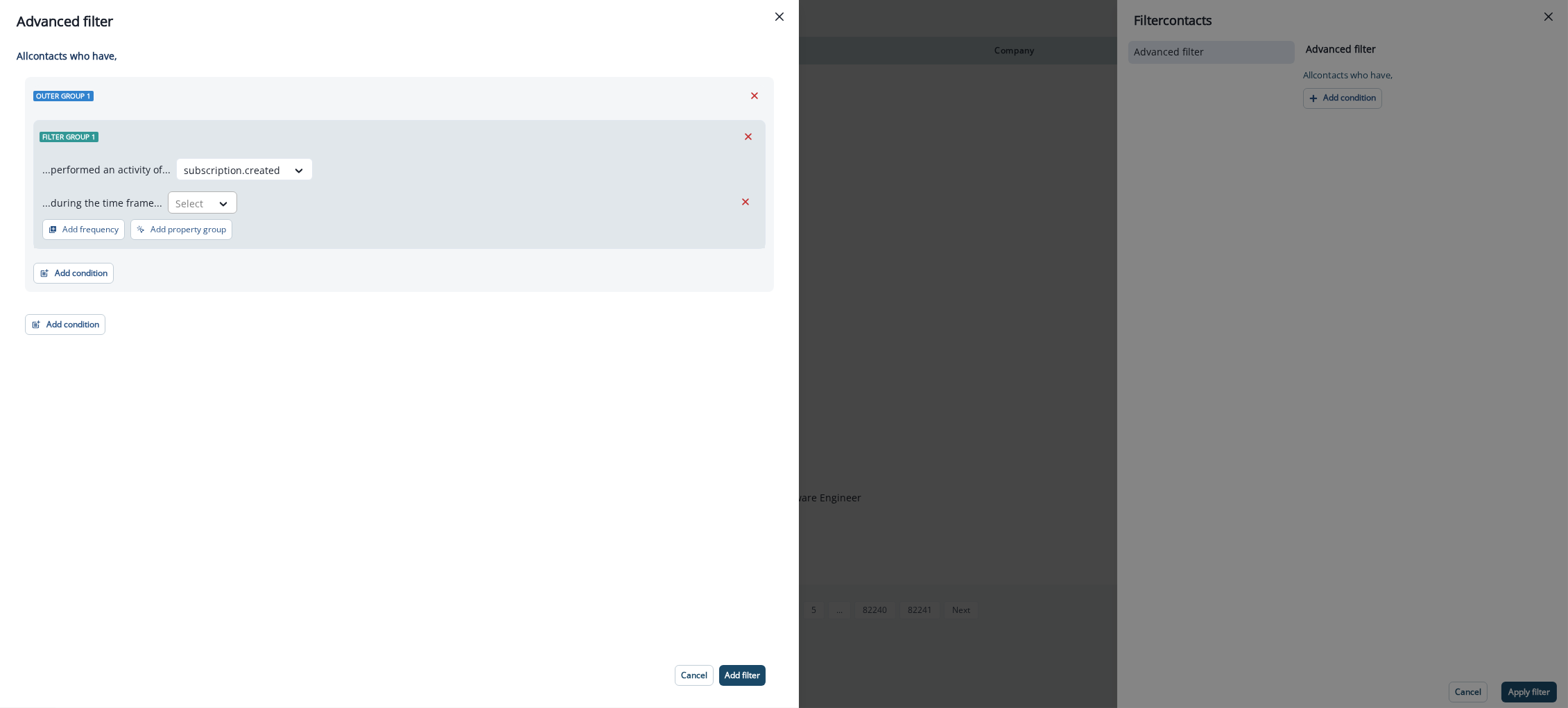
click at [195, 202] on div at bounding box center [190, 203] width 29 height 17
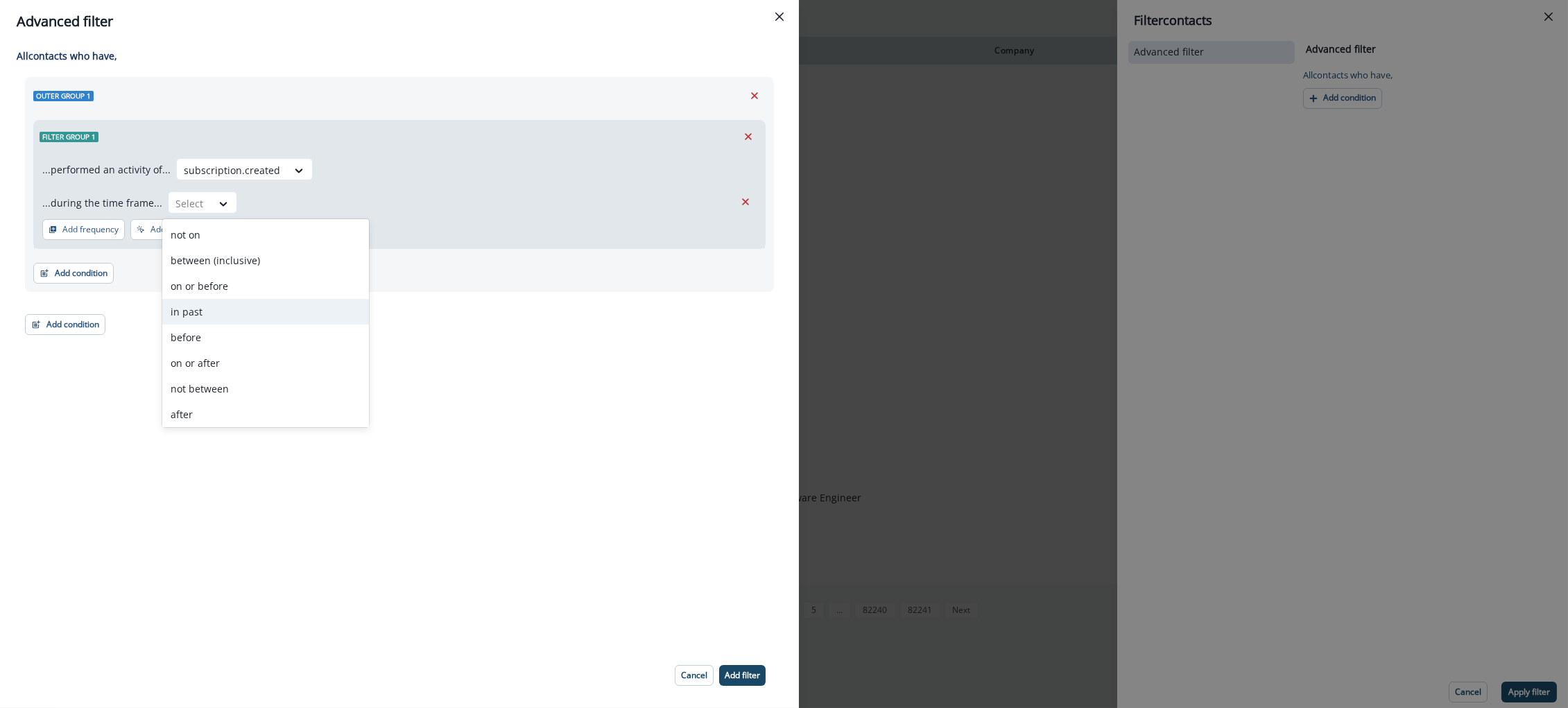
click at [200, 316] on div "in past" at bounding box center [265, 312] width 206 height 25
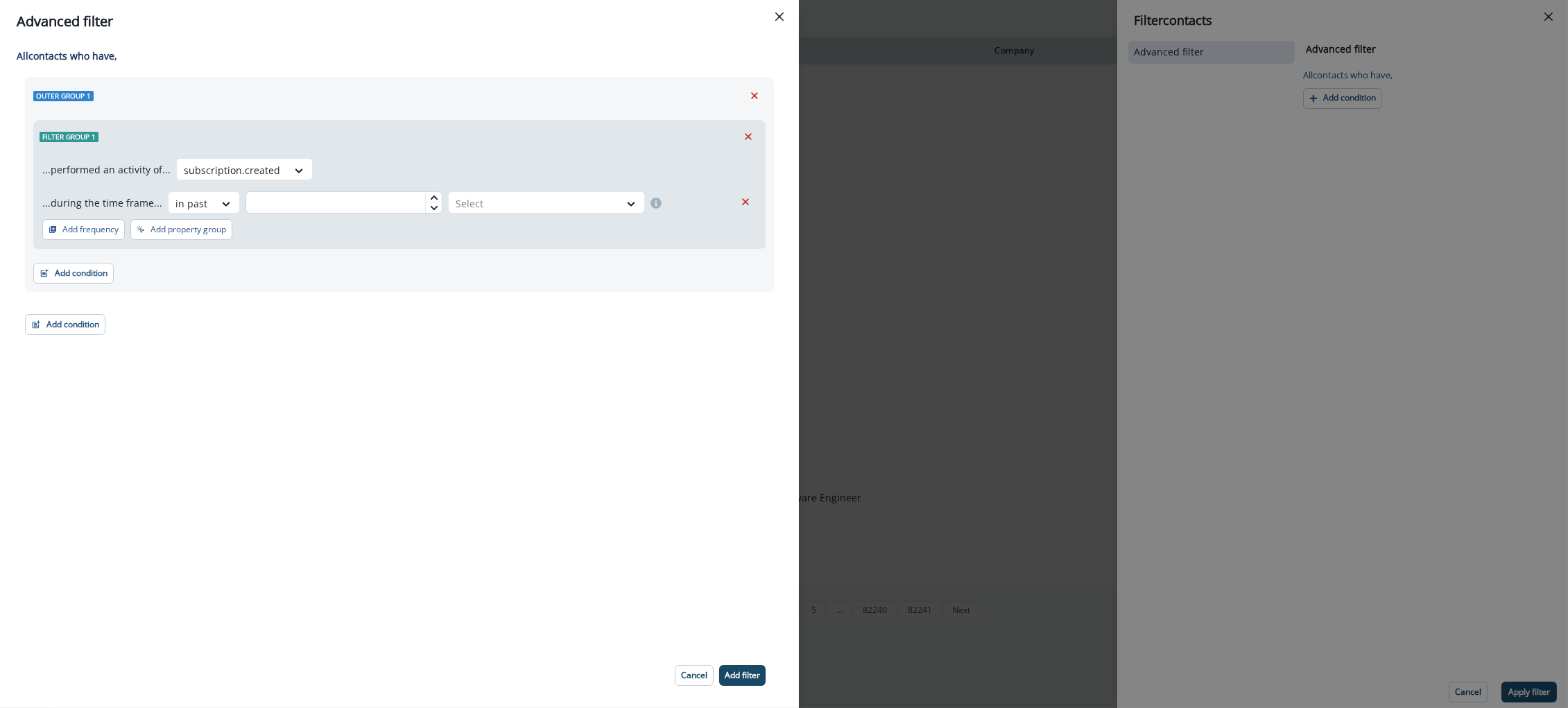
click at [383, 207] on input "text" at bounding box center [344, 202] width 197 height 22
type input "*"
click at [477, 195] on div at bounding box center [533, 203] width 156 height 17
click at [474, 230] on div "day(s)" at bounding box center [539, 235] width 197 height 25
click at [741, 674] on p "Add filter" at bounding box center [742, 675] width 36 height 9
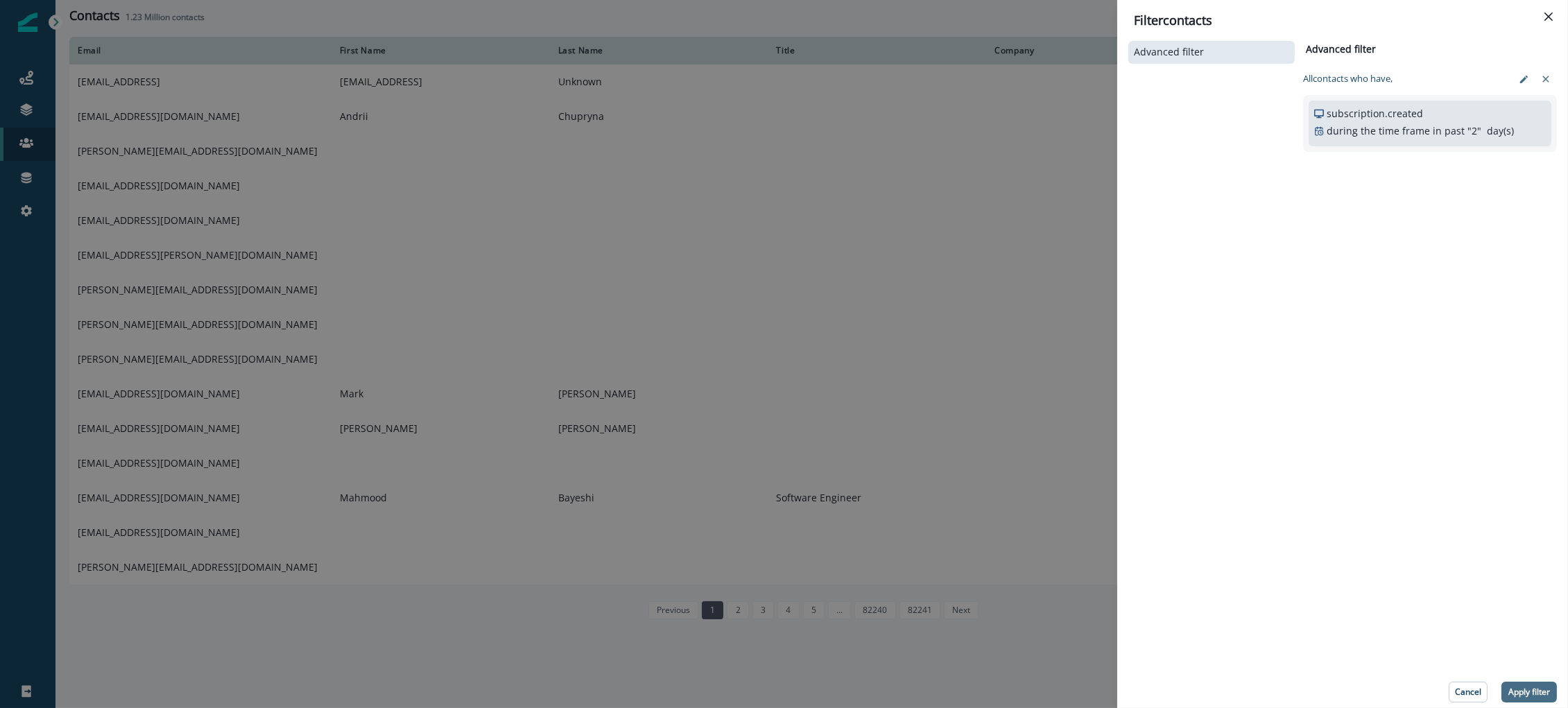
drag, startPoint x: 1538, startPoint y: 700, endPoint x: 1531, endPoint y: 697, distance: 7.6
click at [1538, 700] on button "Apply filter" at bounding box center [1528, 692] width 55 height 20
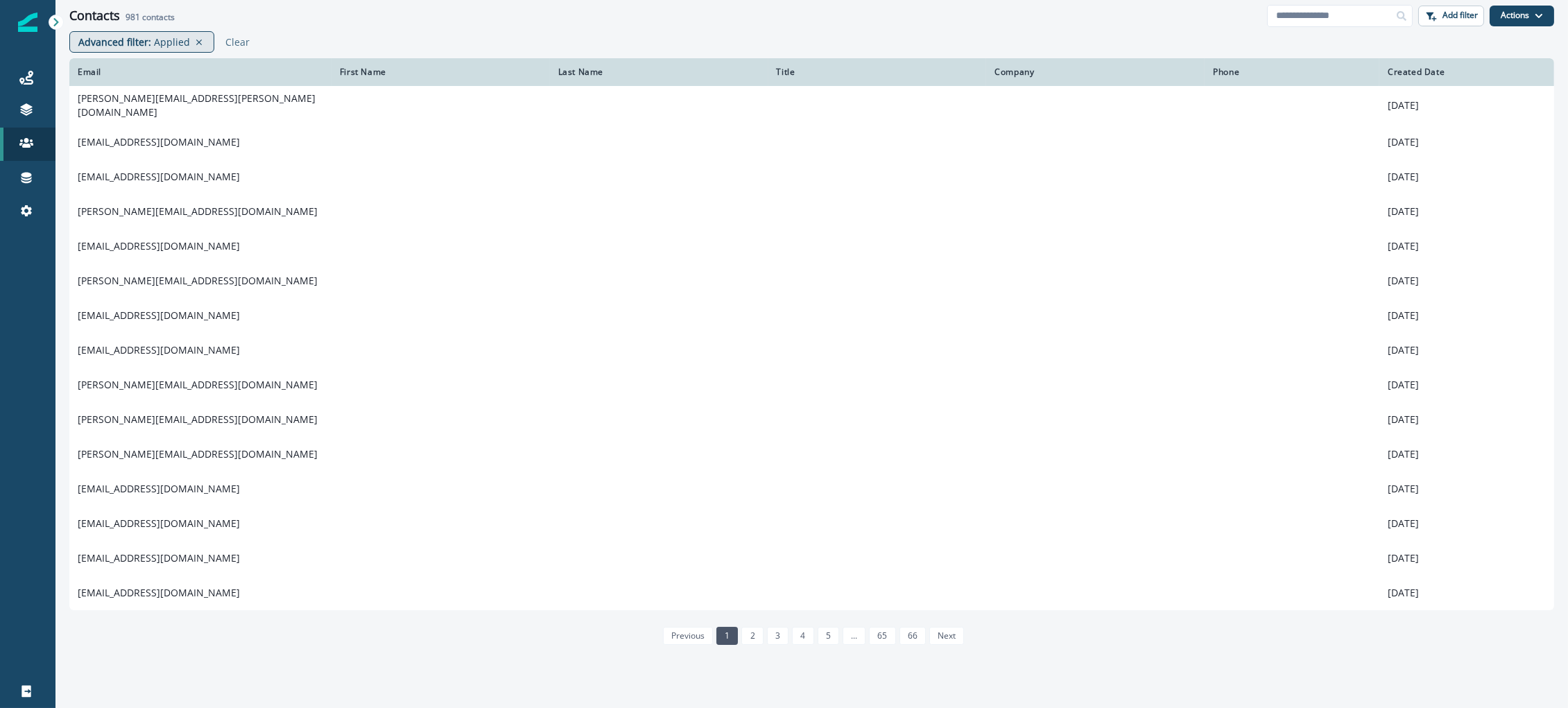
click at [158, 40] on p "Applied" at bounding box center [172, 42] width 36 height 14
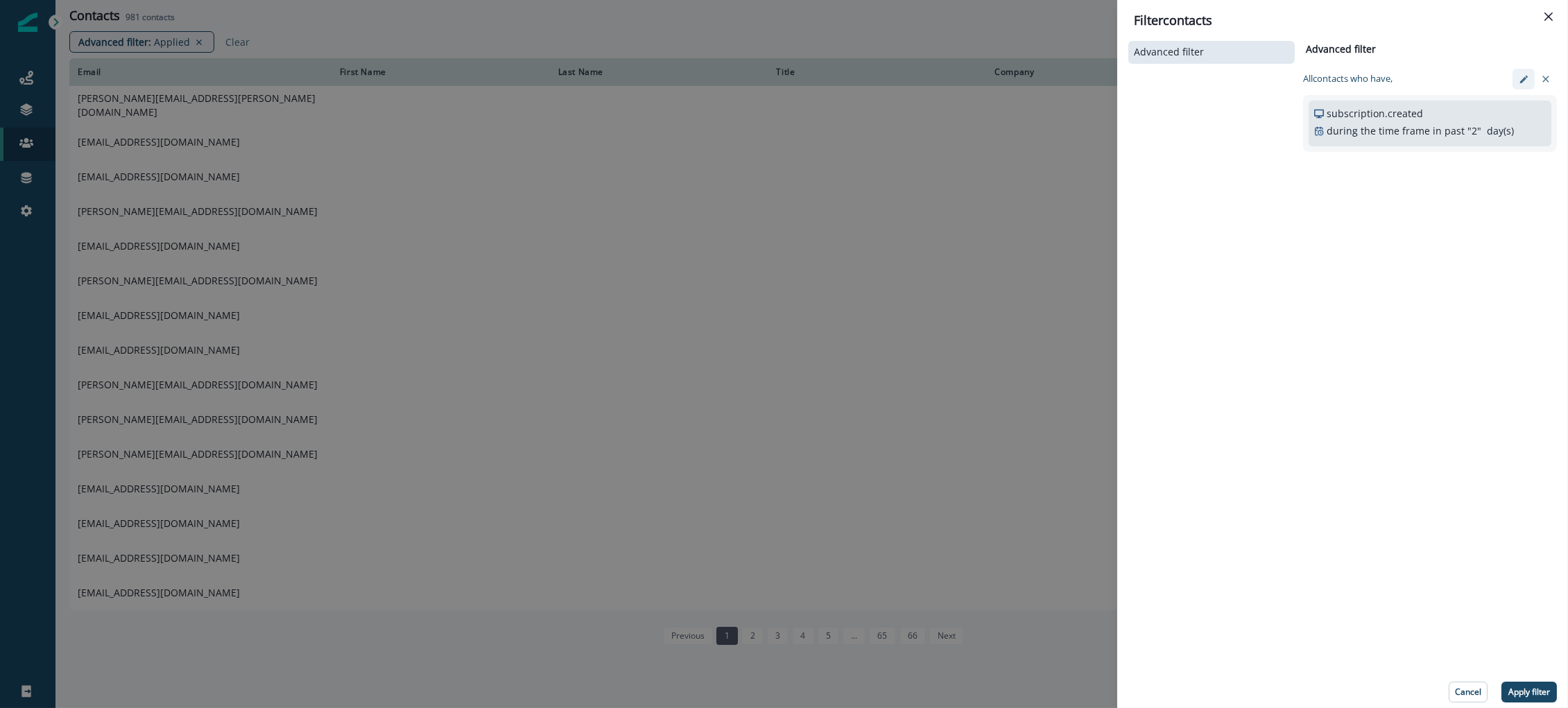
click at [1525, 75] on icon "edit-filter" at bounding box center [1524, 79] width 10 height 10
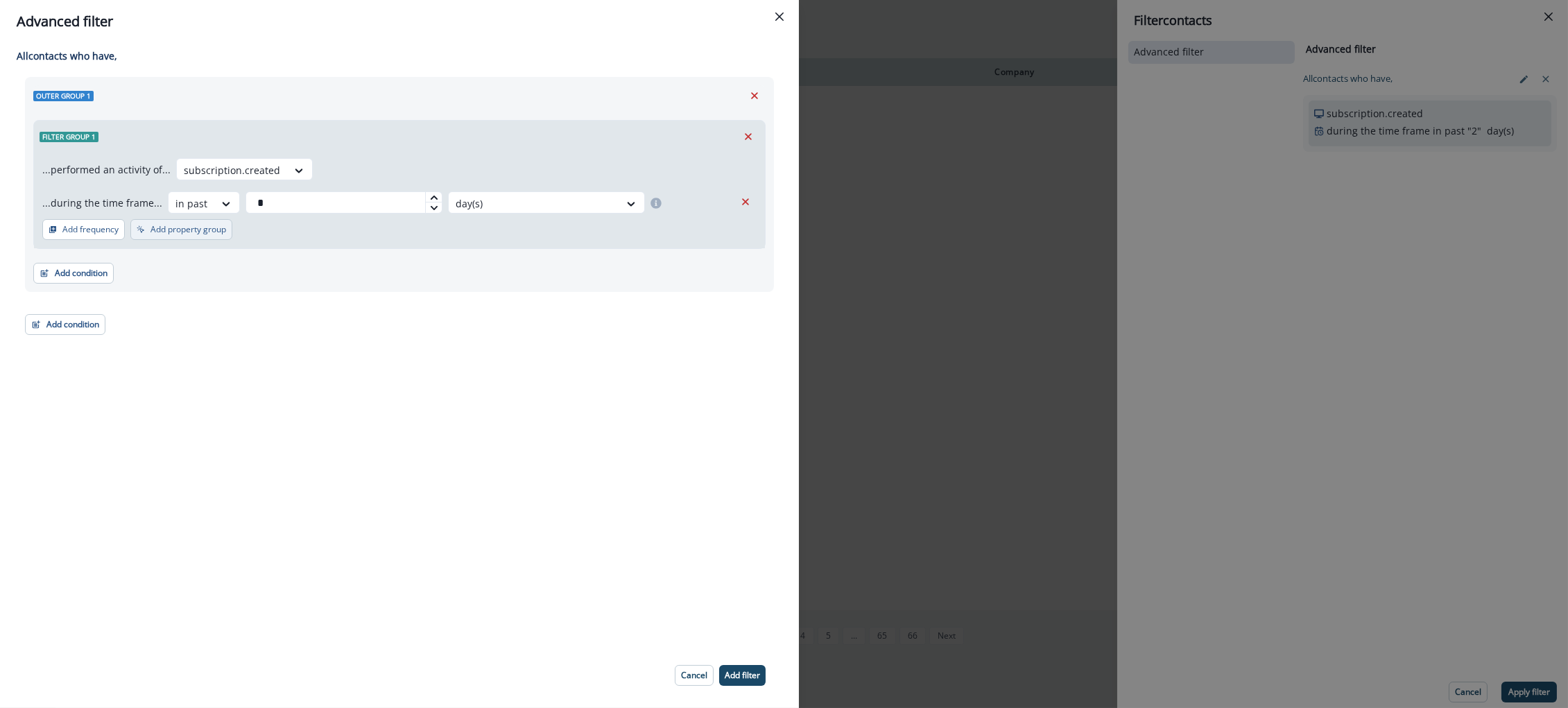
click at [169, 230] on p "Add property group" at bounding box center [188, 229] width 76 height 9
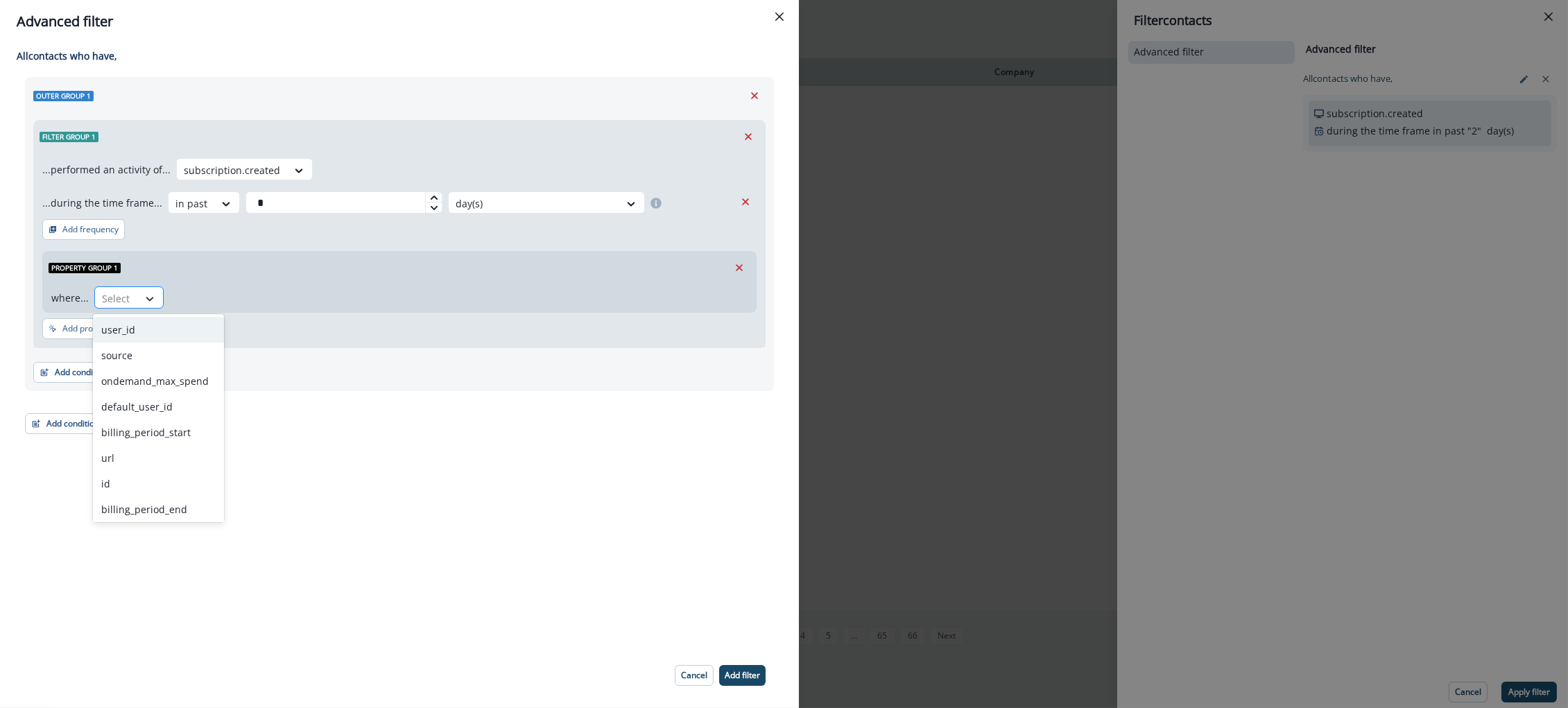
click at [149, 302] on icon at bounding box center [149, 299] width 13 height 14
drag, startPoint x: 142, startPoint y: 428, endPoint x: 172, endPoint y: 402, distance: 39.7
click at [141, 428] on div "plan" at bounding box center [158, 430] width 131 height 25
click at [204, 305] on div at bounding box center [191, 298] width 29 height 17
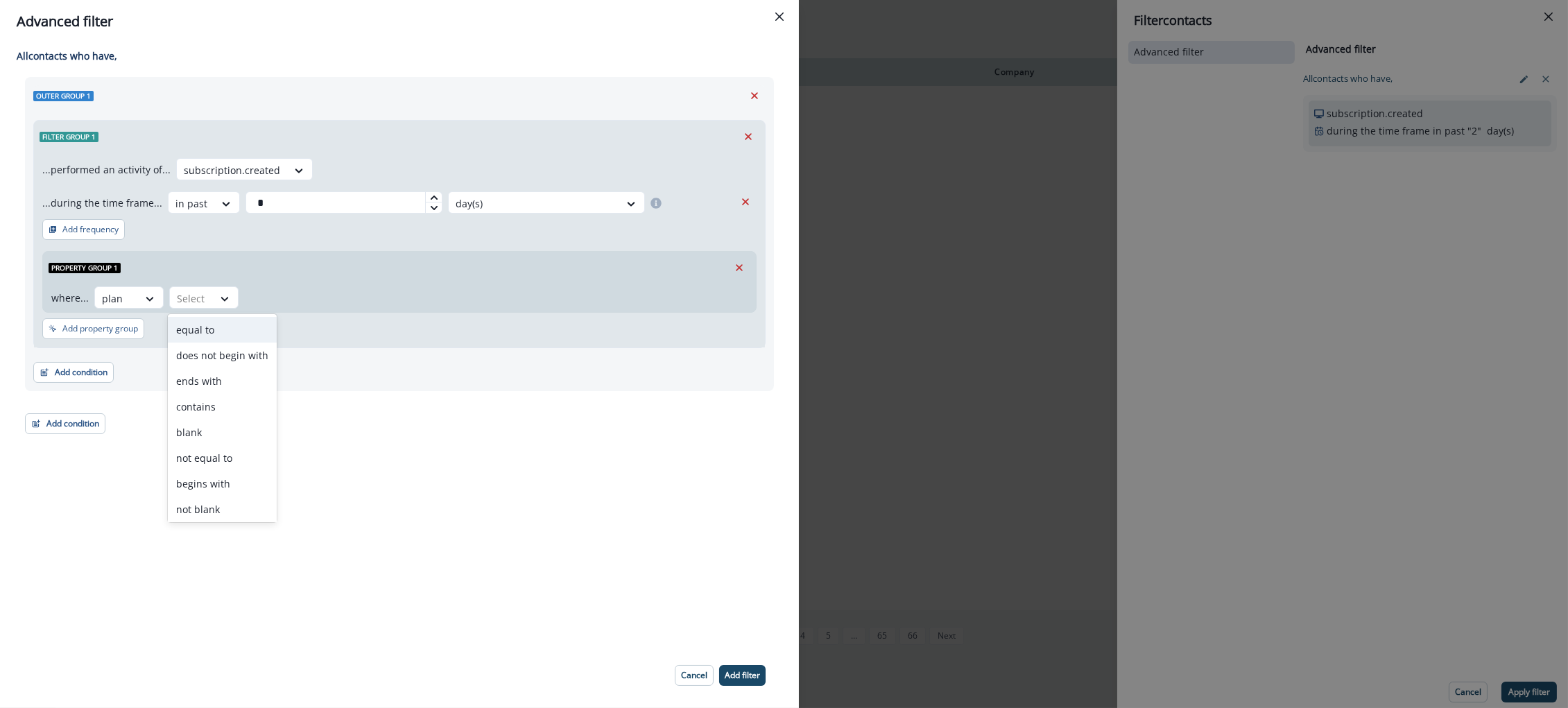
click at [202, 338] on div "equal to" at bounding box center [223, 330] width 109 height 25
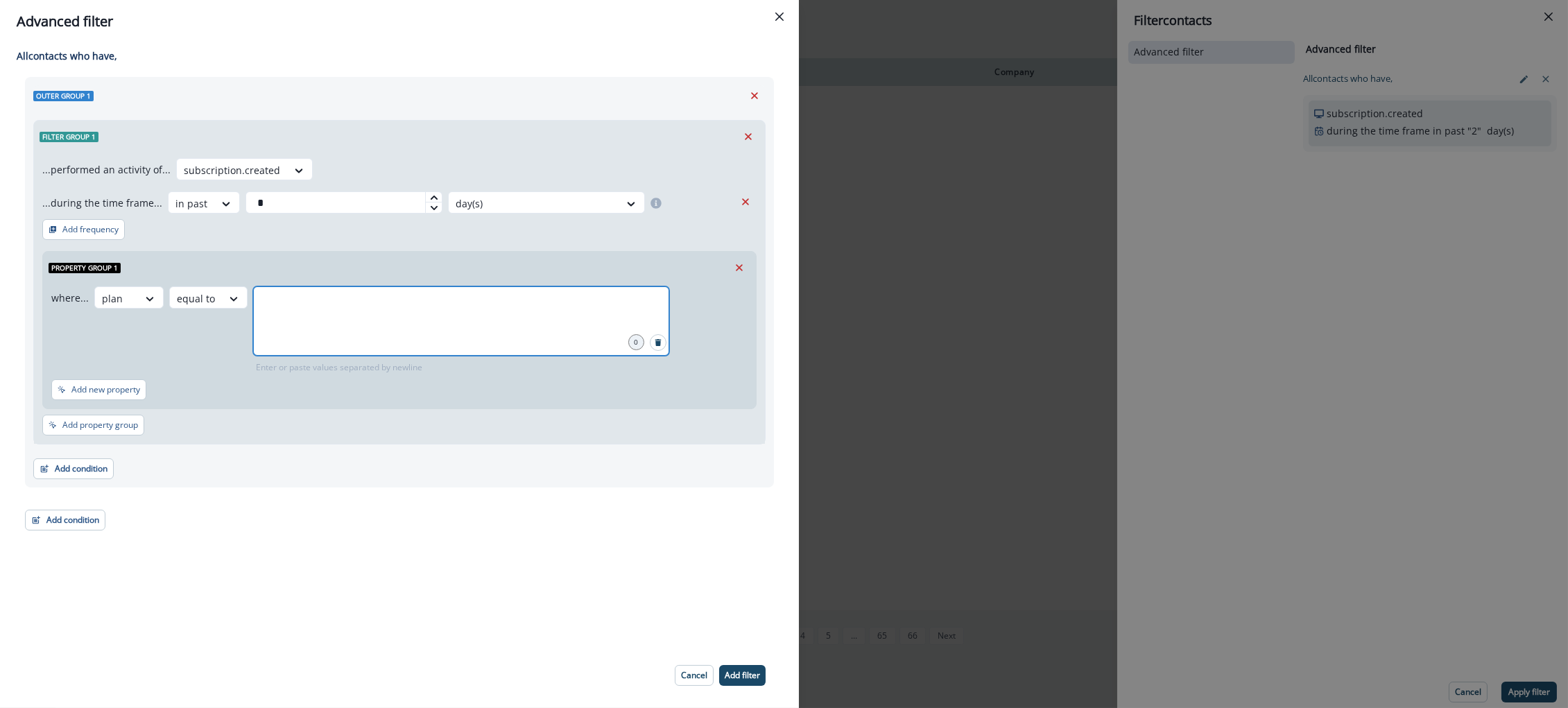
click at [313, 312] on input "text" at bounding box center [460, 303] width 412 height 28
type input "*****"
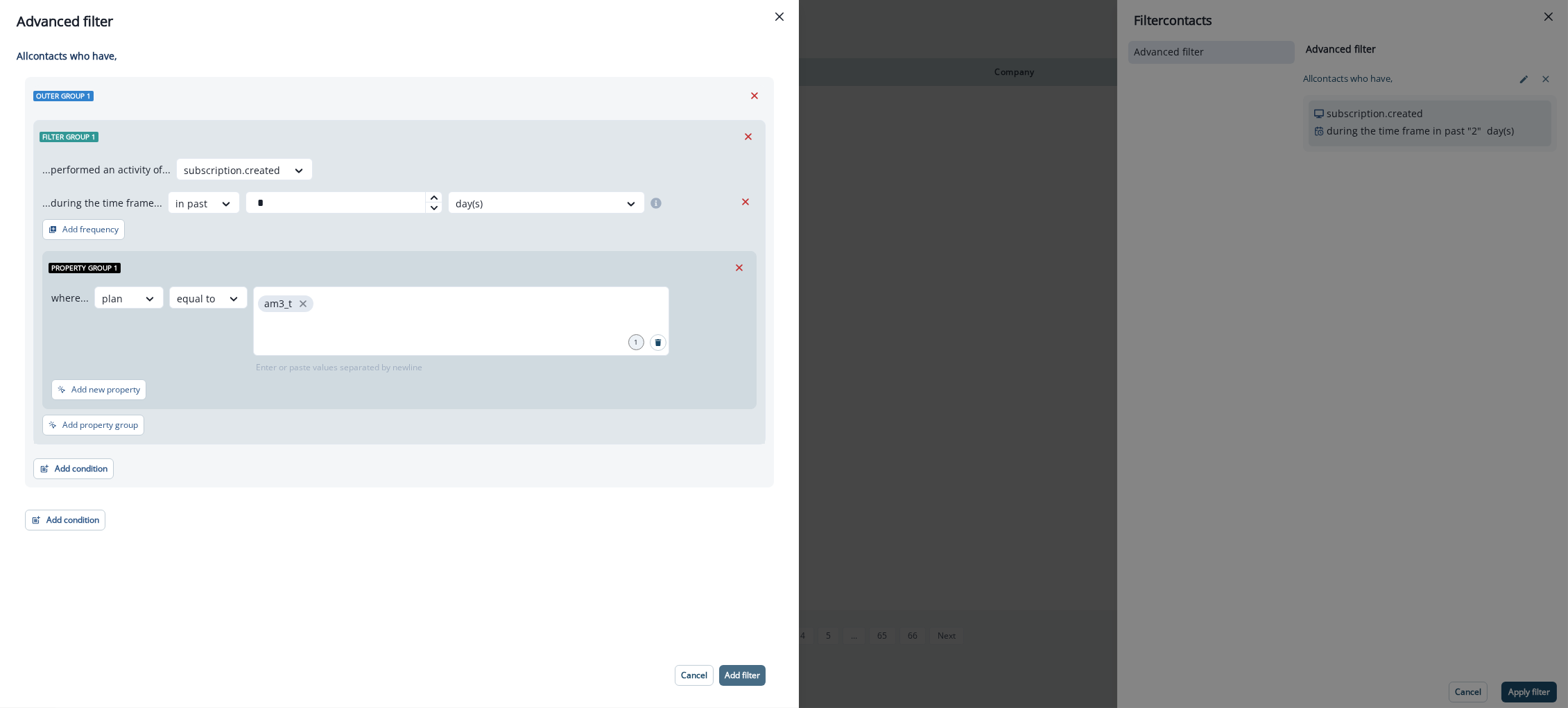
click at [741, 674] on p "Add filter" at bounding box center [742, 675] width 36 height 9
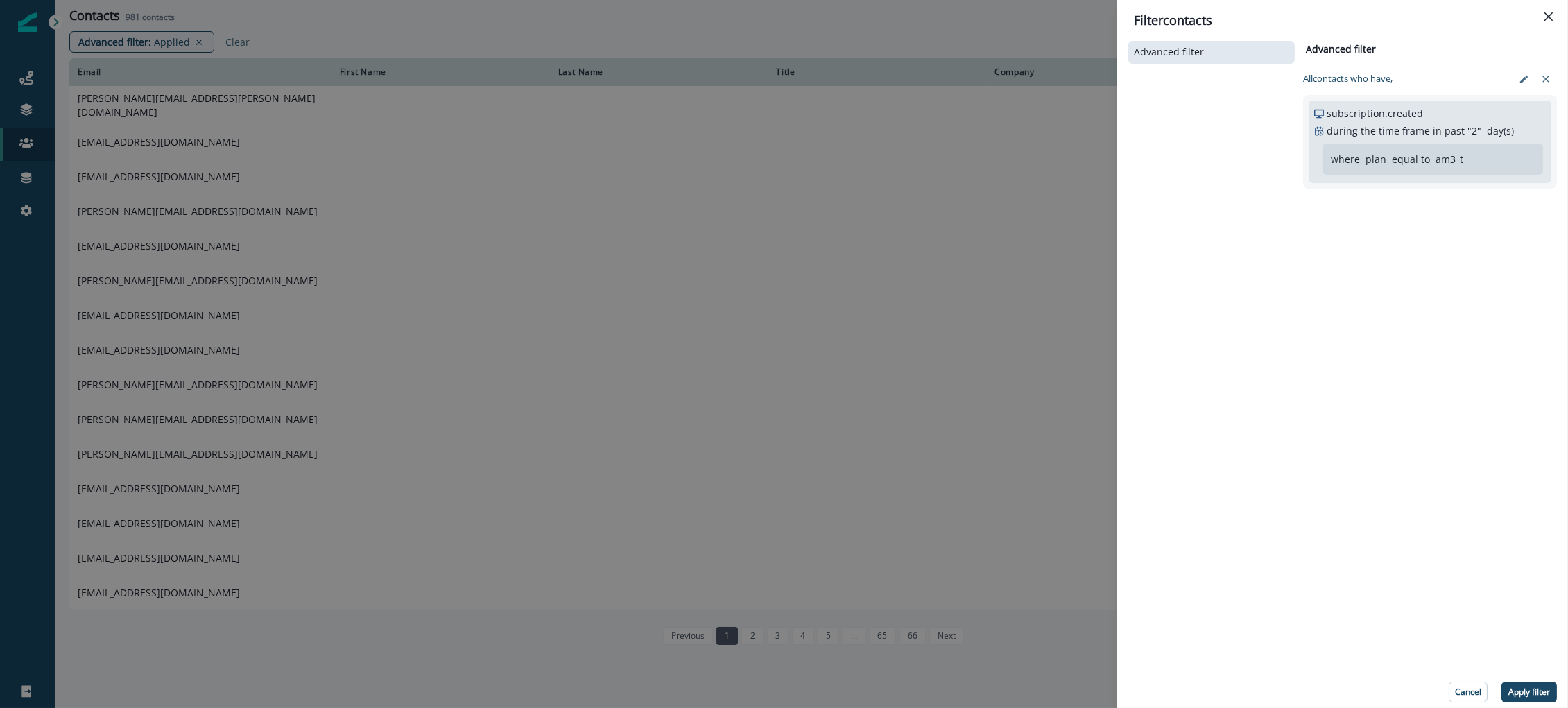
click at [1534, 691] on p "Apply filter" at bounding box center [1528, 692] width 42 height 9
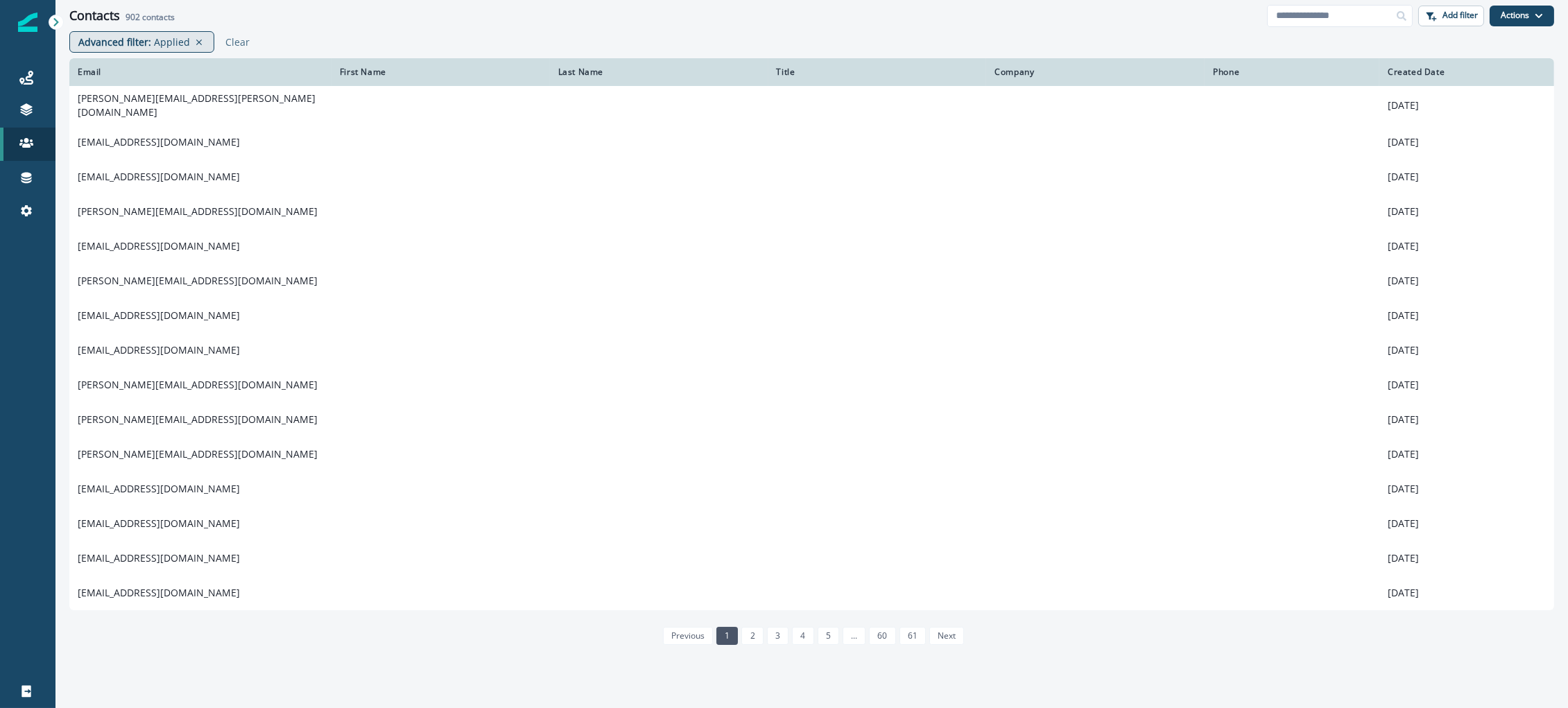
click at [166, 48] on p "Applied" at bounding box center [172, 42] width 36 height 14
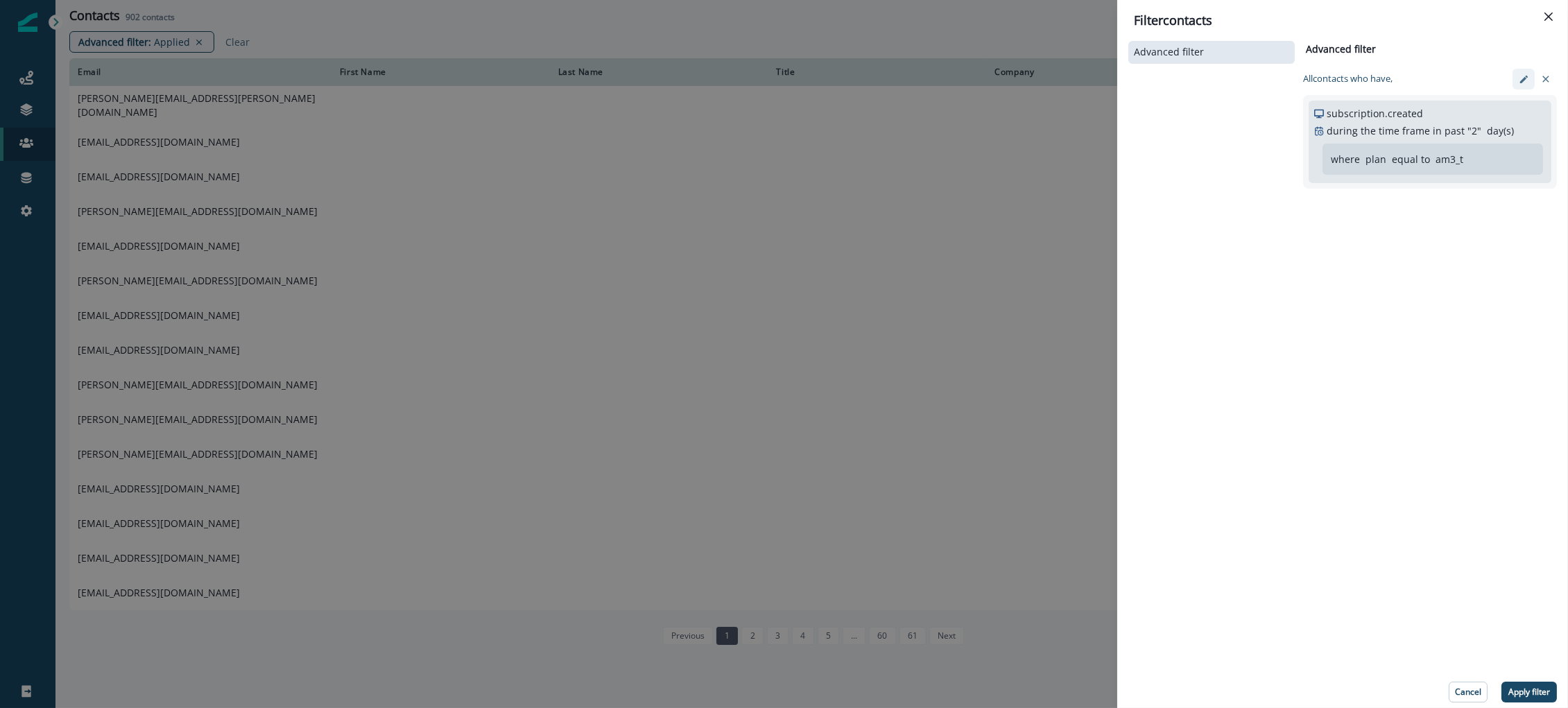
click at [1519, 77] on icon "edit-filter" at bounding box center [1524, 79] width 10 height 10
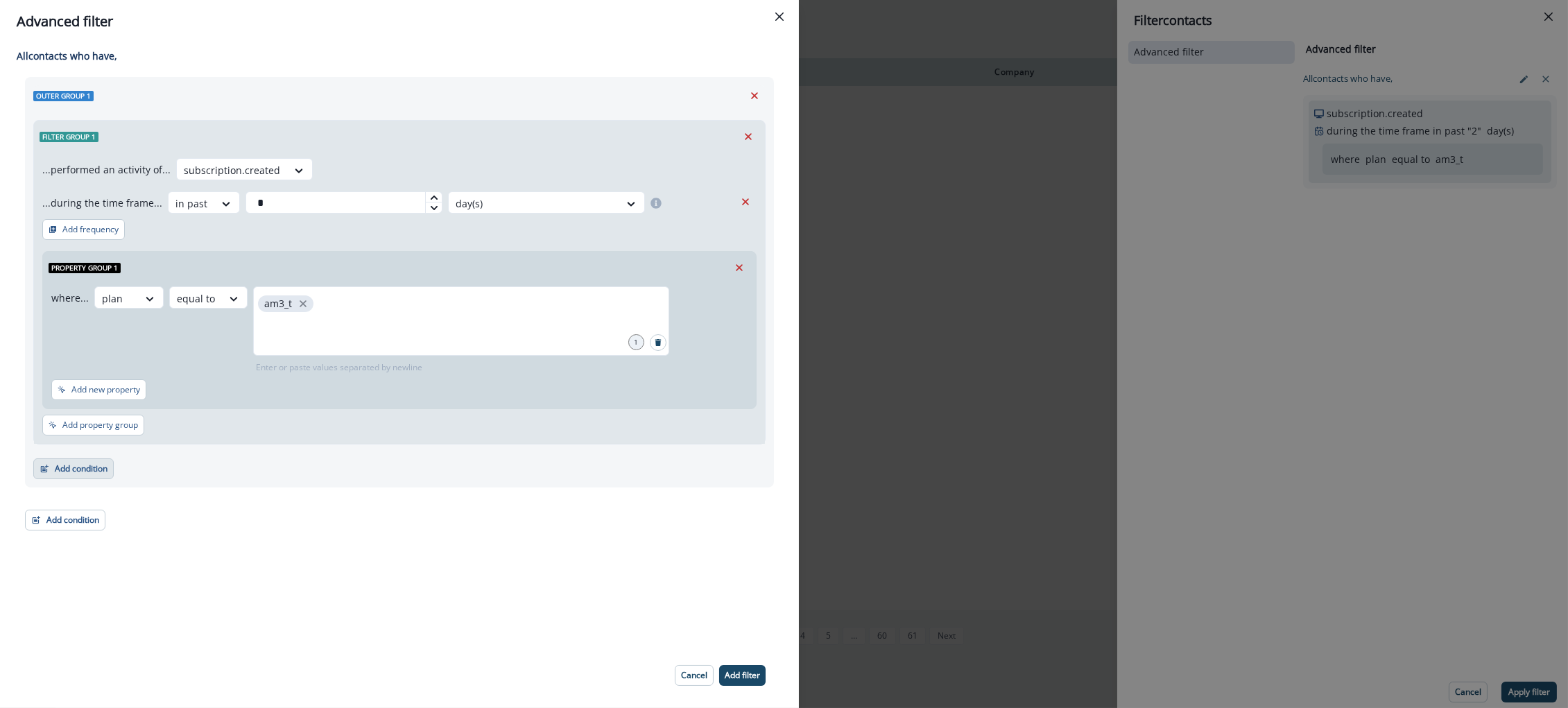
click at [60, 474] on button "Add condition" at bounding box center [73, 469] width 81 height 20
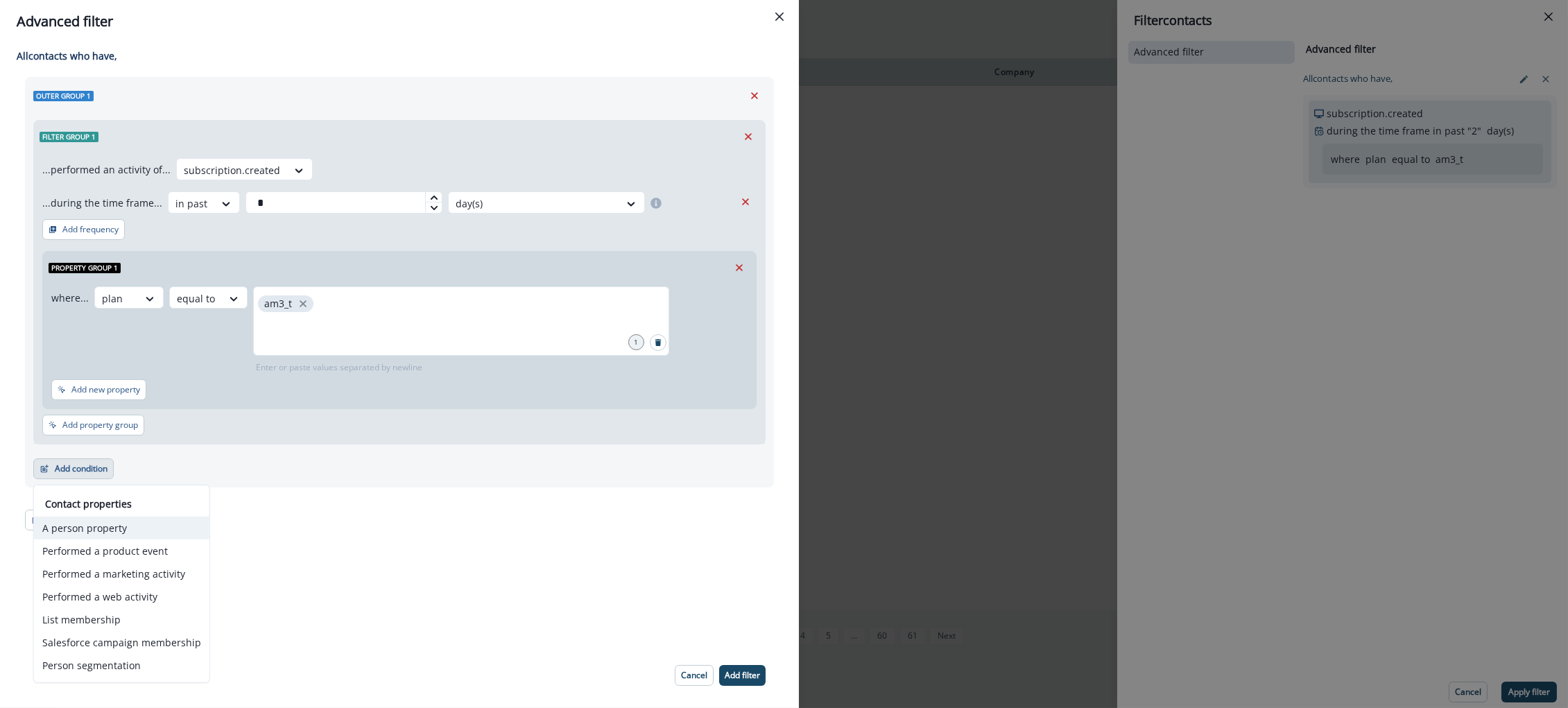
click at [96, 524] on button "A person property" at bounding box center [121, 528] width 176 height 23
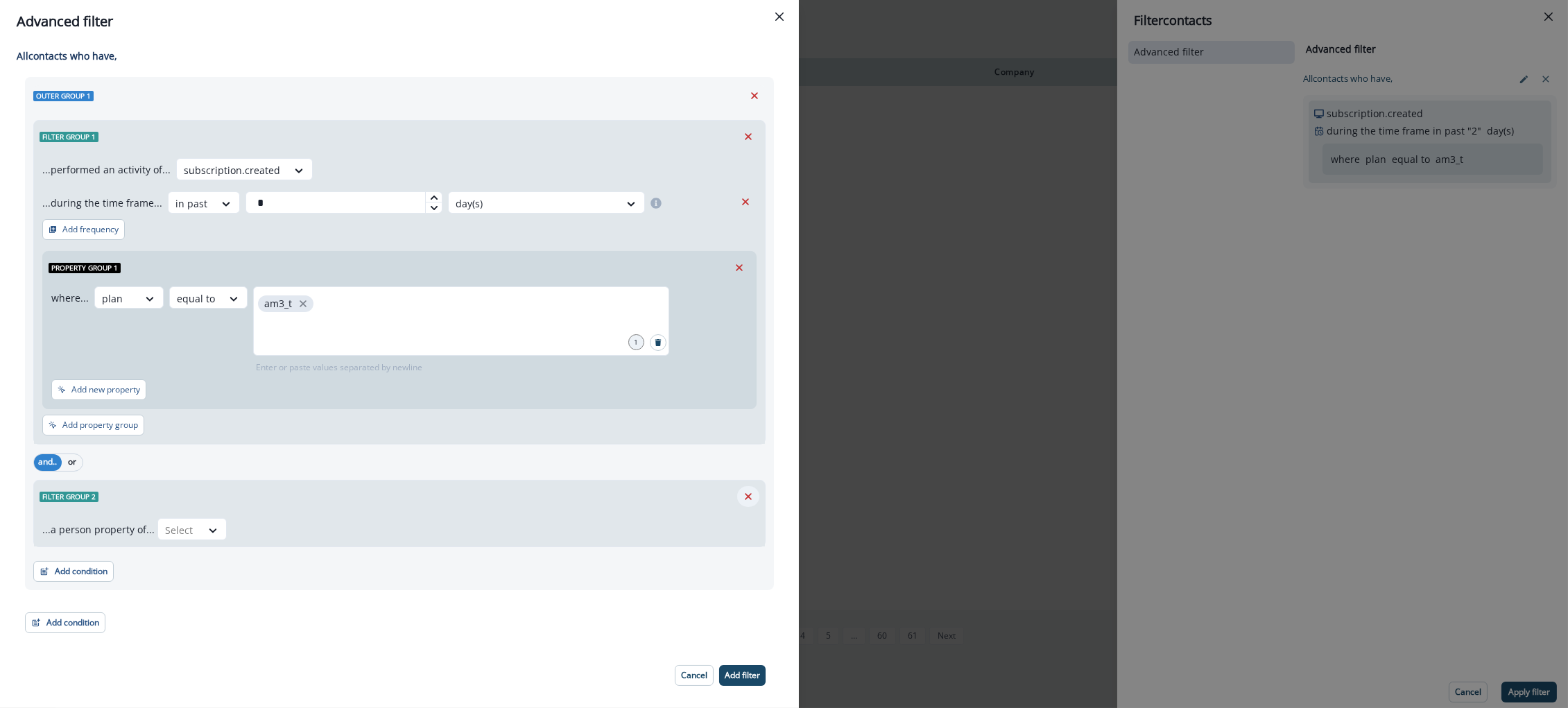
click at [742, 491] on icon "Remove" at bounding box center [747, 496] width 13 height 13
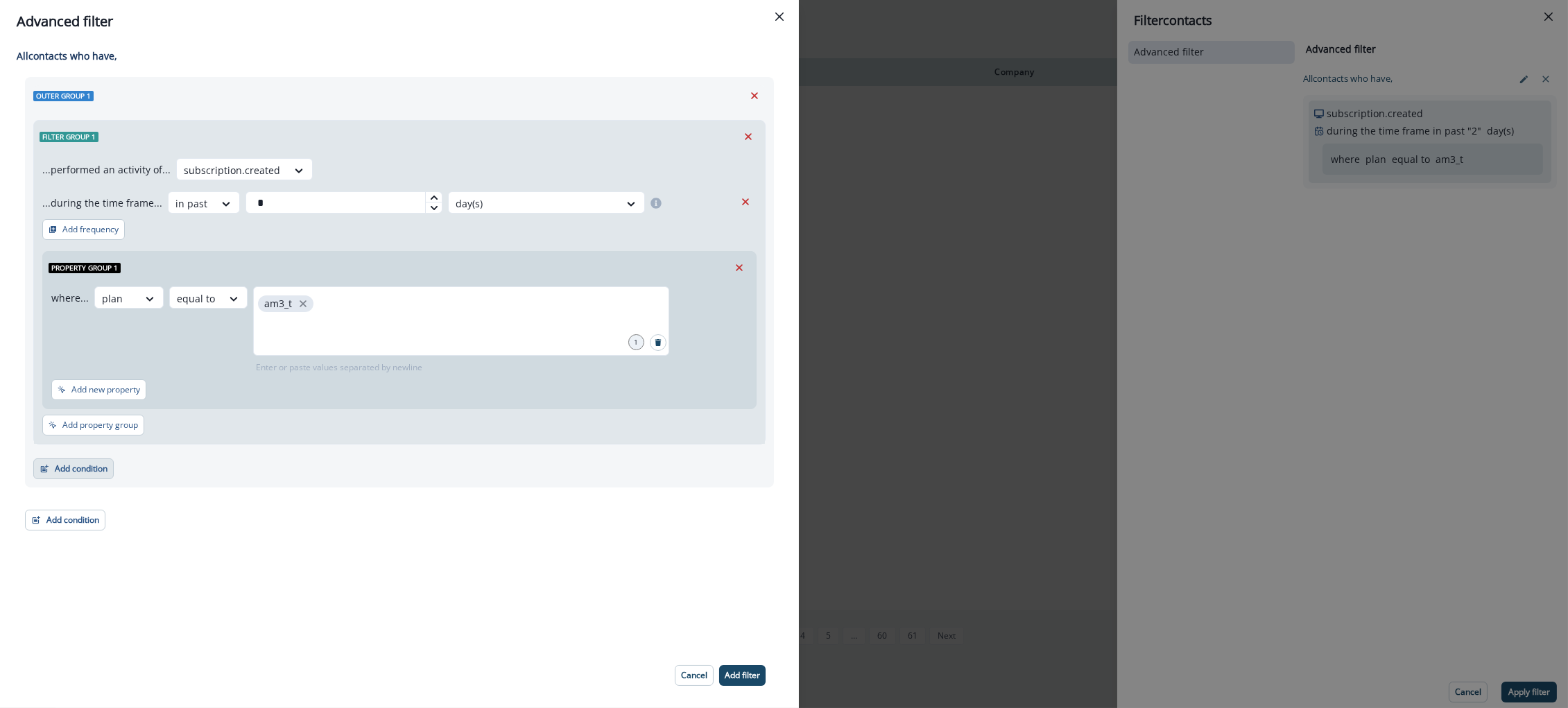
click at [77, 474] on button "Add condition" at bounding box center [73, 469] width 81 height 20
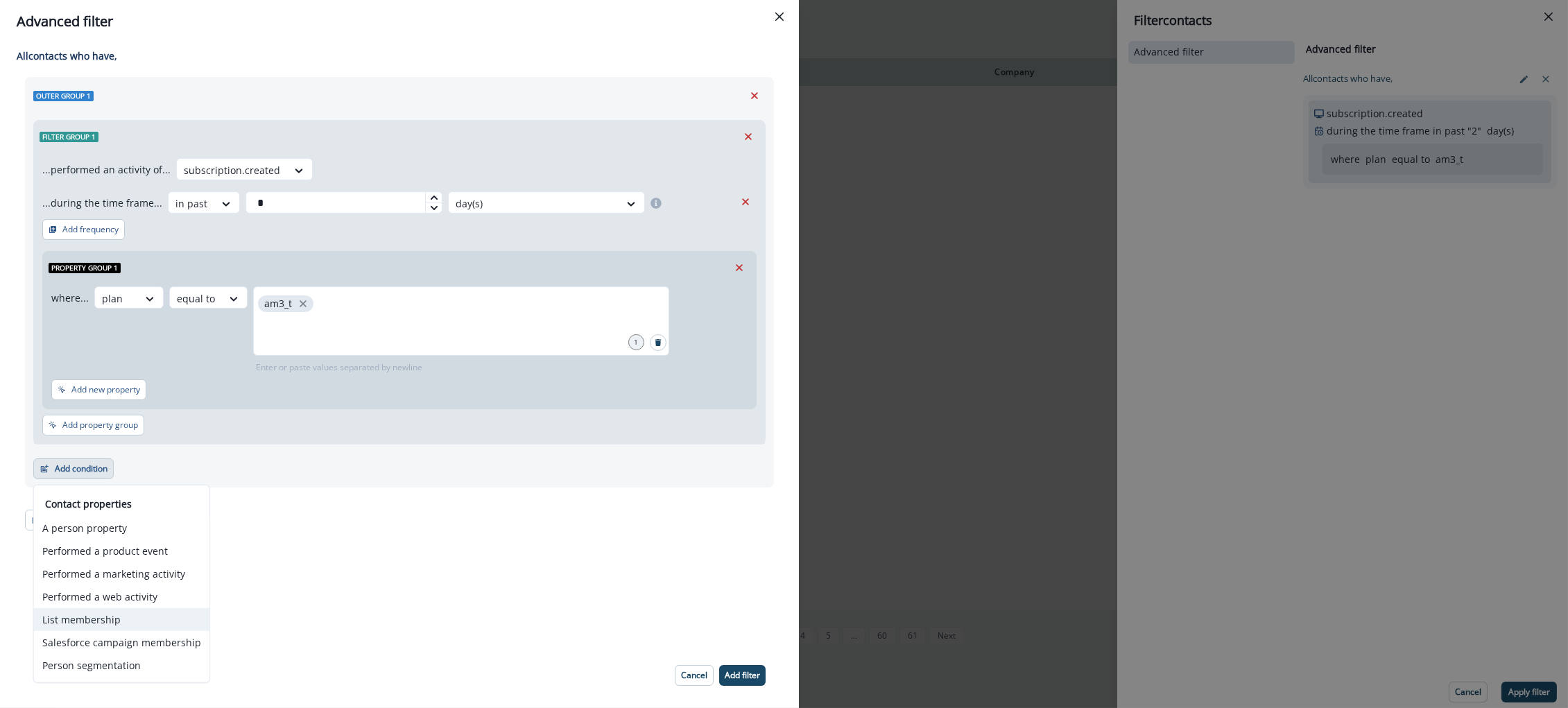
click at [104, 614] on button "List membership" at bounding box center [121, 620] width 176 height 23
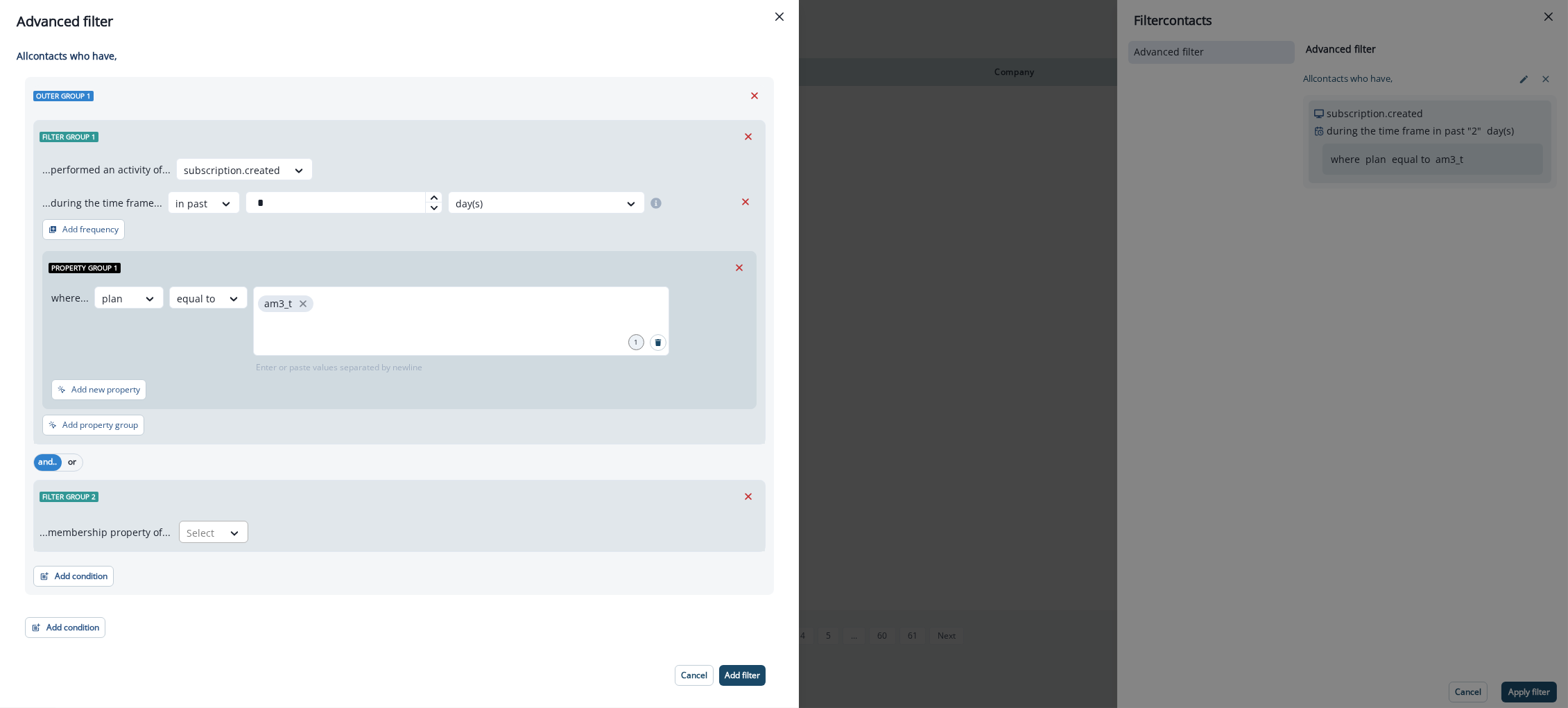
click at [217, 530] on div "Select" at bounding box center [200, 533] width 43 height 23
click at [202, 583] on div "not in" at bounding box center [210, 590] width 70 height 25
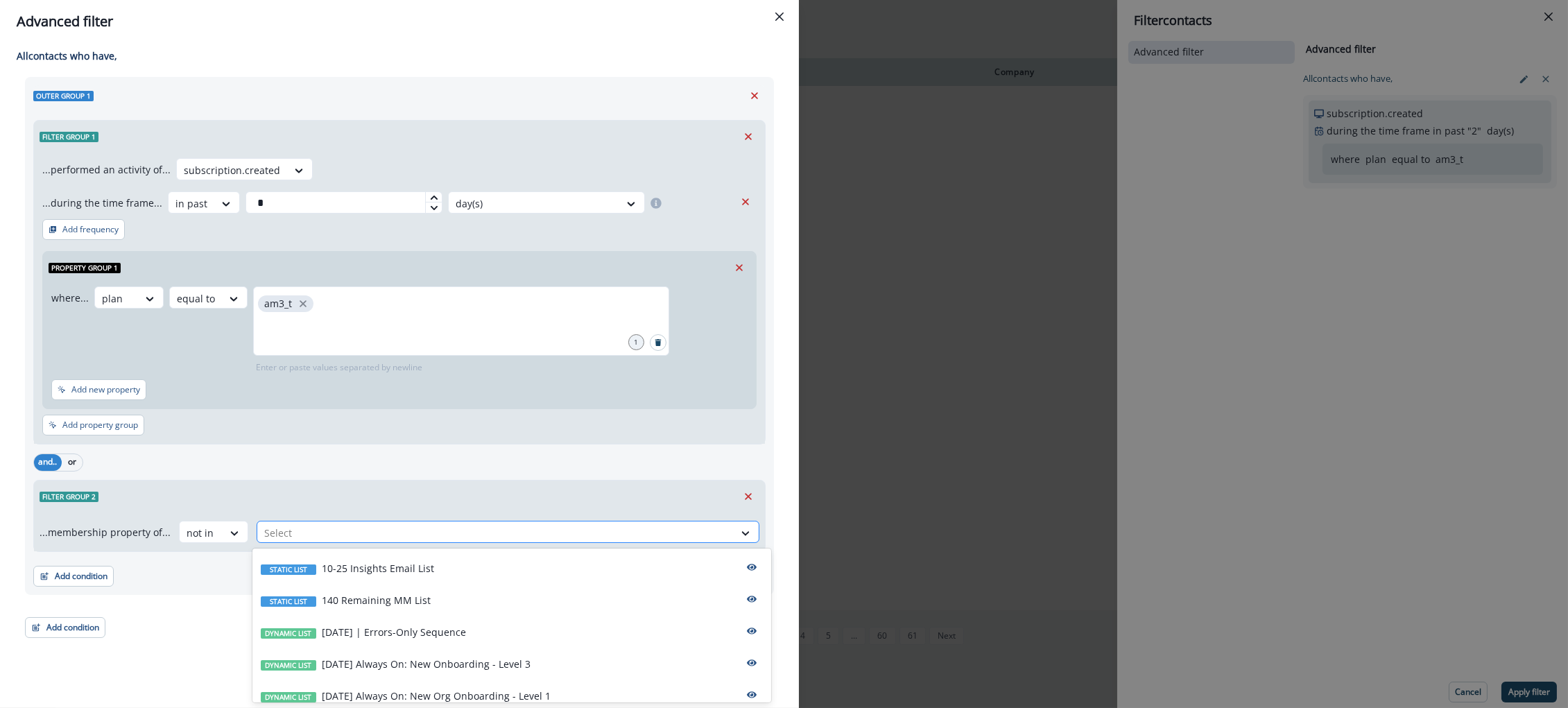
click at [335, 535] on div at bounding box center [495, 533] width 462 height 17
type input "***"
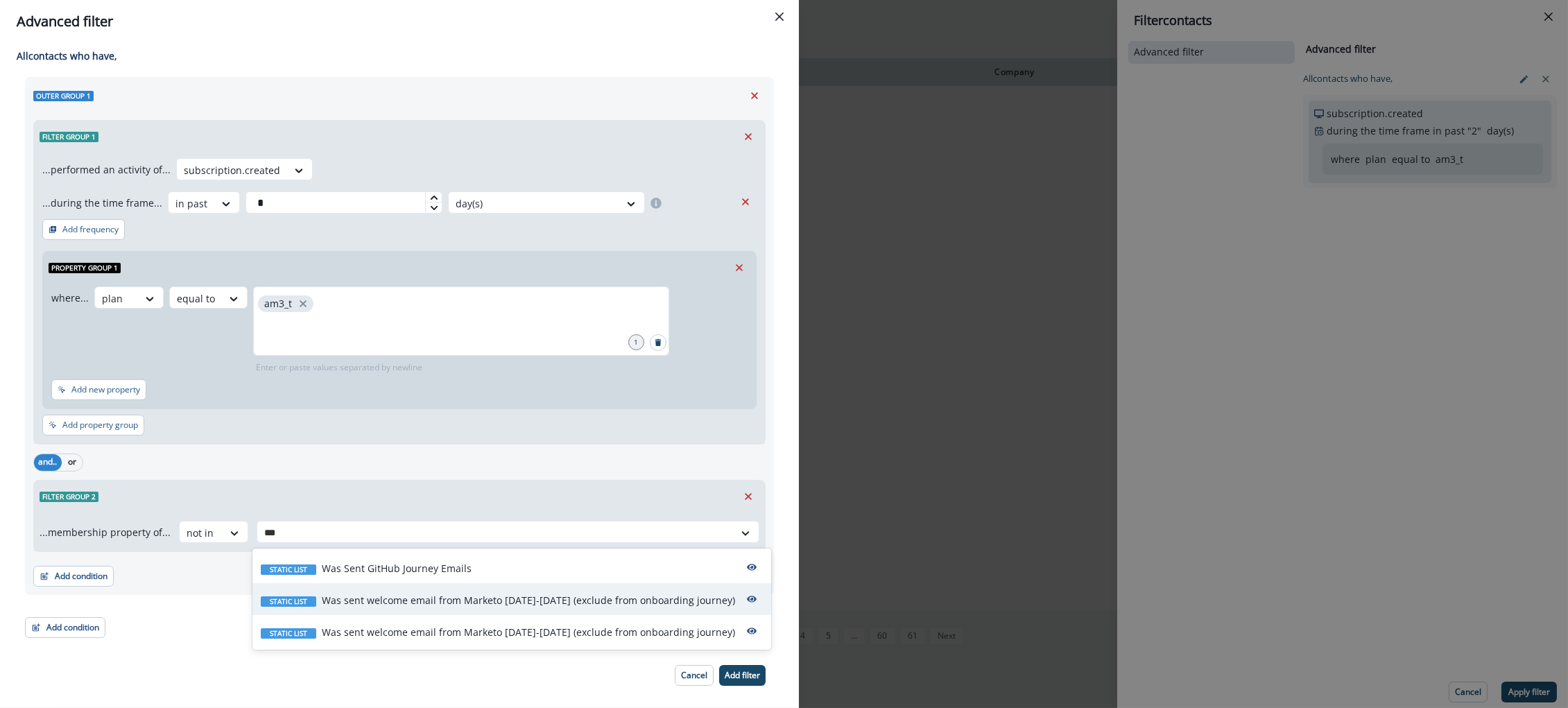
click at [402, 600] on p "Was sent welcome email from Marketo [DATE]-[DATE] (exclude from onboarding jour…" at bounding box center [528, 600] width 413 height 14
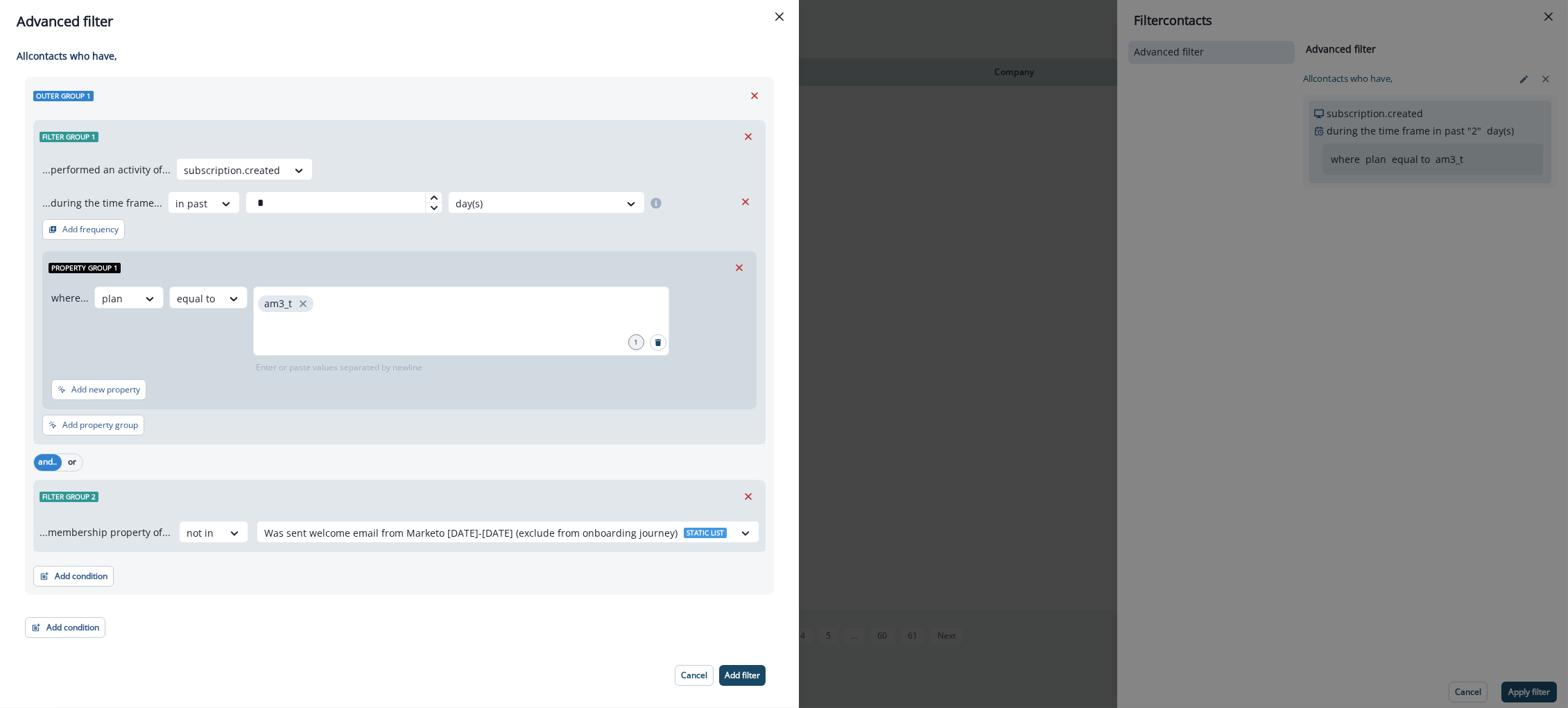
click at [366, 592] on div "Outer group 1 Filter group 1 ...performed an activity of... subscription.create…" at bounding box center [399, 337] width 749 height 518
click at [730, 672] on p "Add filter" at bounding box center [742, 675] width 36 height 9
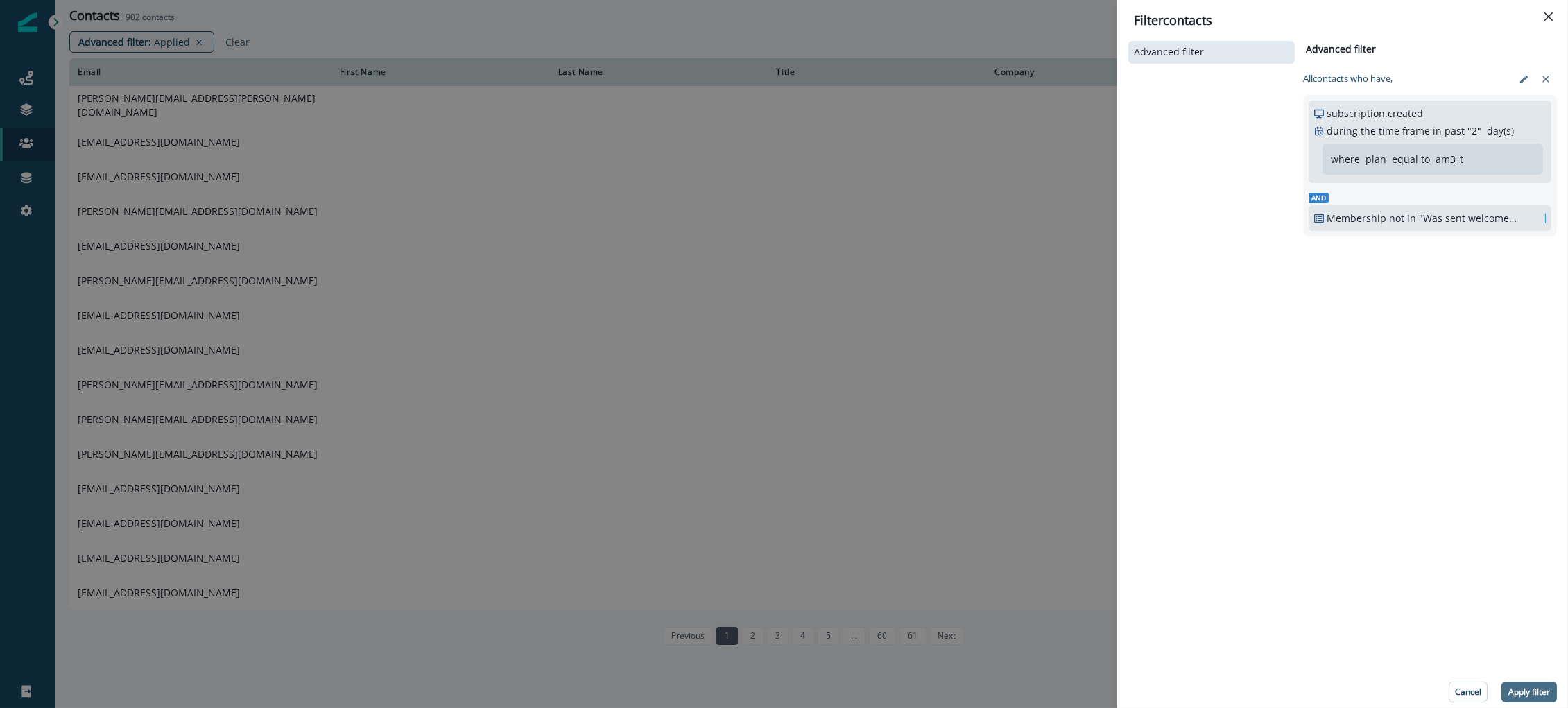
click at [1531, 695] on p "Apply filter" at bounding box center [1528, 692] width 42 height 9
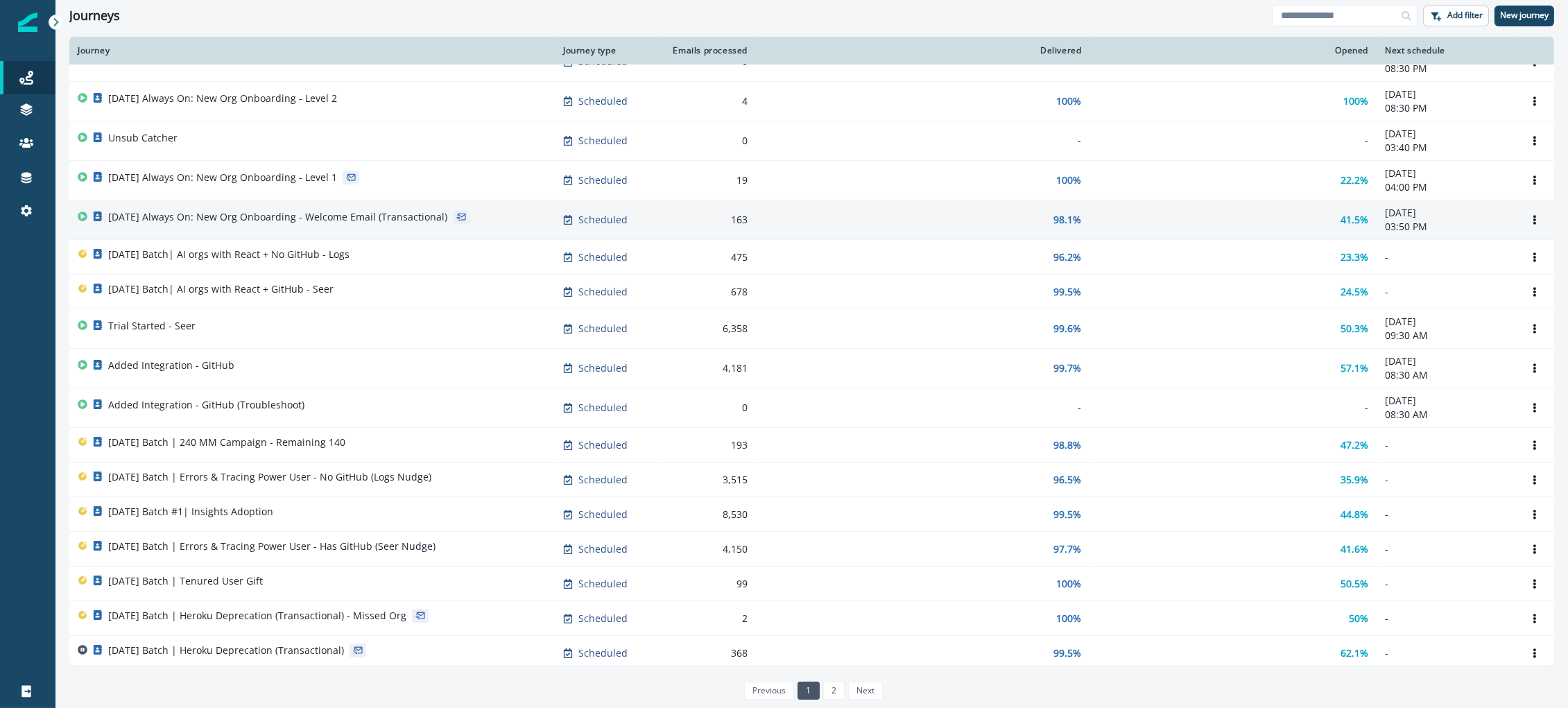
scroll to position [26, 0]
click at [258, 213] on p "[DATE] Always On: New Org Onboarding - Welcome Email (Transactional)" at bounding box center [277, 212] width 339 height 14
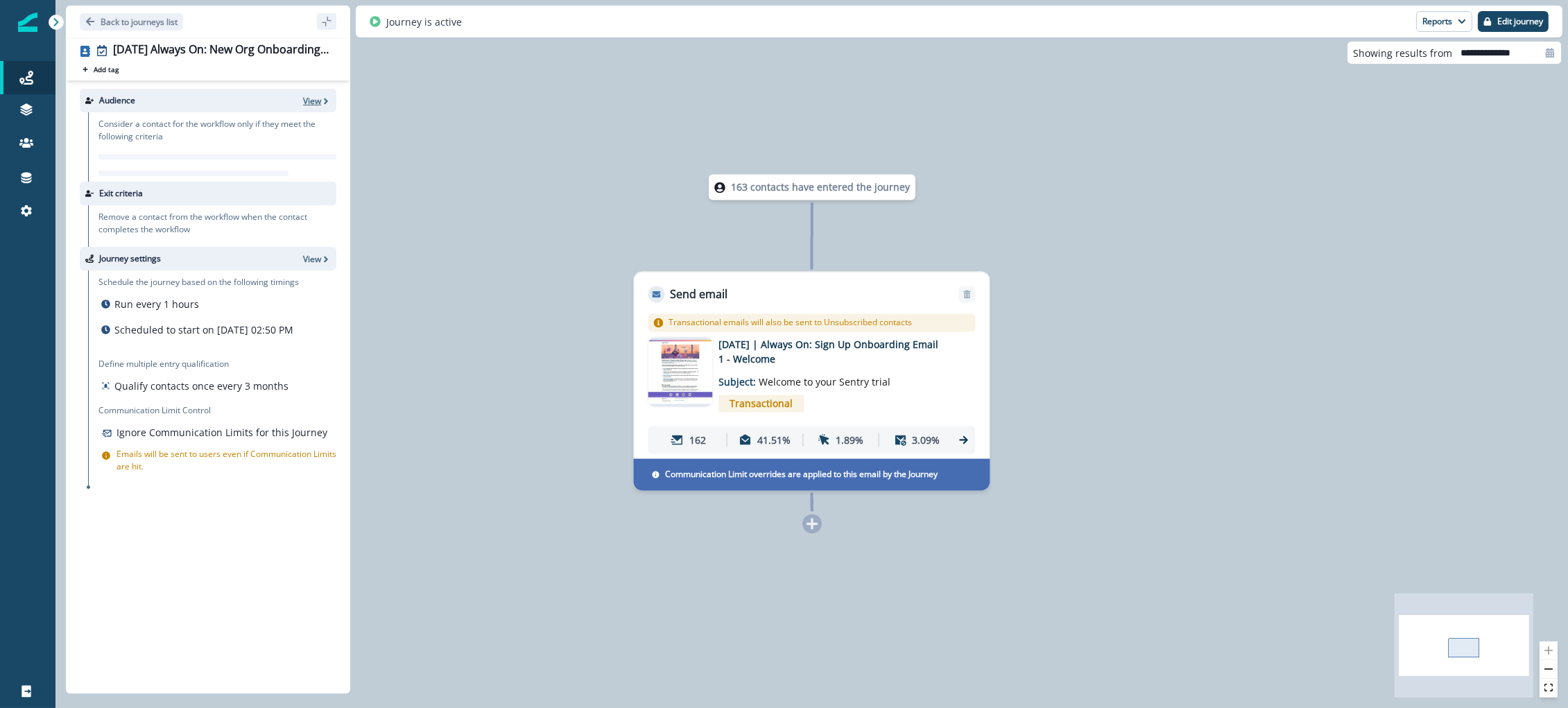
click at [308, 100] on p "View" at bounding box center [312, 101] width 18 height 12
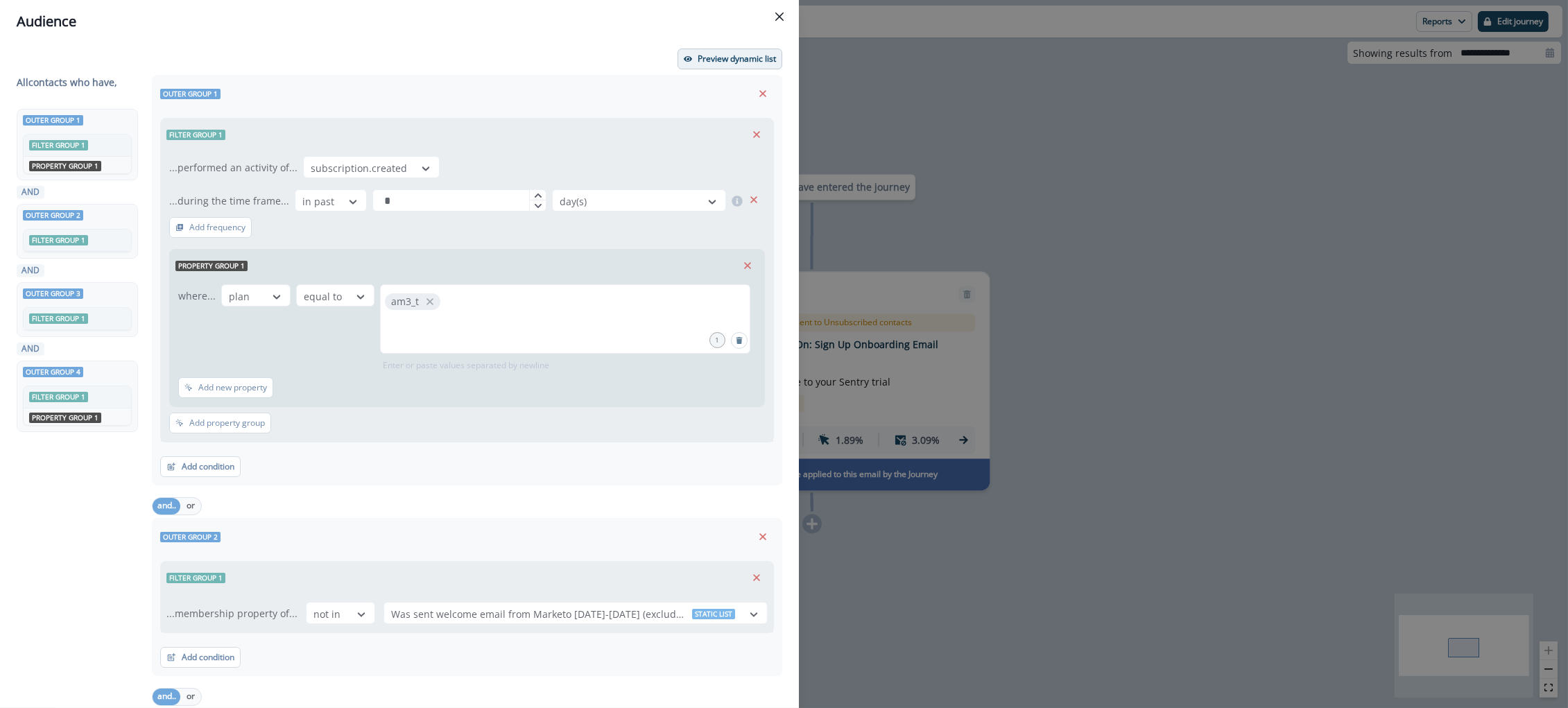
click at [732, 49] on button "Preview dynamic list" at bounding box center [730, 59] width 104 height 20
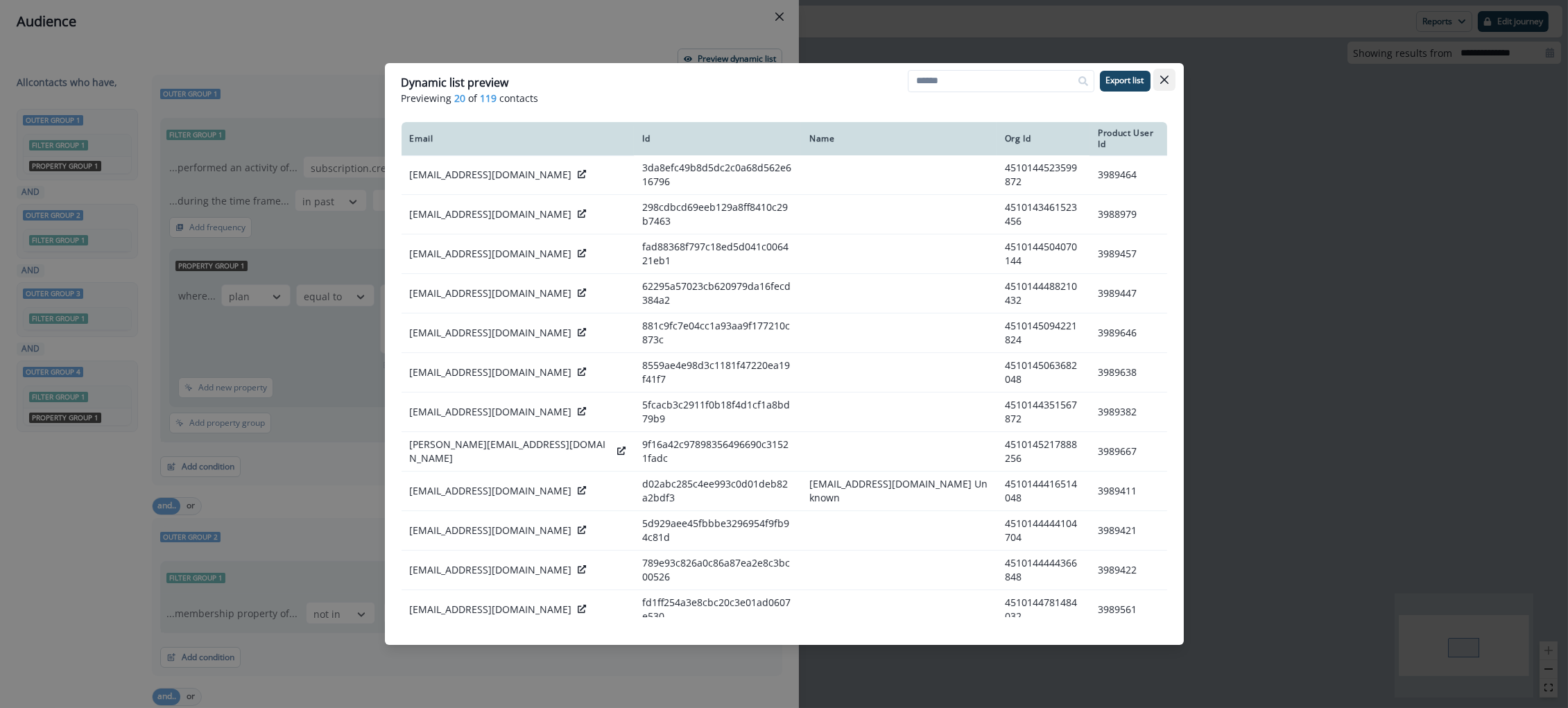
click at [1163, 85] on button "Close" at bounding box center [1164, 80] width 22 height 22
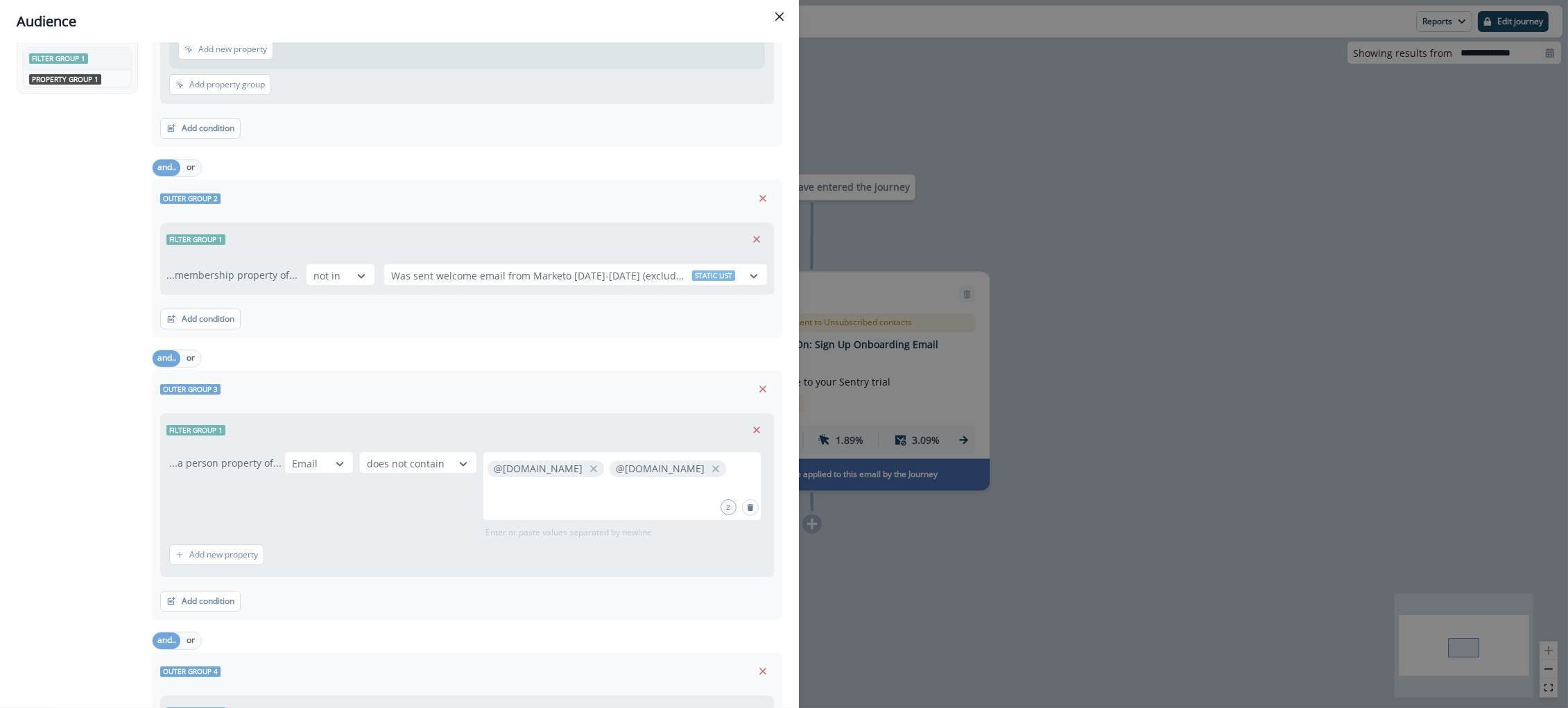
scroll to position [340, 0]
